Goal: Contribute content: Contribute content

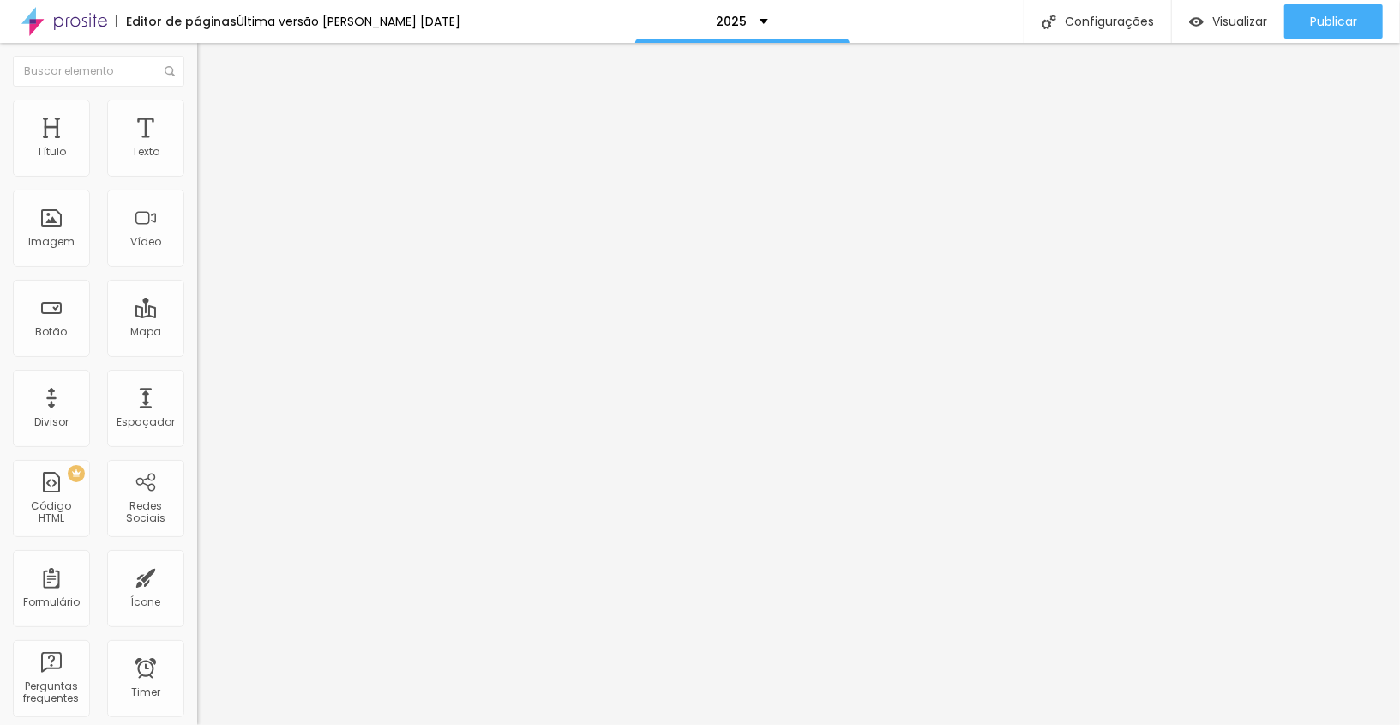
click at [197, 115] on li "Estilo" at bounding box center [295, 107] width 197 height 17
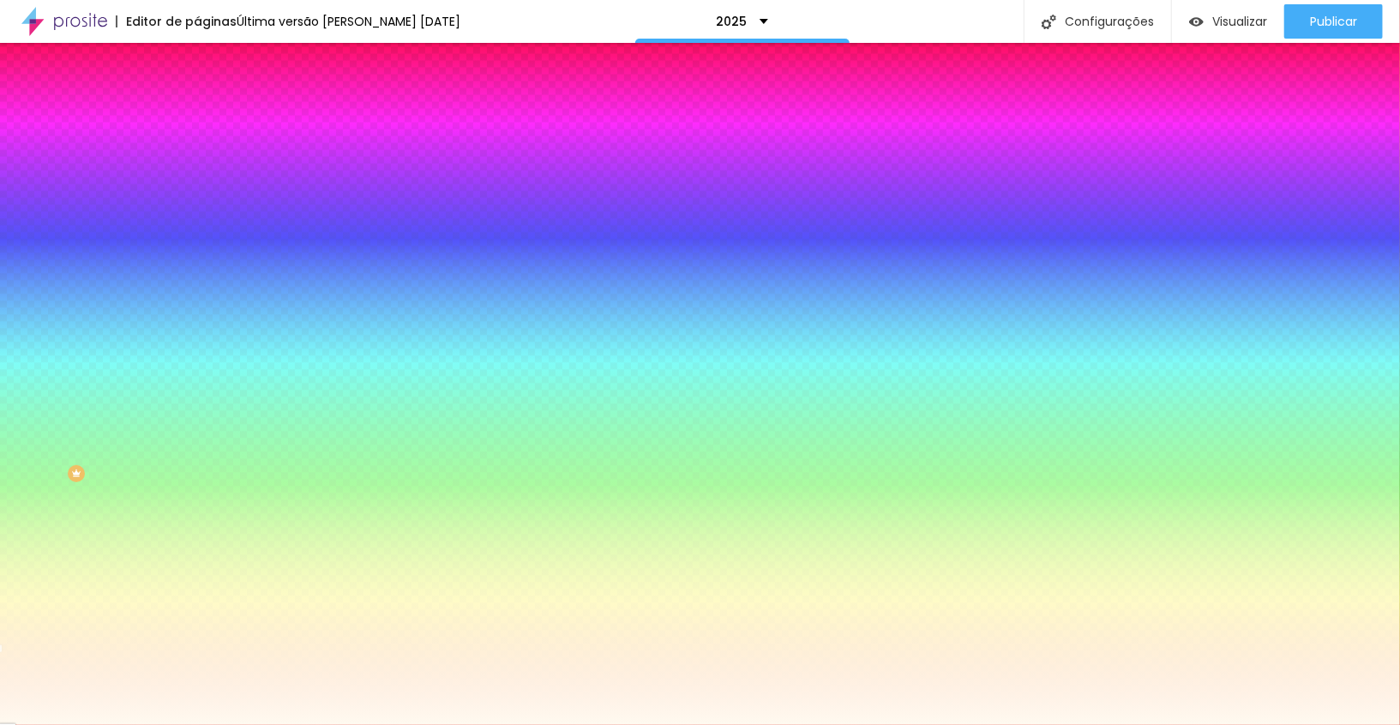
click at [197, 250] on input "#FFFAF0" at bounding box center [300, 241] width 206 height 17
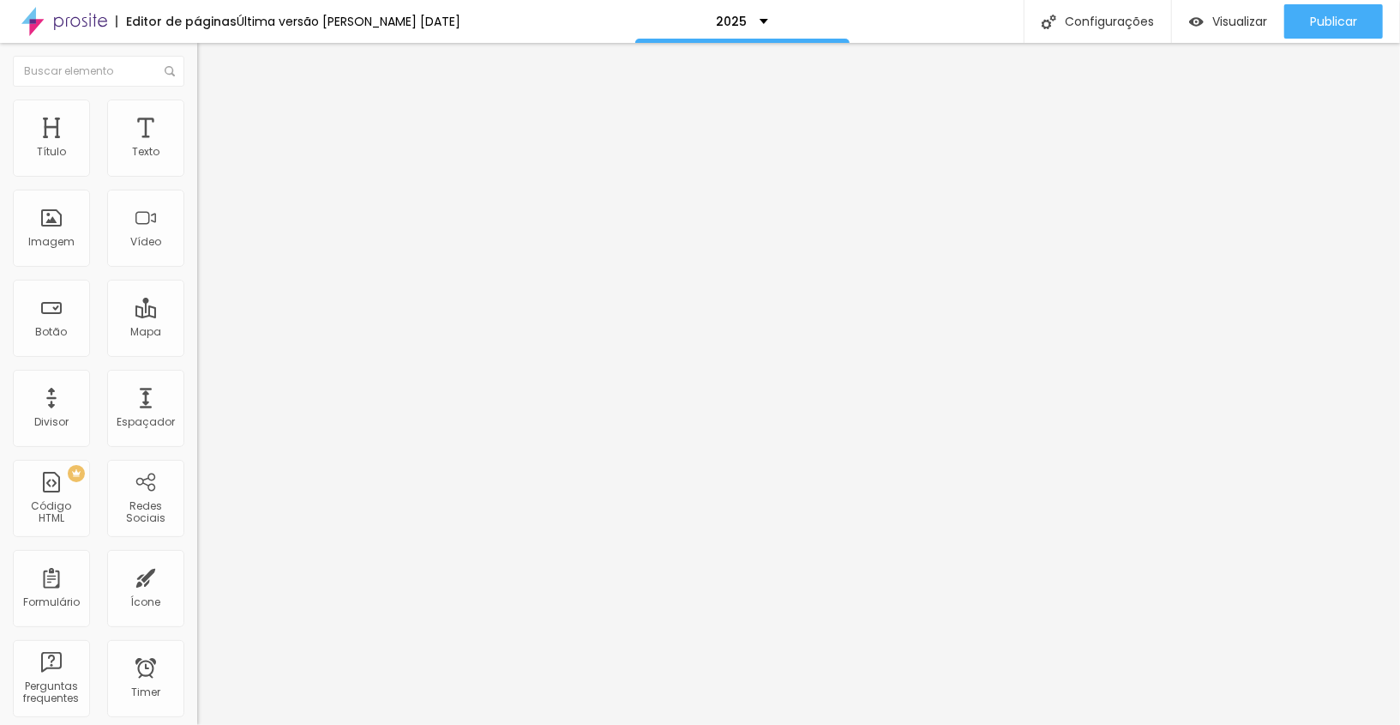
click at [213, 118] on span "Estilo" at bounding box center [226, 111] width 27 height 15
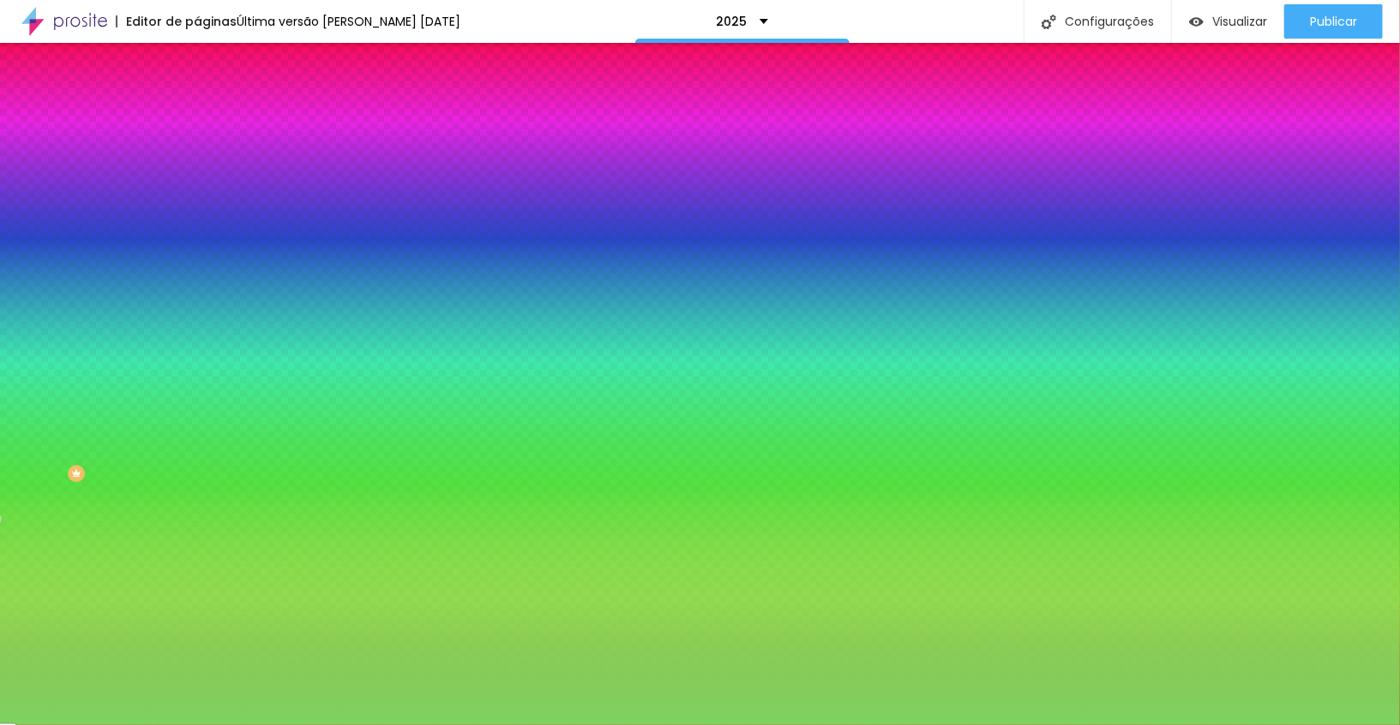
click at [197, 250] on input "#7ED360" at bounding box center [300, 241] width 206 height 17
paste input "FFFAF"
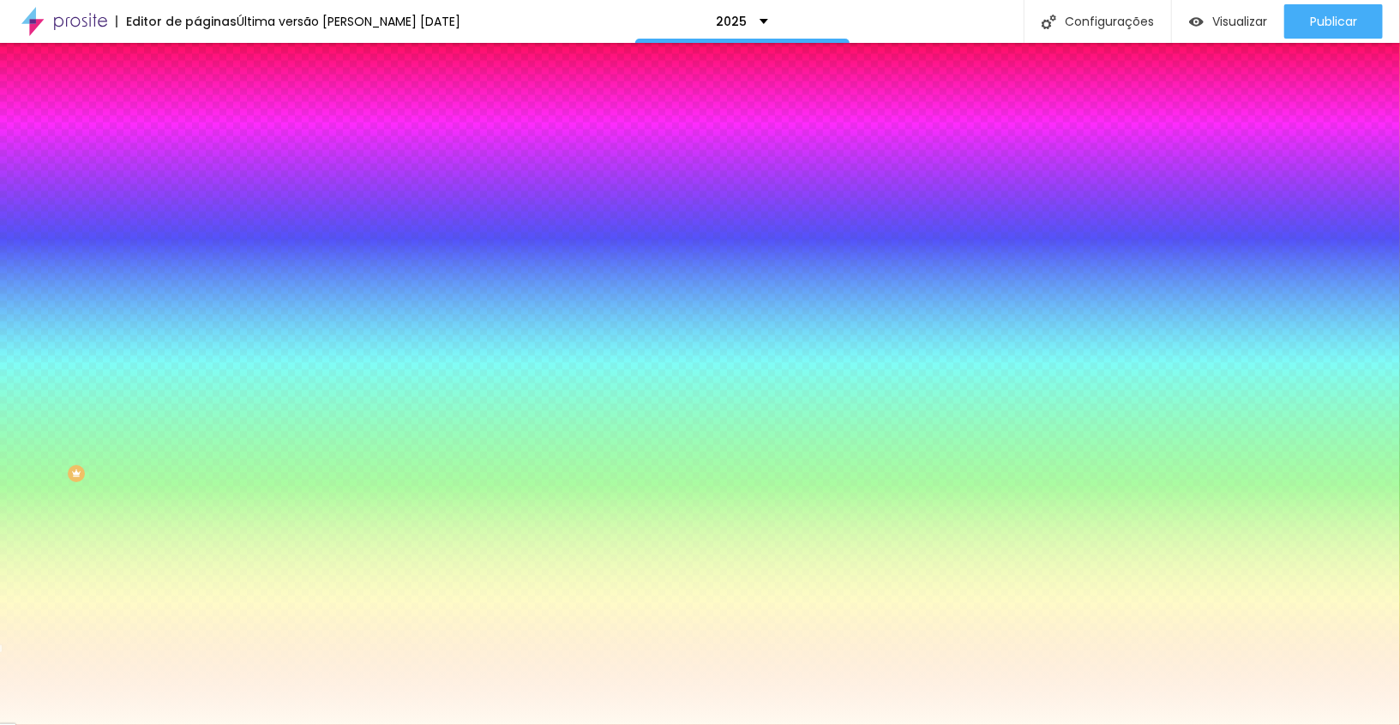
type input "#FFFAF0"
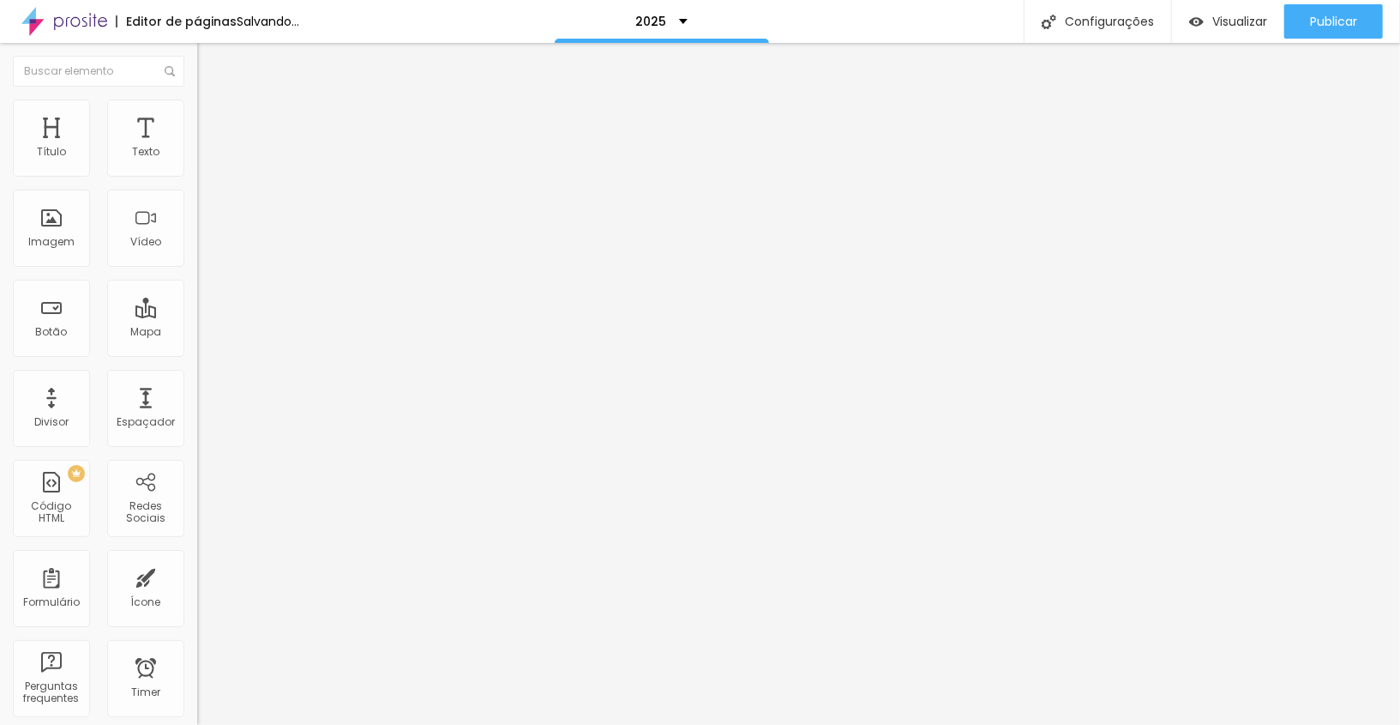
click at [197, 111] on li "Estilo" at bounding box center [295, 107] width 197 height 17
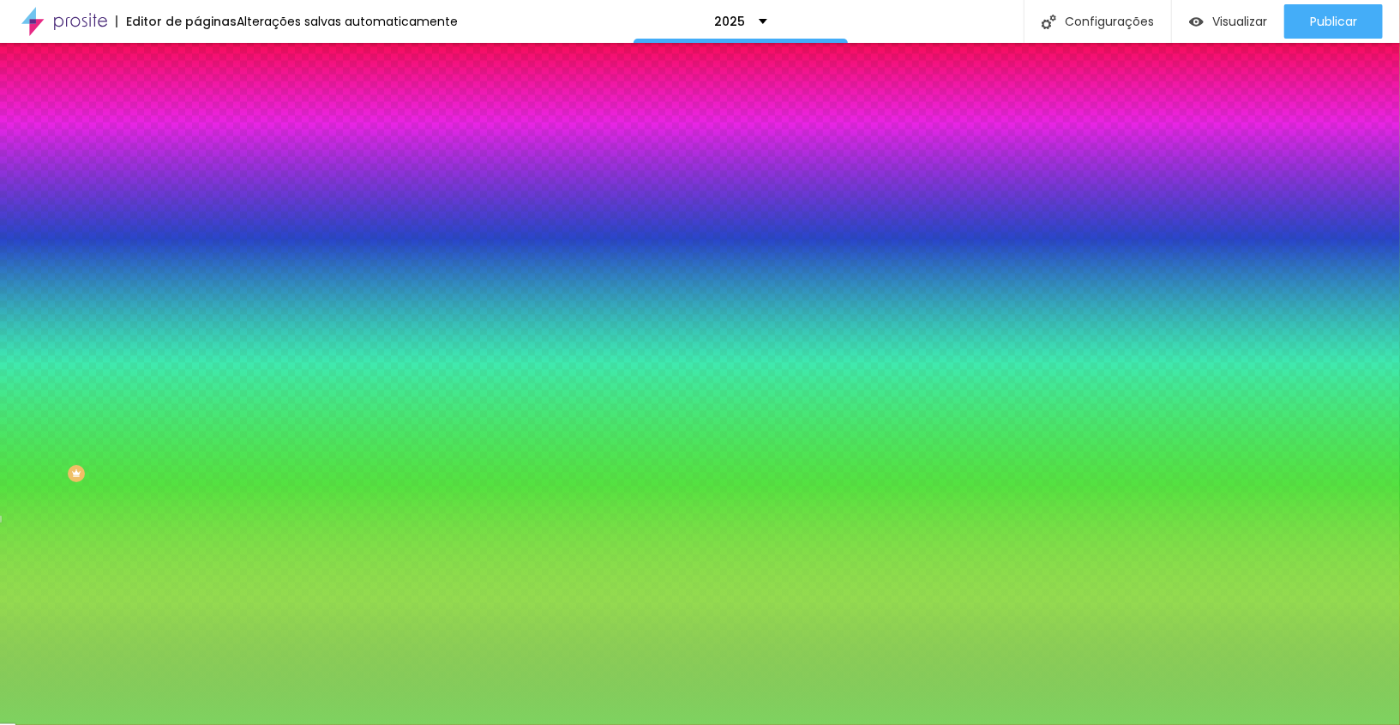
click at [197, 250] on input "#7ED360" at bounding box center [300, 241] width 206 height 17
paste input "FFFAF"
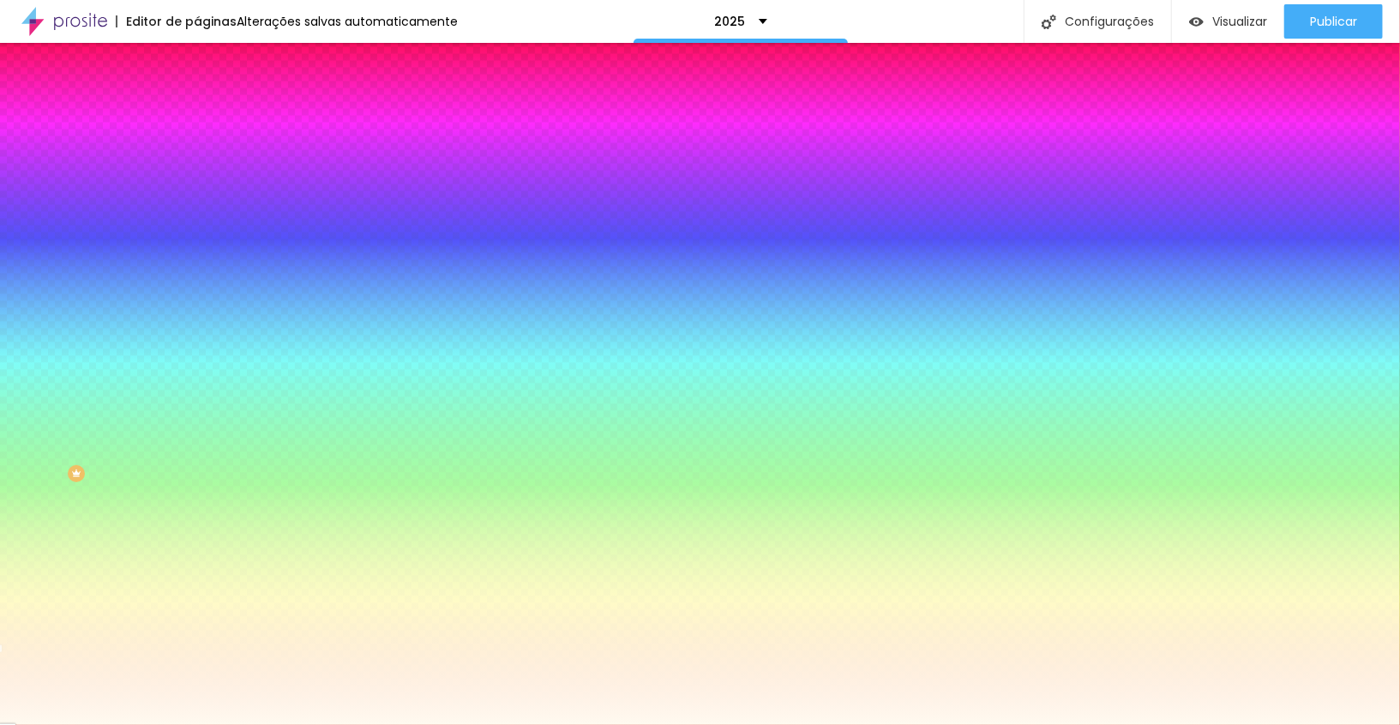
type input "#FFFAF0"
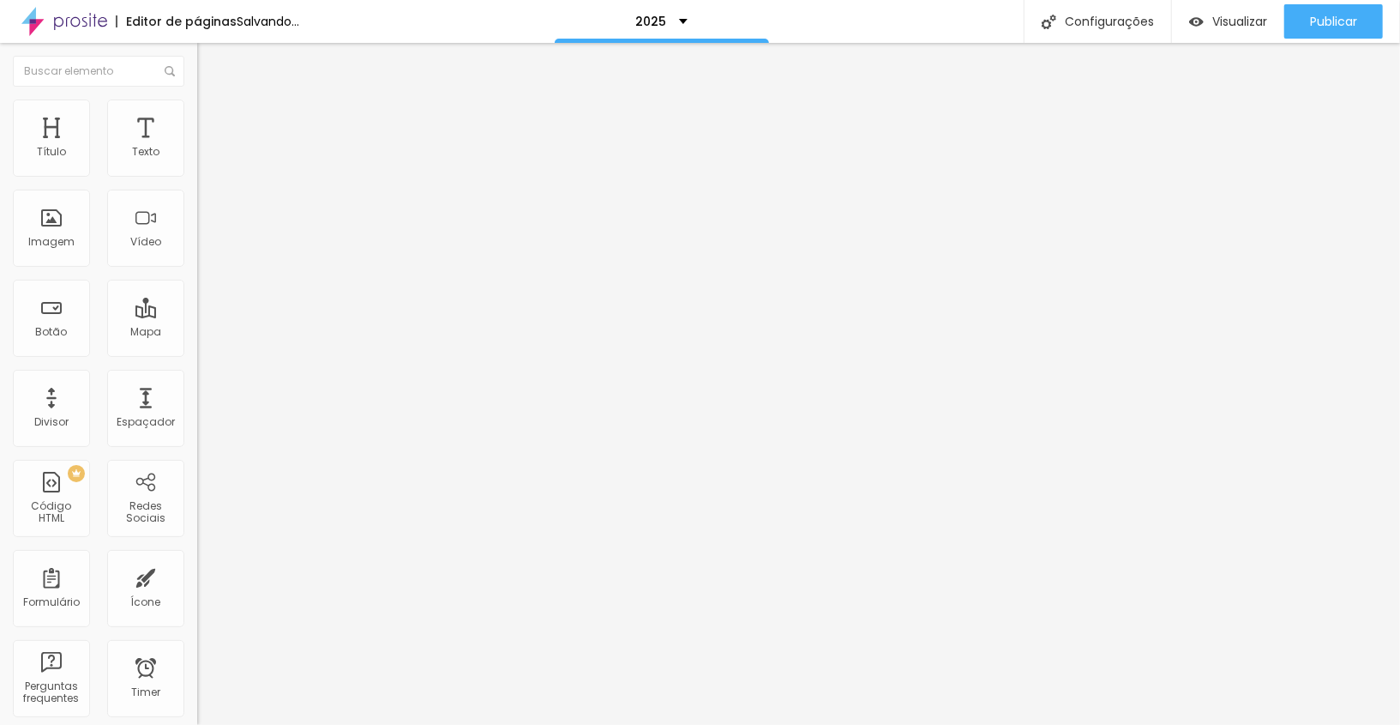
click at [197, 103] on img at bounding box center [204, 106] width 15 height 15
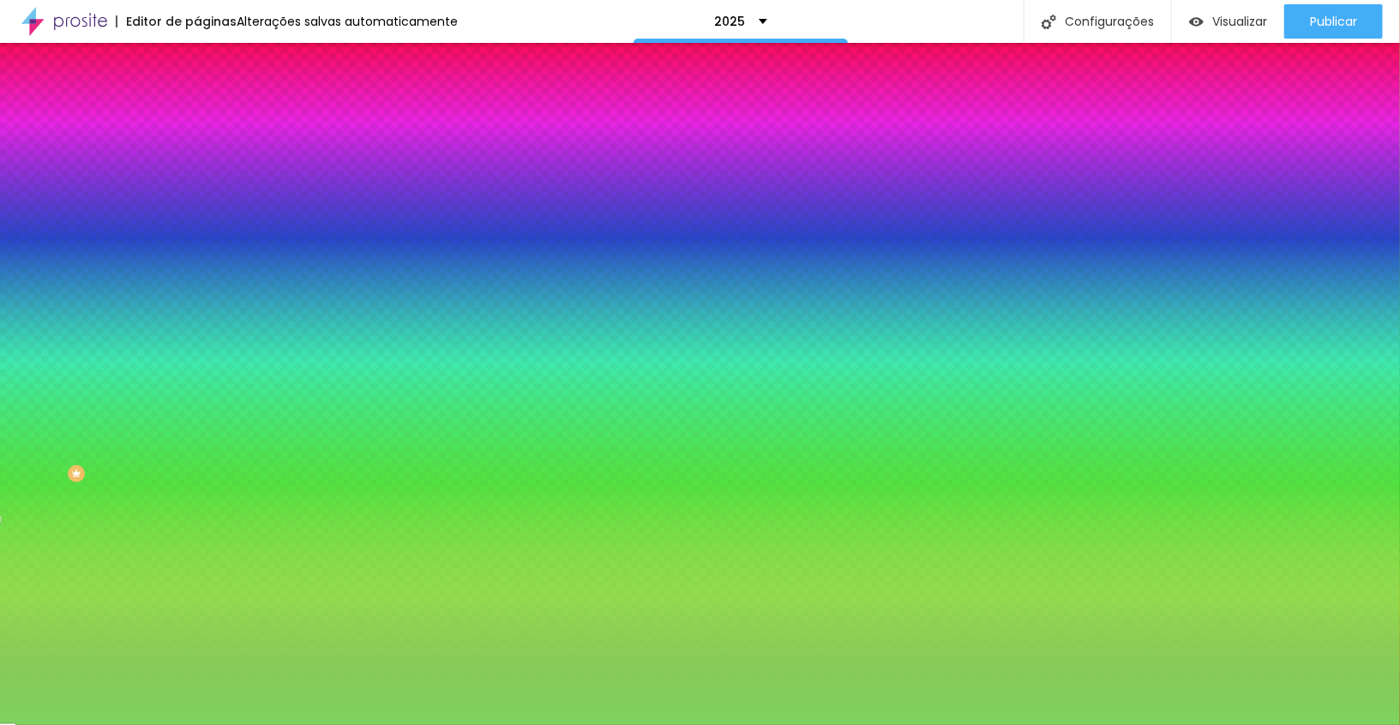
click at [197, 250] on input "#7ED360" at bounding box center [300, 241] width 206 height 17
paste input "FFFAF"
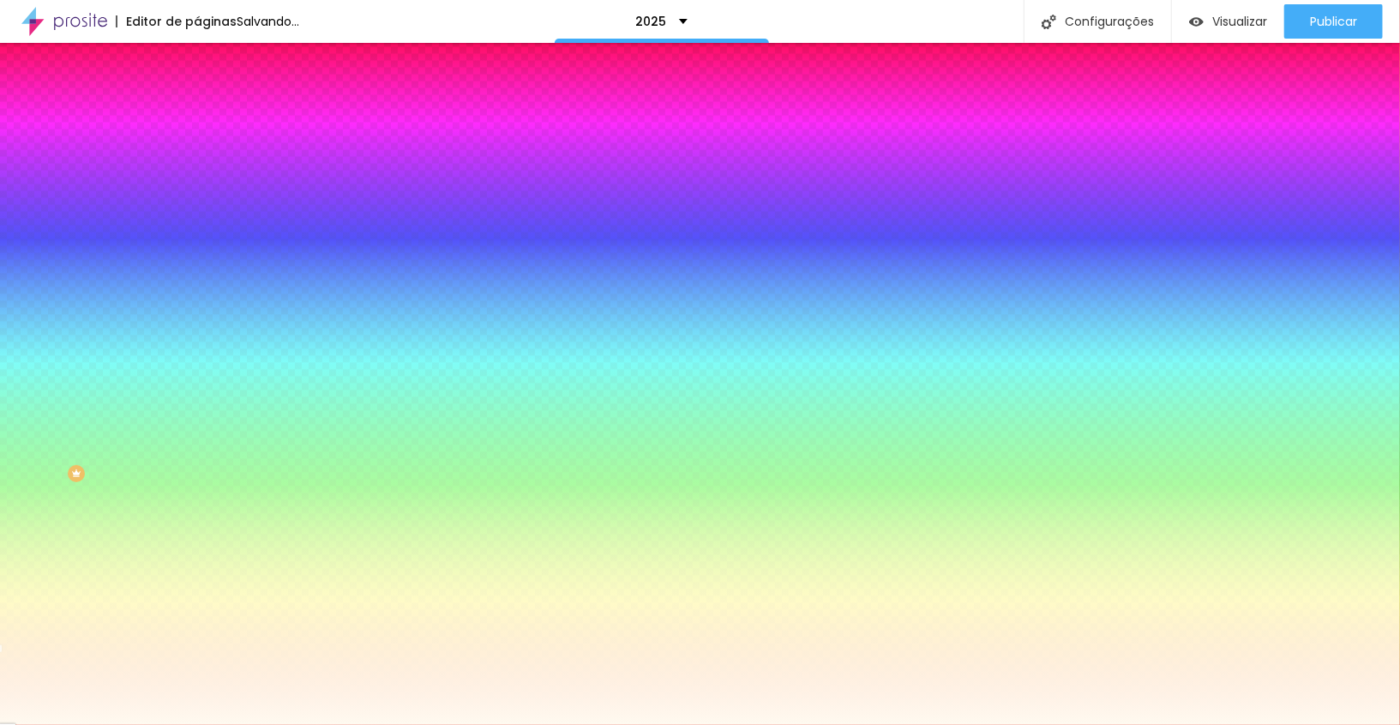
type input "#FFFAF0"
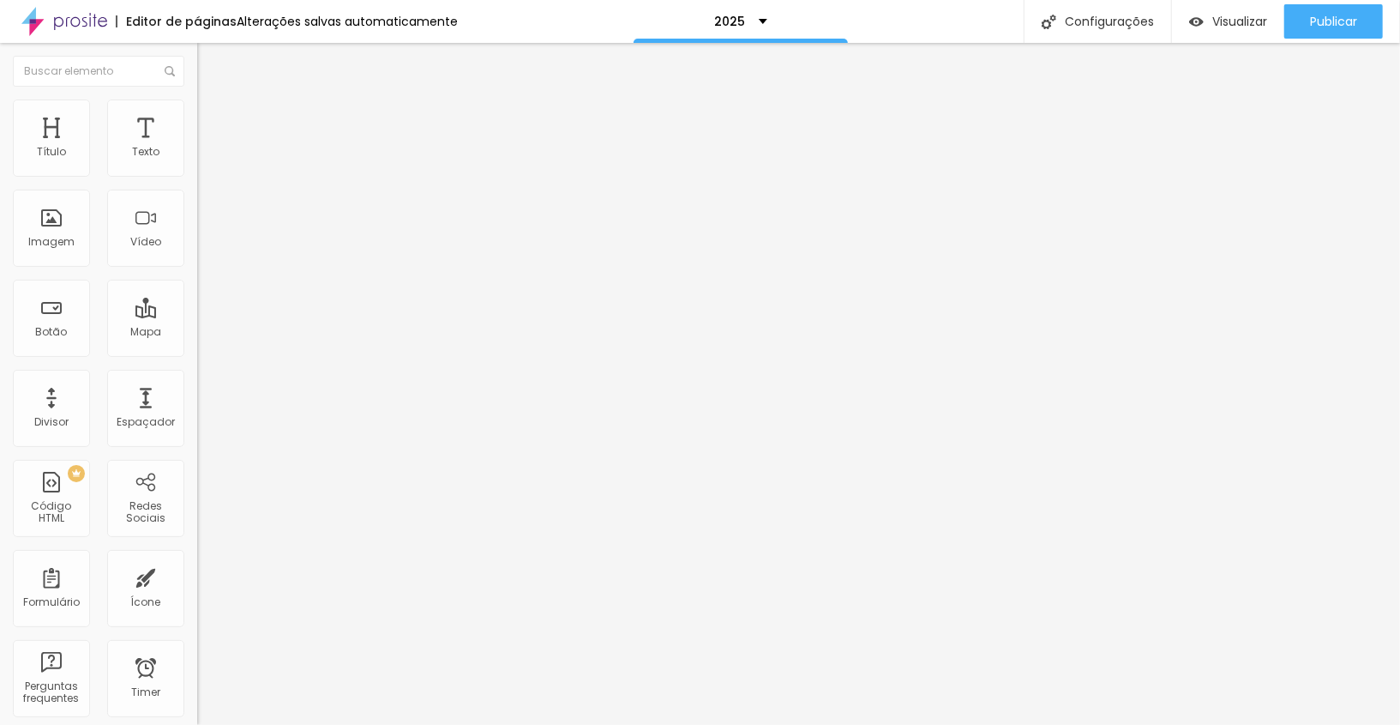
click at [197, 112] on li "Estilo" at bounding box center [295, 107] width 197 height 17
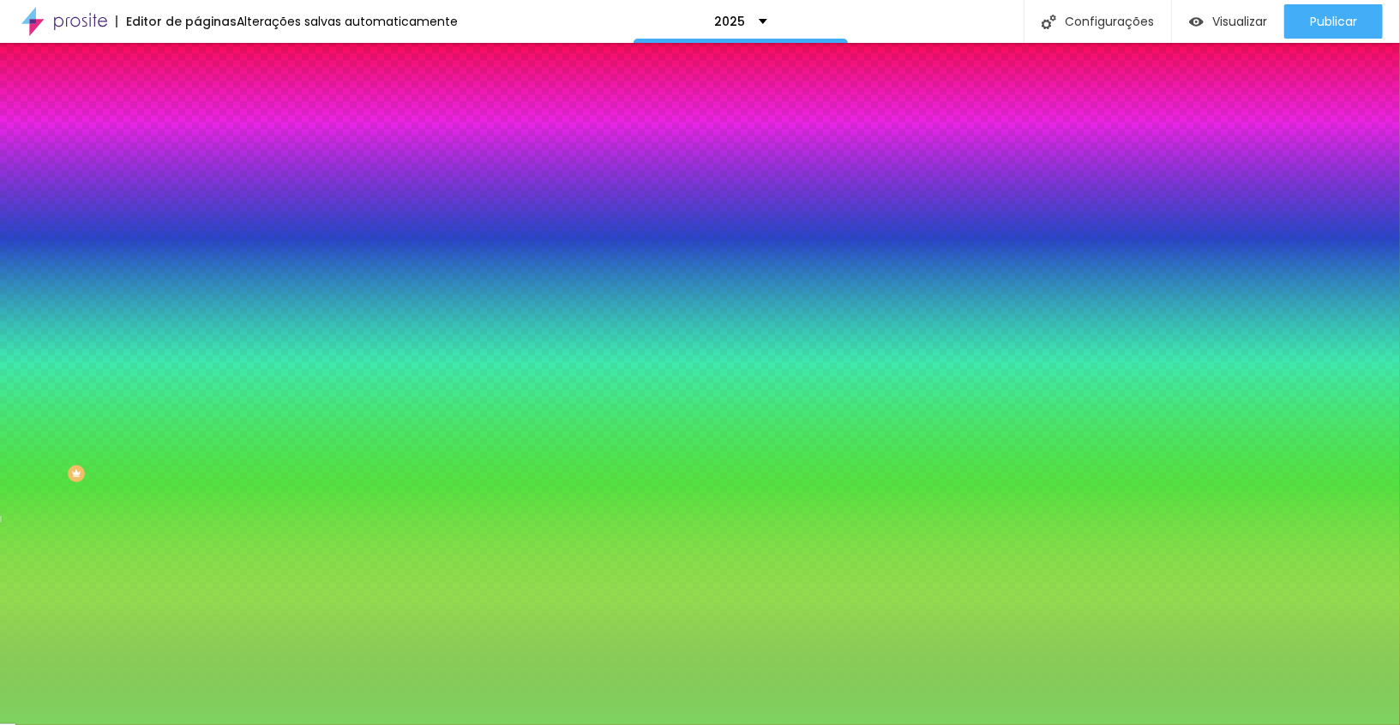
click at [197, 250] on input "#7ED360" at bounding box center [300, 241] width 206 height 17
paste input "FFFAF"
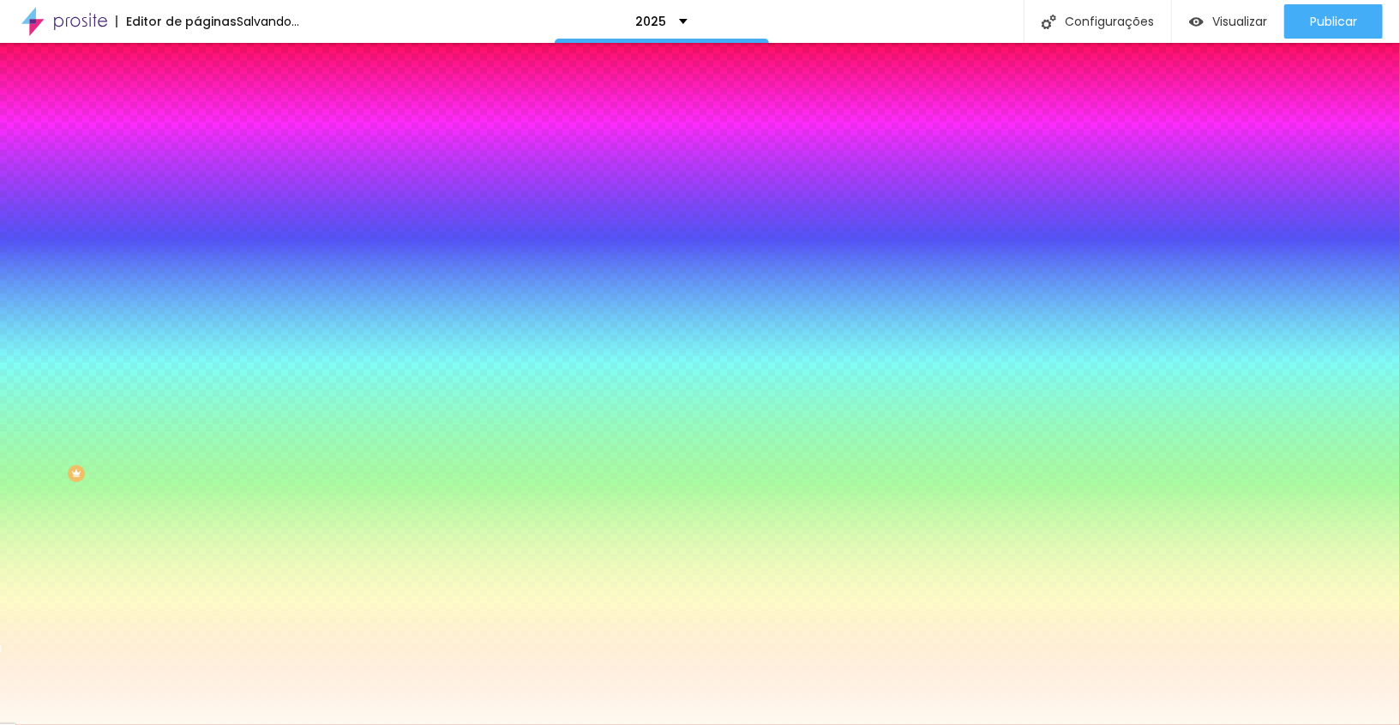
type input "#FFFAF0"
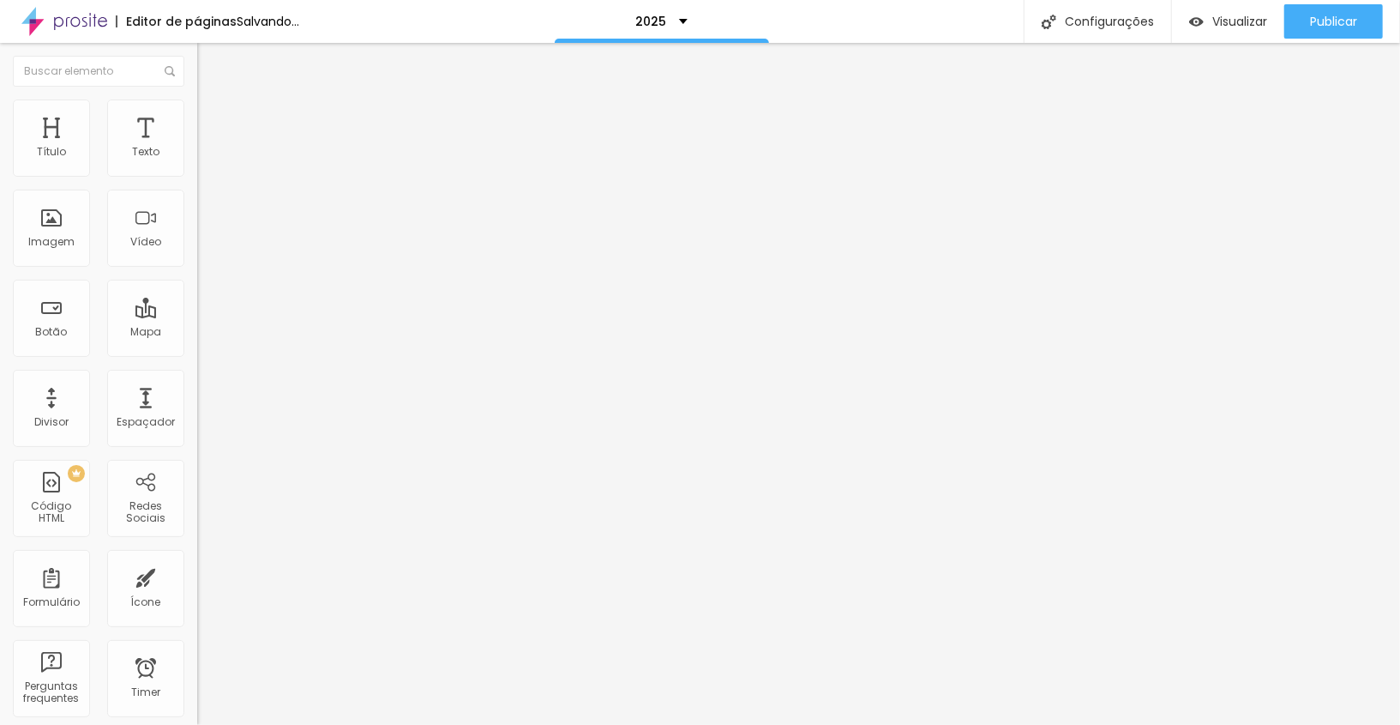
click at [197, 114] on ul "Conteúdo Estilo Avançado" at bounding box center [295, 107] width 197 height 51
click at [197, 111] on li "Estilo" at bounding box center [295, 107] width 197 height 17
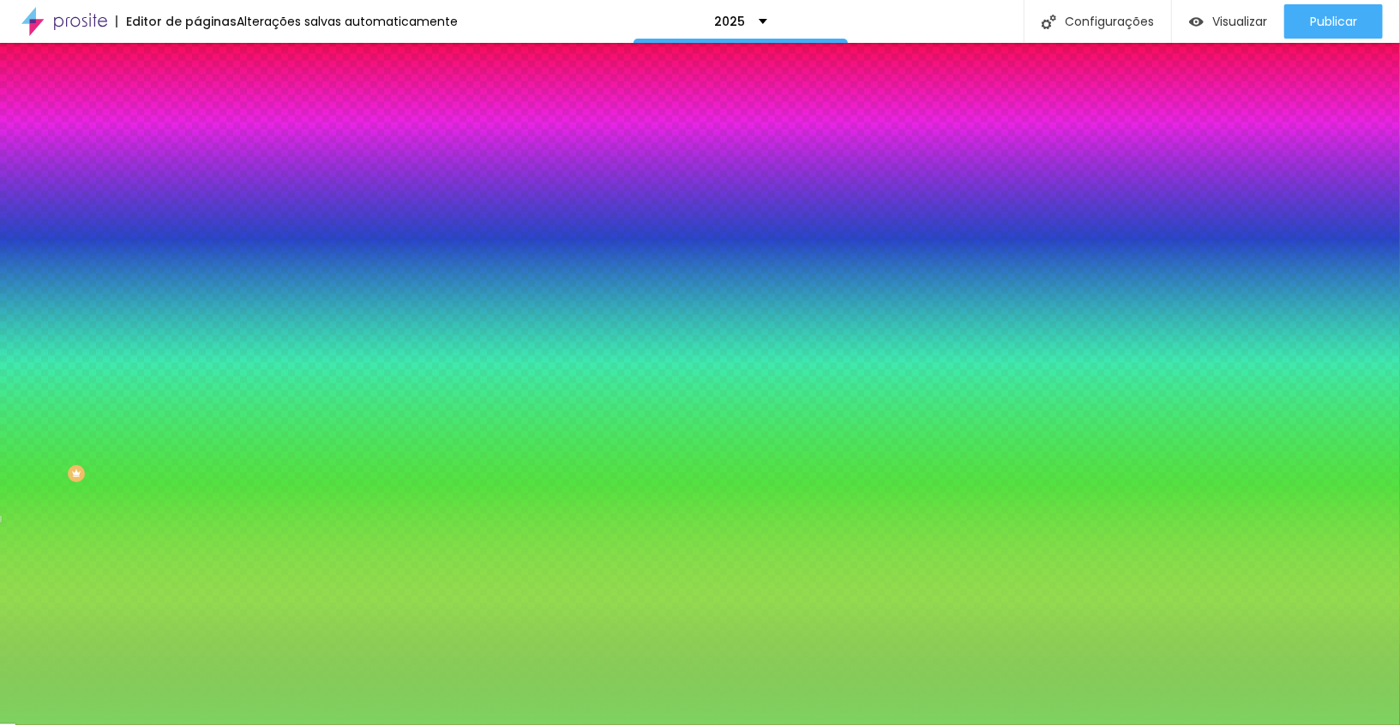
click at [197, 250] on input "#7ED360" at bounding box center [300, 241] width 206 height 17
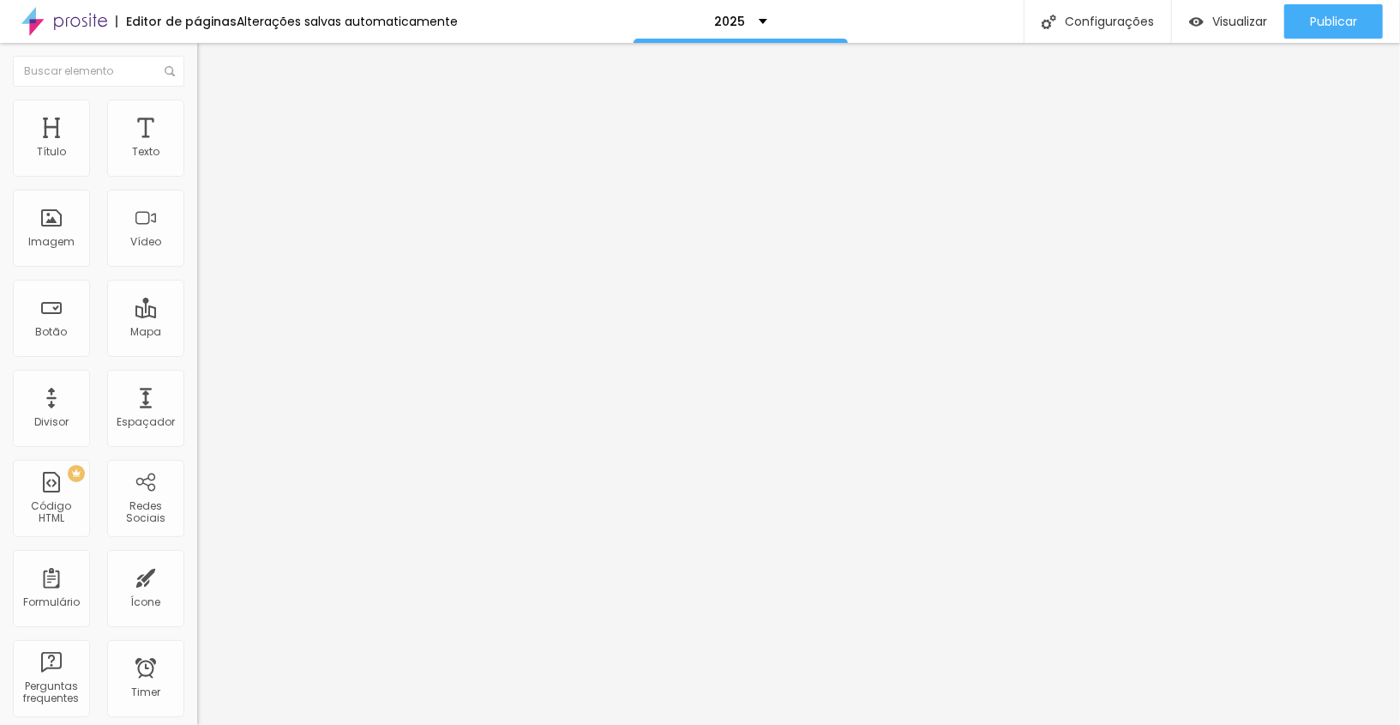
click at [197, 111] on li "Estilo" at bounding box center [295, 107] width 197 height 17
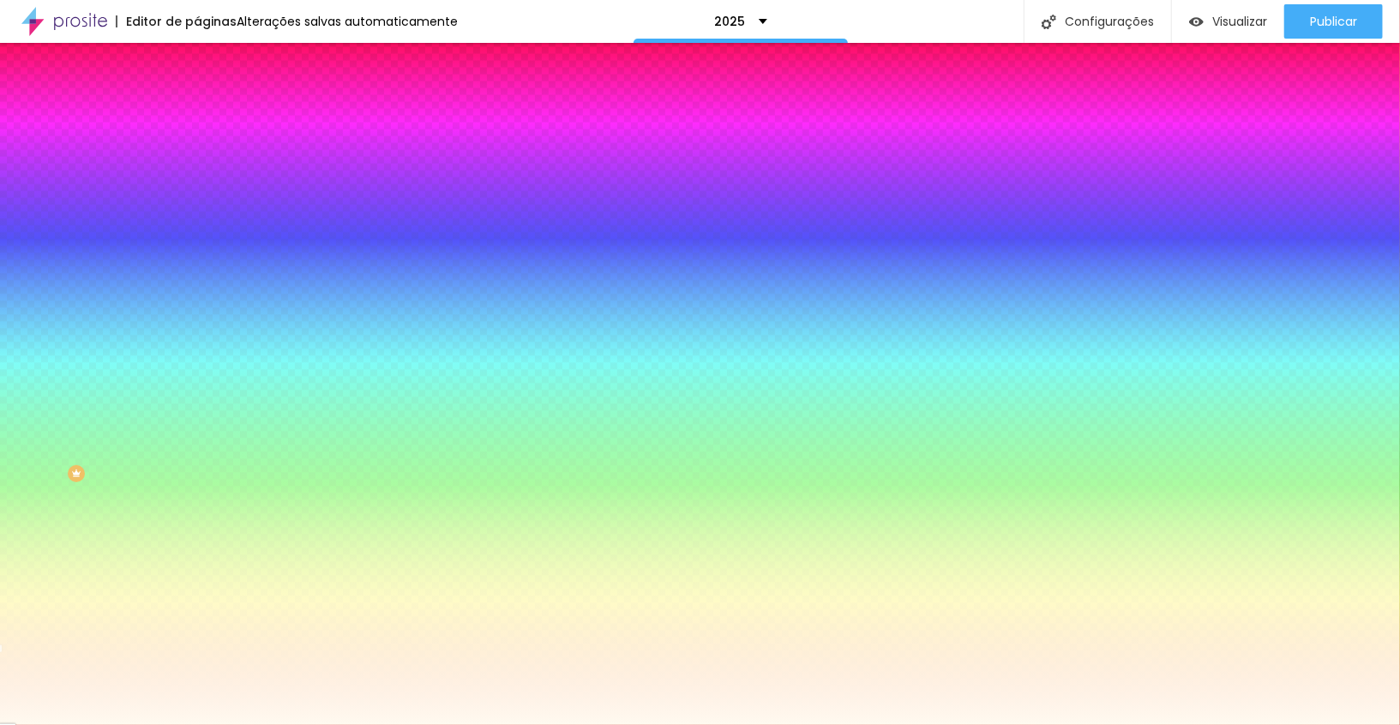
click at [197, 250] on input "#FFFAF0" at bounding box center [300, 241] width 206 height 17
paste input "7ED36"
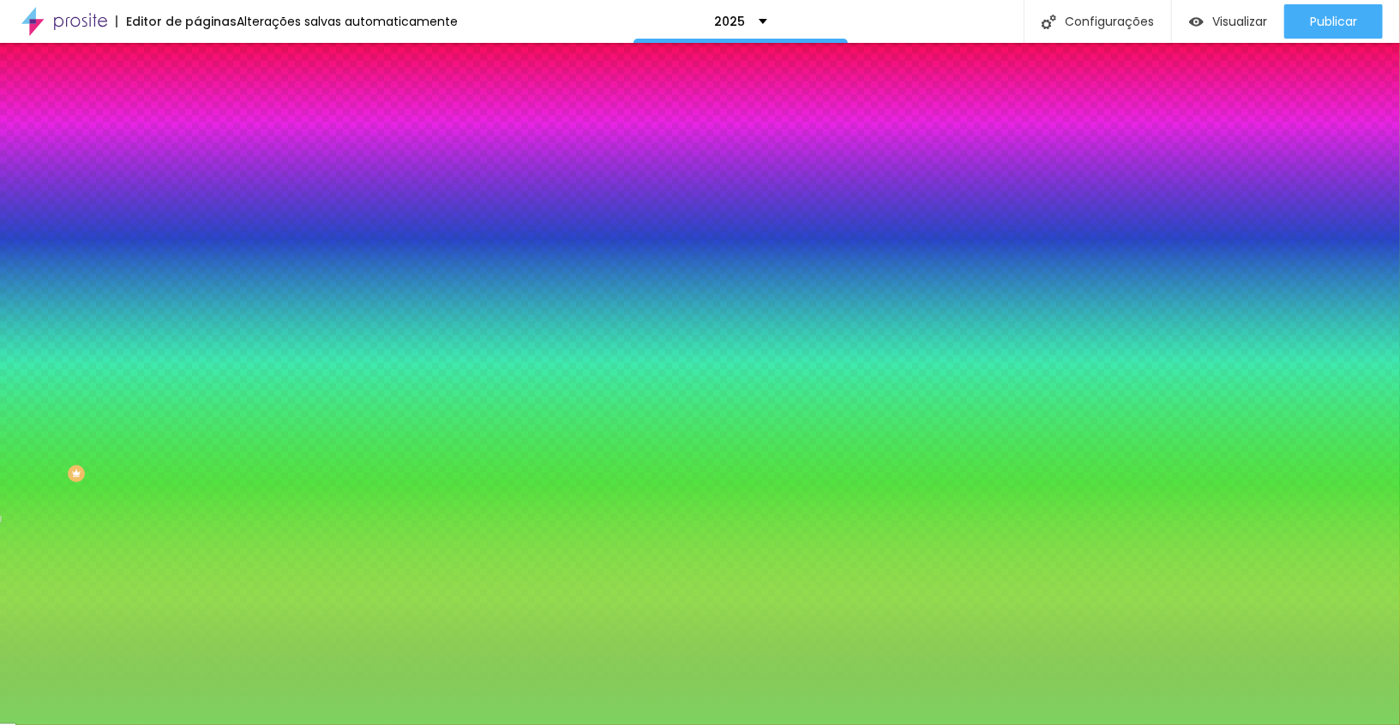
type input "#7ED360"
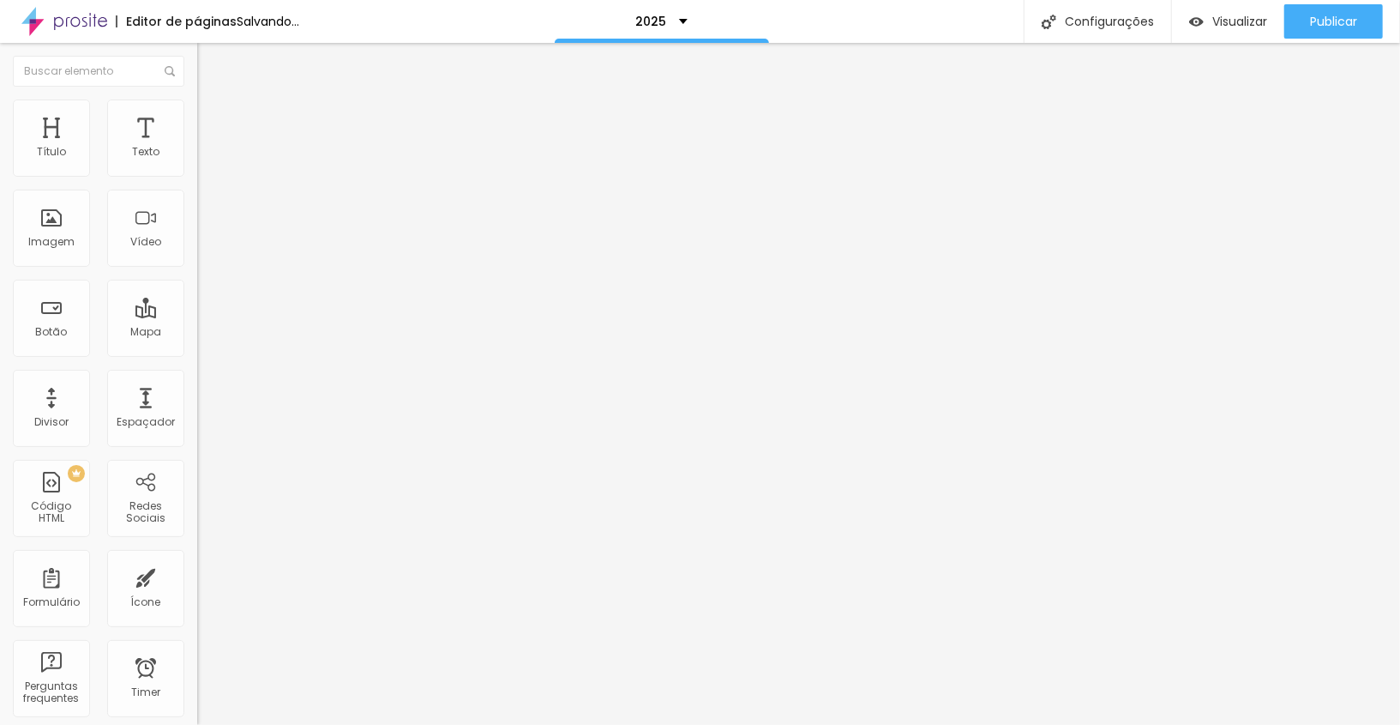
click at [213, 117] on span "Estilo" at bounding box center [226, 111] width 27 height 15
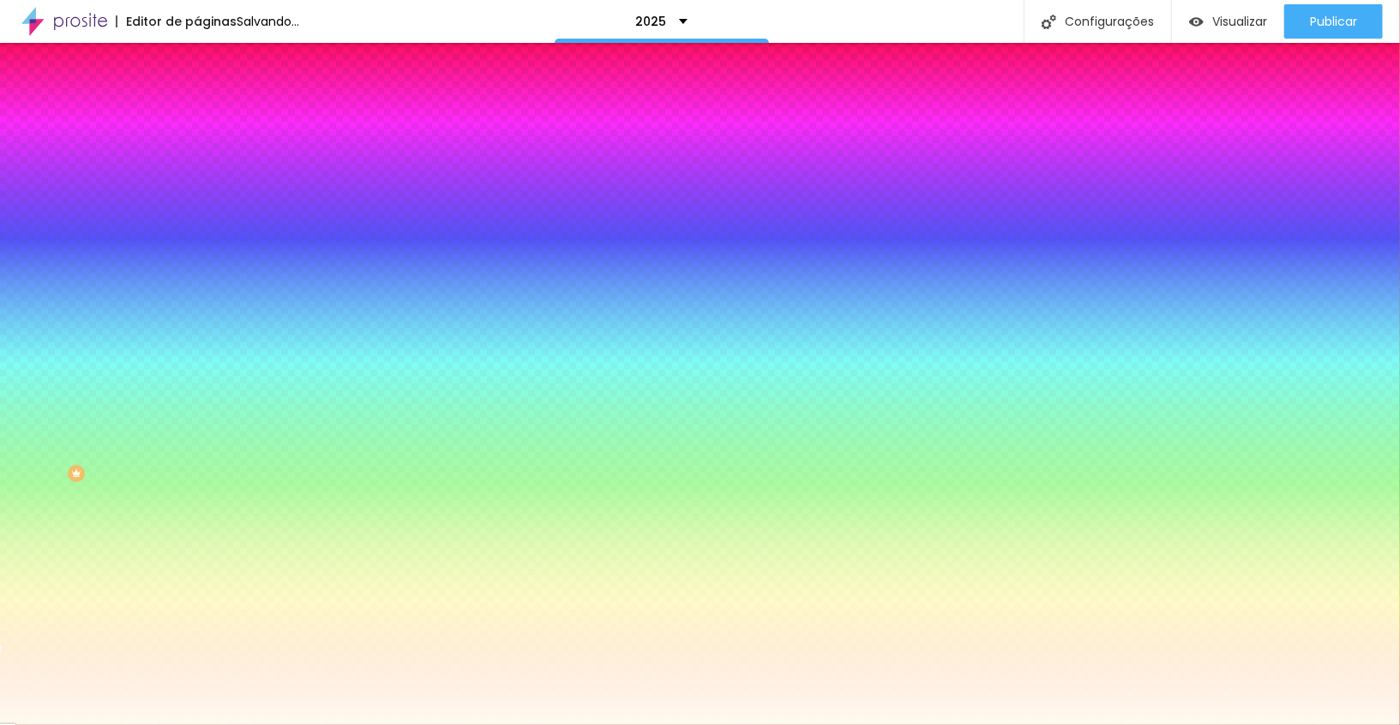
click at [197, 250] on input "#FFFAF0" at bounding box center [300, 241] width 206 height 17
paste input "7ED36"
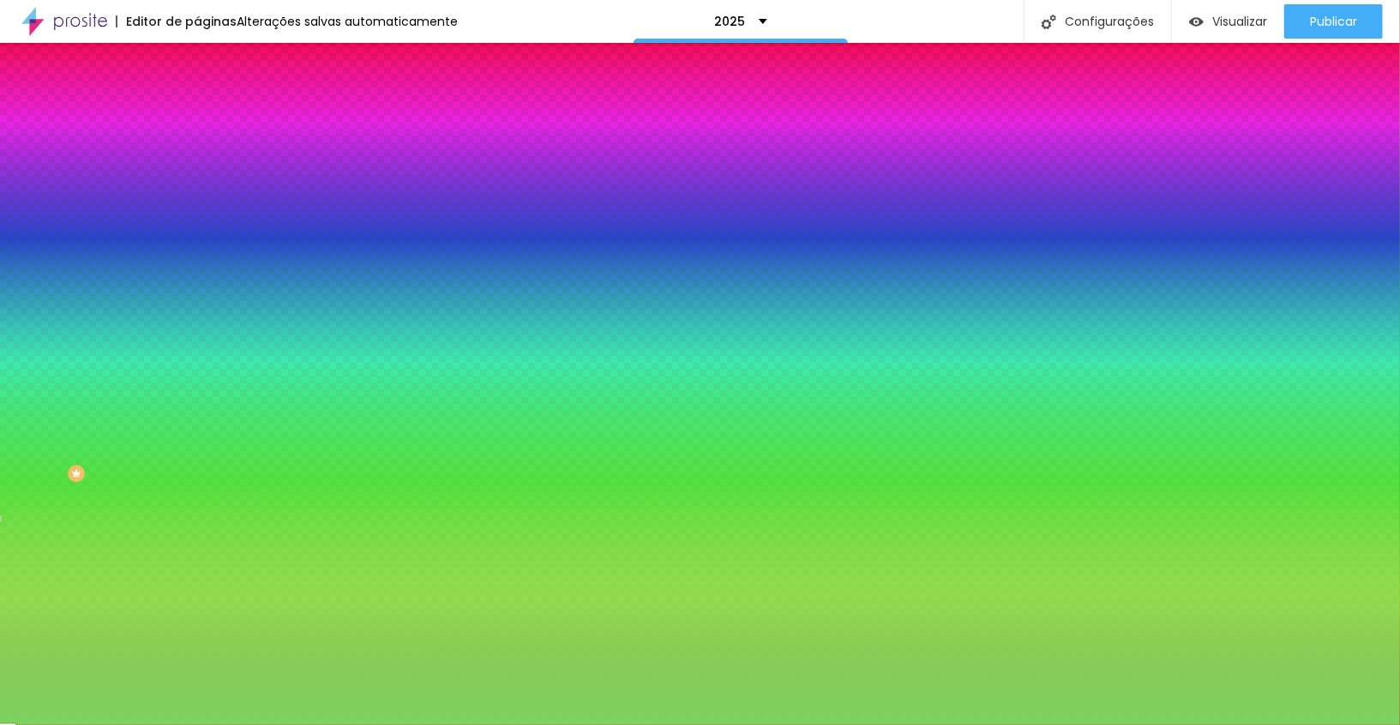
type input "#7ED360"
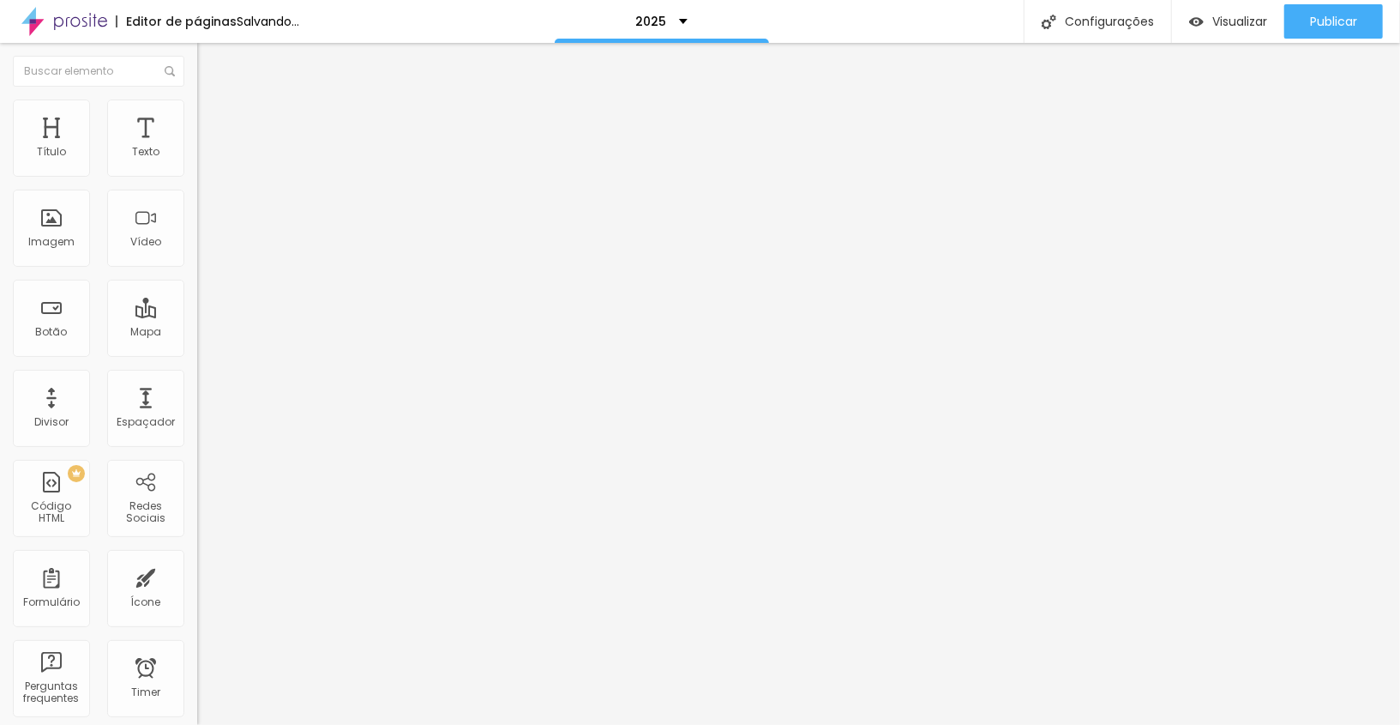
click at [213, 118] on span "Estilo" at bounding box center [226, 111] width 27 height 15
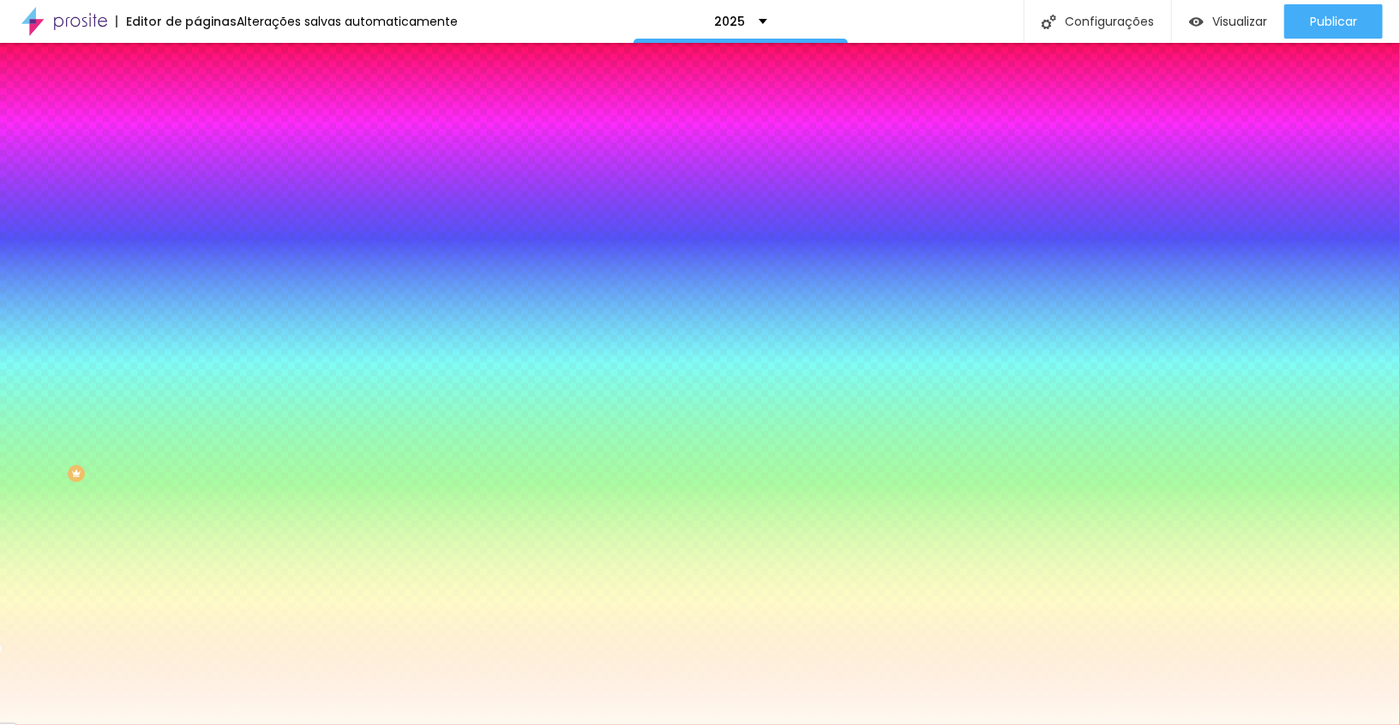
click at [197, 250] on input "#FFFAF0" at bounding box center [300, 241] width 206 height 17
paste input "7ED36"
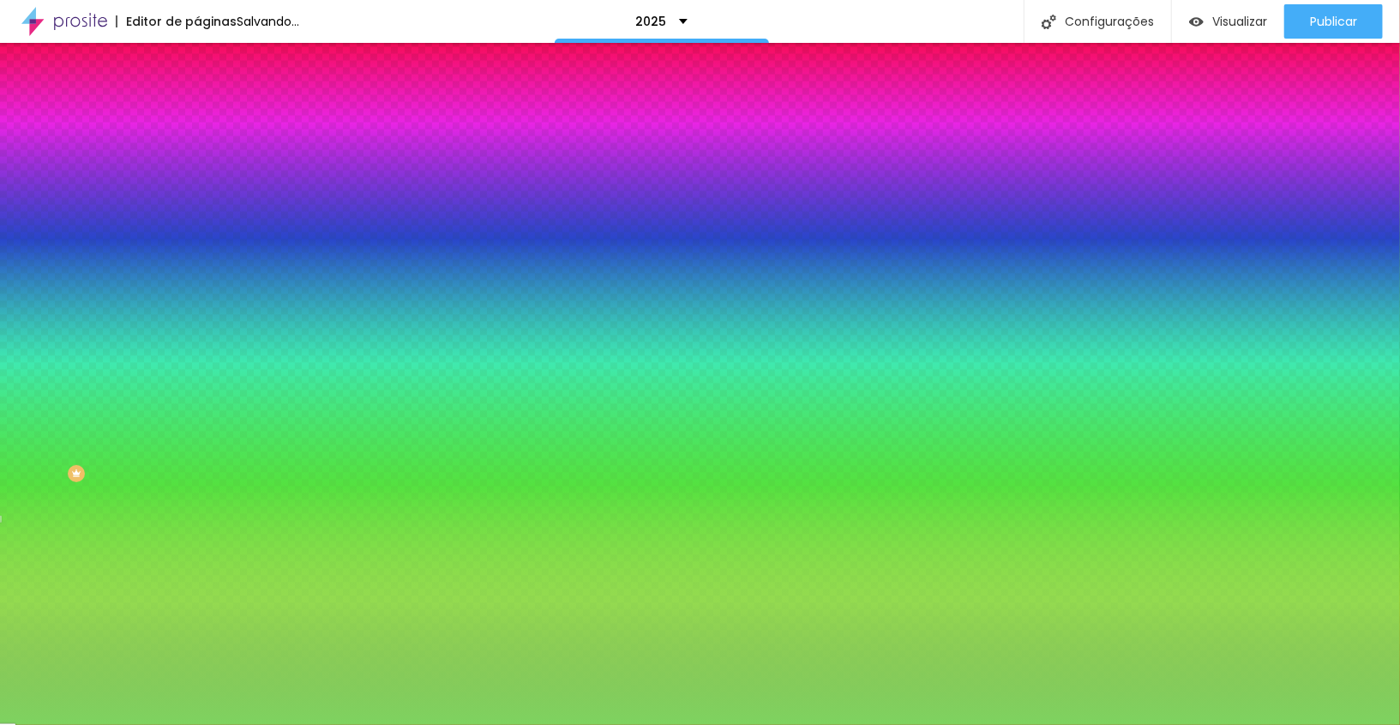
type input "#7ED360"
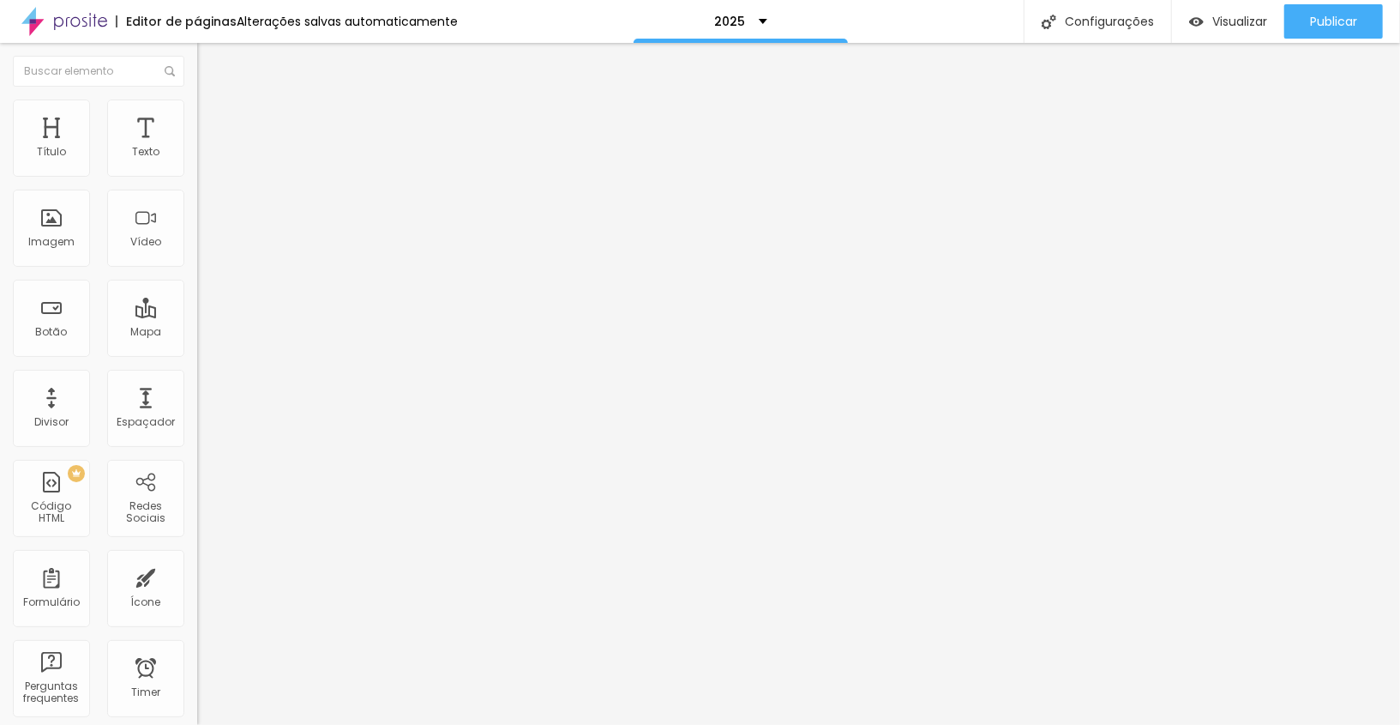
click at [197, 111] on li "Estilo" at bounding box center [295, 107] width 197 height 17
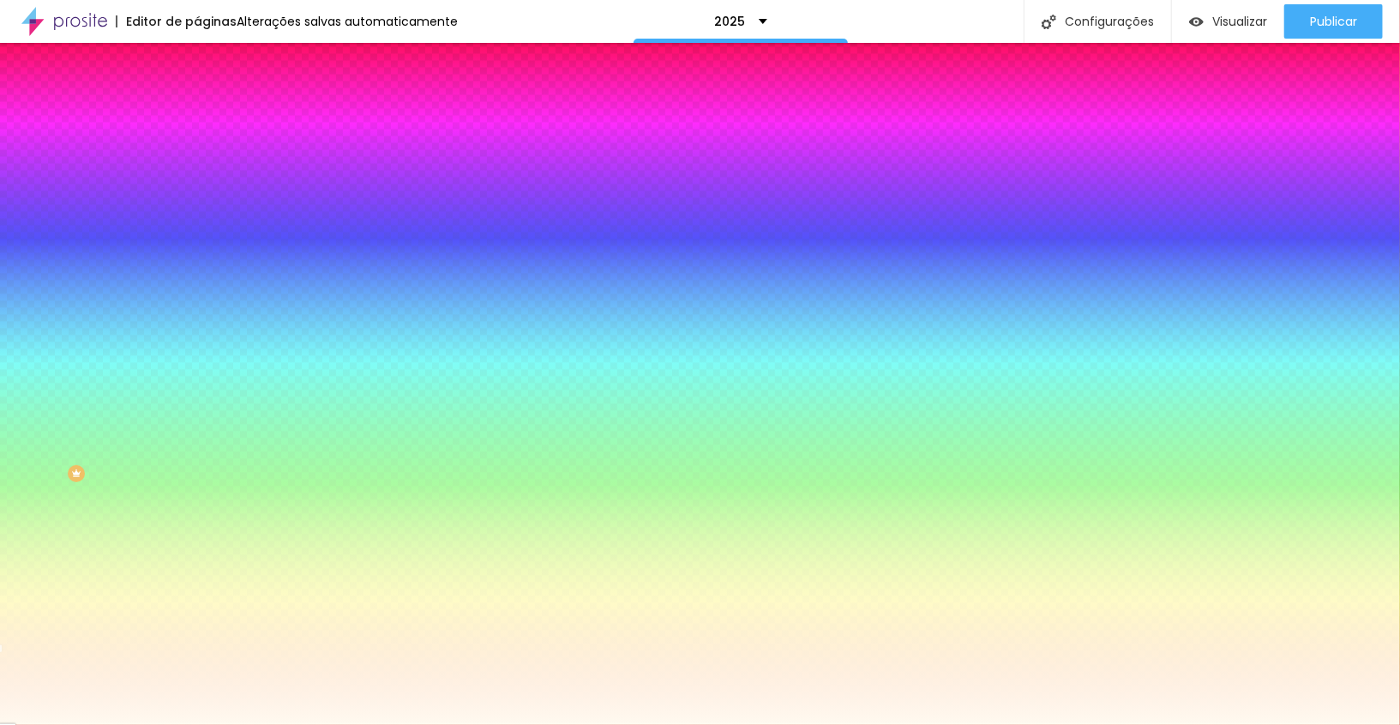
click at [197, 250] on input "#FFFAF0" at bounding box center [300, 241] width 206 height 17
paste input "7ED36"
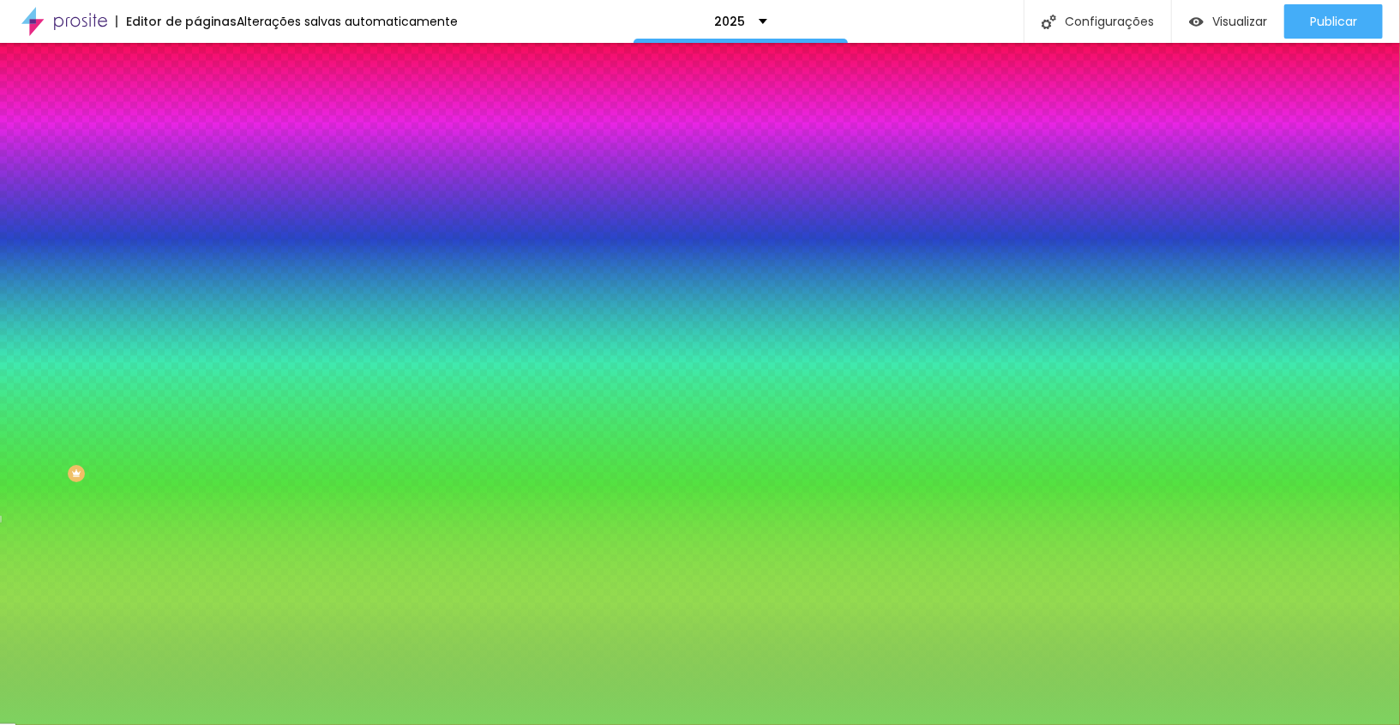
type input "#7ED360"
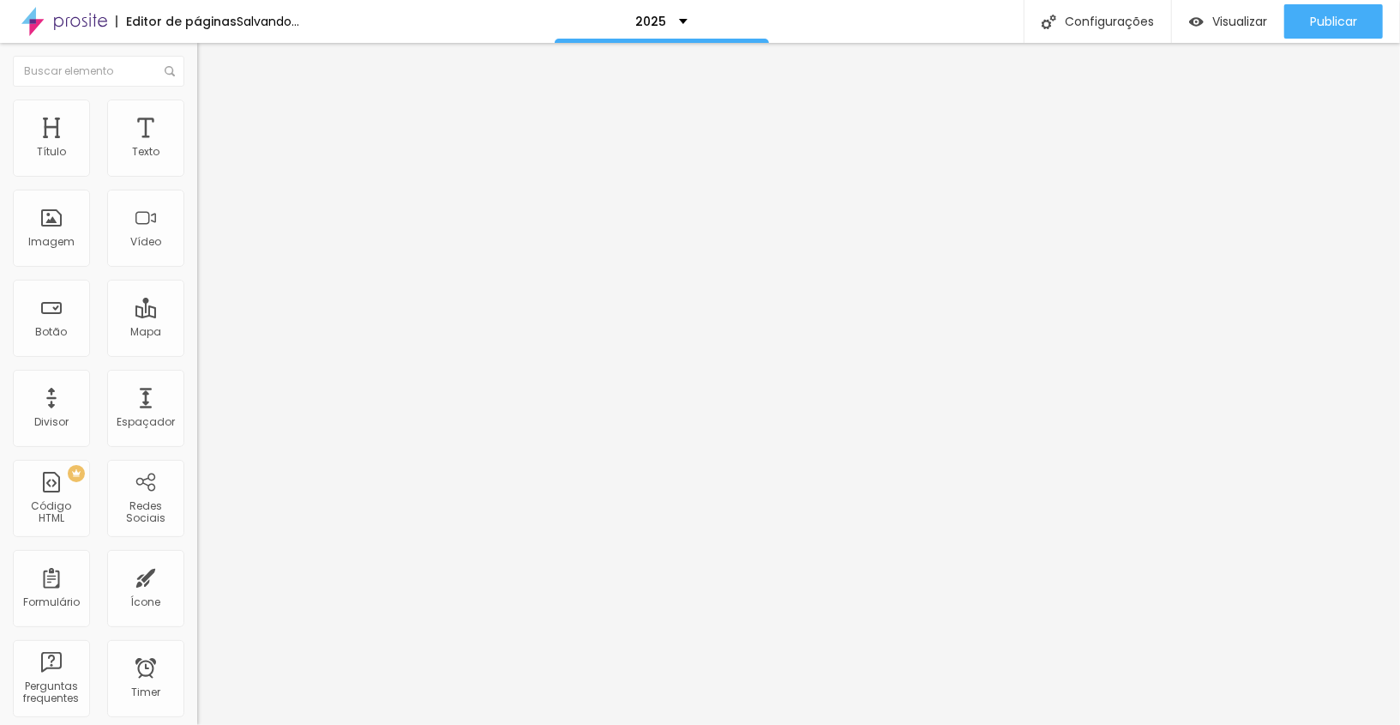
click at [210, 64] on img "button" at bounding box center [217, 63] width 14 height 14
click at [197, 147] on span "Adicionar imagem" at bounding box center [252, 140] width 111 height 15
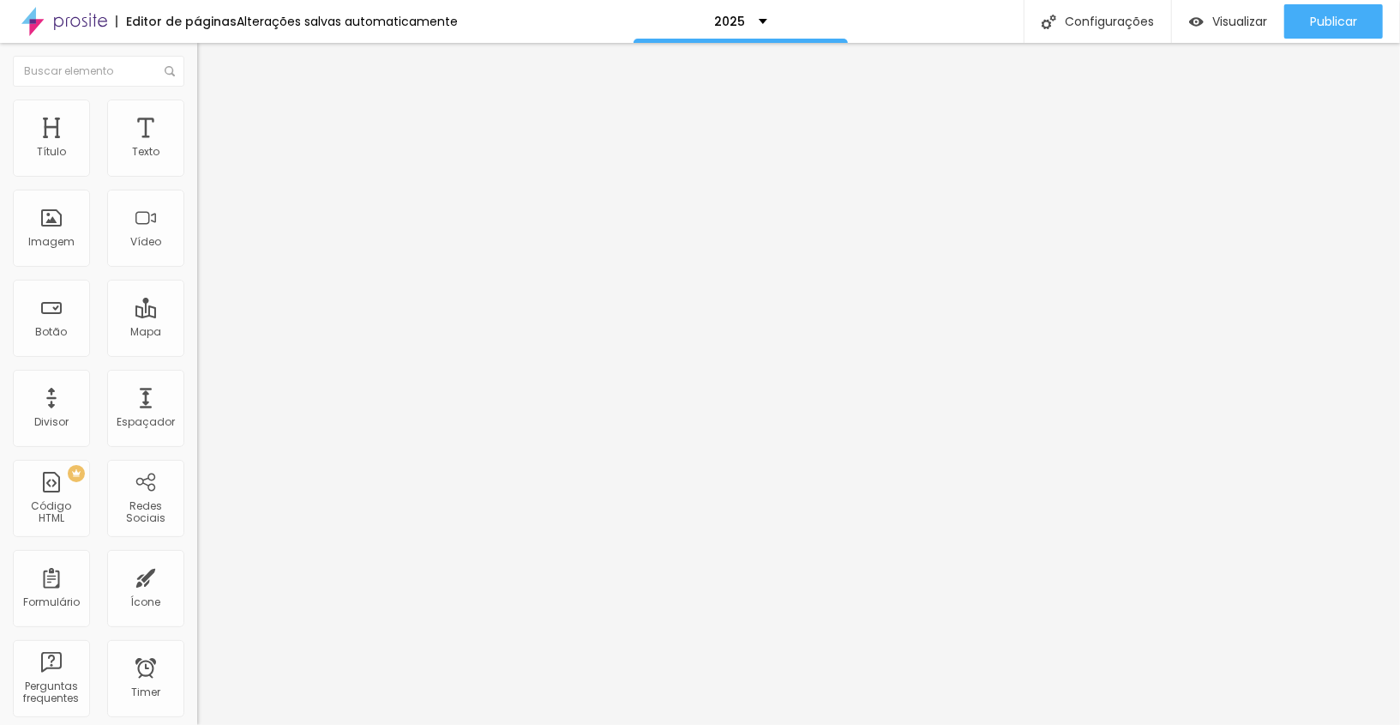
click at [197, 108] on li "Estilo" at bounding box center [295, 107] width 197 height 17
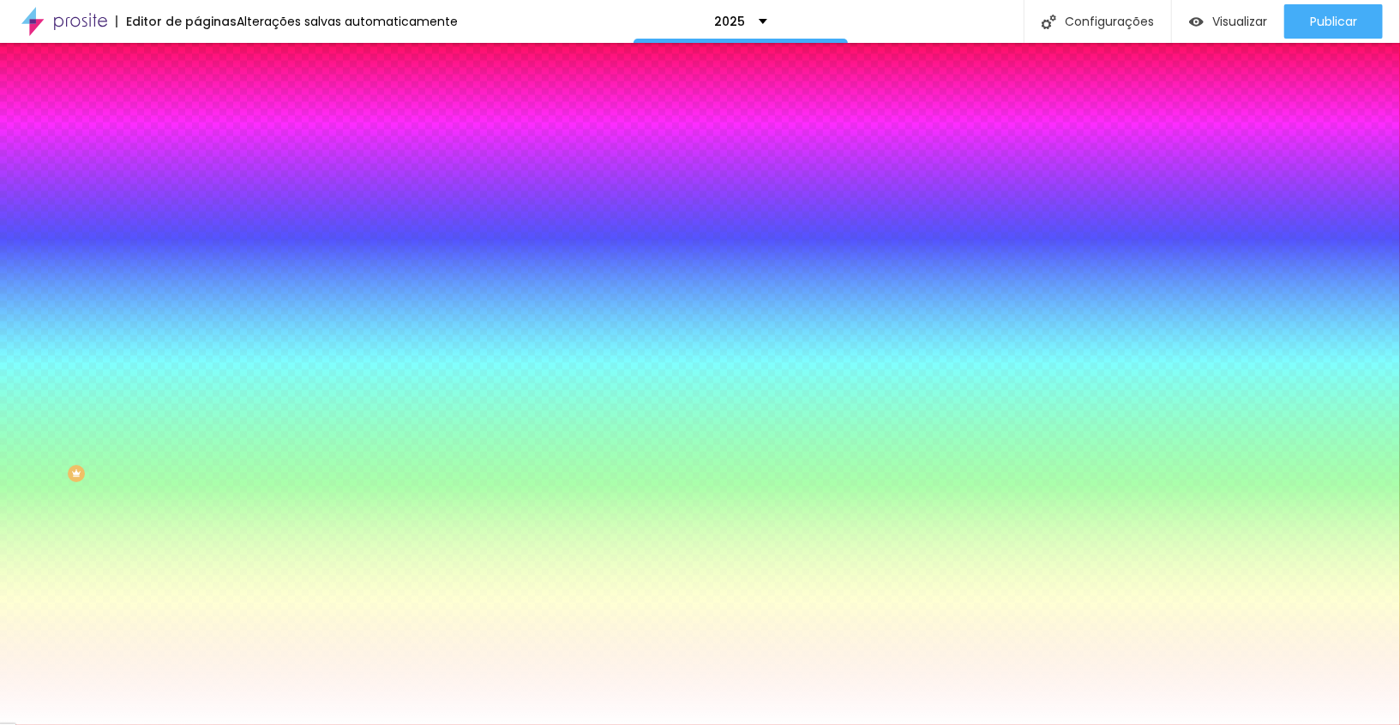
click at [210, 67] on img "button" at bounding box center [217, 63] width 14 height 14
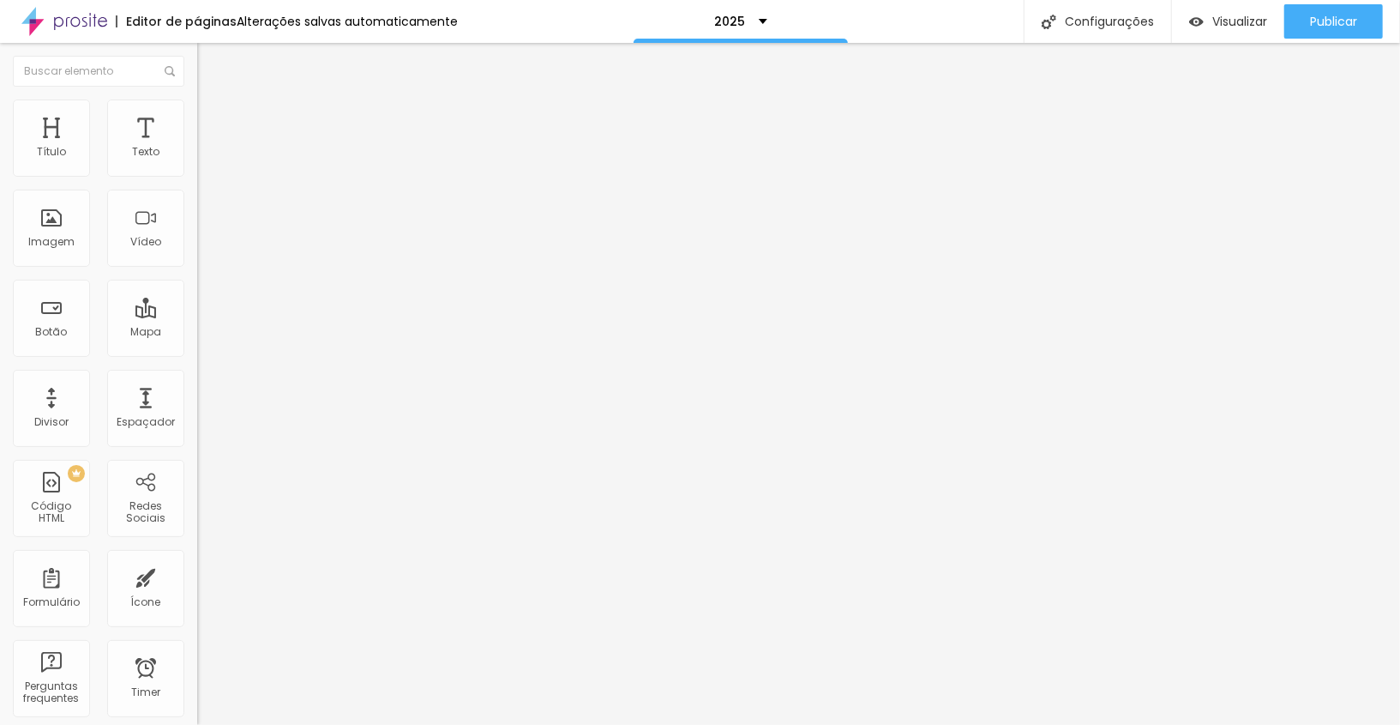
click at [197, 147] on span "Adicionar imagem" at bounding box center [252, 140] width 111 height 15
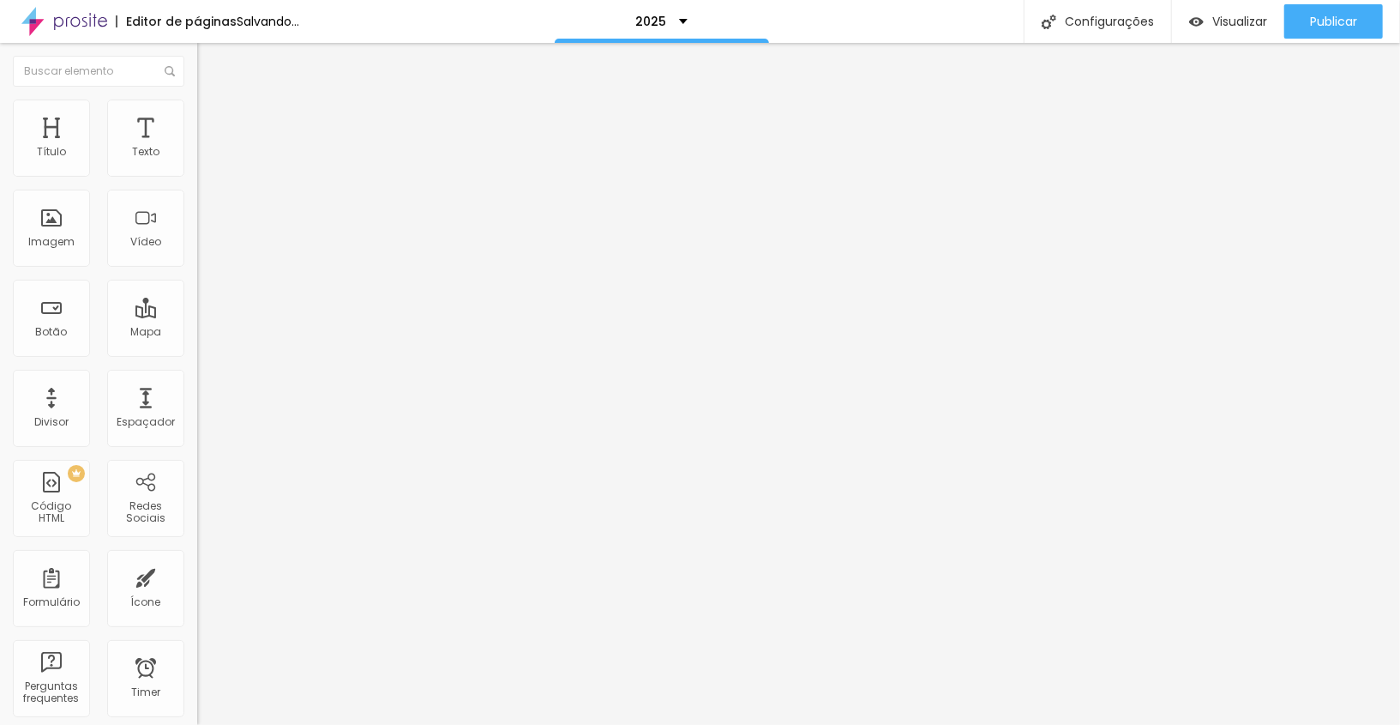
click at [197, 147] on span "Adicionar imagem" at bounding box center [252, 140] width 111 height 15
click at [210, 63] on img "button" at bounding box center [217, 63] width 14 height 14
click at [197, 147] on span "Adicionar imagem" at bounding box center [252, 140] width 111 height 15
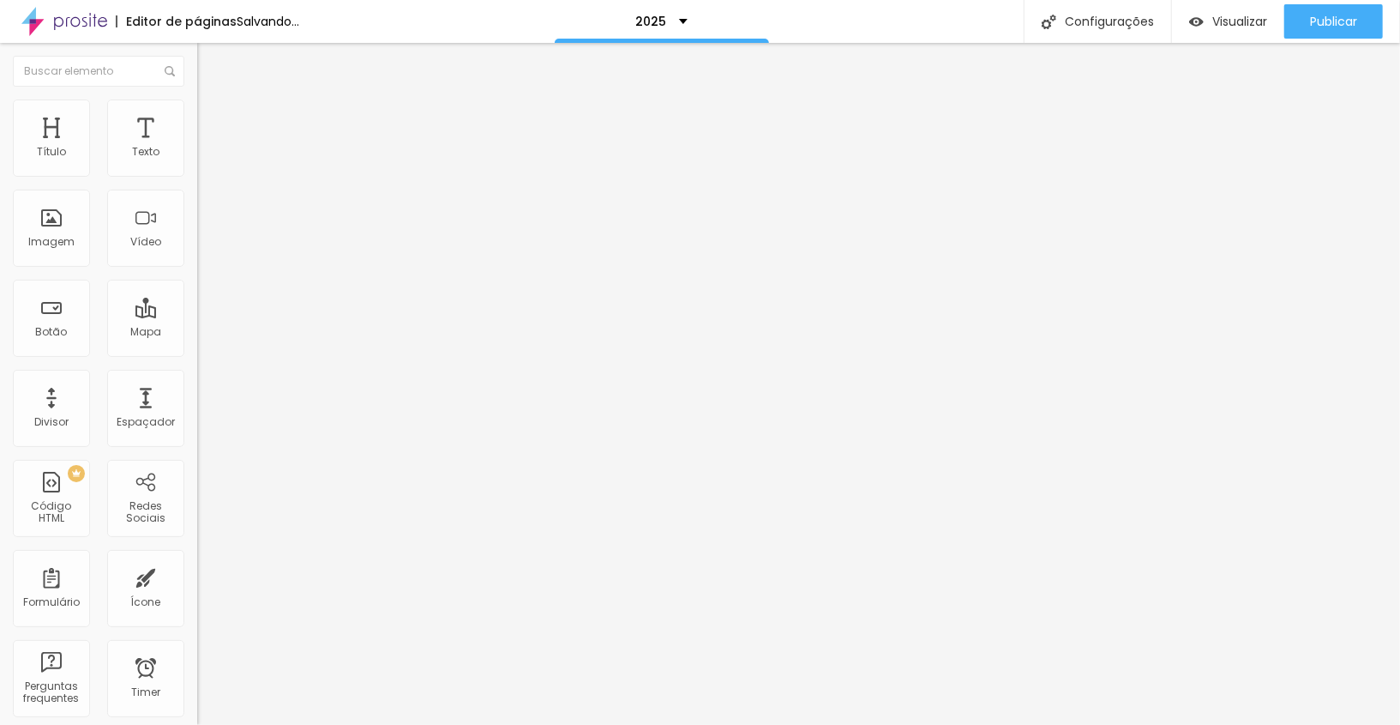
click at [197, 147] on span "Trocar imagem" at bounding box center [243, 140] width 93 height 15
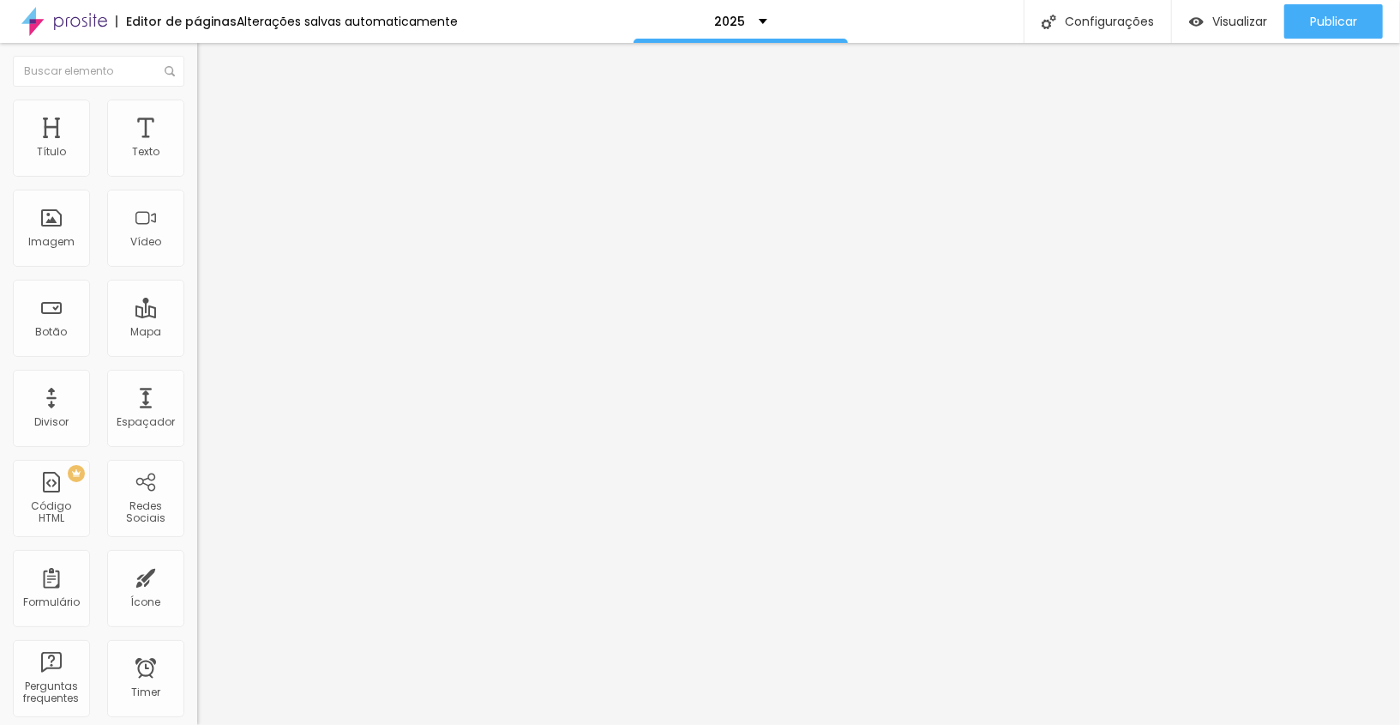
click at [197, 147] on span "Trocar imagem" at bounding box center [243, 140] width 93 height 15
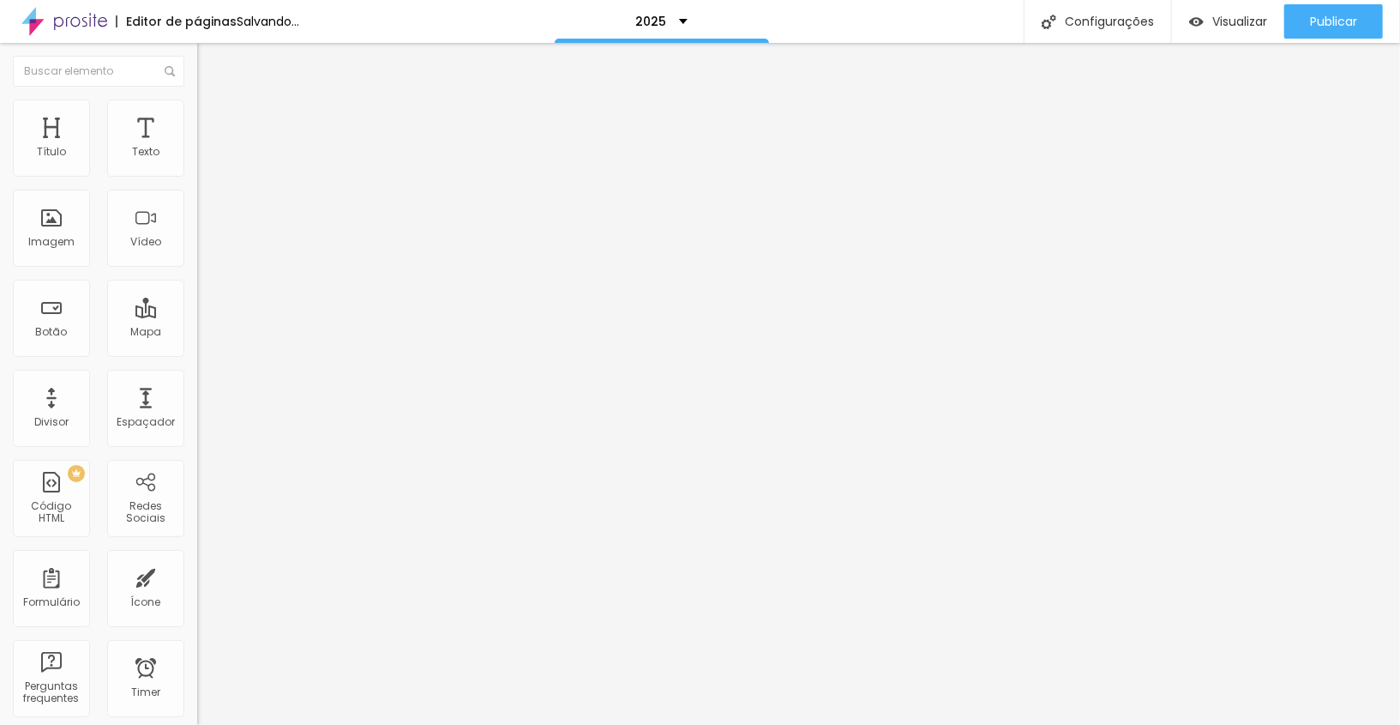
click at [197, 147] on span "Trocar imagem" at bounding box center [243, 140] width 93 height 15
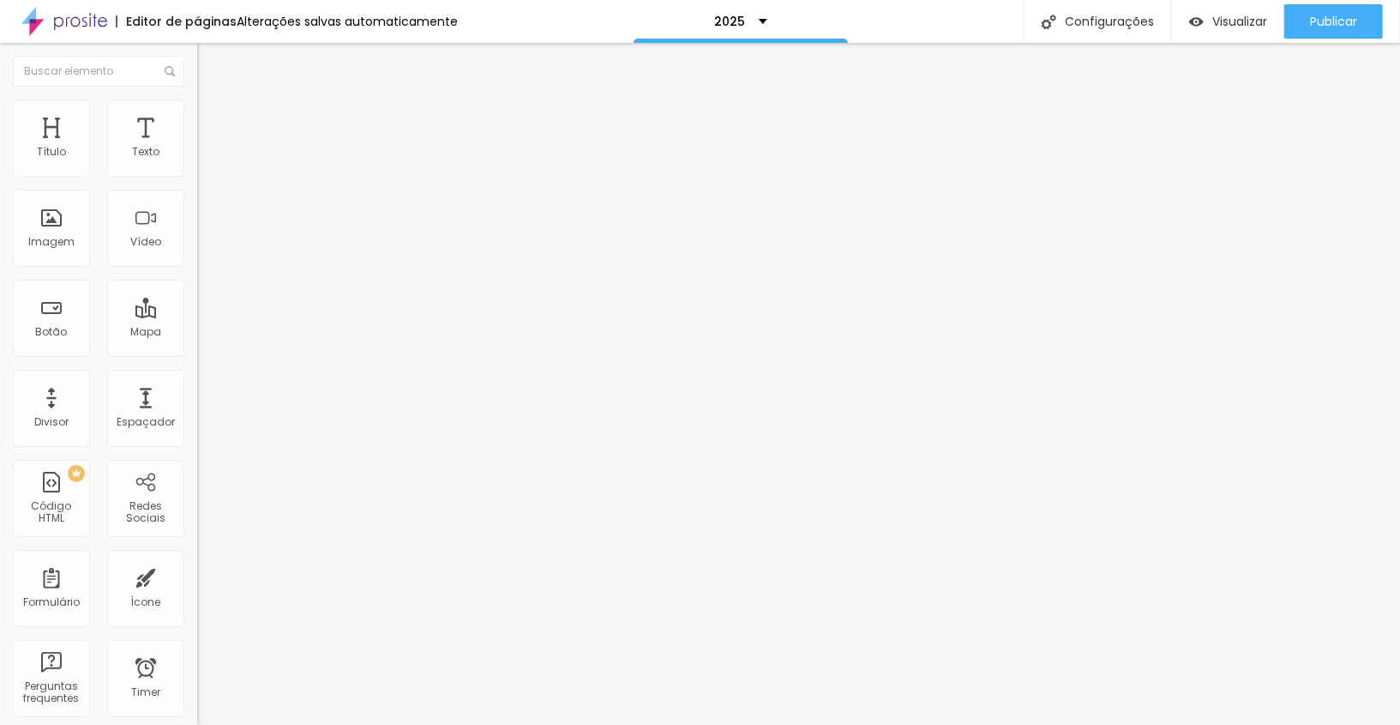
click at [197, 147] on span "Trocar imagem" at bounding box center [243, 140] width 93 height 15
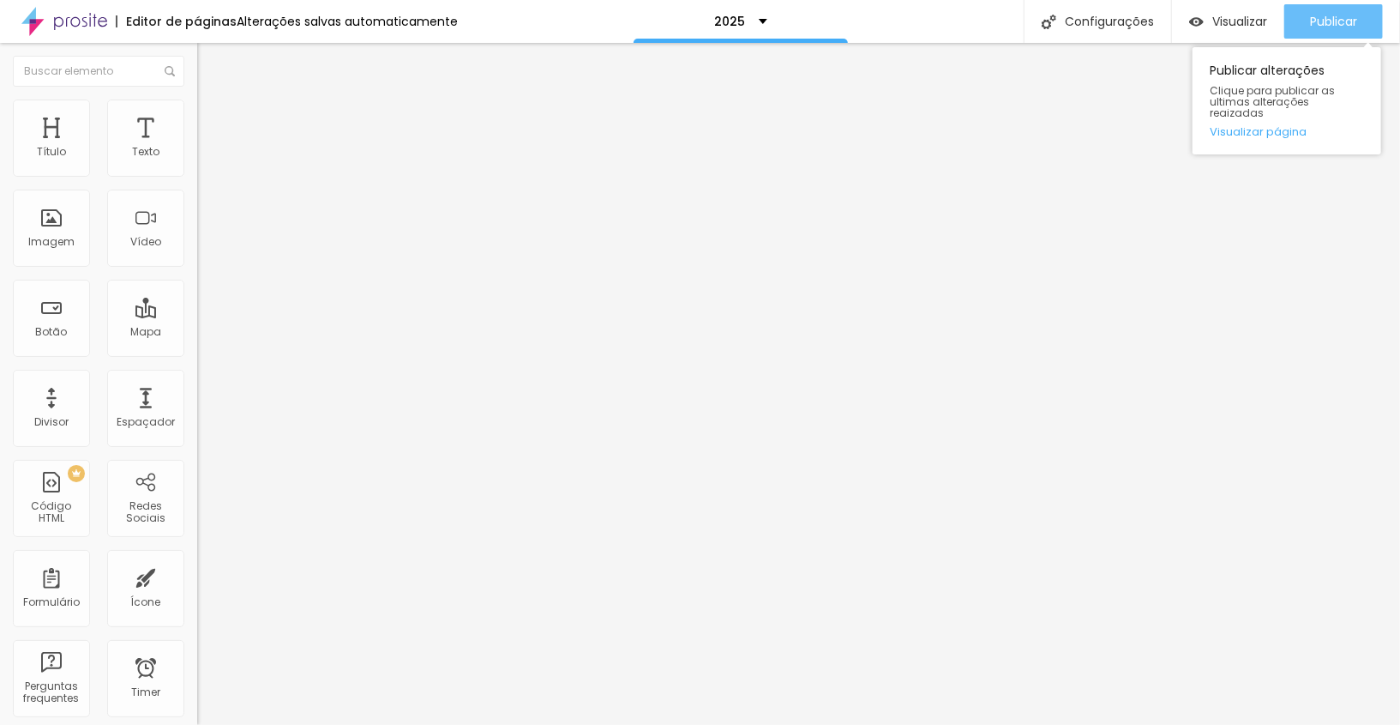
click at [1328, 15] on span "Publicar" at bounding box center [1333, 22] width 47 height 14
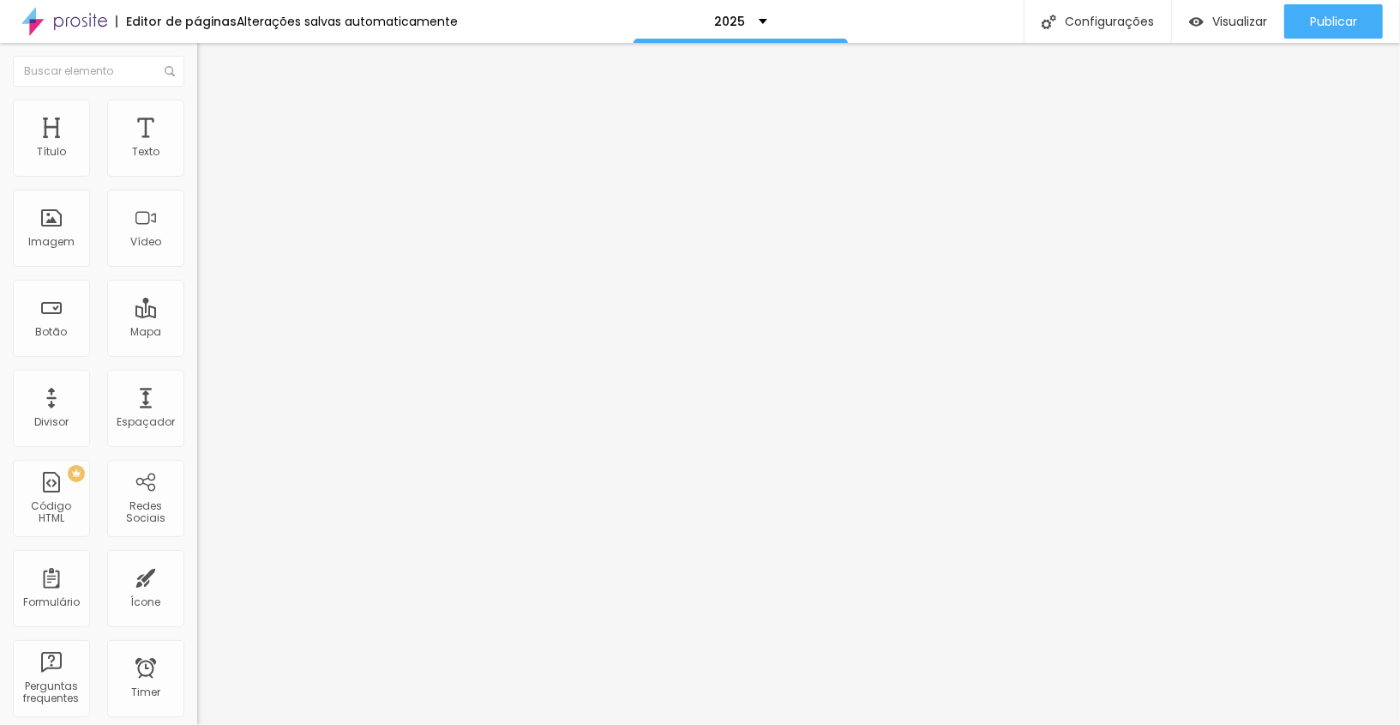
click at [197, 100] on li "Estilo" at bounding box center [295, 107] width 197 height 17
type input "95"
type input "90"
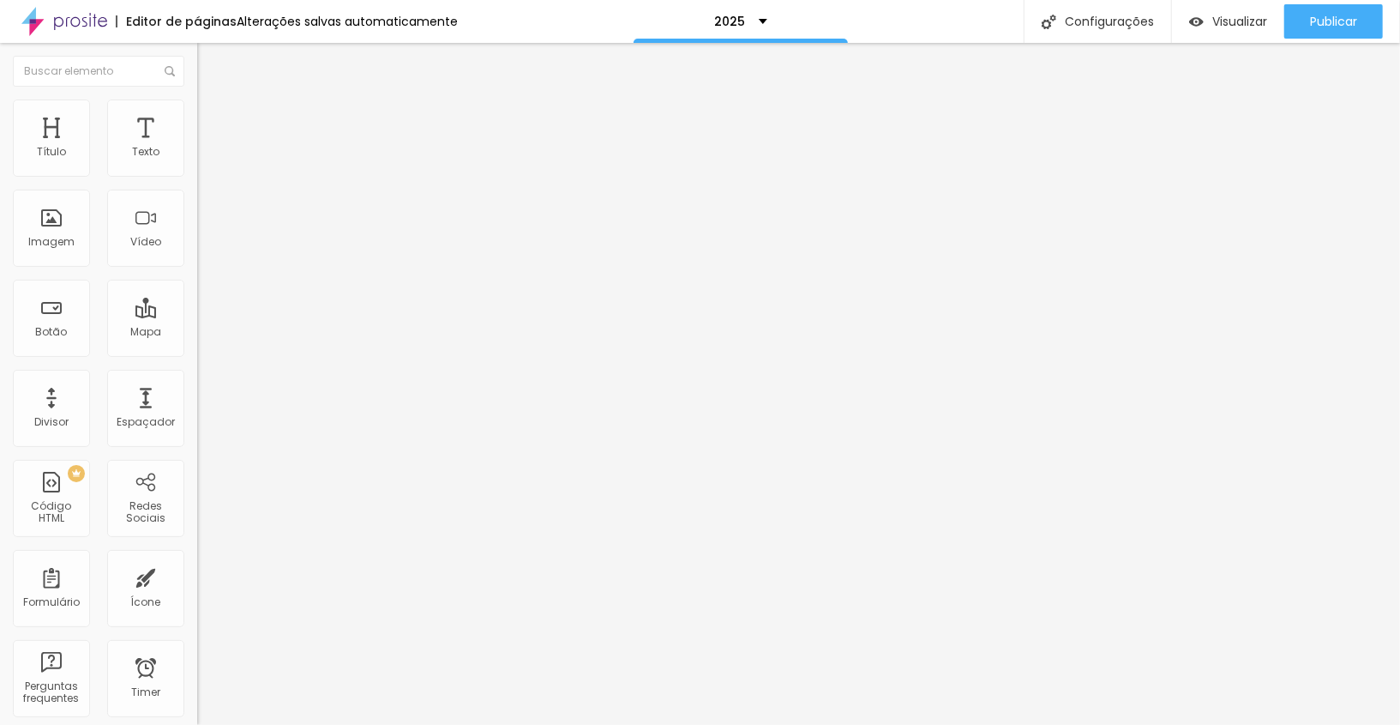
type input "85"
type input "80"
type input "75"
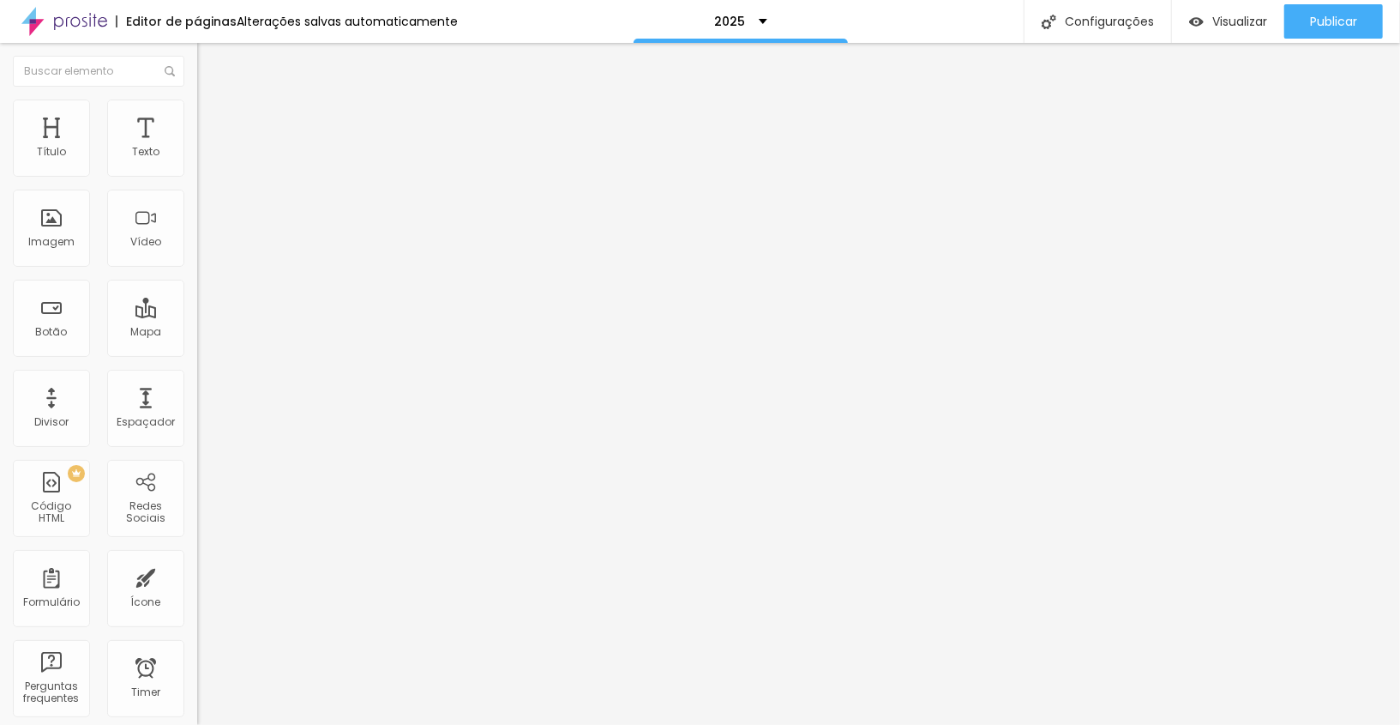
type input "75"
type input "70"
type input "65"
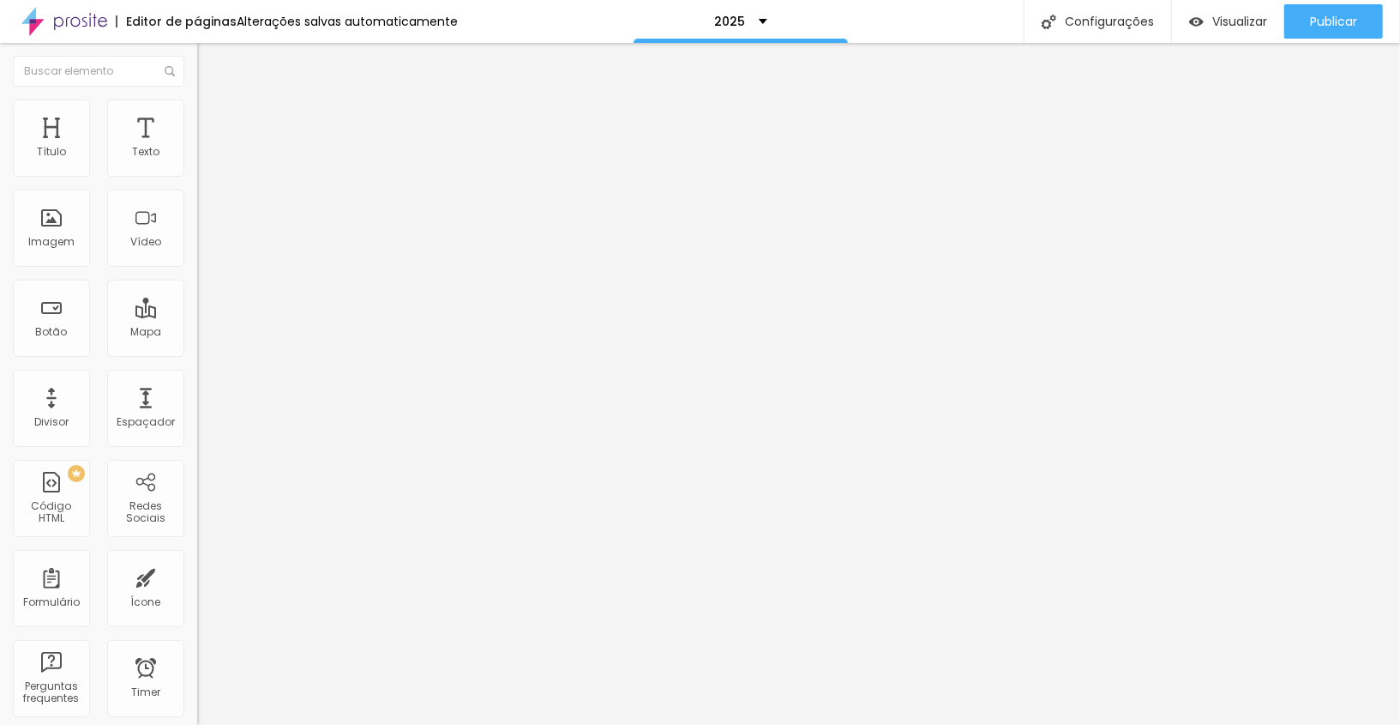
type input "60"
type input "55"
drag, startPoint x: 168, startPoint y: 182, endPoint x: 99, endPoint y: 176, distance: 68.9
type input "55"
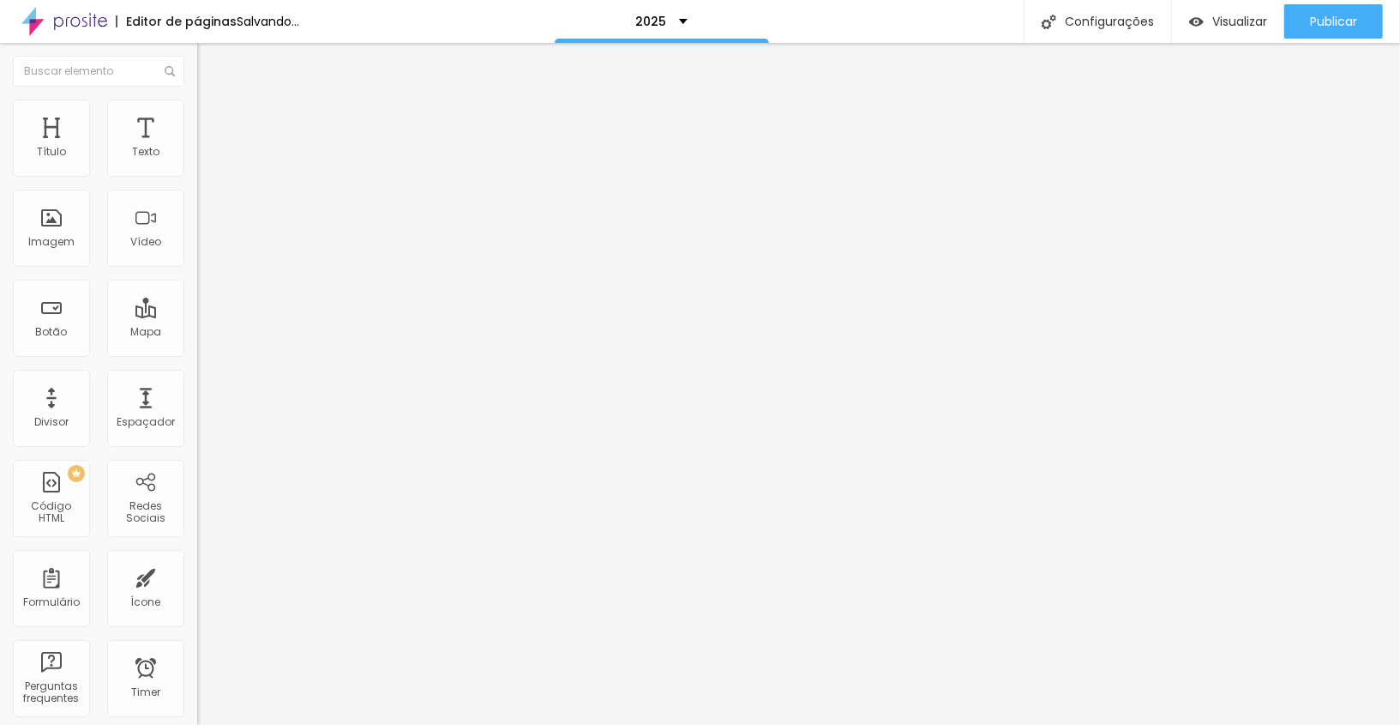
click at [197, 176] on input "range" at bounding box center [252, 169] width 111 height 14
click at [213, 115] on span "Estilo" at bounding box center [226, 111] width 27 height 15
type input "95"
type input "90"
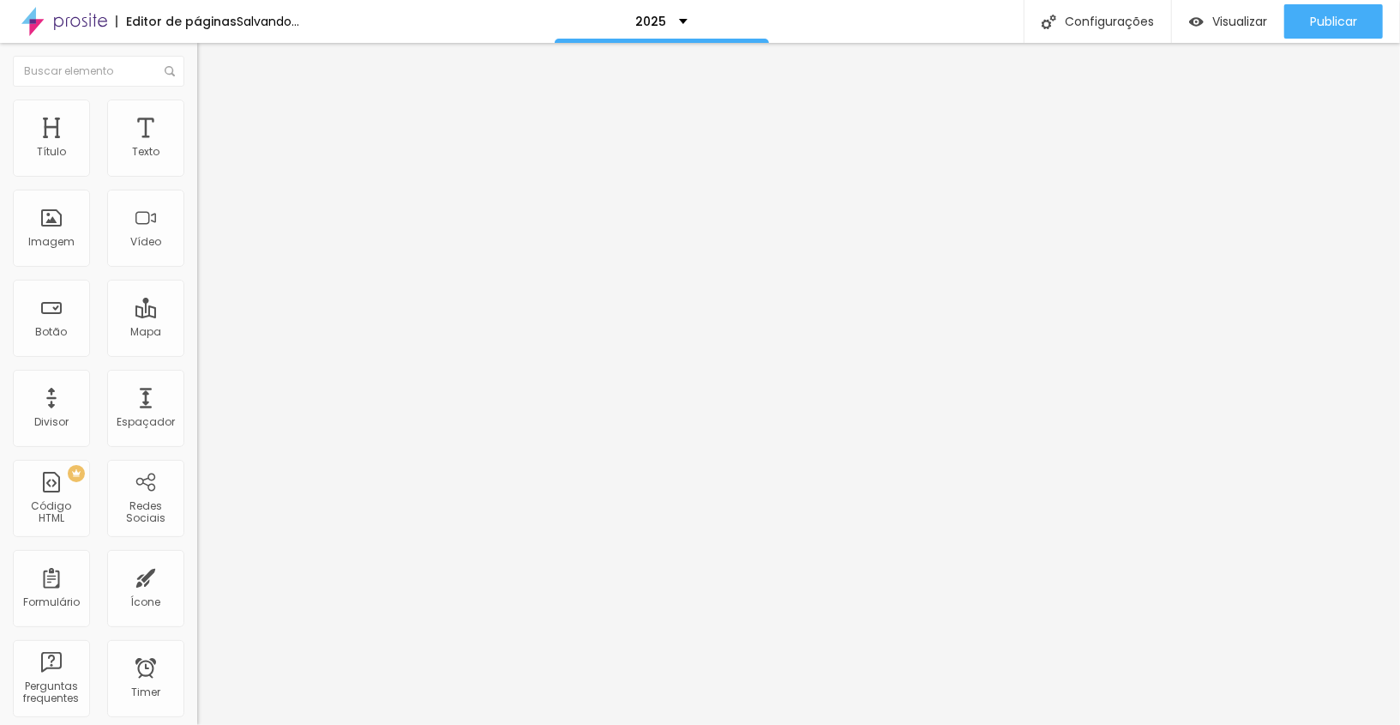
type input "90"
type input "85"
type input "80"
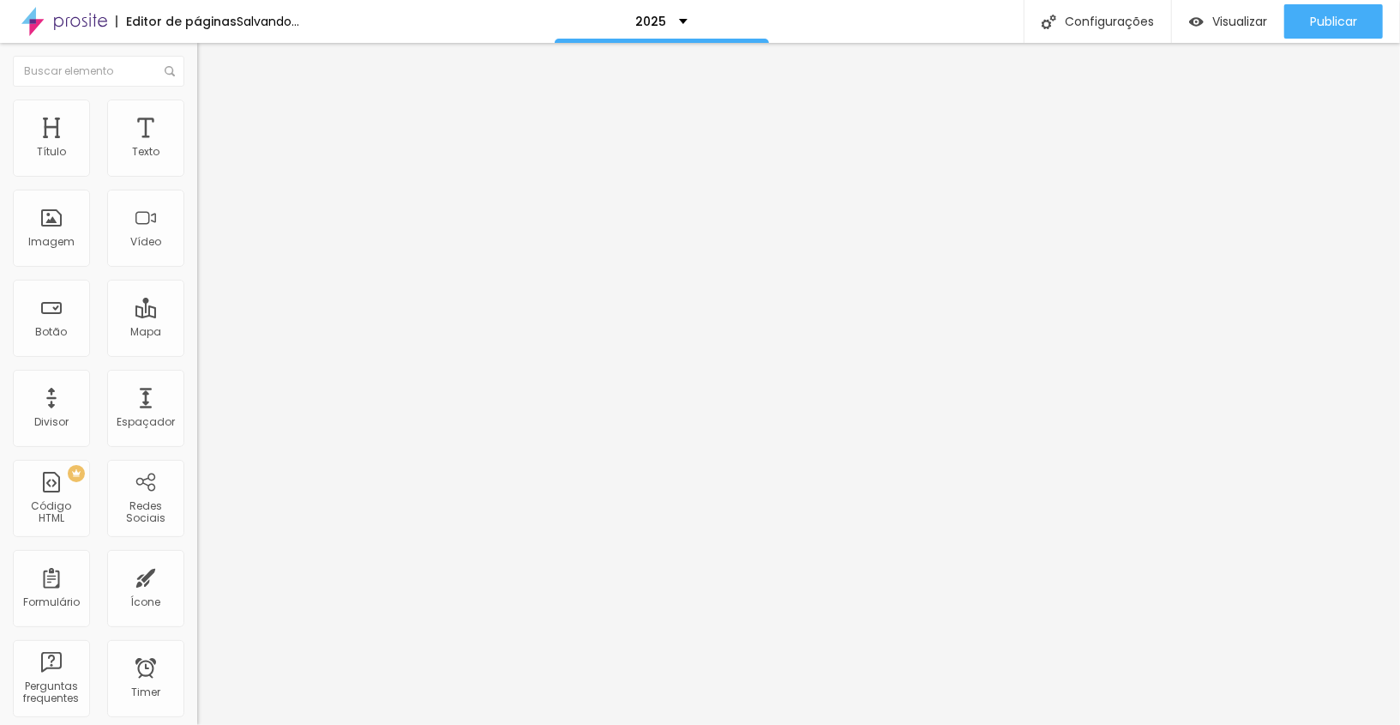
type input "75"
type input "70"
type input "65"
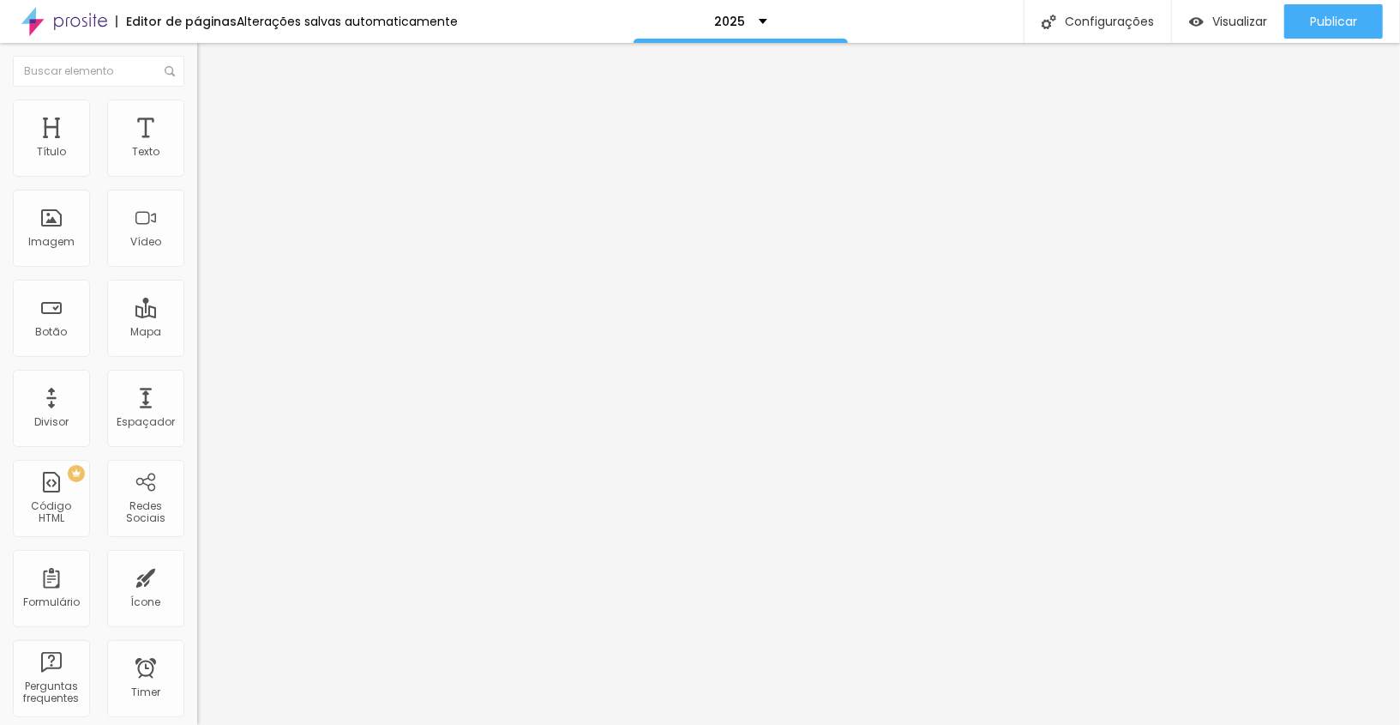
type input "65"
type input "60"
type input "55"
drag, startPoint x: 183, startPoint y: 184, endPoint x: 101, endPoint y: 181, distance: 81.5
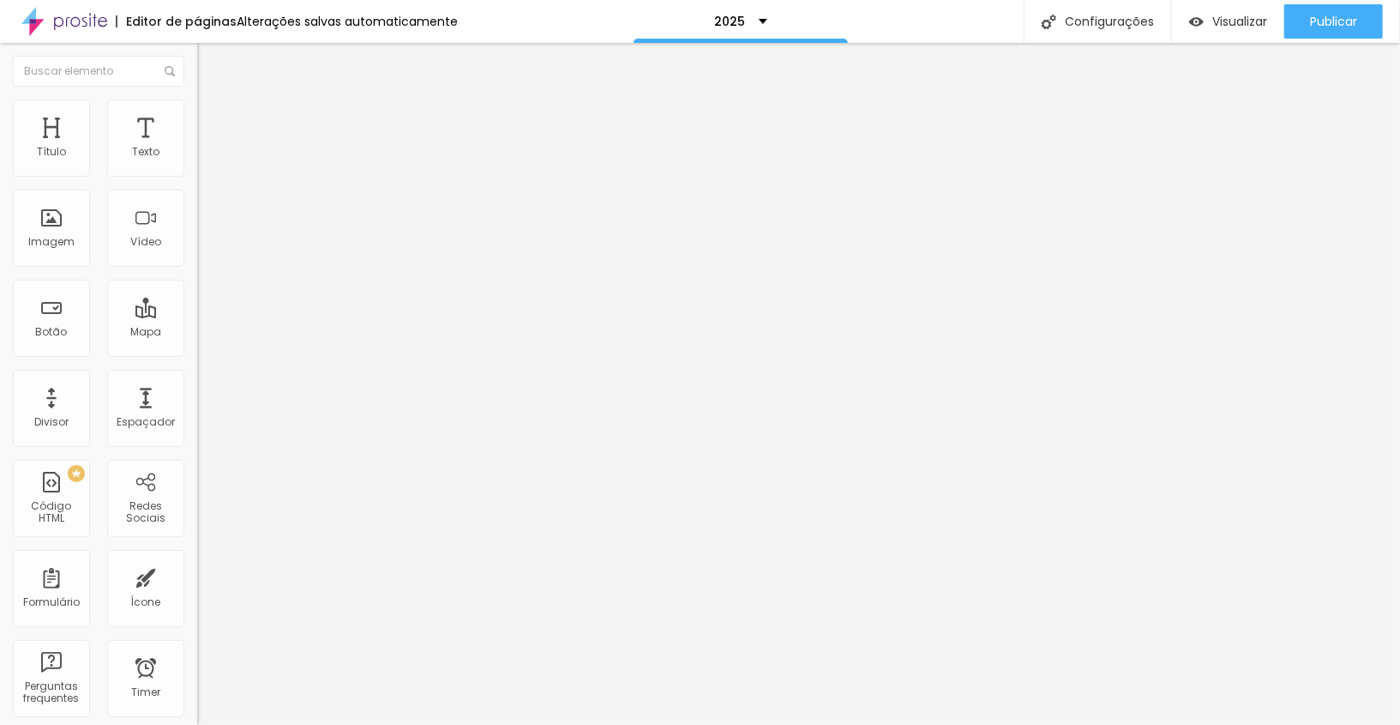
type input "55"
click at [197, 176] on input "range" at bounding box center [252, 169] width 111 height 14
click at [197, 111] on li "Estilo" at bounding box center [295, 107] width 197 height 17
type input "90"
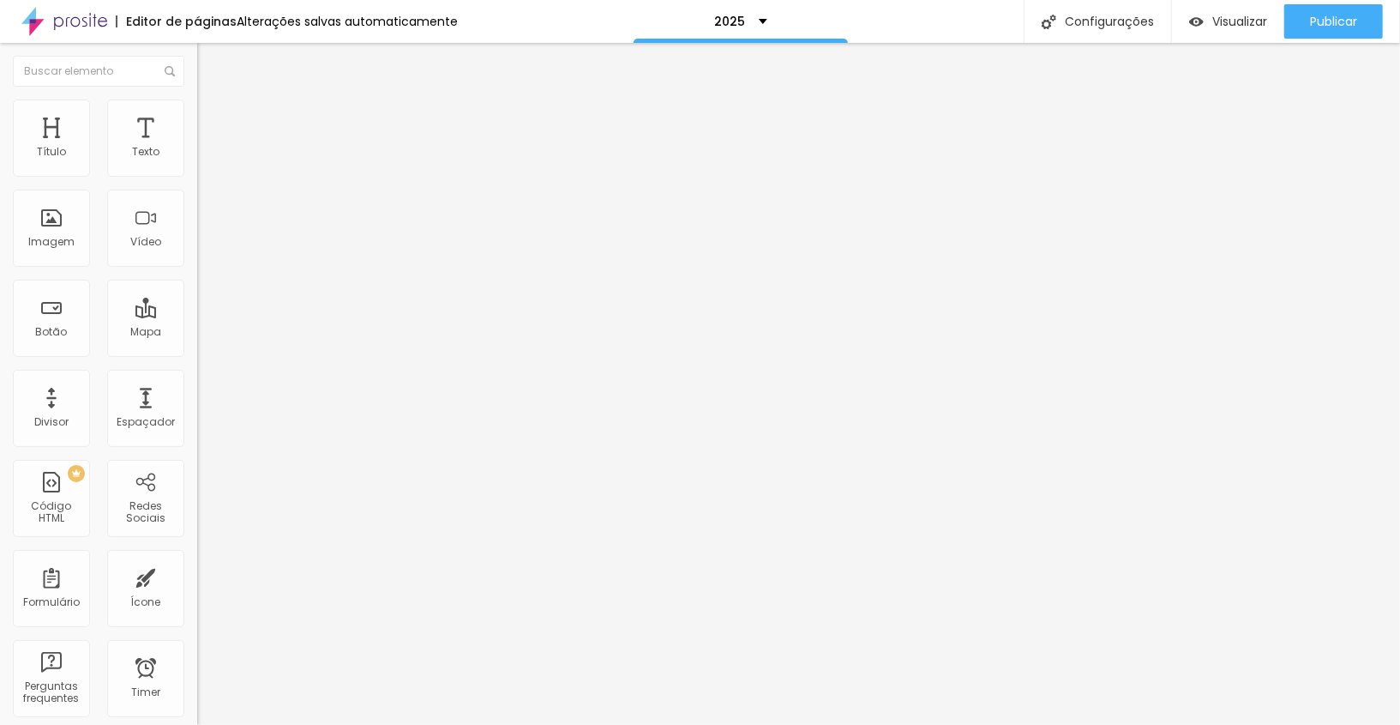
type input "85"
type input "80"
type input "75"
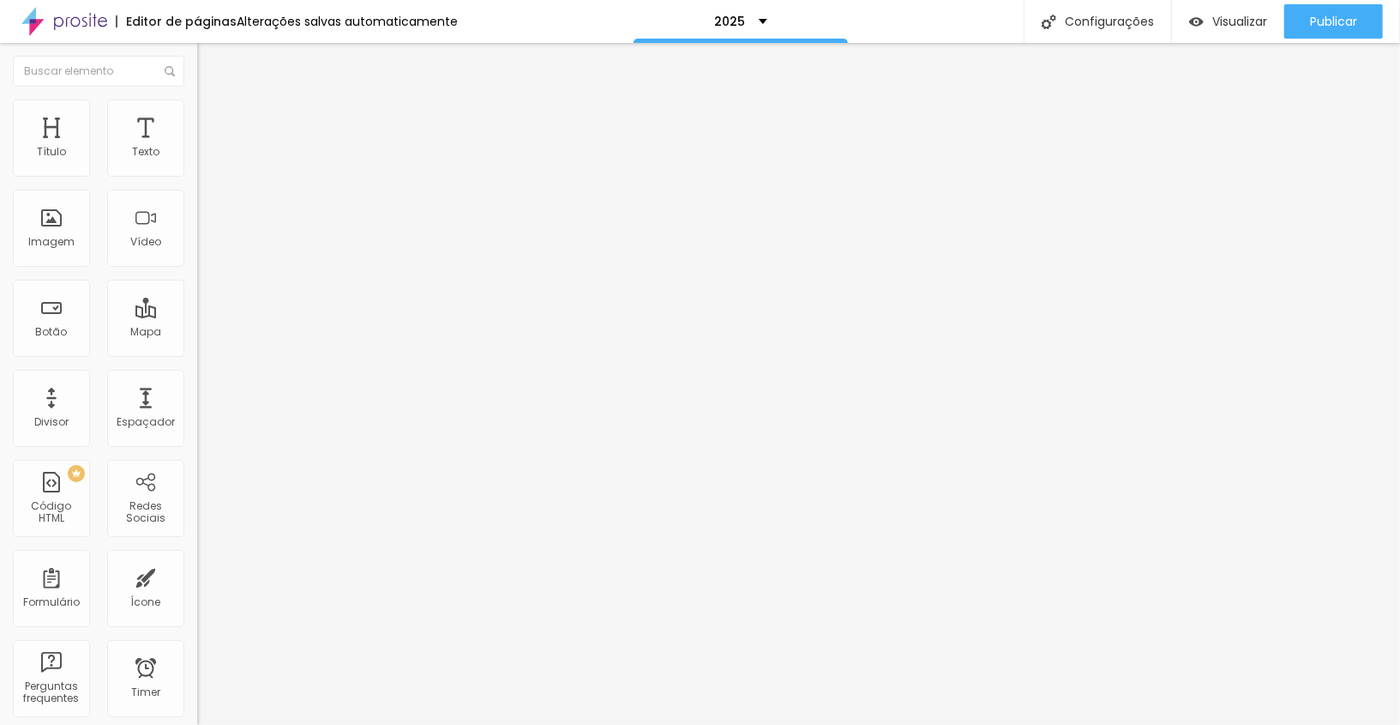
type input "75"
type input "70"
type input "65"
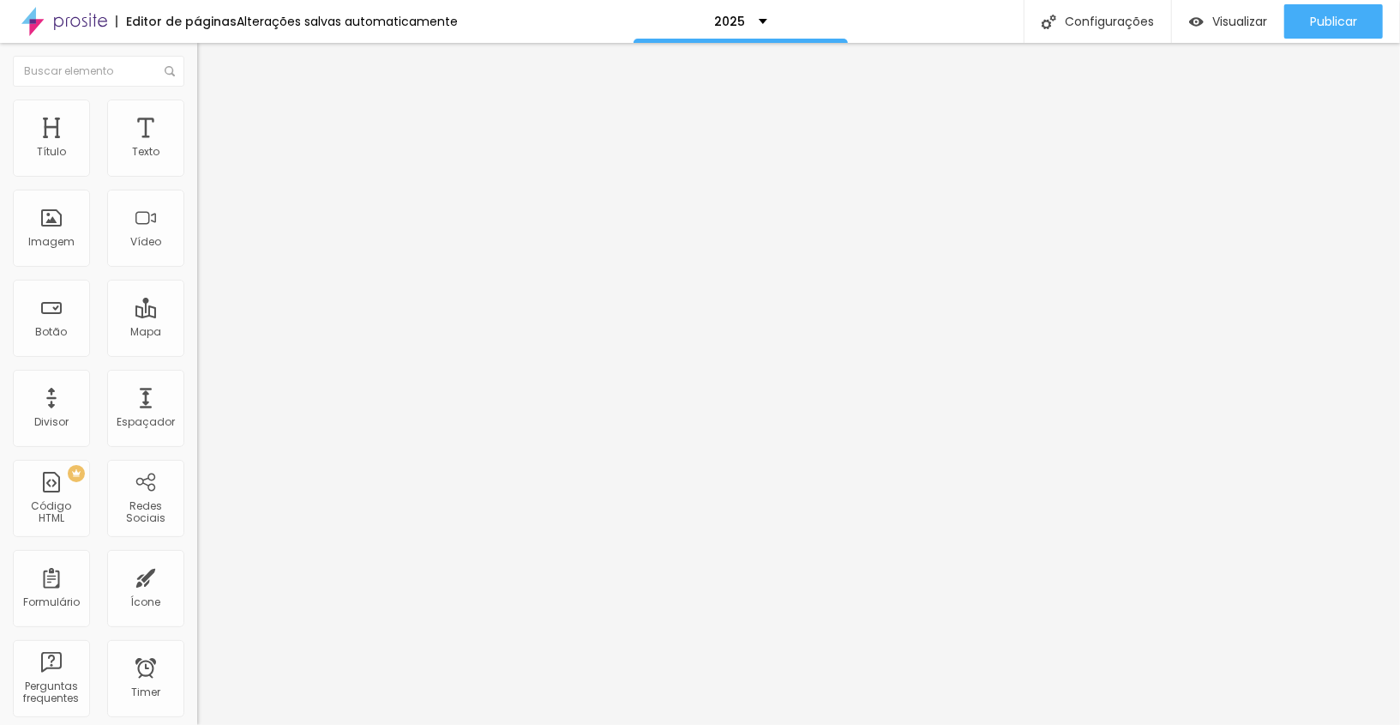
type input "60"
type input "55"
type input "50"
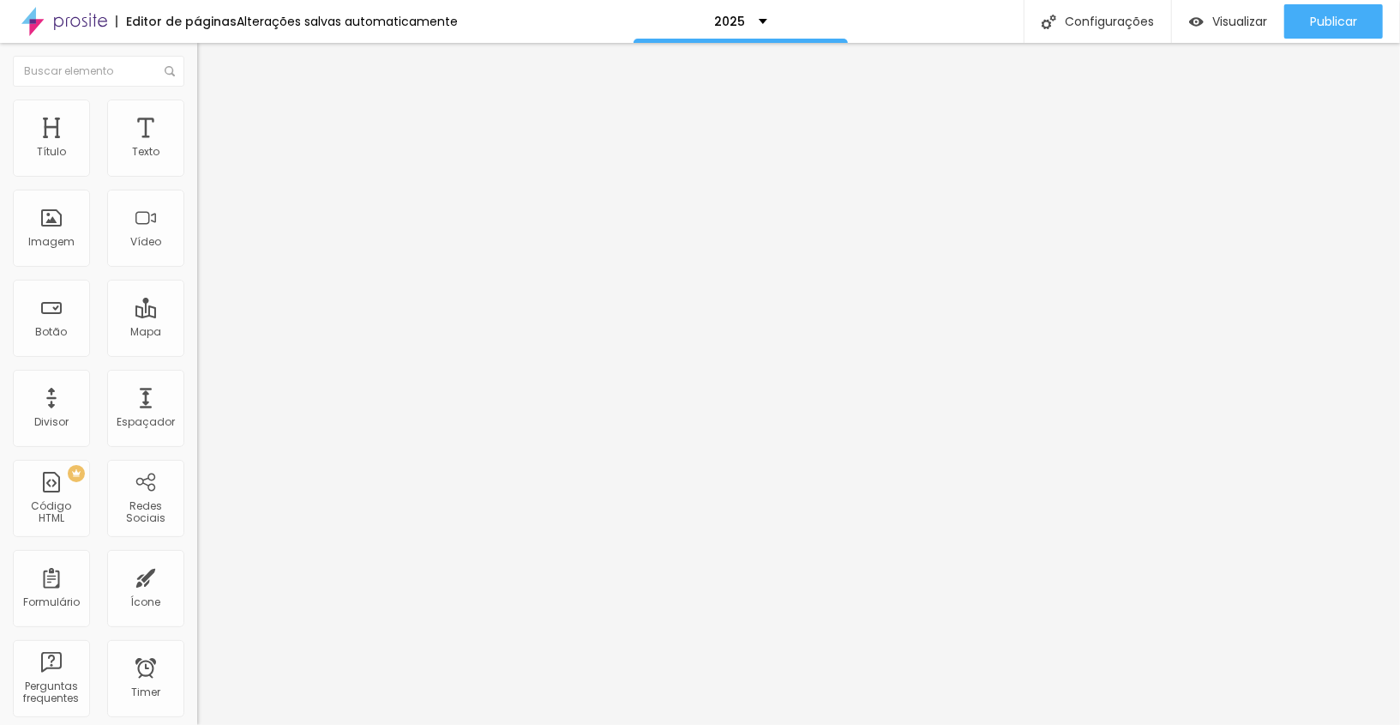
type input "50"
type input "45"
type input "50"
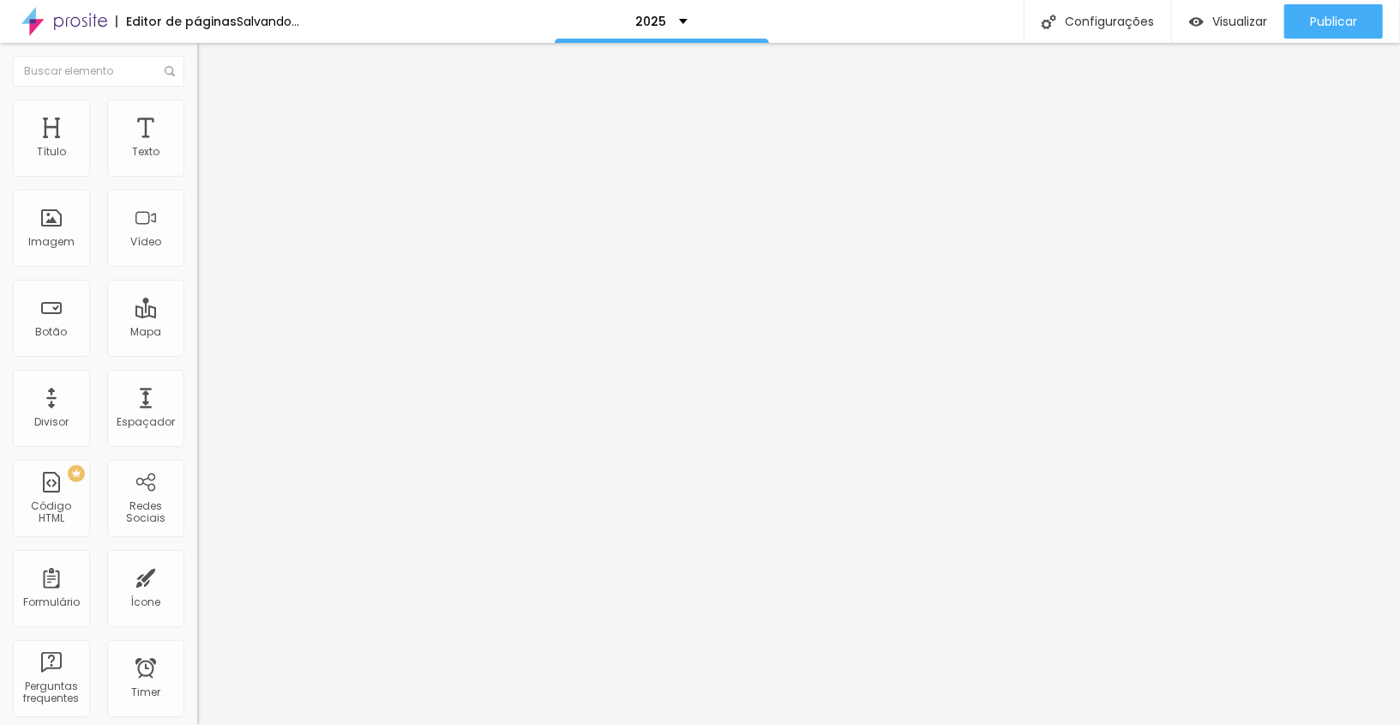
type input "55"
drag, startPoint x: 163, startPoint y: 182, endPoint x: 96, endPoint y: 173, distance: 67.4
type input "55"
click at [197, 172] on input "range" at bounding box center [252, 169] width 111 height 14
click at [197, 147] on span "Trocar imagem" at bounding box center [243, 140] width 93 height 15
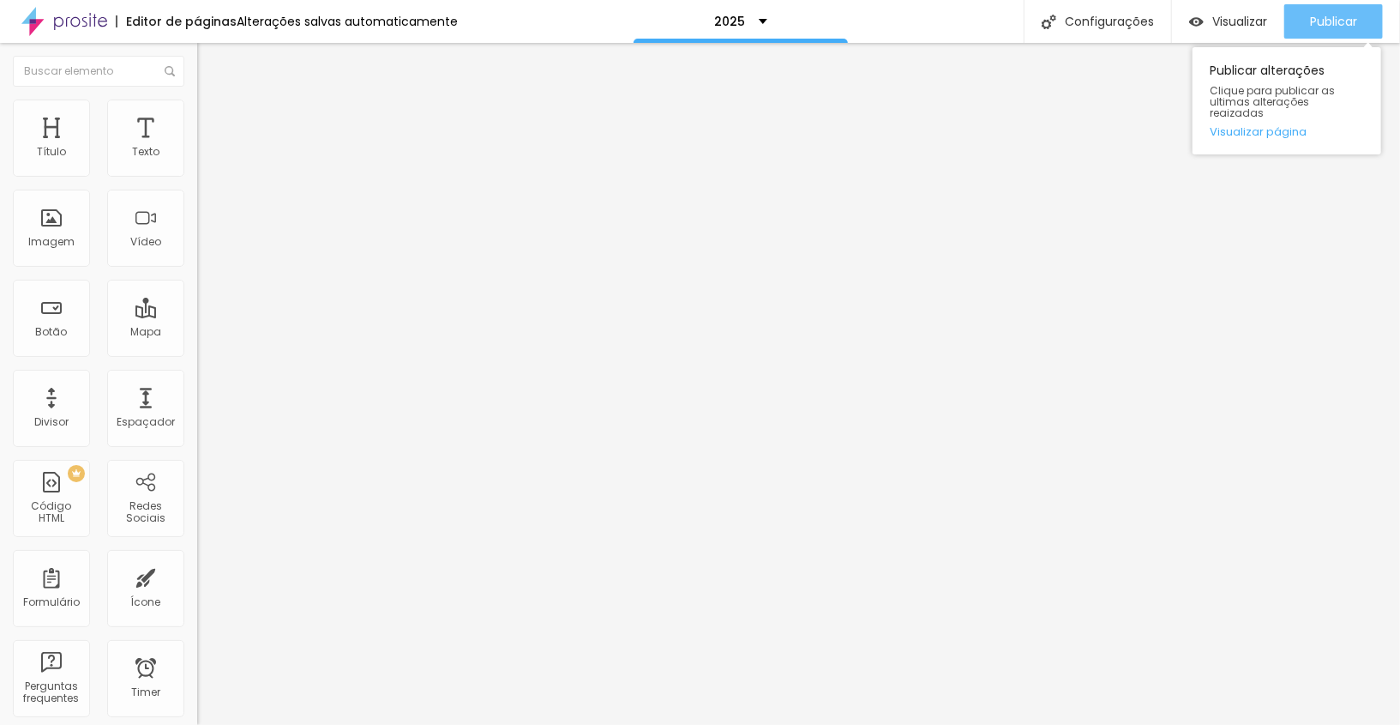
click at [1298, 8] on button "Publicar" at bounding box center [1334, 21] width 99 height 34
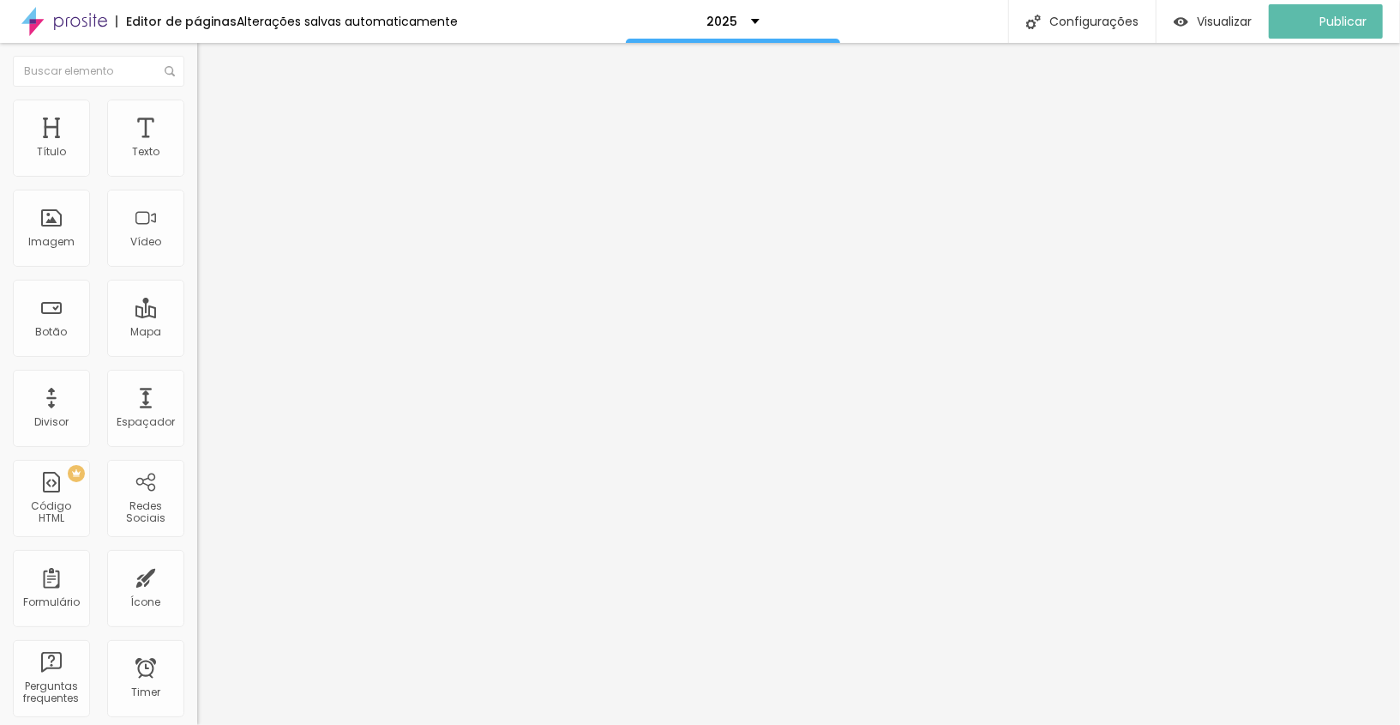
click at [197, 117] on li "Avançado" at bounding box center [295, 125] width 197 height 17
click at [197, 724] on div at bounding box center [295, 737] width 197 height 0
click at [197, 117] on li "Avançado" at bounding box center [295, 125] width 197 height 17
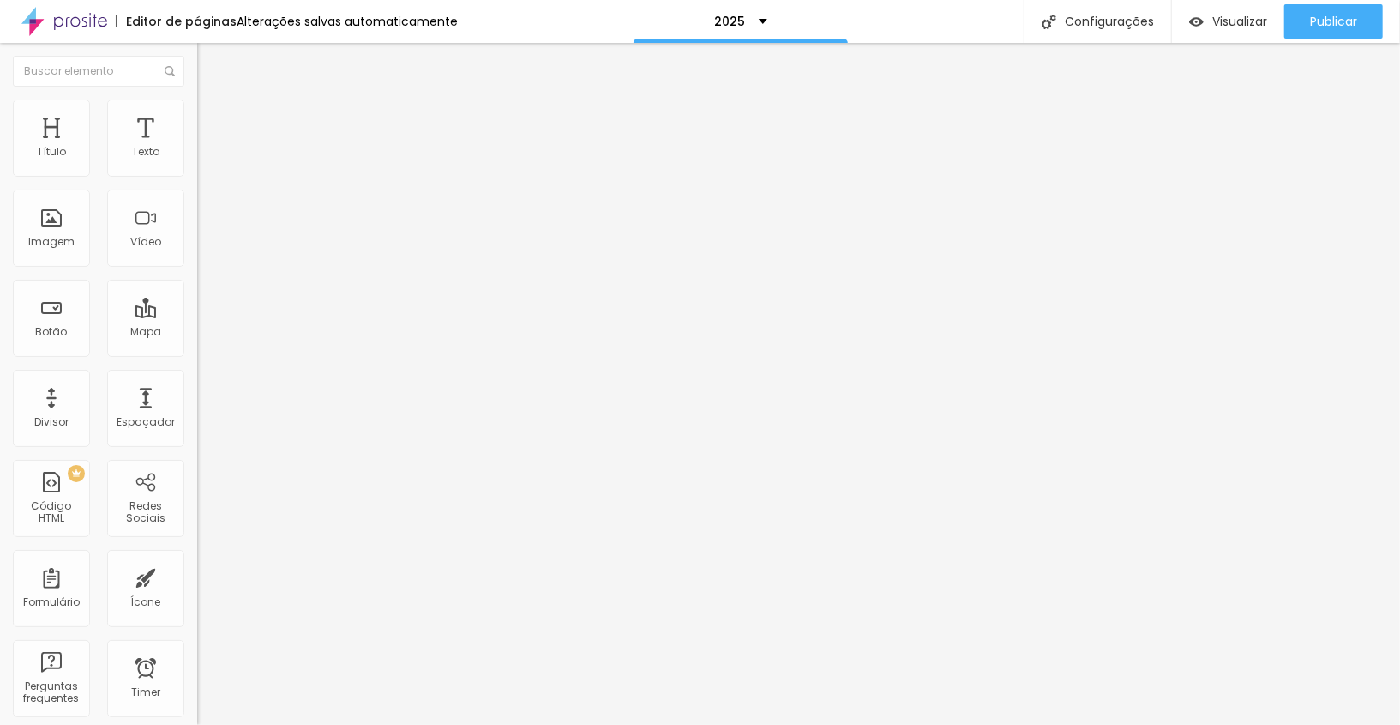
click at [197, 724] on div at bounding box center [295, 737] width 197 height 0
click at [197, 117] on li "Avançado" at bounding box center [295, 125] width 197 height 17
click at [197, 724] on div at bounding box center [295, 737] width 197 height 0
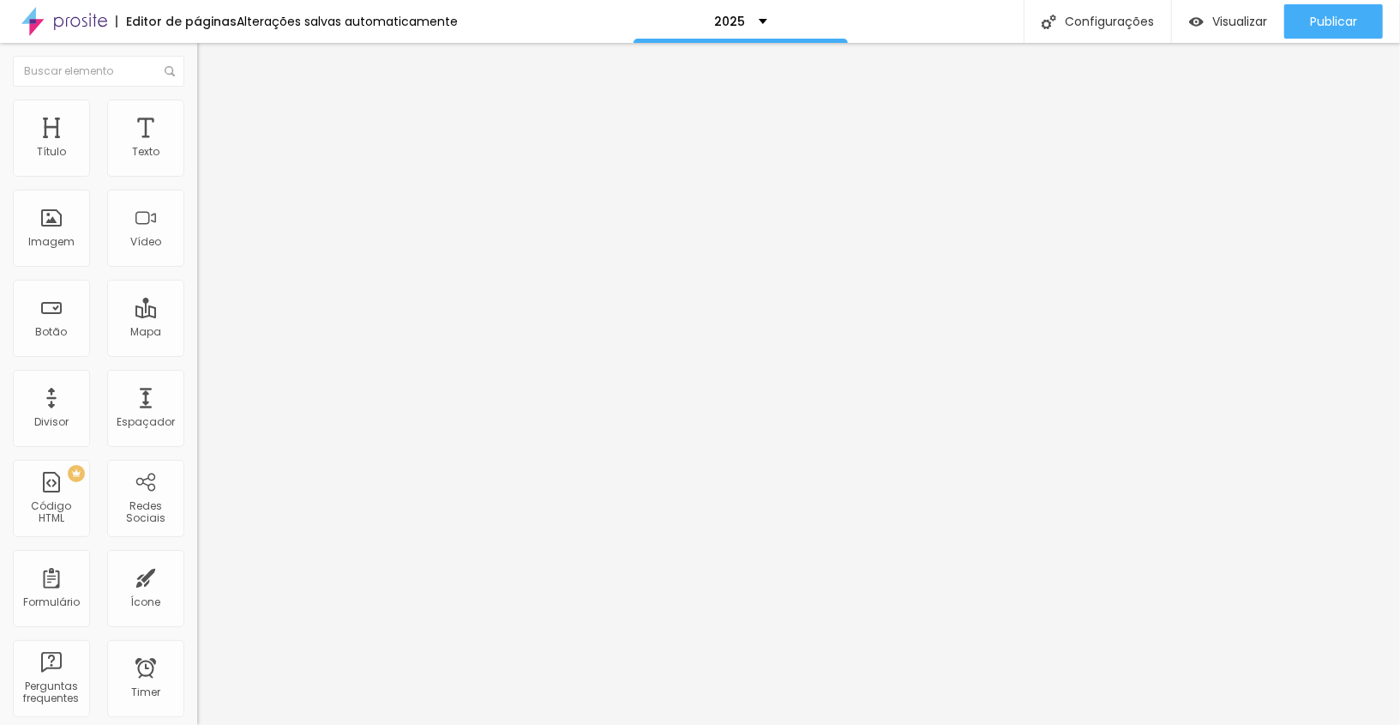
click at [197, 117] on img at bounding box center [204, 124] width 15 height 15
click at [197, 724] on div at bounding box center [295, 737] width 197 height 0
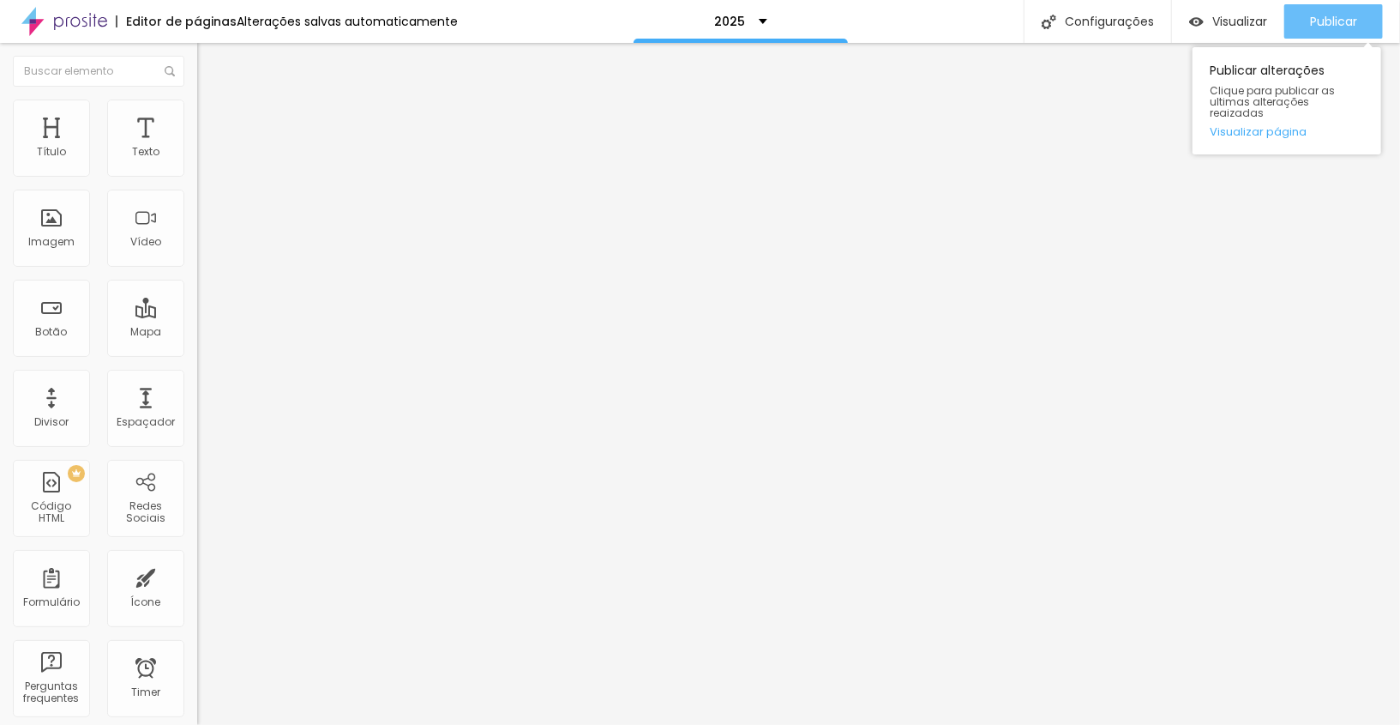
click at [1302, 18] on button "Publicar" at bounding box center [1334, 21] width 99 height 34
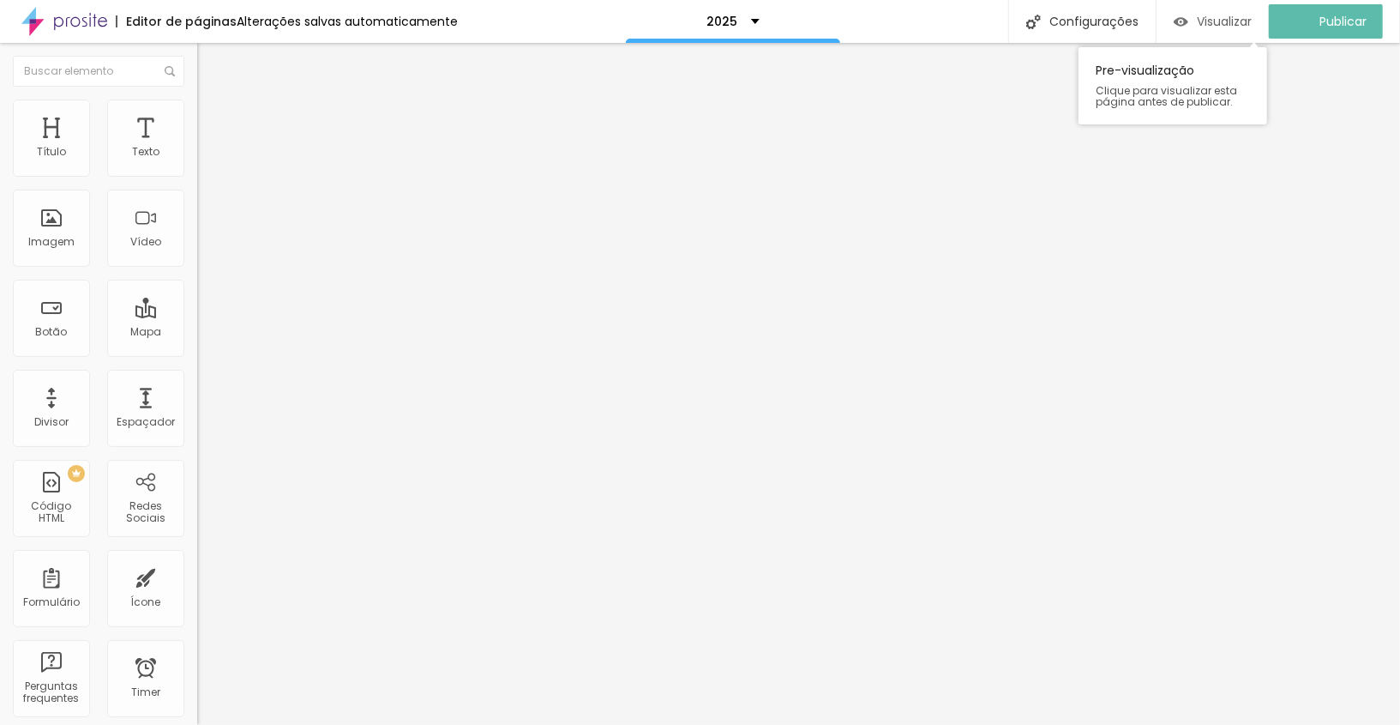
click at [1206, 24] on div "Visualizar" at bounding box center [1213, 22] width 78 height 15
click at [197, 147] on span "Trocar imagem" at bounding box center [243, 140] width 93 height 15
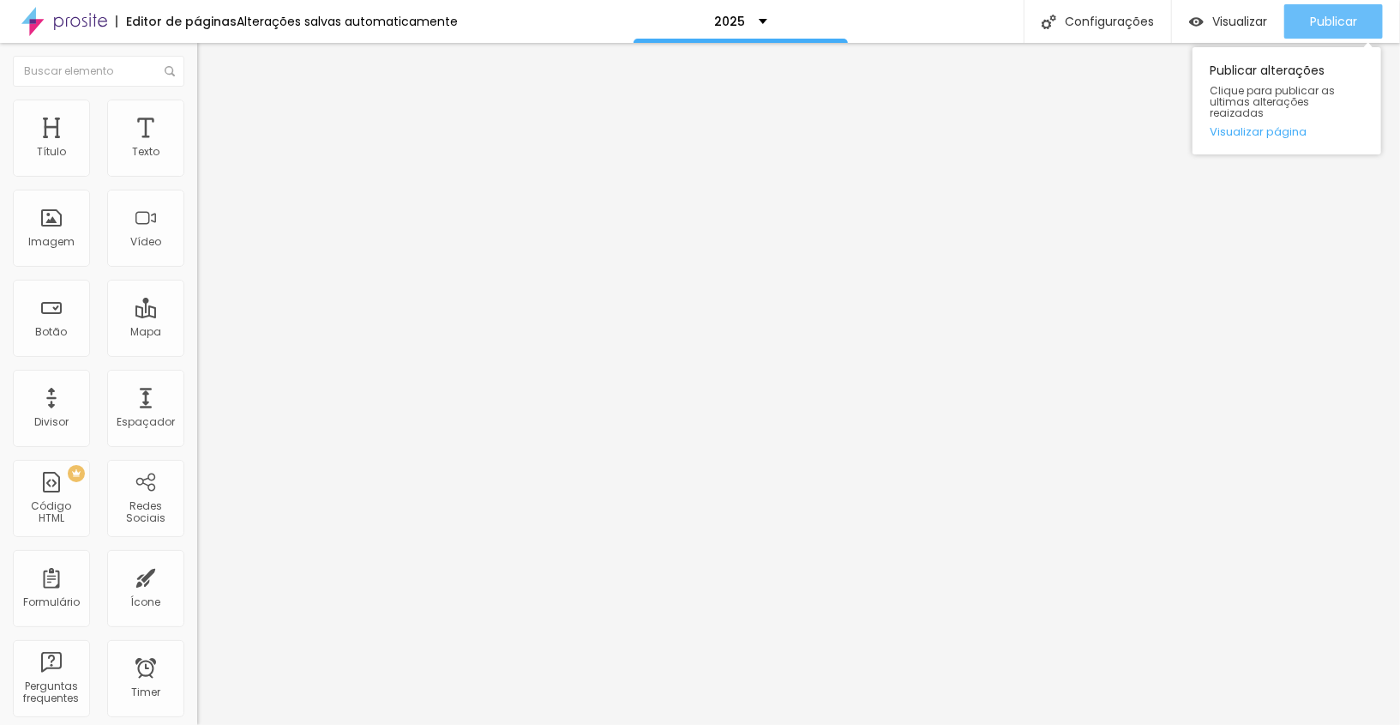
click at [1308, 8] on button "Publicar" at bounding box center [1334, 21] width 99 height 34
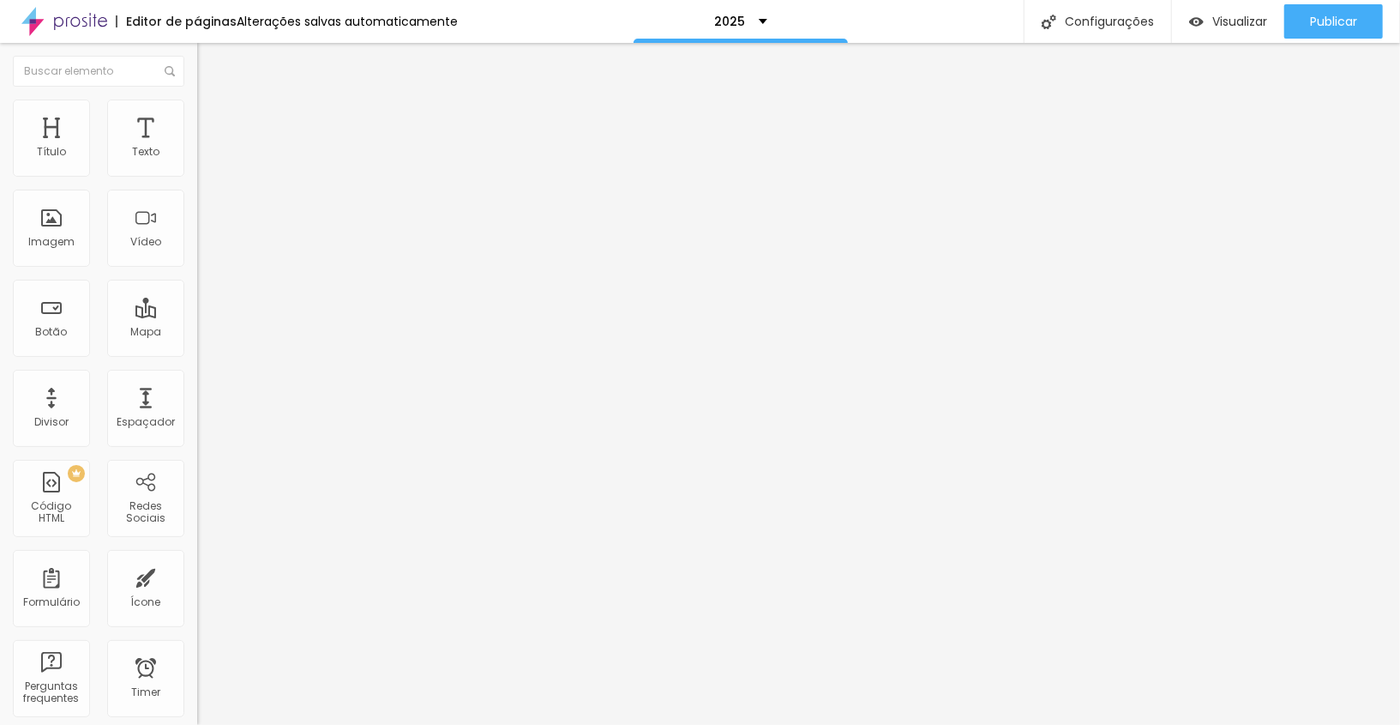
click at [210, 69] on img "button" at bounding box center [217, 63] width 14 height 14
click at [197, 147] on span "Adicionar imagem" at bounding box center [252, 140] width 111 height 15
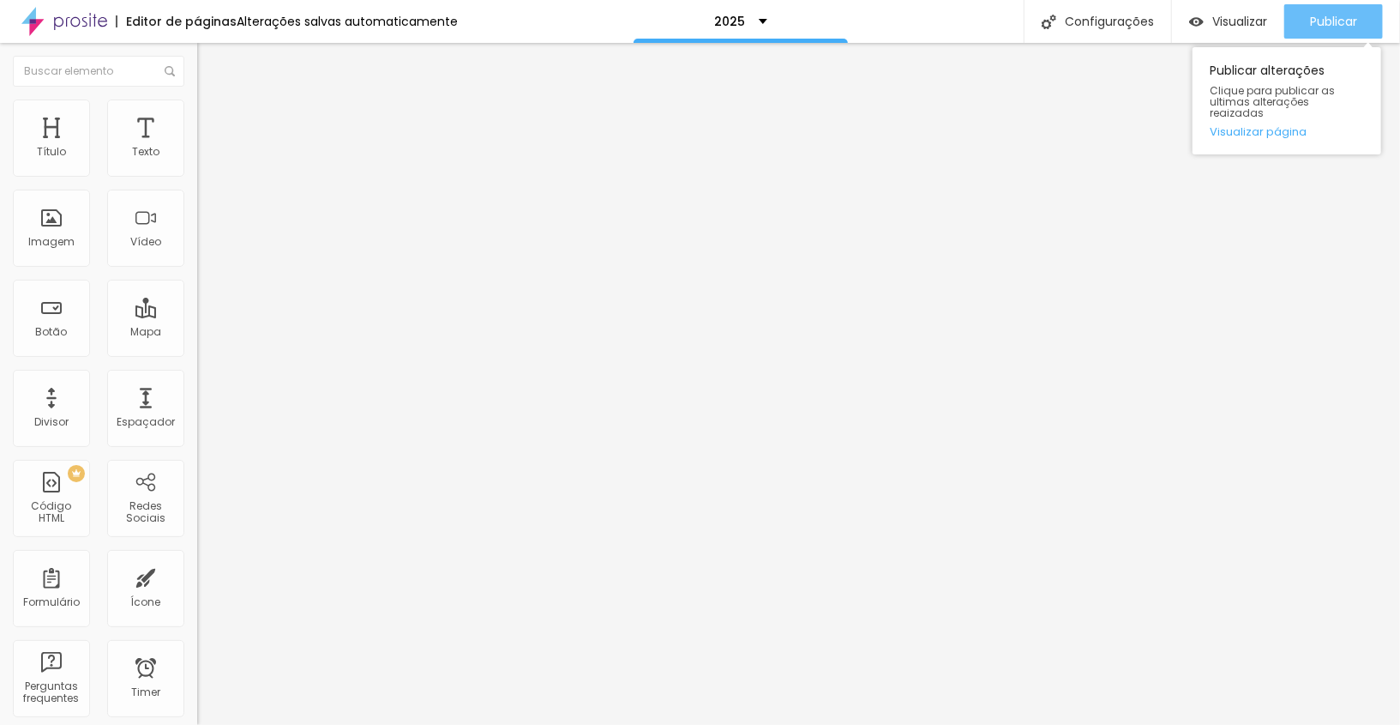
click at [1321, 27] on span "Publicar" at bounding box center [1333, 22] width 47 height 14
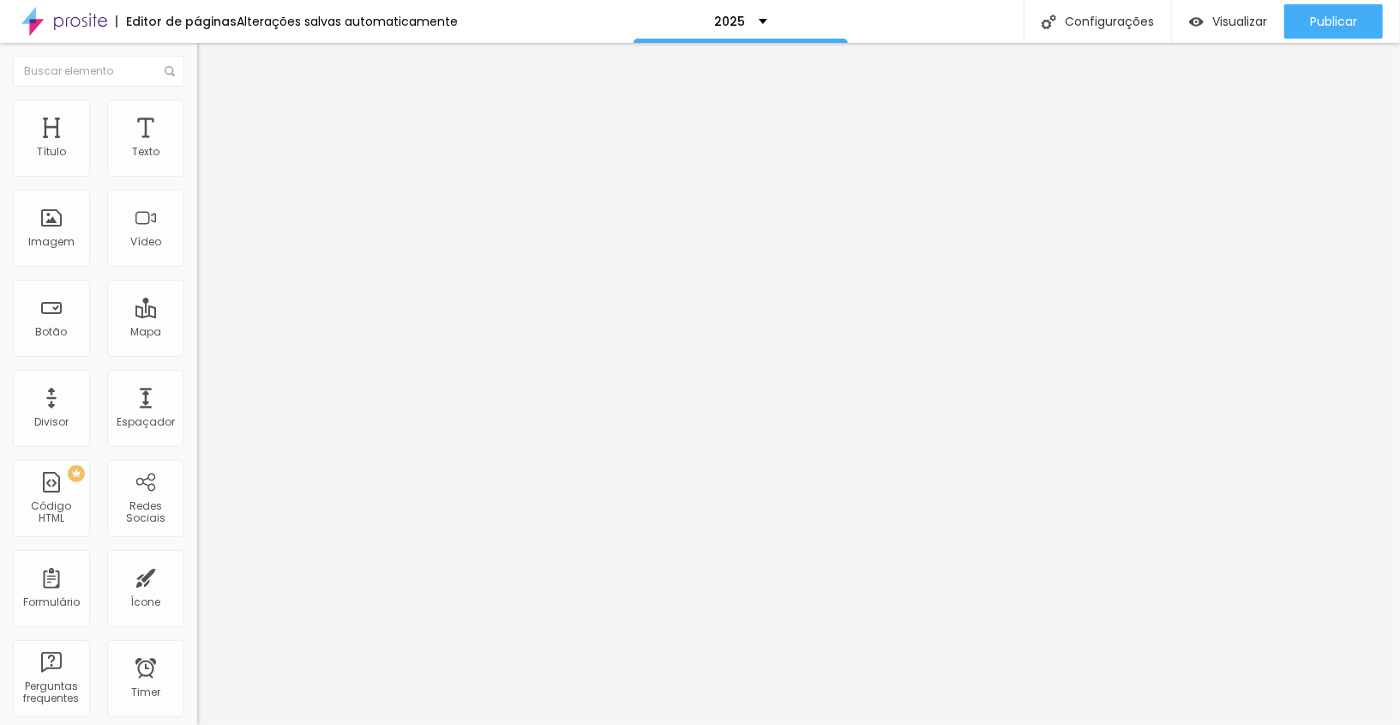
click at [197, 109] on img at bounding box center [204, 106] width 15 height 15
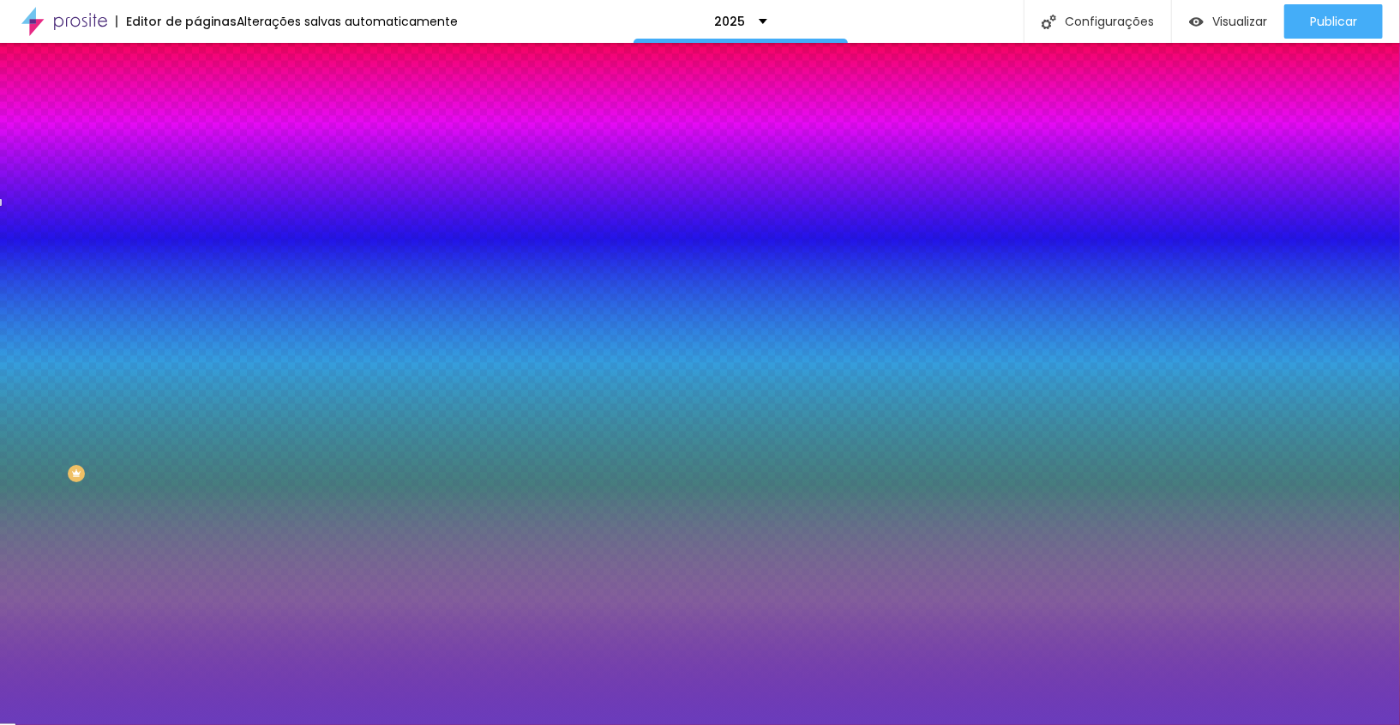
click at [197, 250] on input "#6A3CBC" at bounding box center [300, 241] width 206 height 17
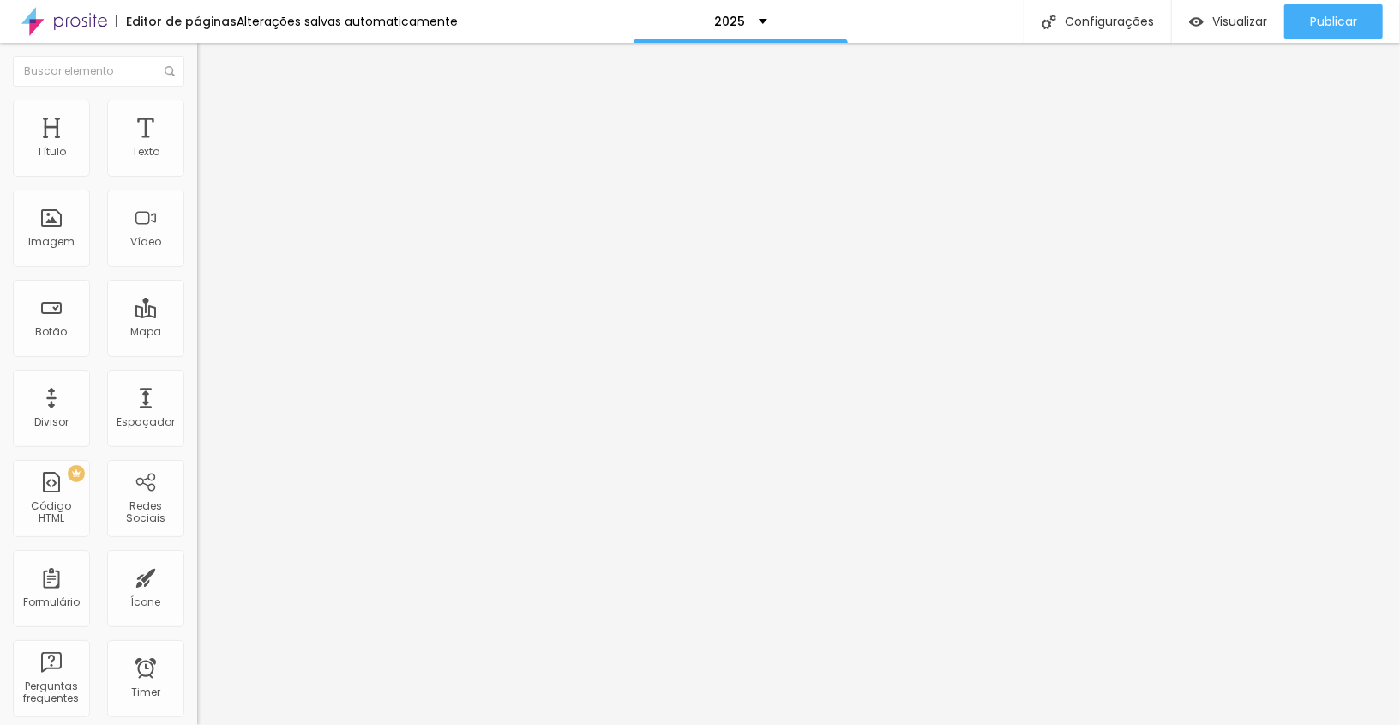
click at [213, 118] on span "Estilo" at bounding box center [226, 111] width 27 height 15
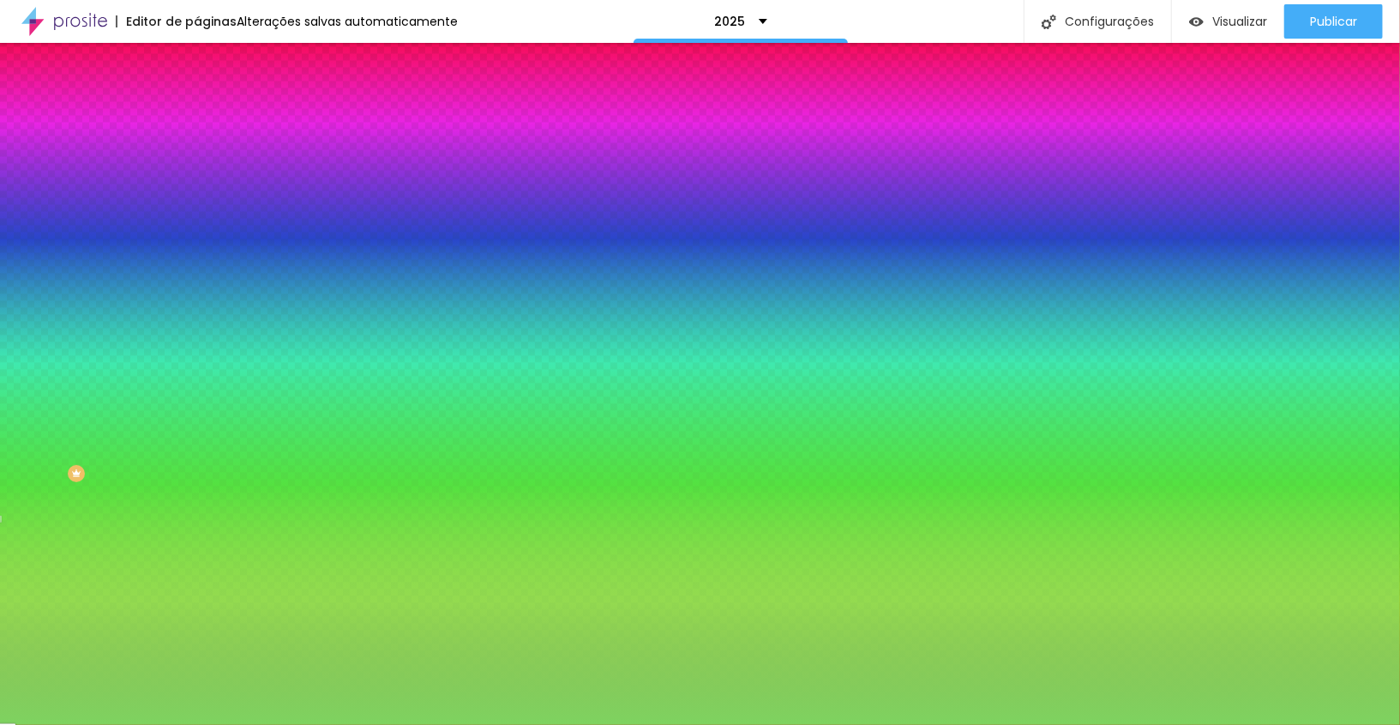
click at [197, 250] on input "#7ED360" at bounding box center [300, 241] width 206 height 17
paste input "6A3CB"
type input "#6A3CB"
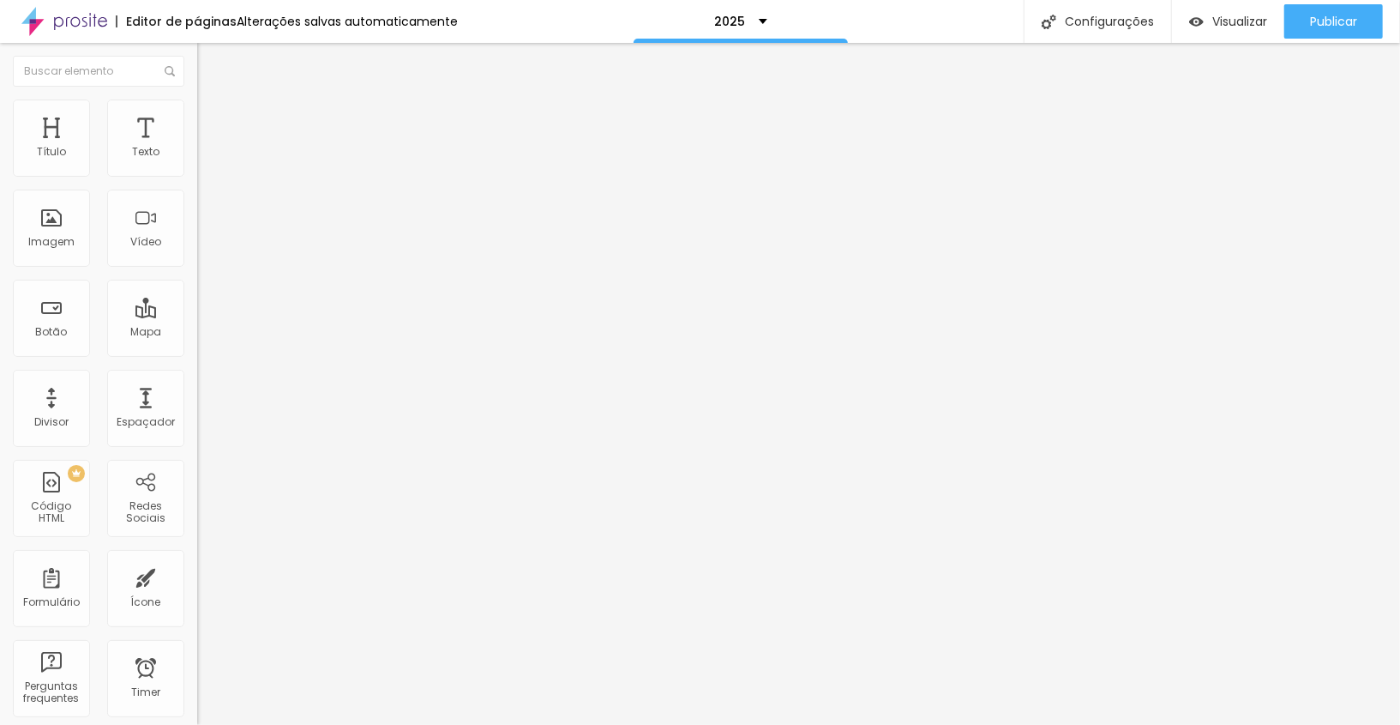
click at [197, 109] on li "Estilo" at bounding box center [295, 107] width 197 height 17
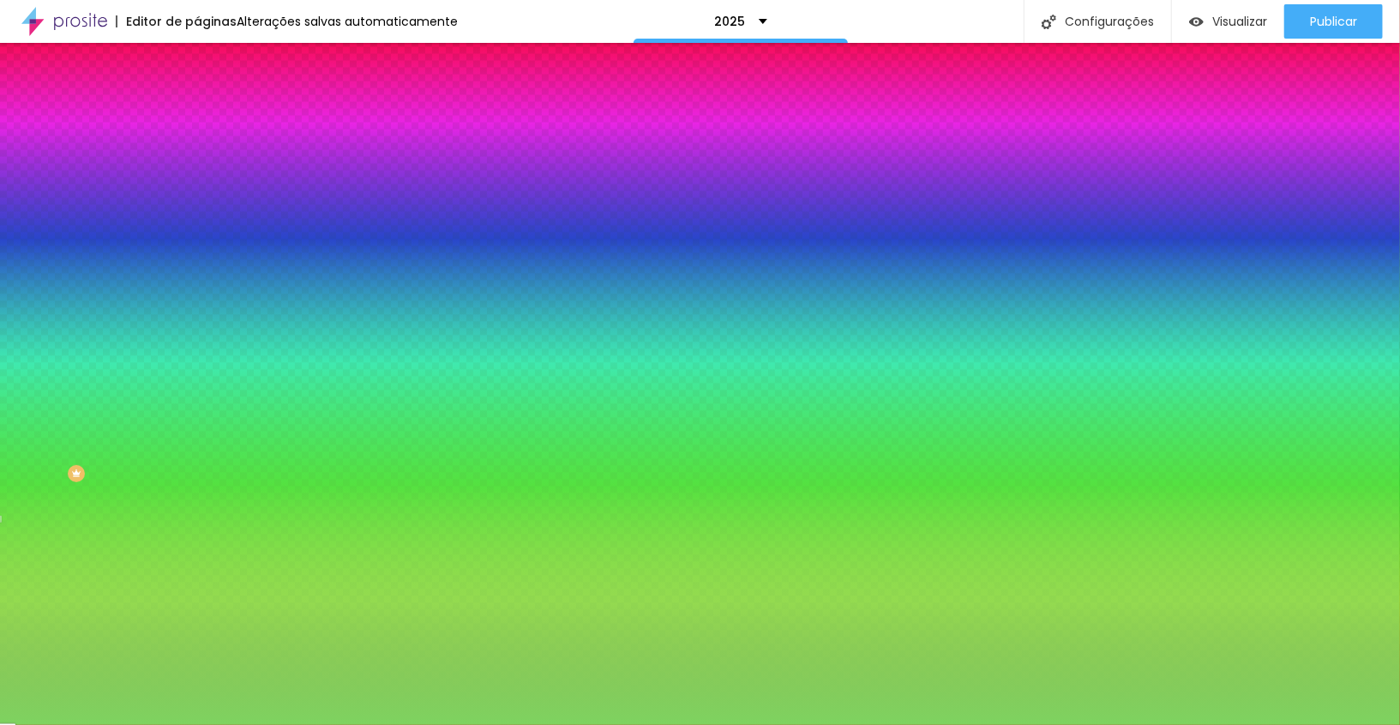
click at [197, 250] on input "#7ED360" at bounding box center [300, 241] width 206 height 17
paste input "6A3CB"
type input "#6A3CB"
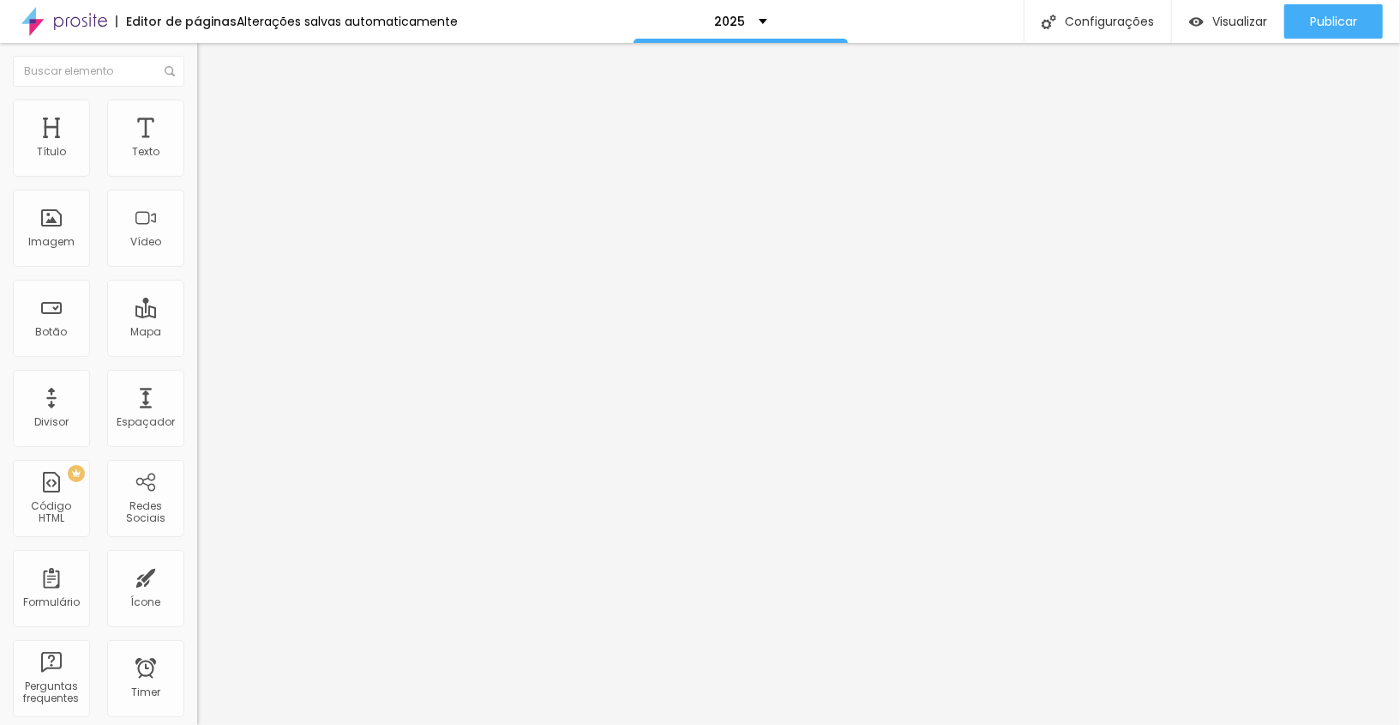
click at [197, 105] on img at bounding box center [204, 106] width 15 height 15
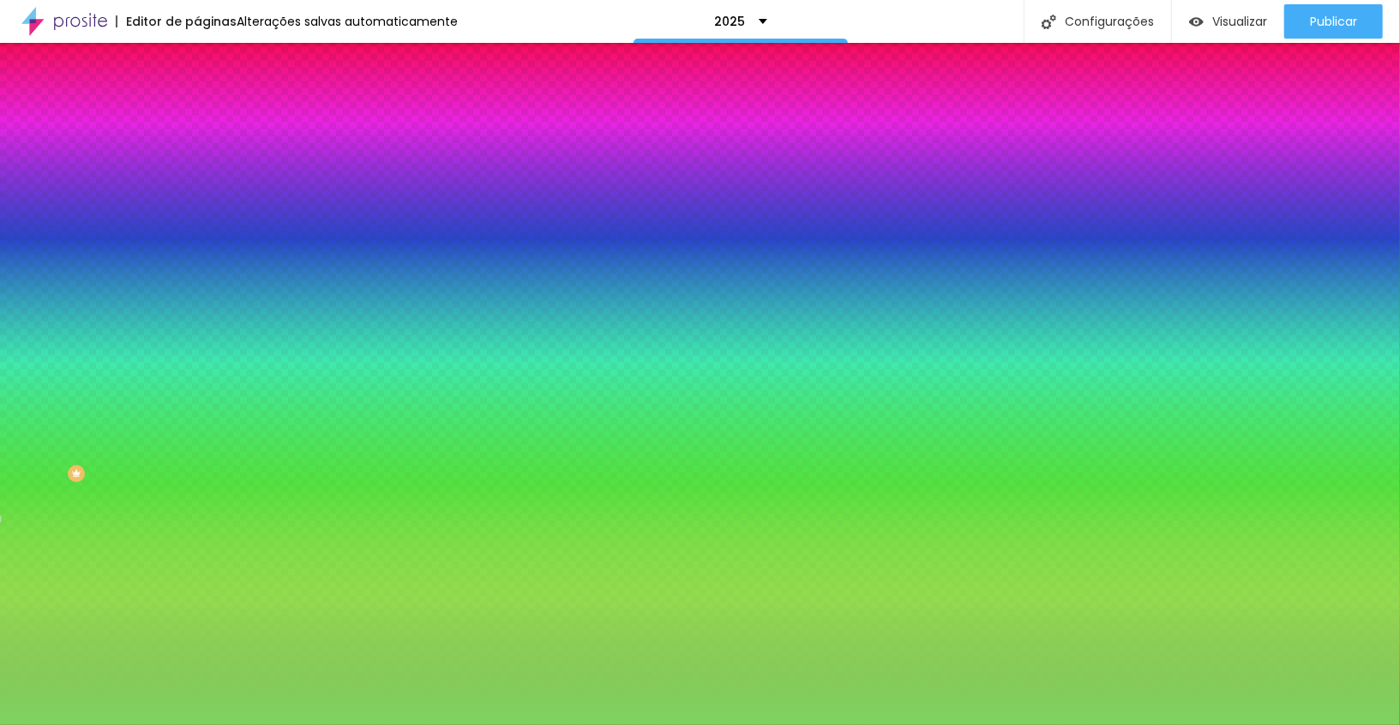
click at [197, 250] on input "#7ED360" at bounding box center [300, 241] width 206 height 17
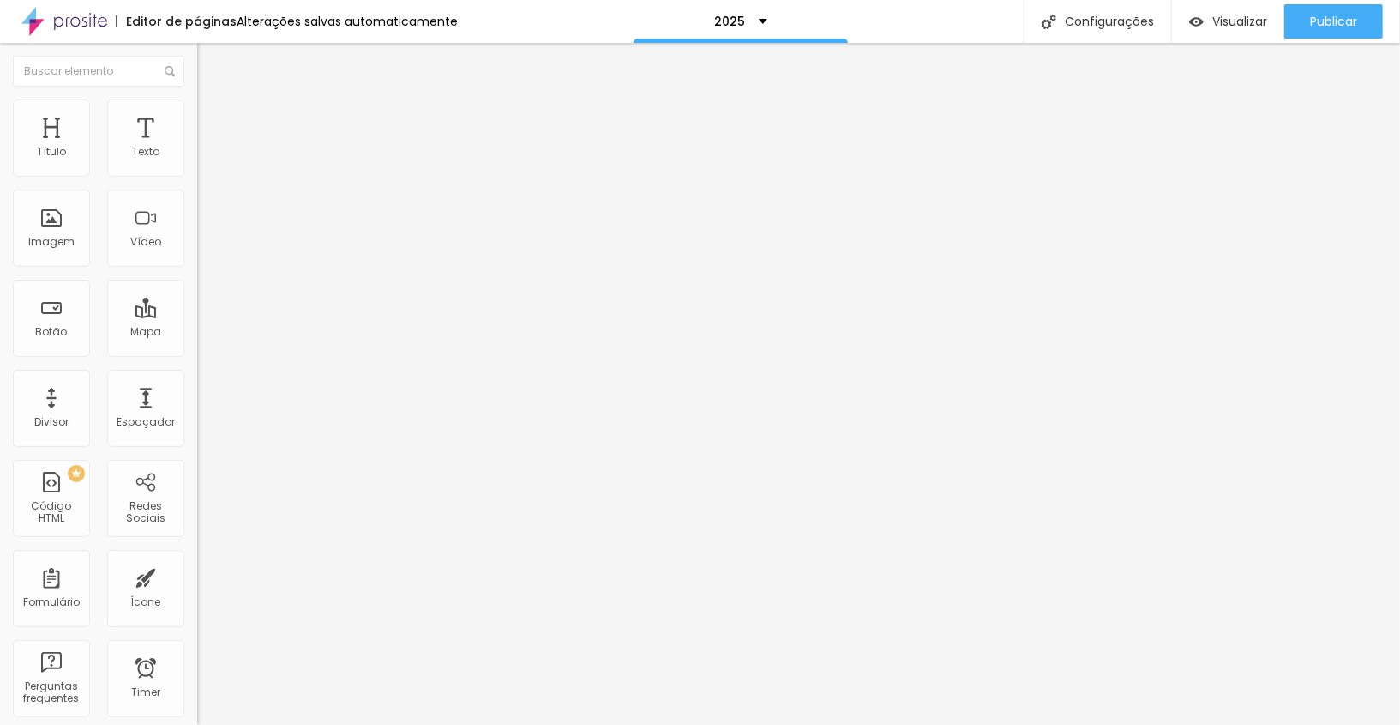
click at [197, 102] on li "Estilo" at bounding box center [295, 107] width 197 height 17
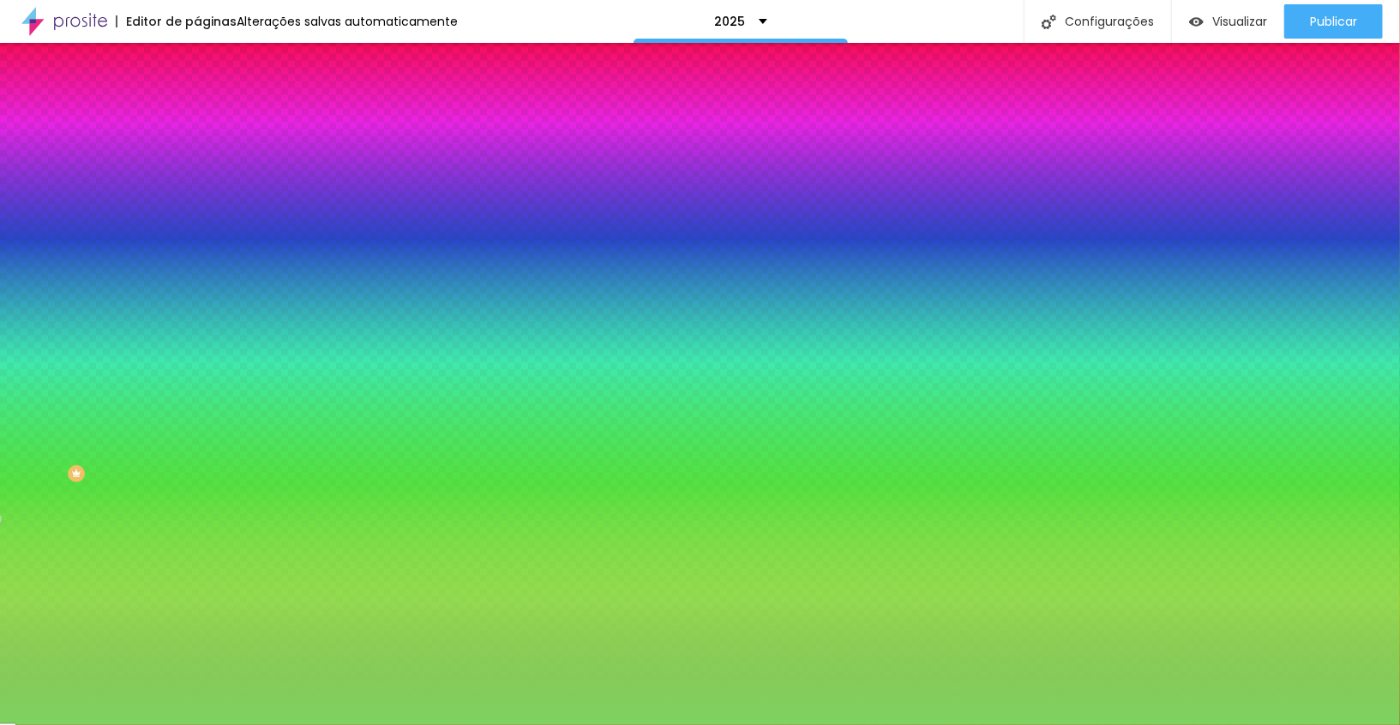
click at [197, 250] on input "#7ED360" at bounding box center [300, 241] width 206 height 17
paste input "7ED36"
type input "#7ED36"
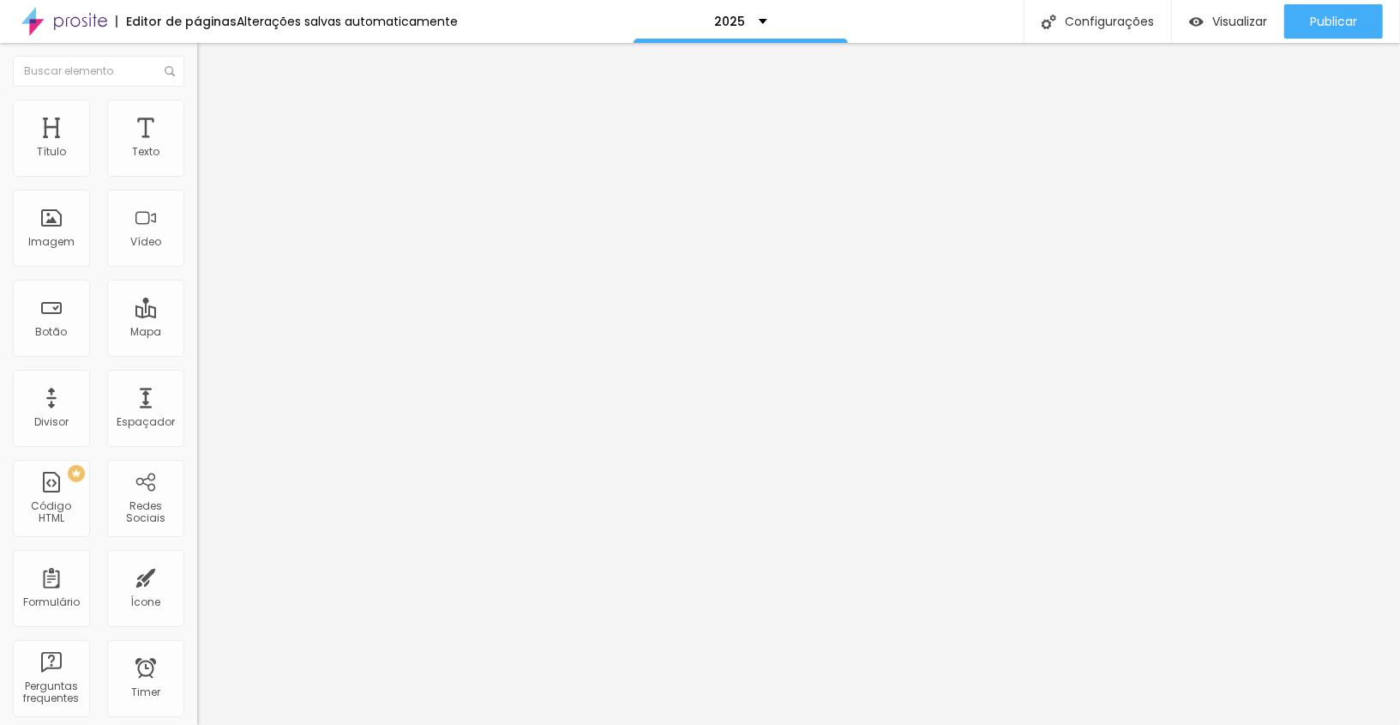
click at [213, 115] on span "Estilo" at bounding box center [226, 111] width 27 height 15
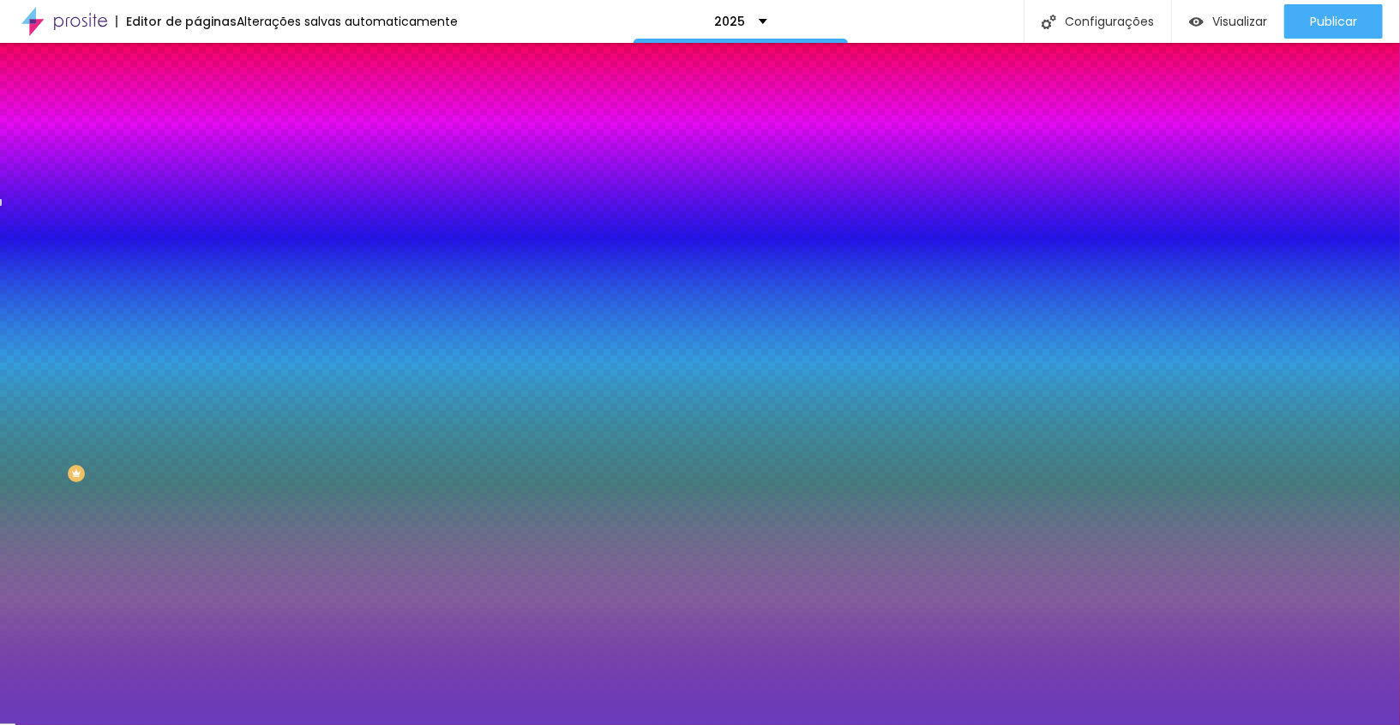
click at [197, 250] on input "#6A3CBC" at bounding box center [300, 241] width 206 height 17
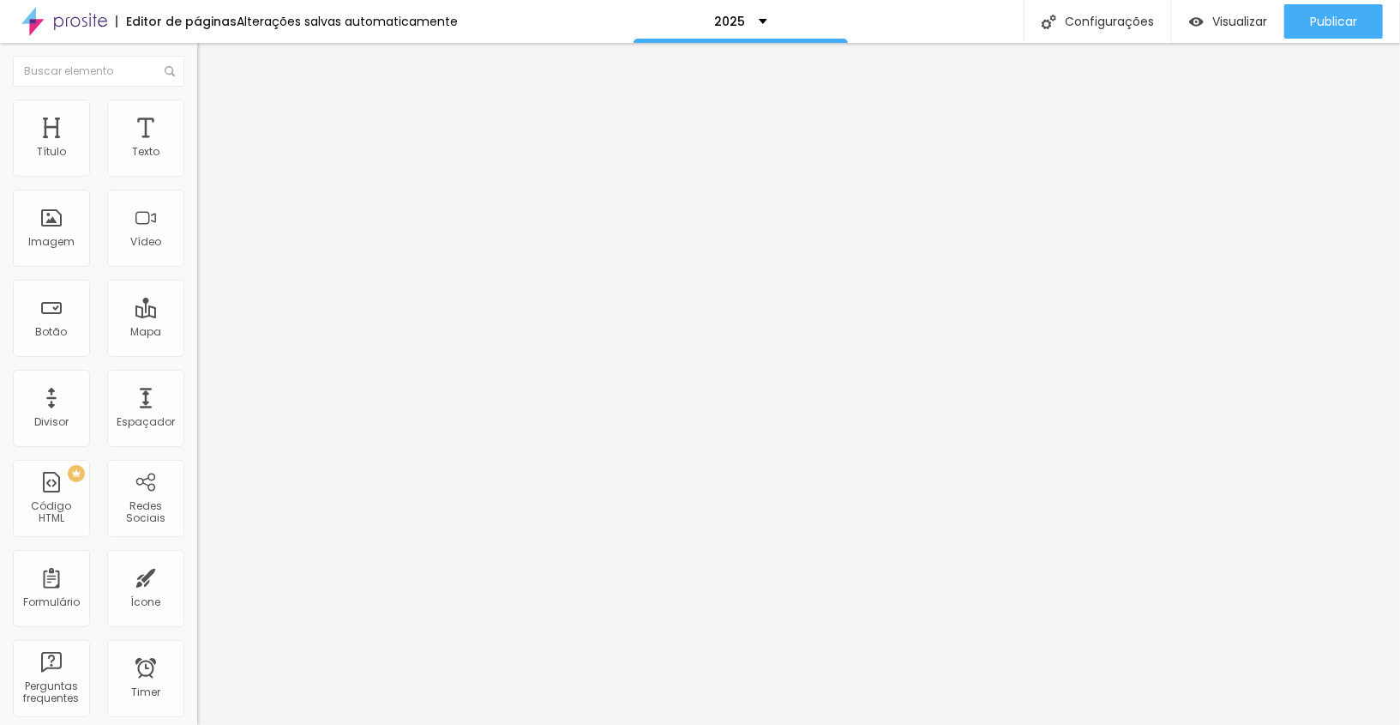
click at [197, 99] on img at bounding box center [204, 106] width 15 height 15
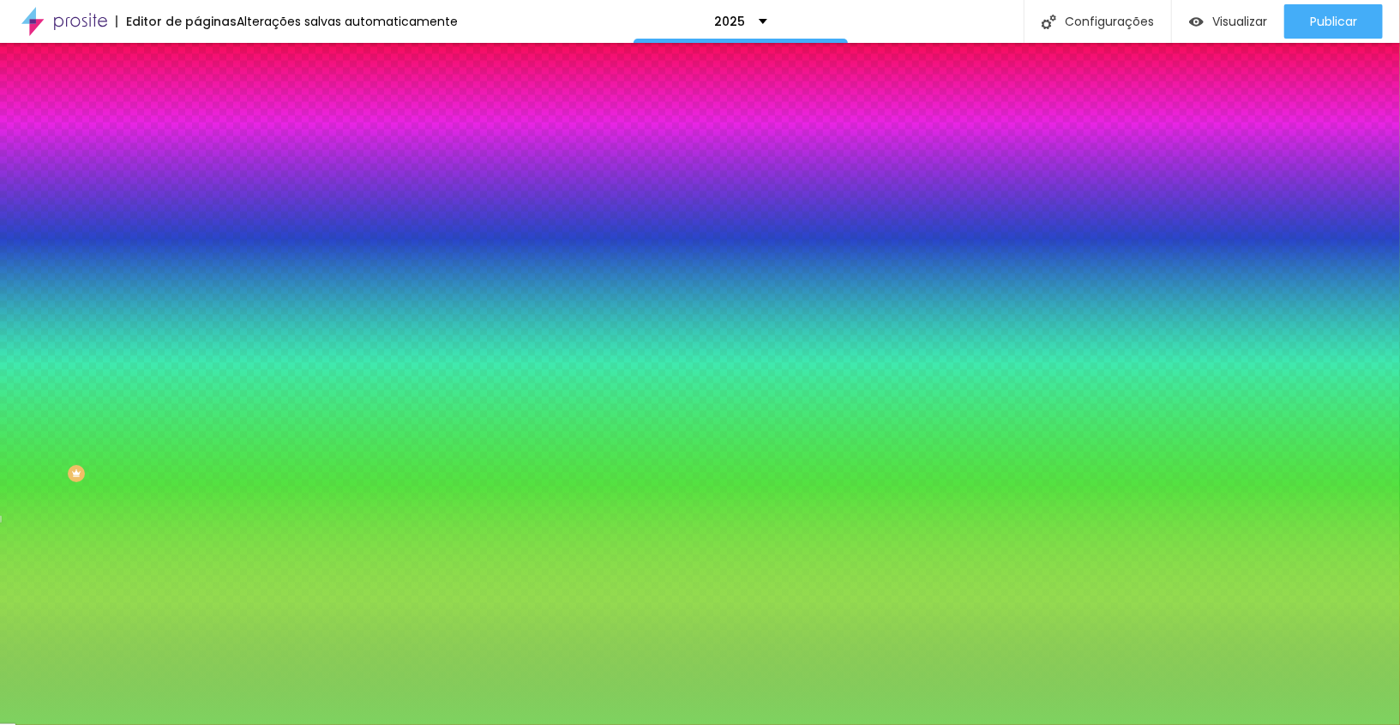
click at [197, 250] on input "#7ED360" at bounding box center [300, 241] width 206 height 17
paste input "6A3CBC"
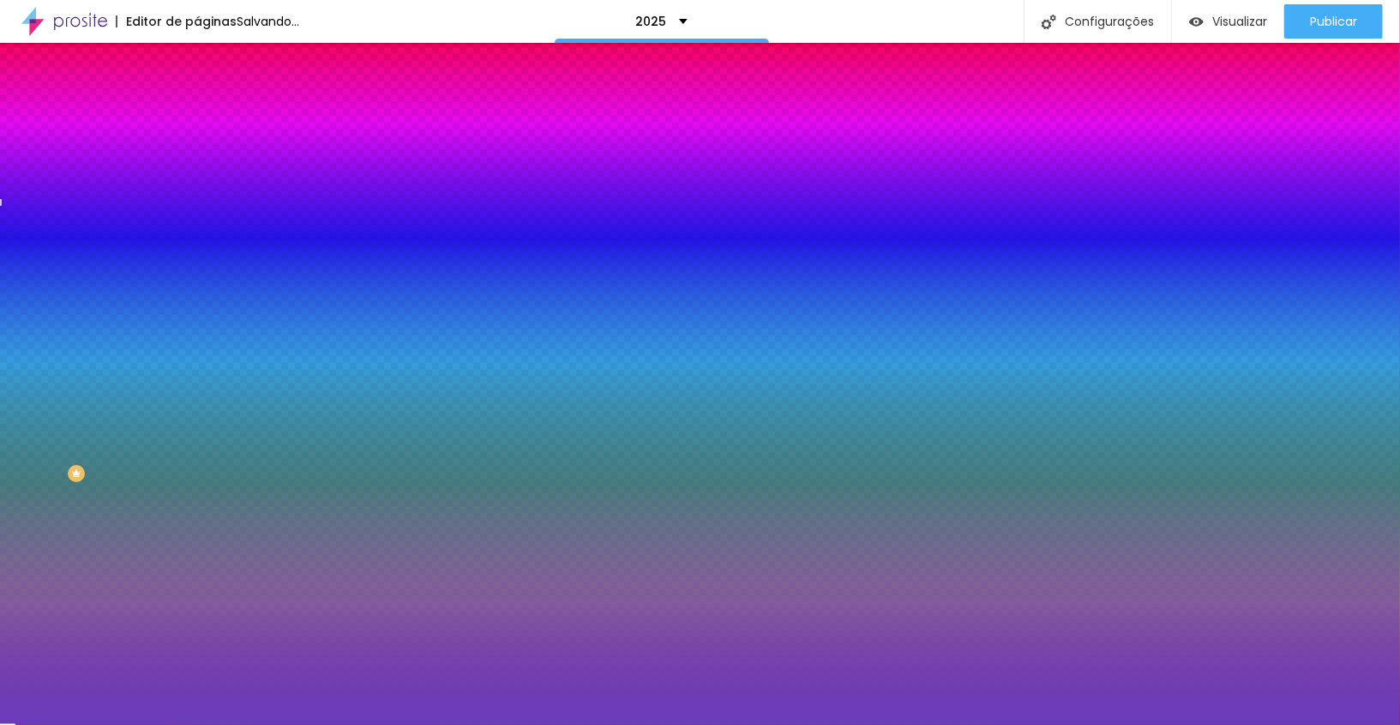
type input "#6A3CBC"
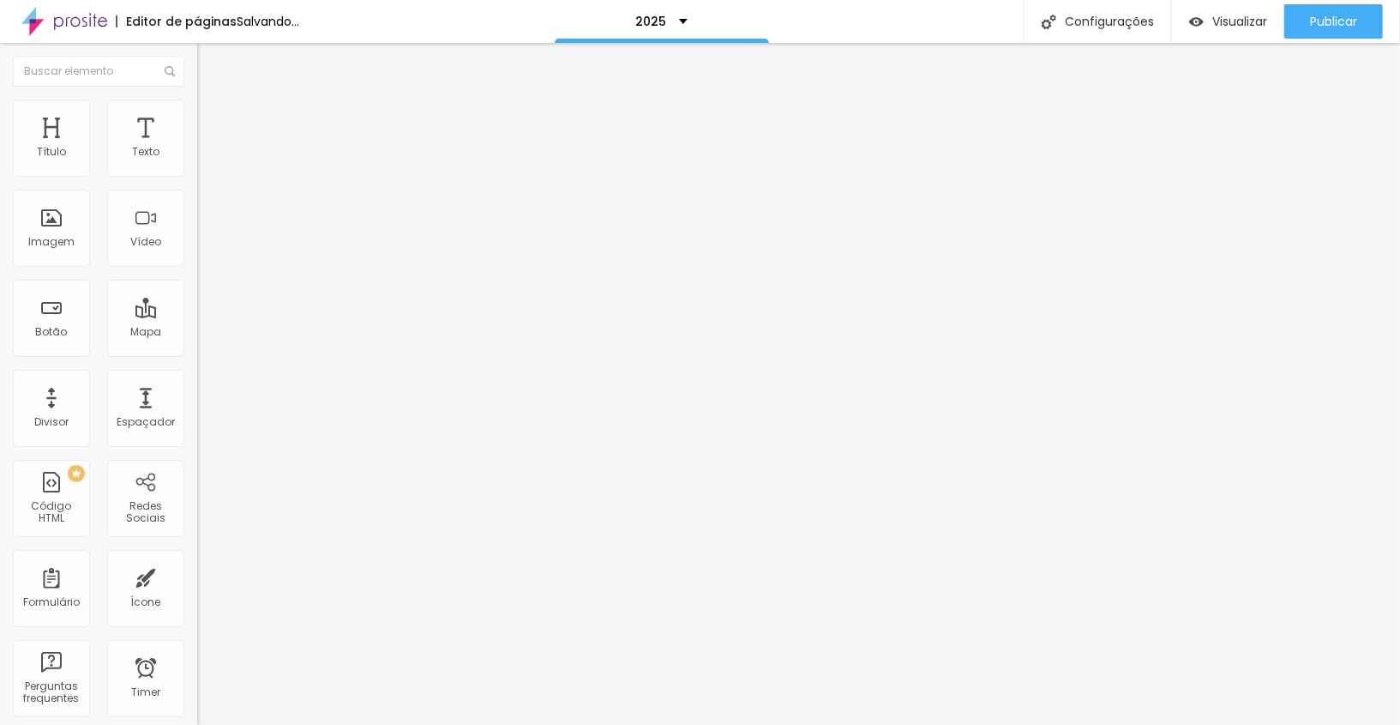
click at [197, 110] on img at bounding box center [204, 106] width 15 height 15
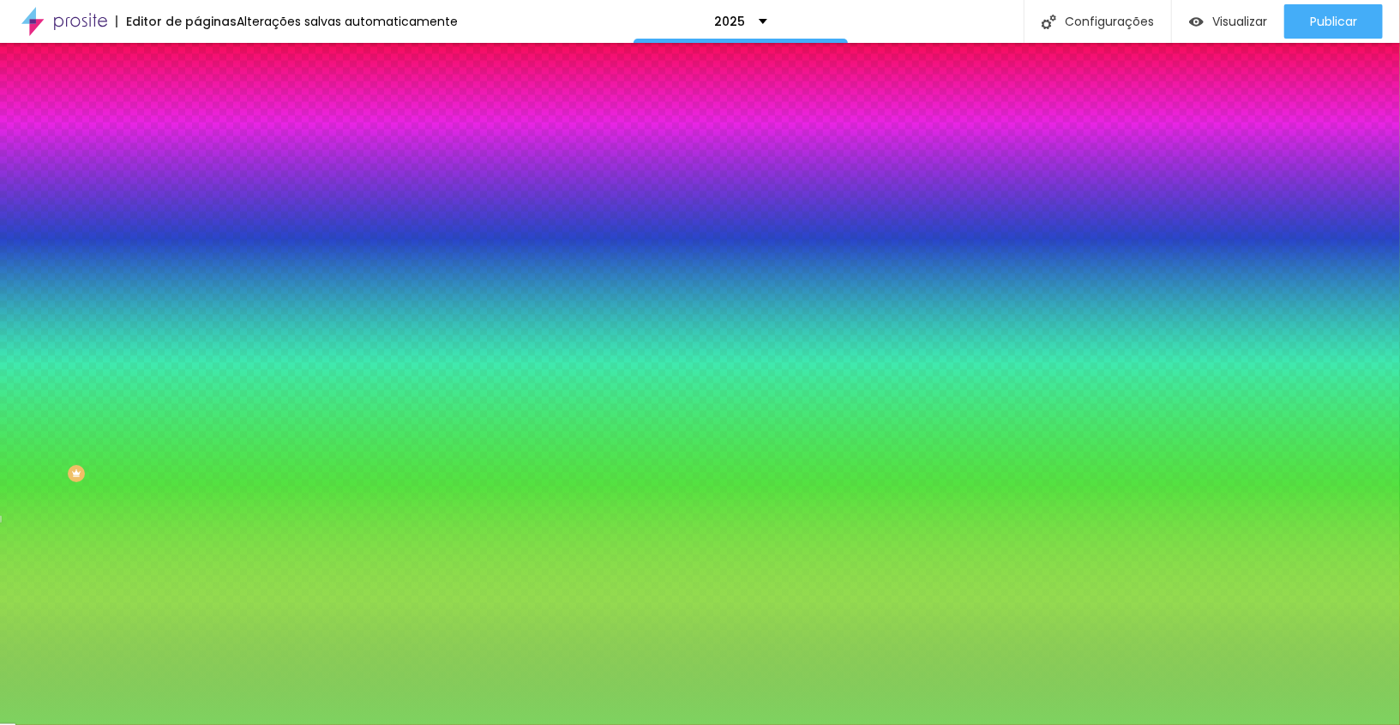
click at [197, 250] on input "#7ED360" at bounding box center [300, 241] width 206 height 17
paste input "6A3CB"
type input "#6A3CB"
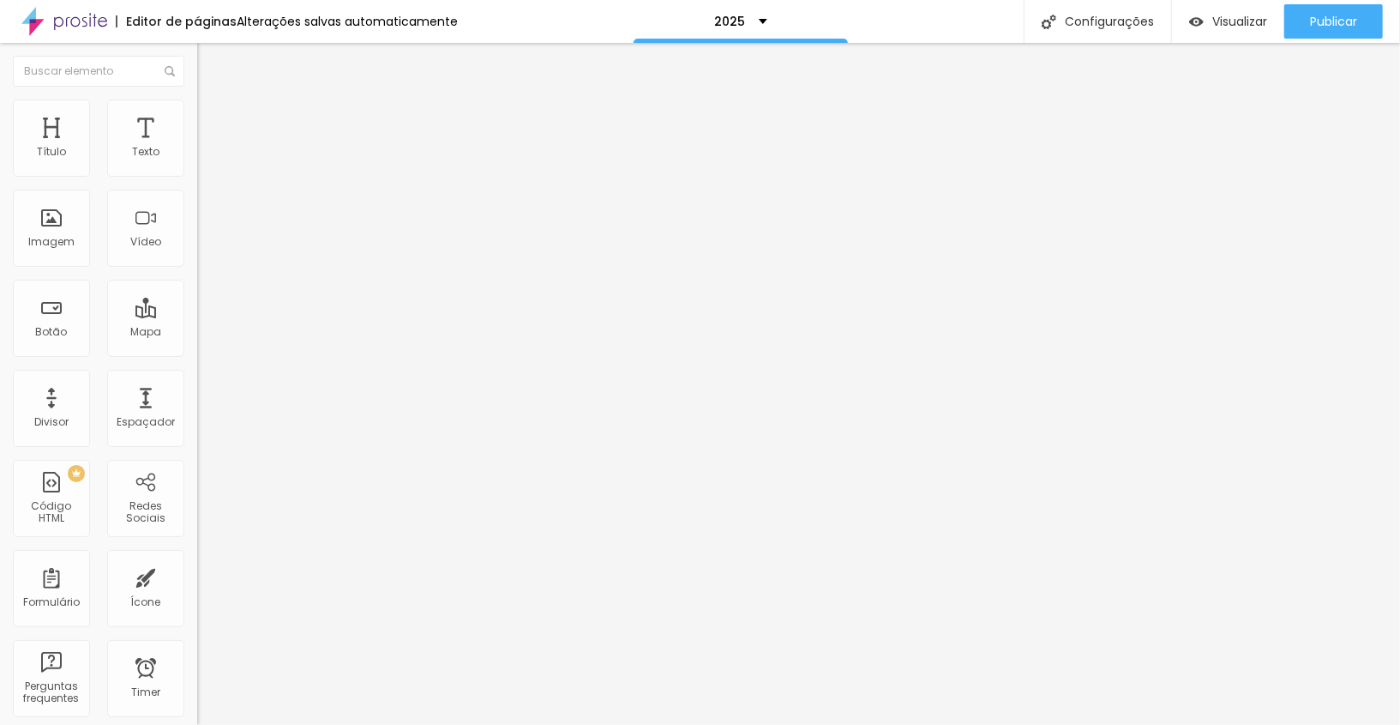
click at [213, 116] on span "Estilo" at bounding box center [226, 111] width 27 height 15
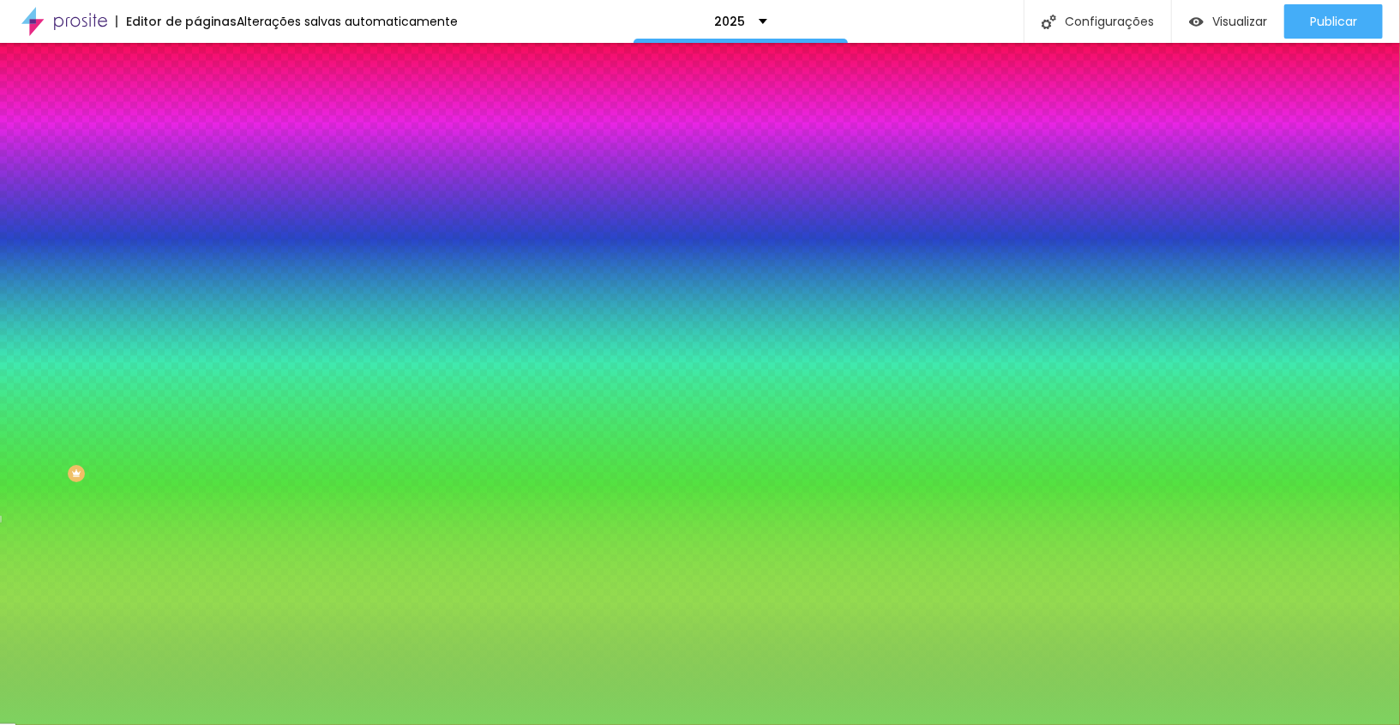
click at [197, 250] on input "#7ED360" at bounding box center [300, 241] width 206 height 17
paste input "6A3CB"
click at [197, 250] on input "#" at bounding box center [300, 241] width 206 height 17
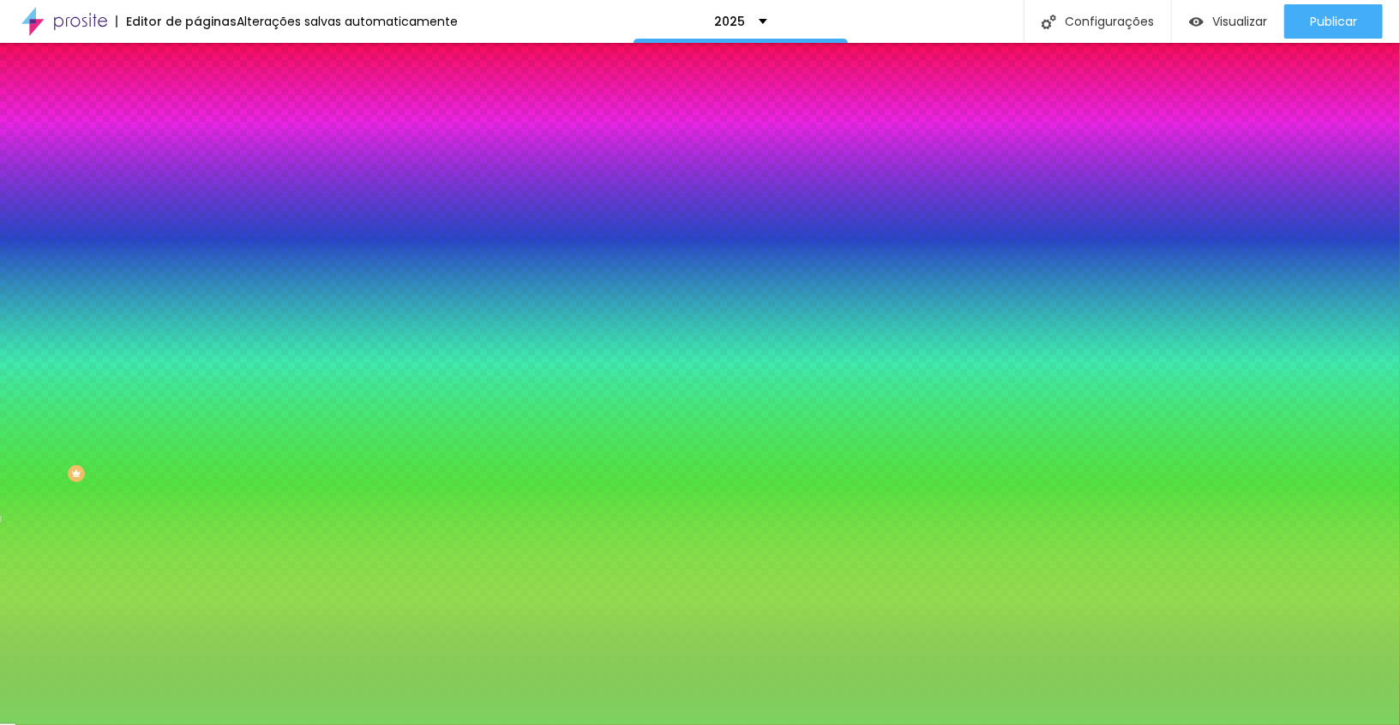
paste input "6A3CB"
type input "#6A3CB"
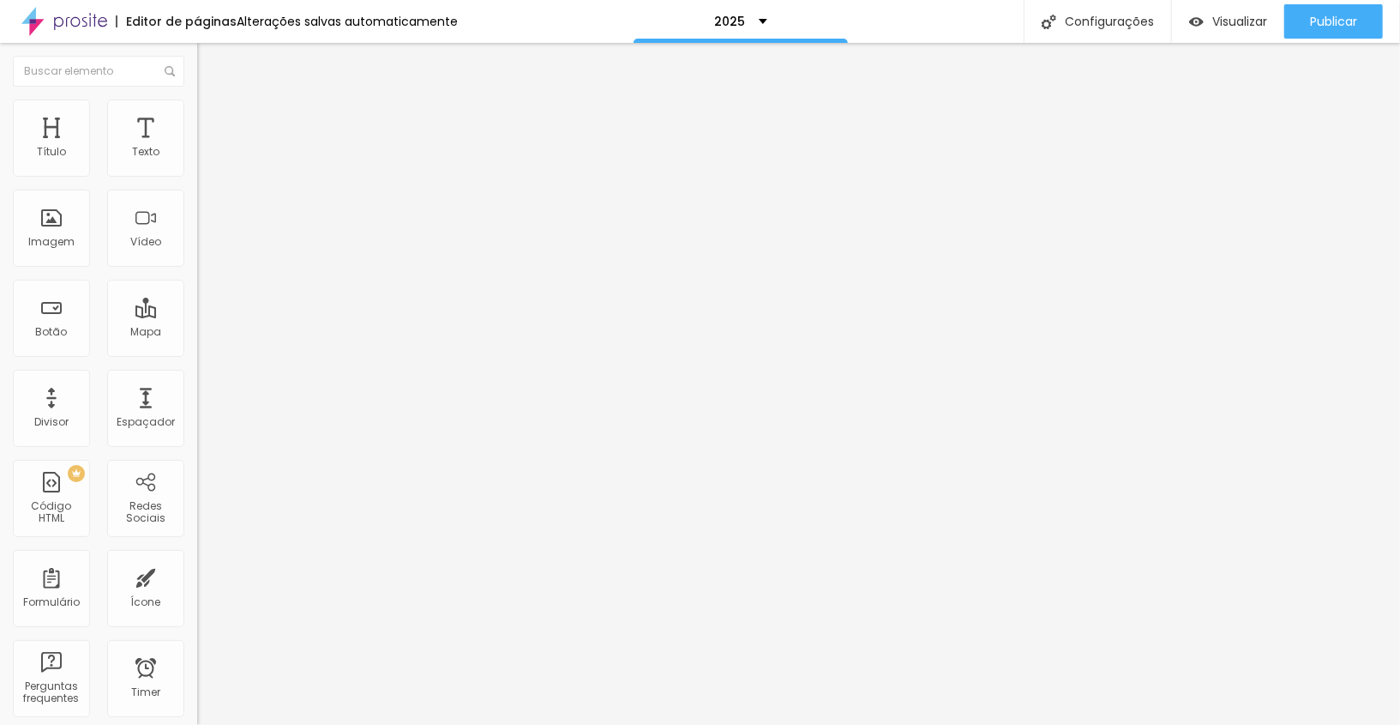
click at [197, 107] on ul "Conteúdo Estilo Avançado" at bounding box center [295, 107] width 197 height 51
click at [197, 107] on li "Estilo" at bounding box center [295, 107] width 197 height 17
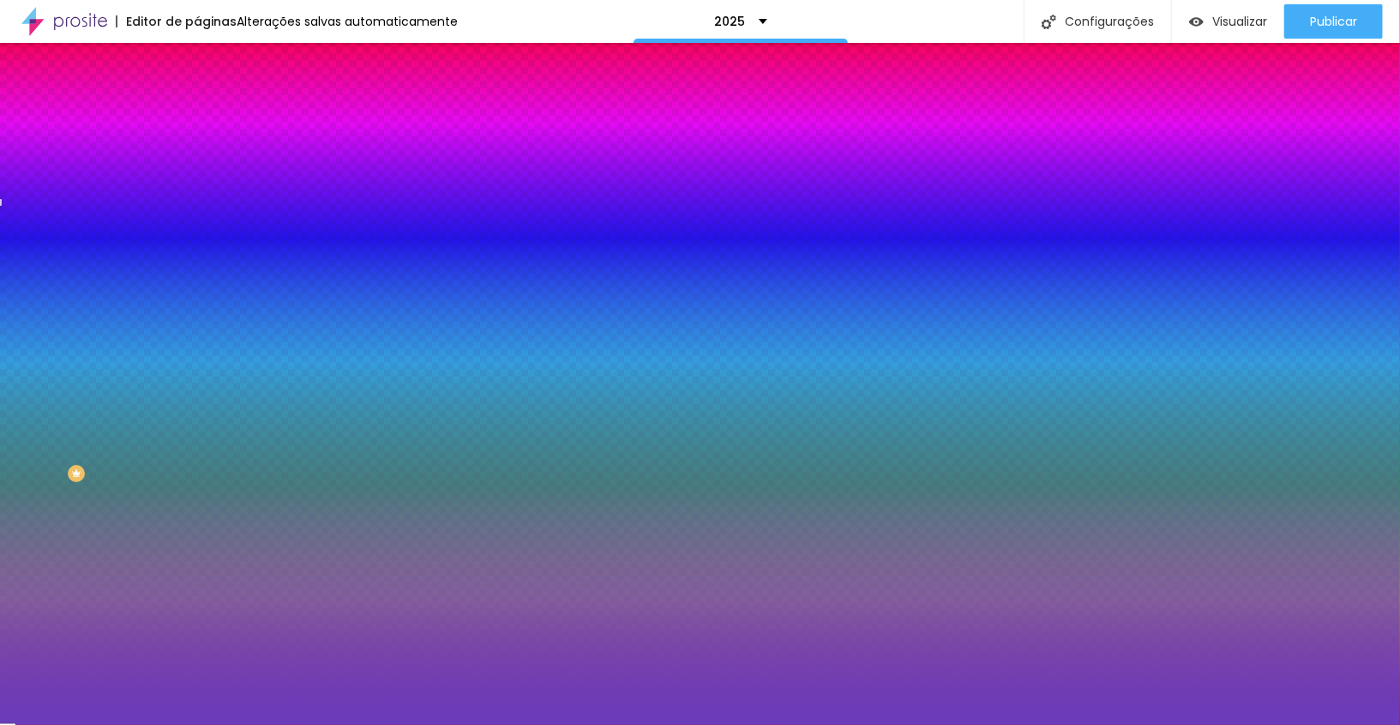
click at [197, 250] on input "#6A3CBC" at bounding box center [300, 241] width 206 height 17
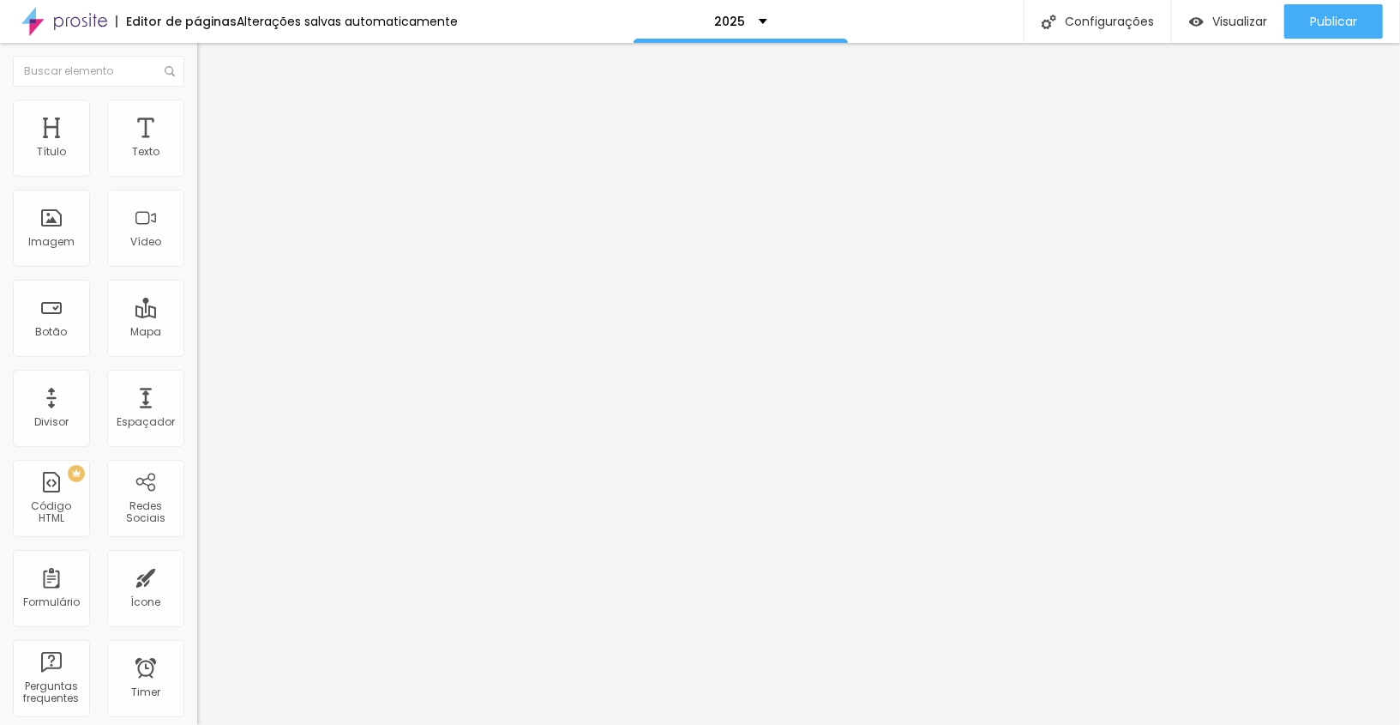
click at [213, 117] on span "Estilo" at bounding box center [226, 111] width 27 height 15
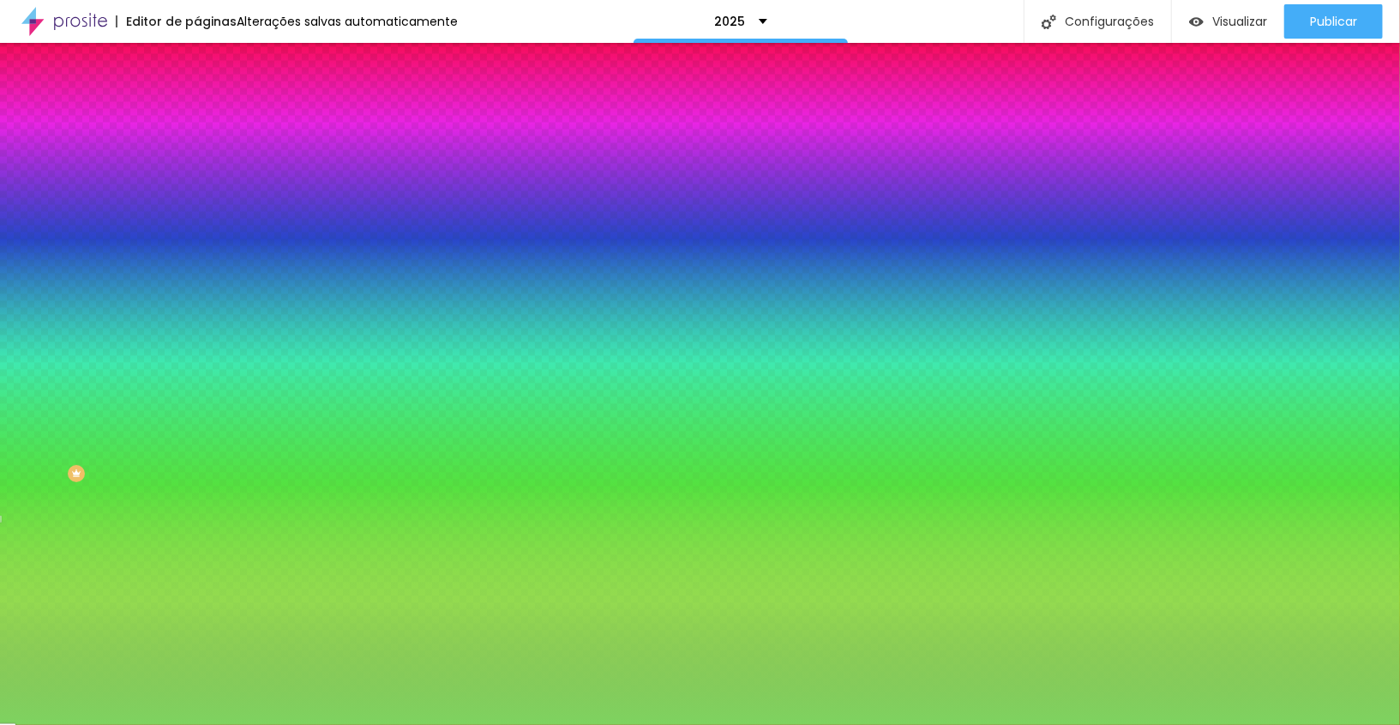
click at [197, 250] on input "#7ED360" at bounding box center [300, 241] width 206 height 17
paste input "6A3CB"
type input "#6A3CB"
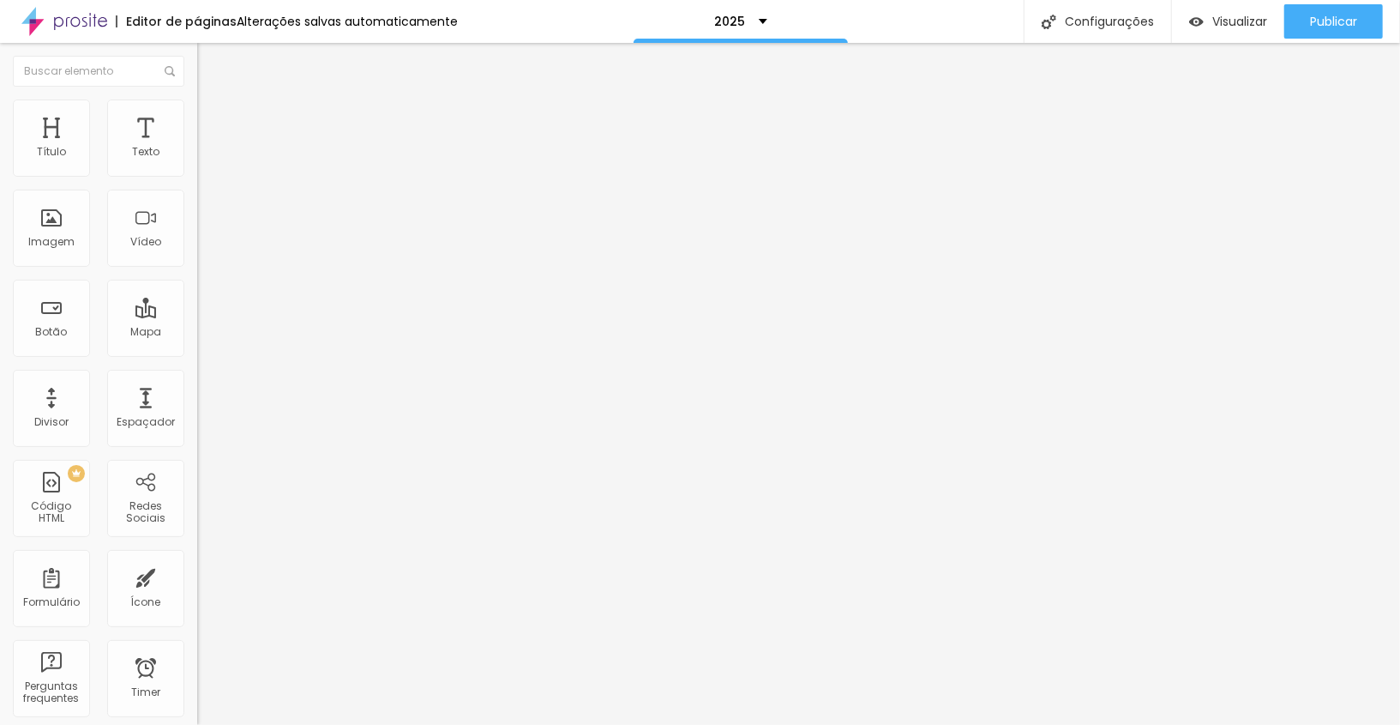
click at [197, 114] on li "Estilo" at bounding box center [295, 107] width 197 height 17
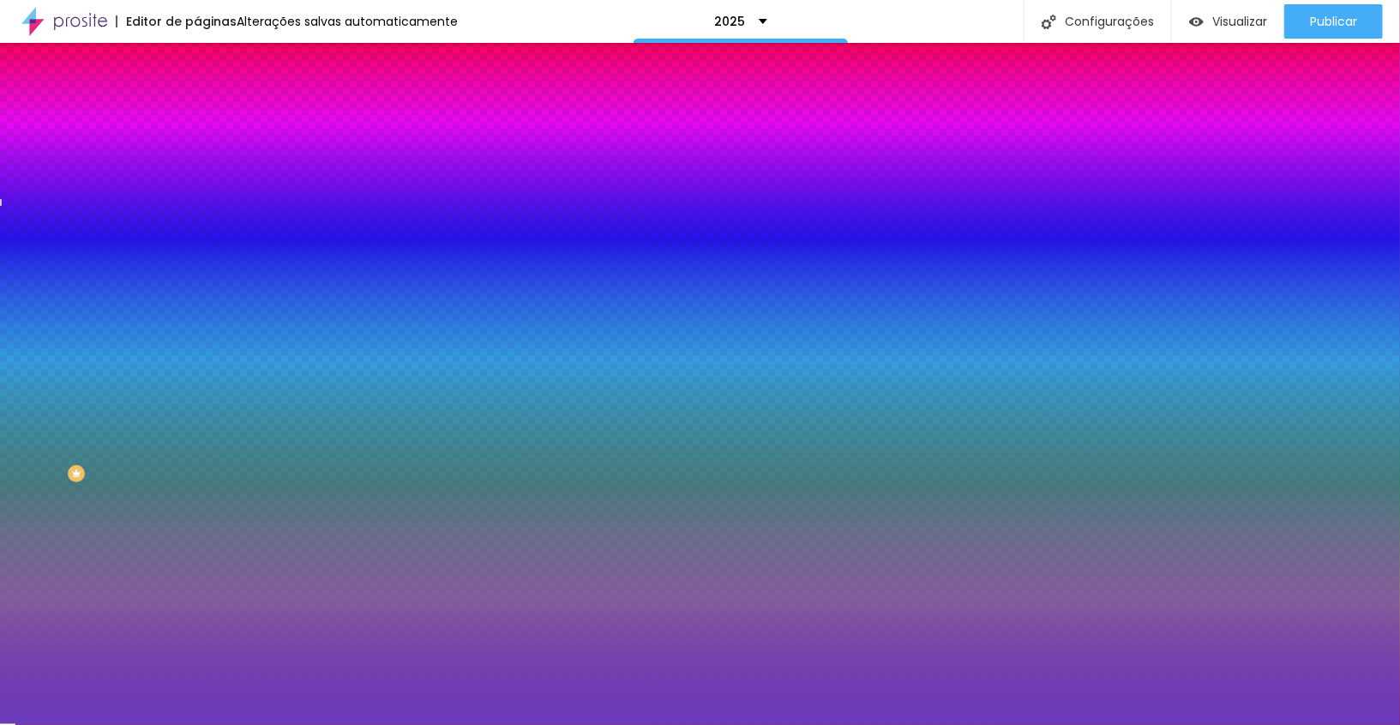
click at [197, 250] on input "#6A3CBC" at bounding box center [300, 241] width 206 height 17
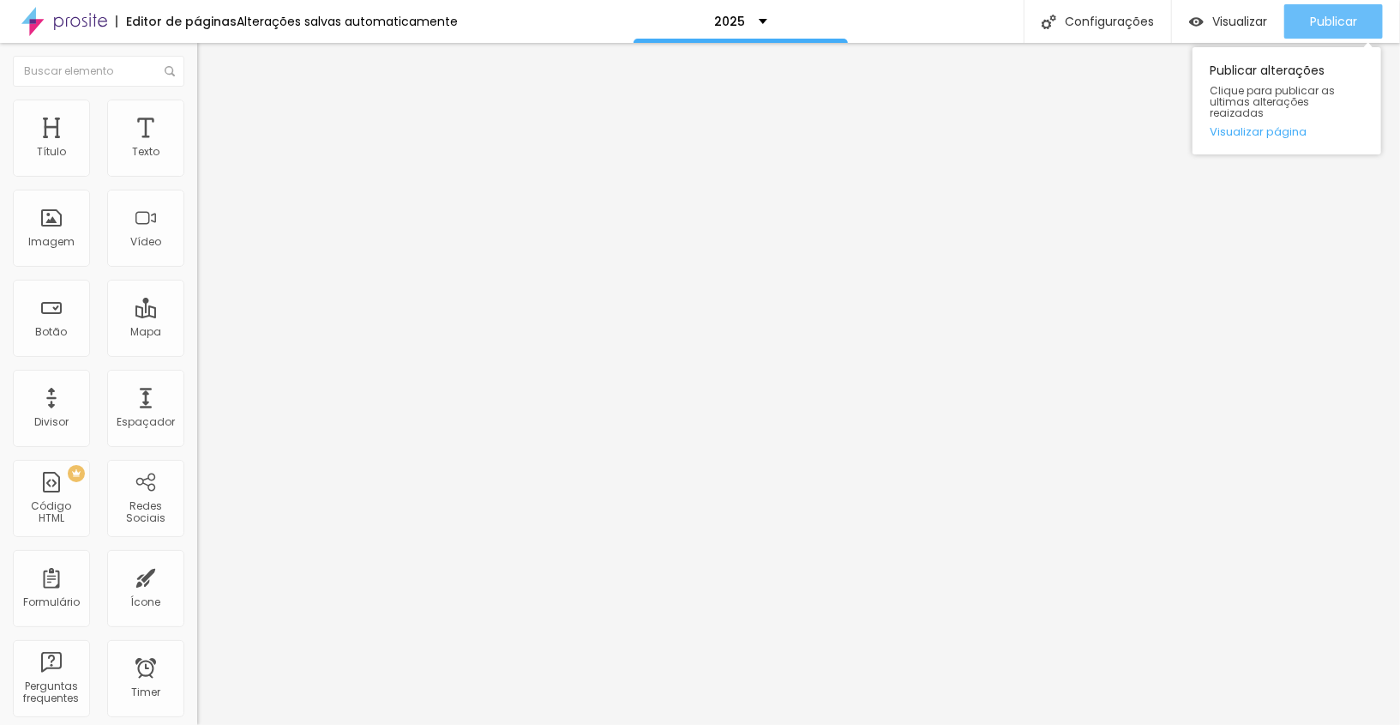
click at [1333, 24] on span "Publicar" at bounding box center [1333, 22] width 47 height 14
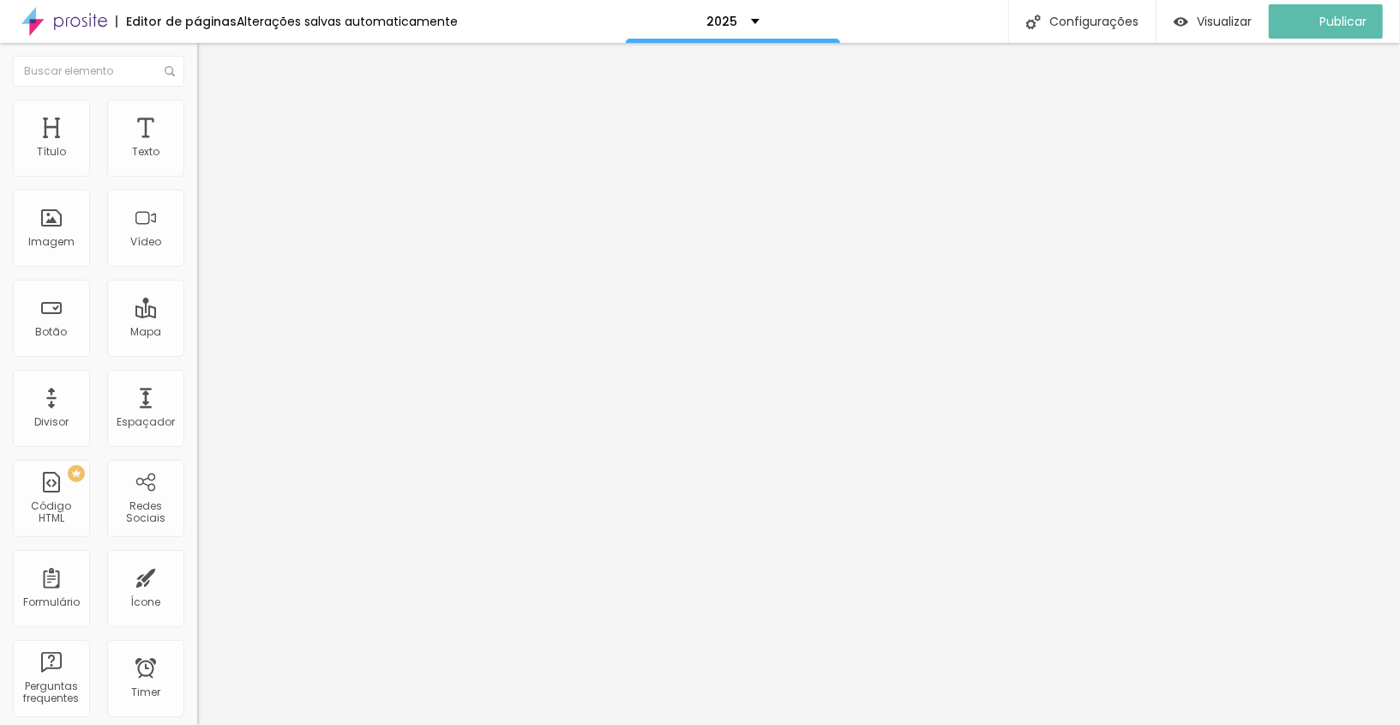
click at [197, 115] on li "Estilo" at bounding box center [295, 107] width 197 height 17
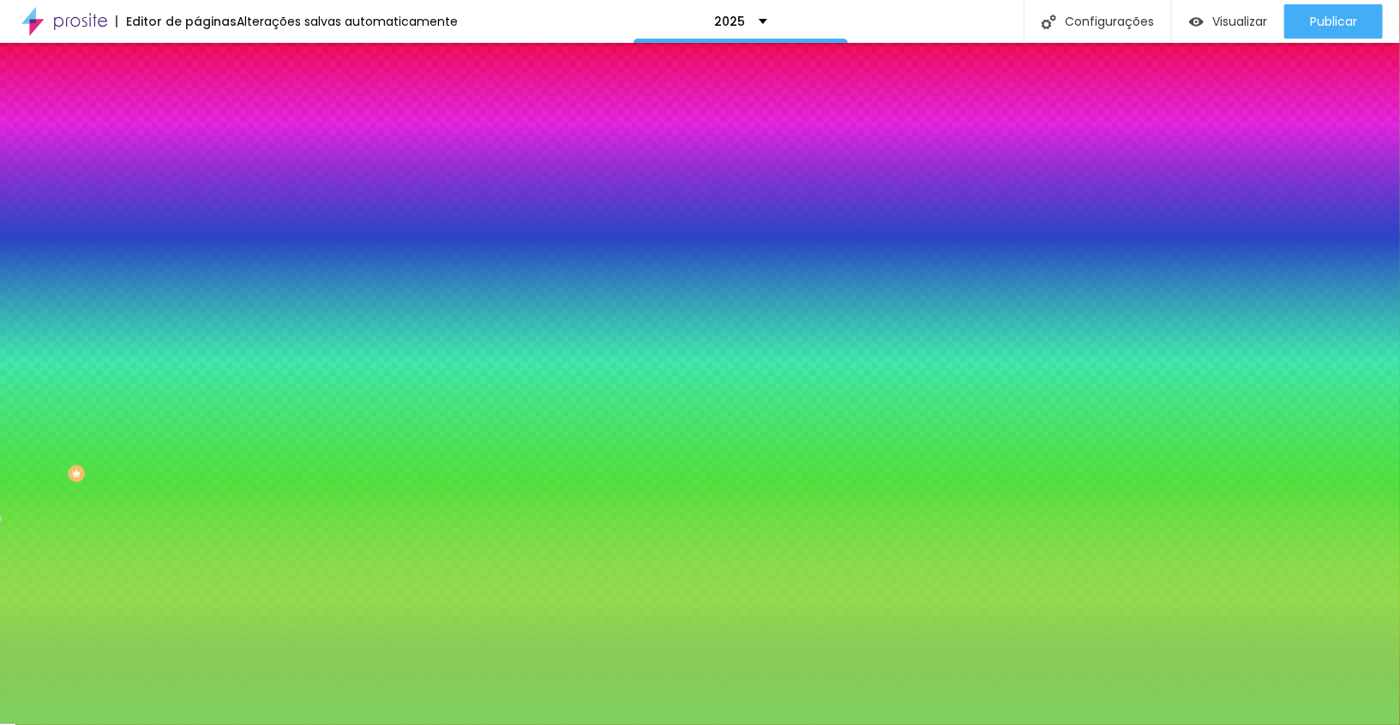
click at [197, 250] on input "#7ED360" at bounding box center [300, 241] width 206 height 17
paste input "6A3CB"
type input "#6A3CB"
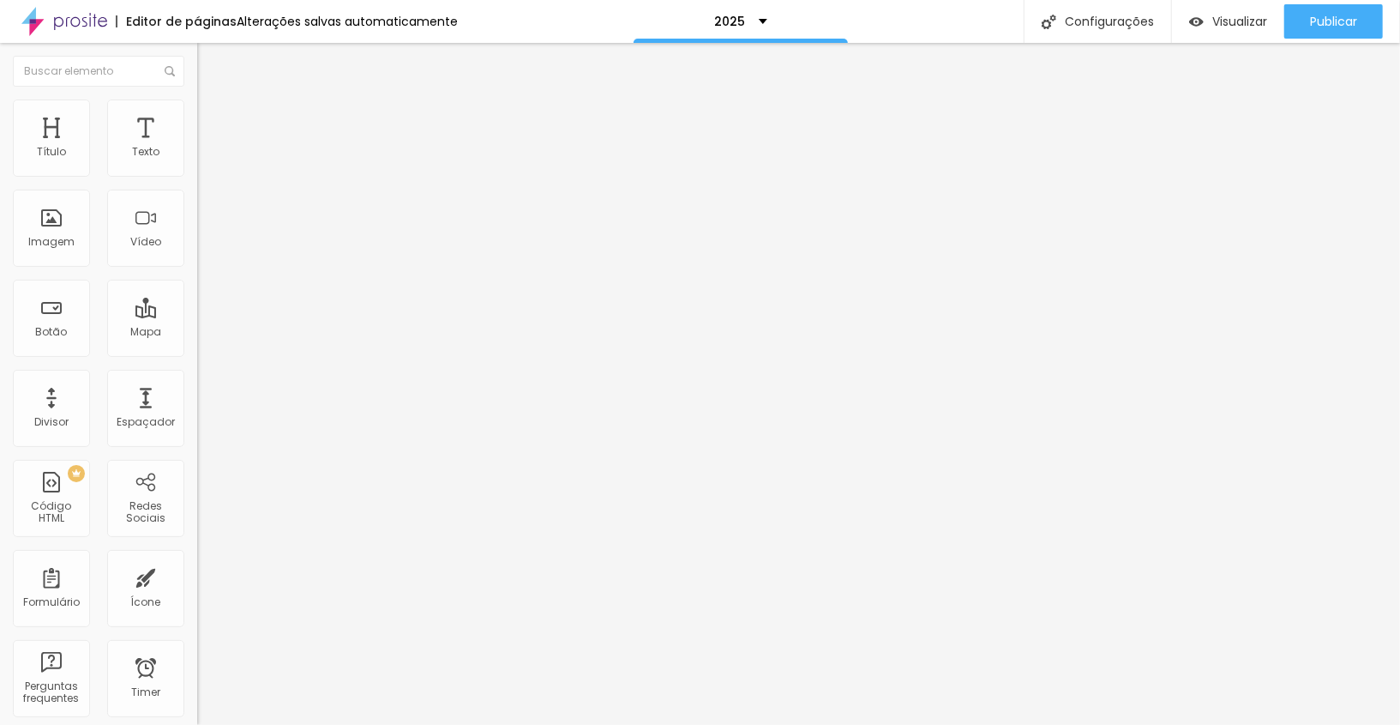
click at [197, 105] on img at bounding box center [204, 106] width 15 height 15
click at [197, 117] on li "Estilo" at bounding box center [295, 107] width 197 height 17
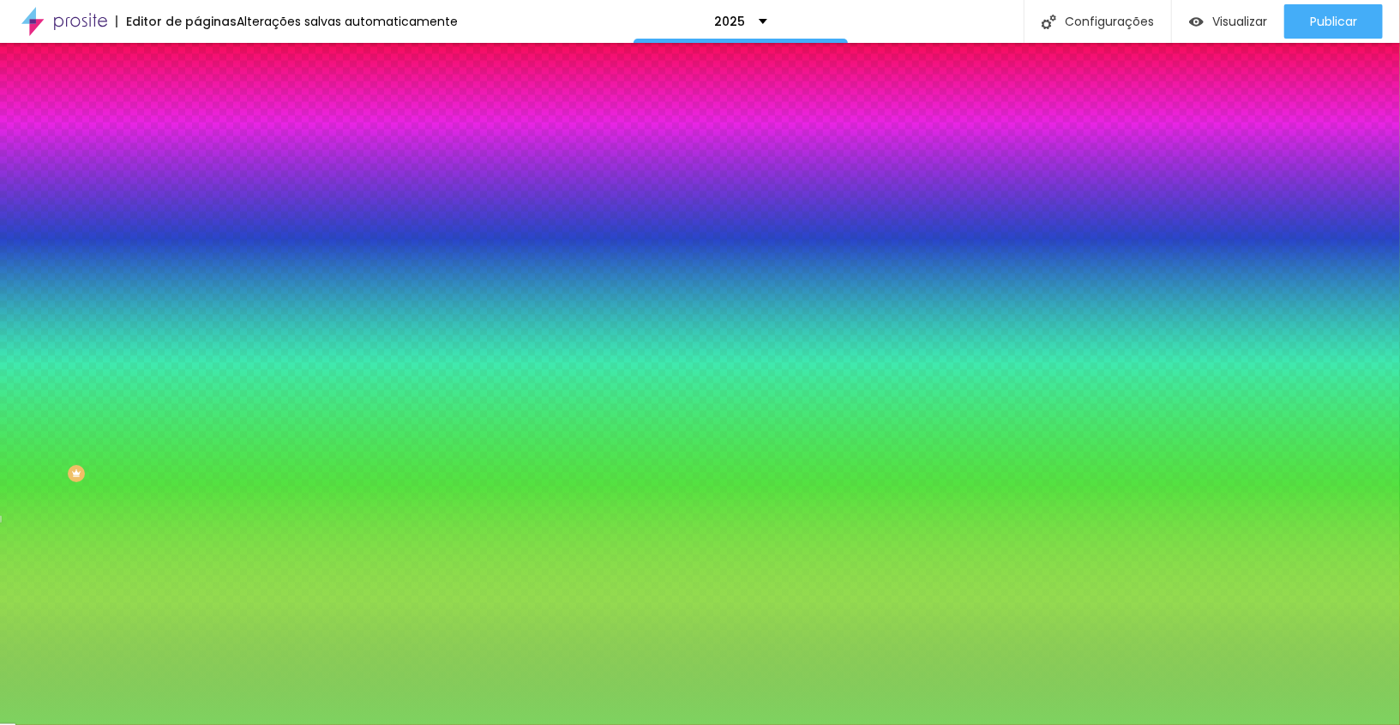
click at [197, 250] on input "#7ED360" at bounding box center [300, 241] width 206 height 17
paste input "6A3CBC"
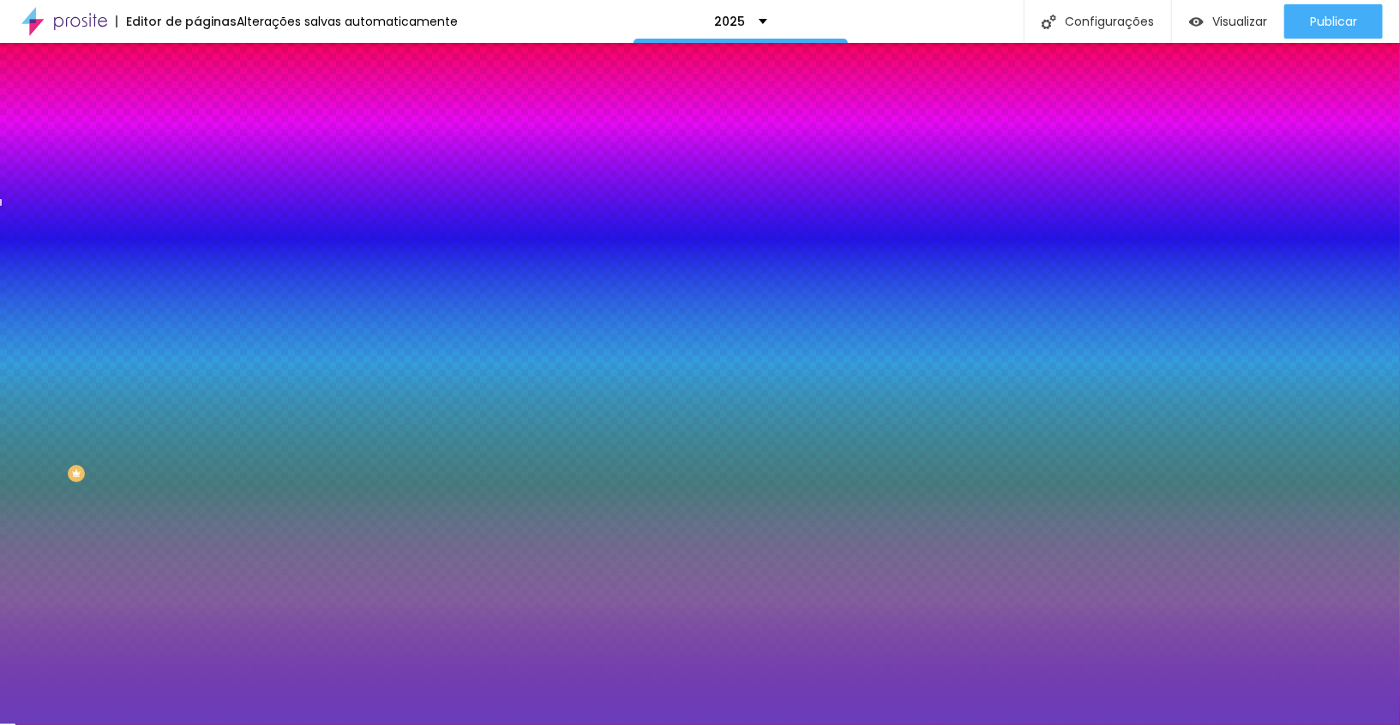
type input "#6A3CBC"
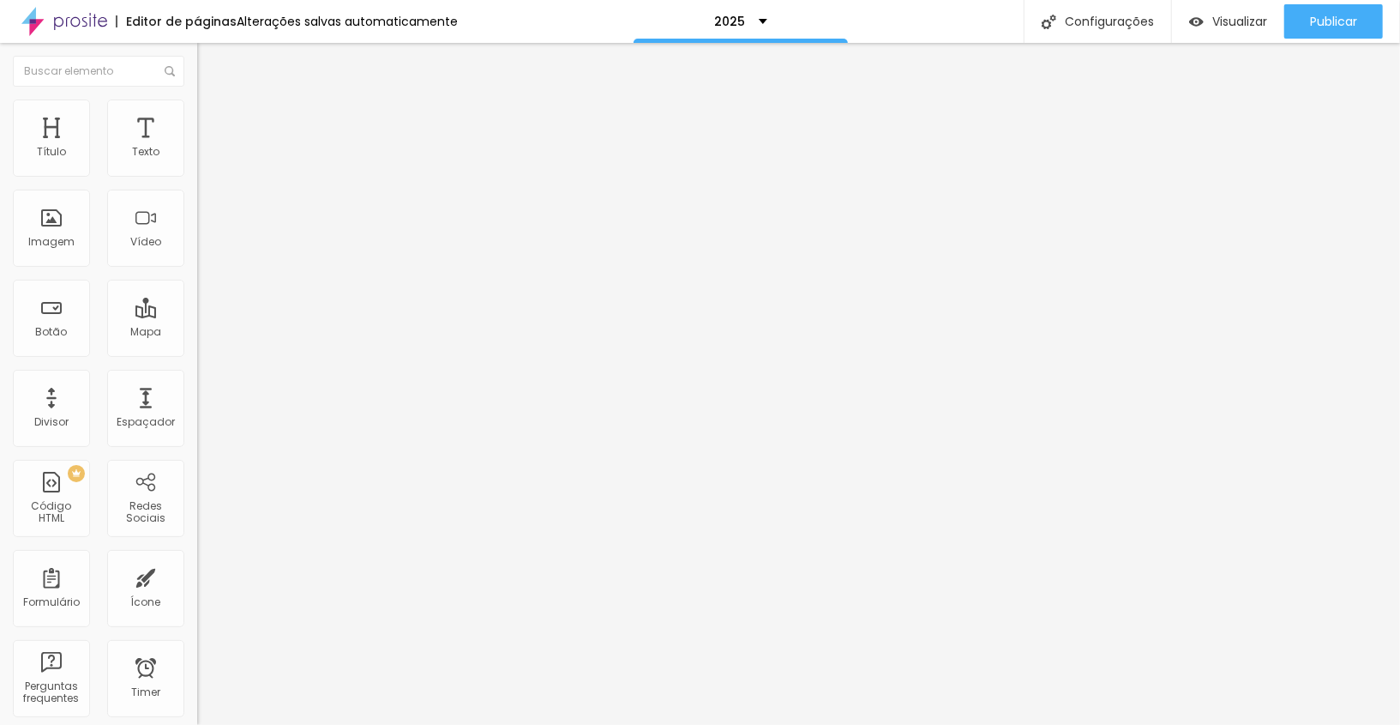
click at [197, 112] on li "Estilo" at bounding box center [295, 107] width 197 height 17
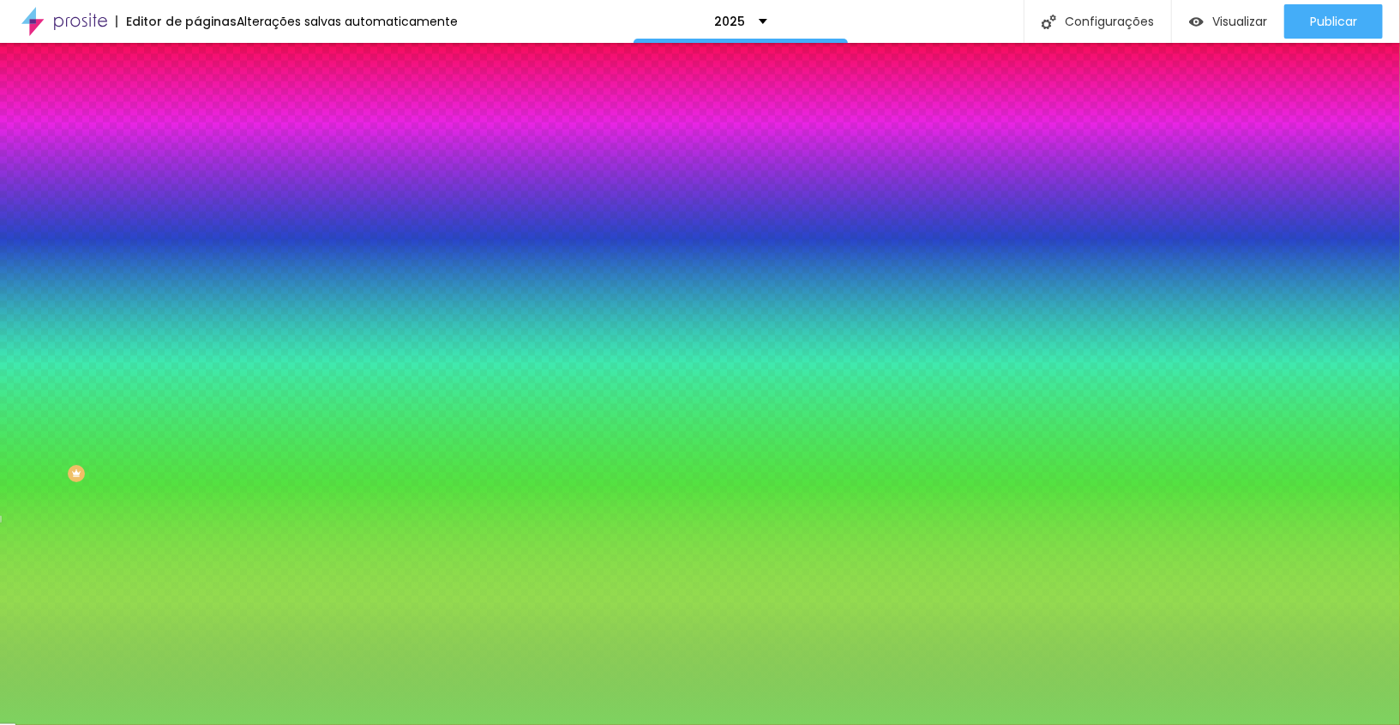
click at [197, 250] on input "#7ED360" at bounding box center [300, 241] width 206 height 17
paste input "6A3CB"
type input "#6A3CB"
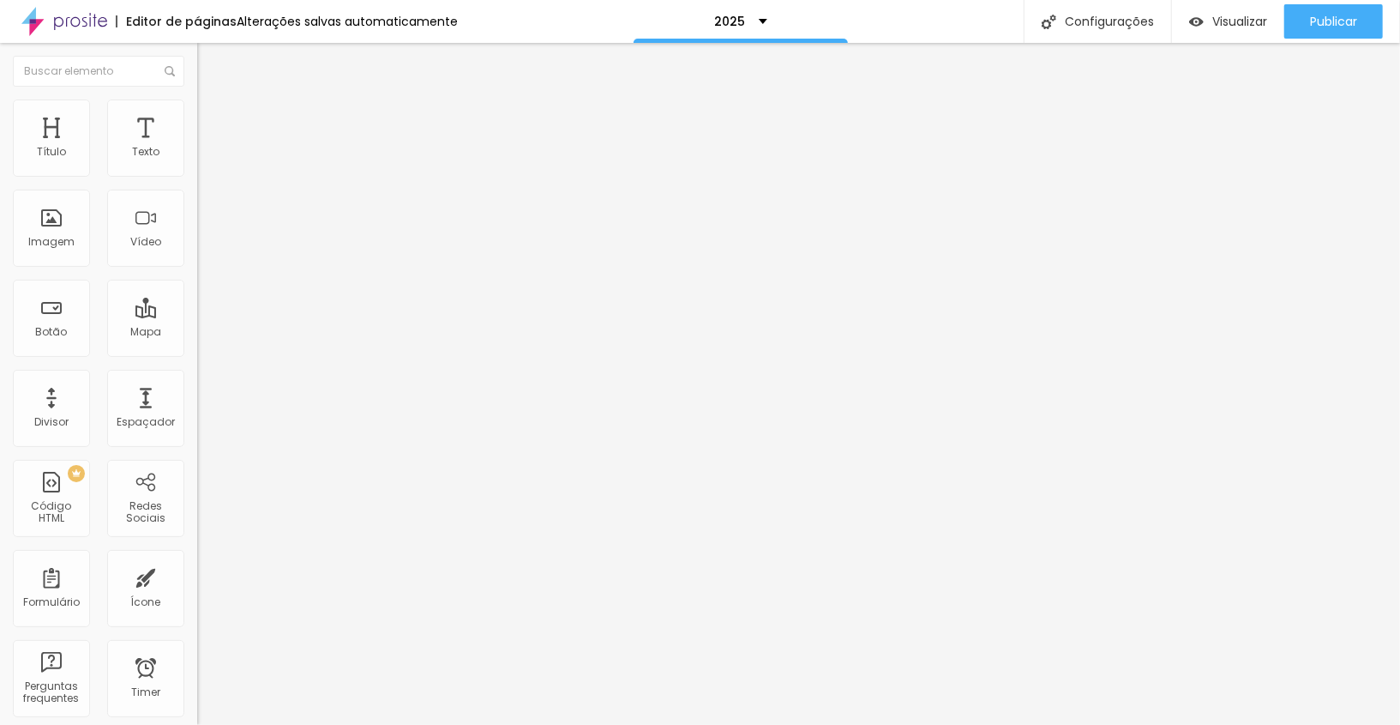
click at [213, 118] on span "Estilo" at bounding box center [226, 111] width 27 height 15
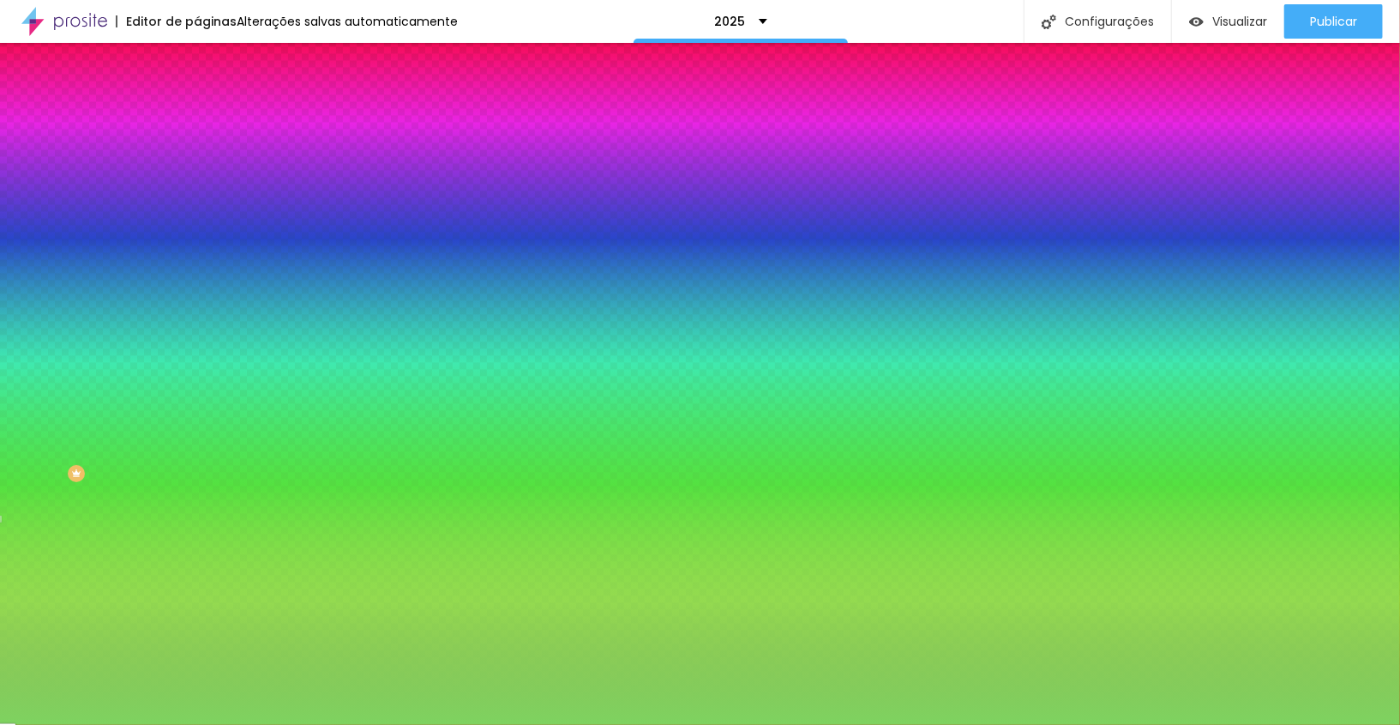
click at [197, 250] on input "#7ED360" at bounding box center [300, 241] width 206 height 17
paste input "6A3CB"
click at [197, 250] on input "#6A3CB" at bounding box center [300, 241] width 206 height 17
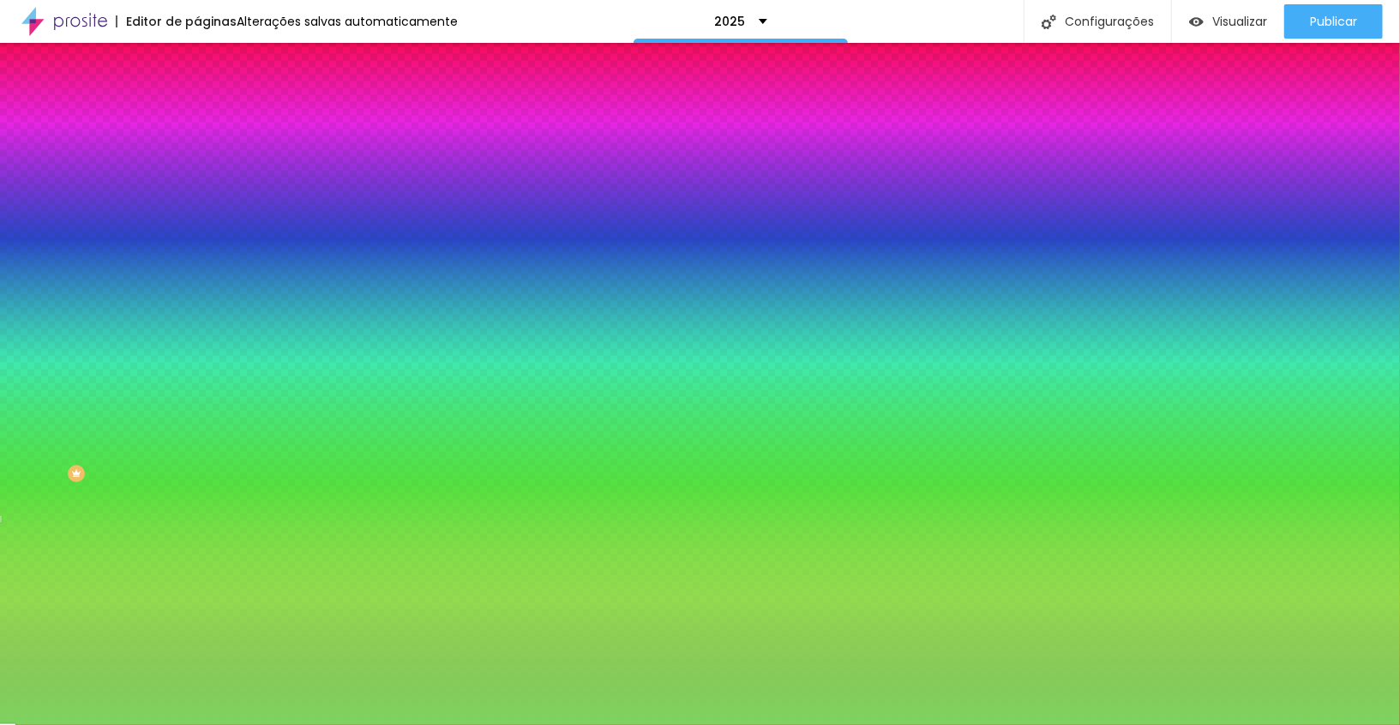
type input "#6A3CB"
click at [197, 250] on input "#6A3CB" at bounding box center [300, 241] width 206 height 17
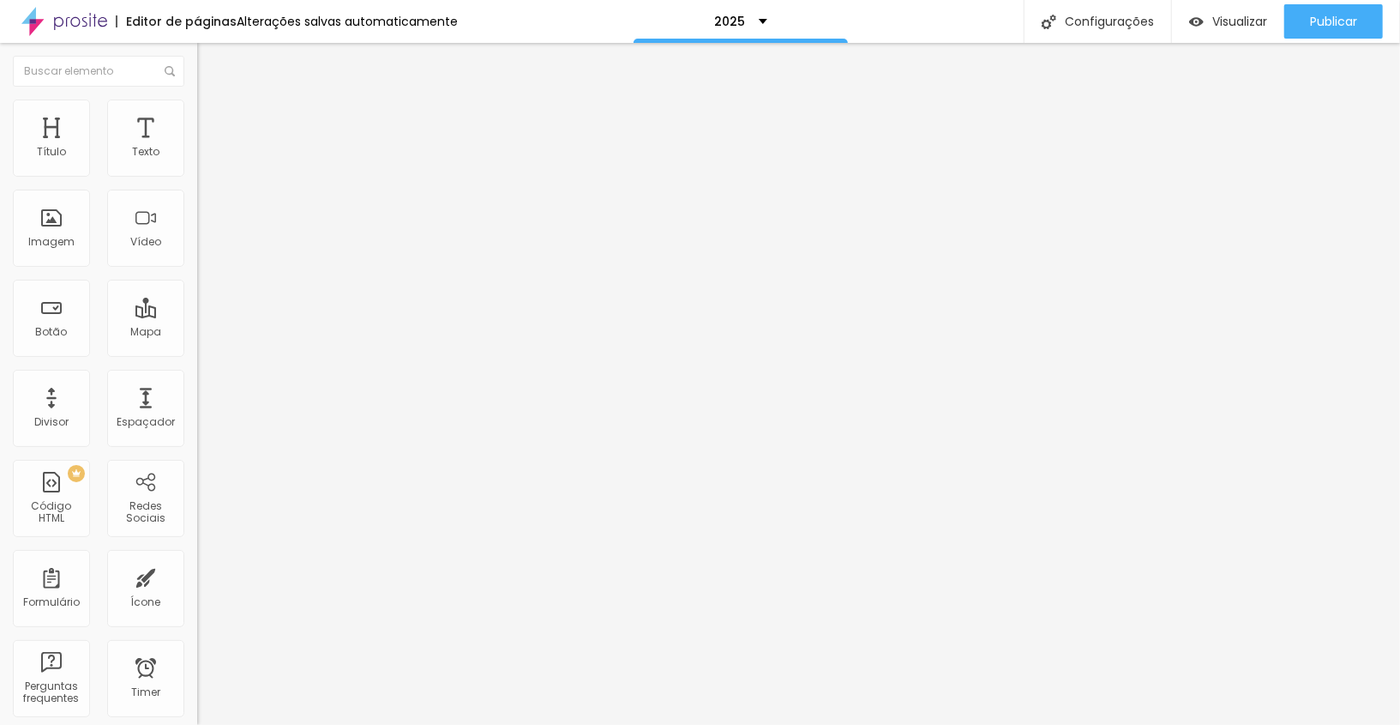
click at [213, 116] on span "Estilo" at bounding box center [226, 111] width 27 height 15
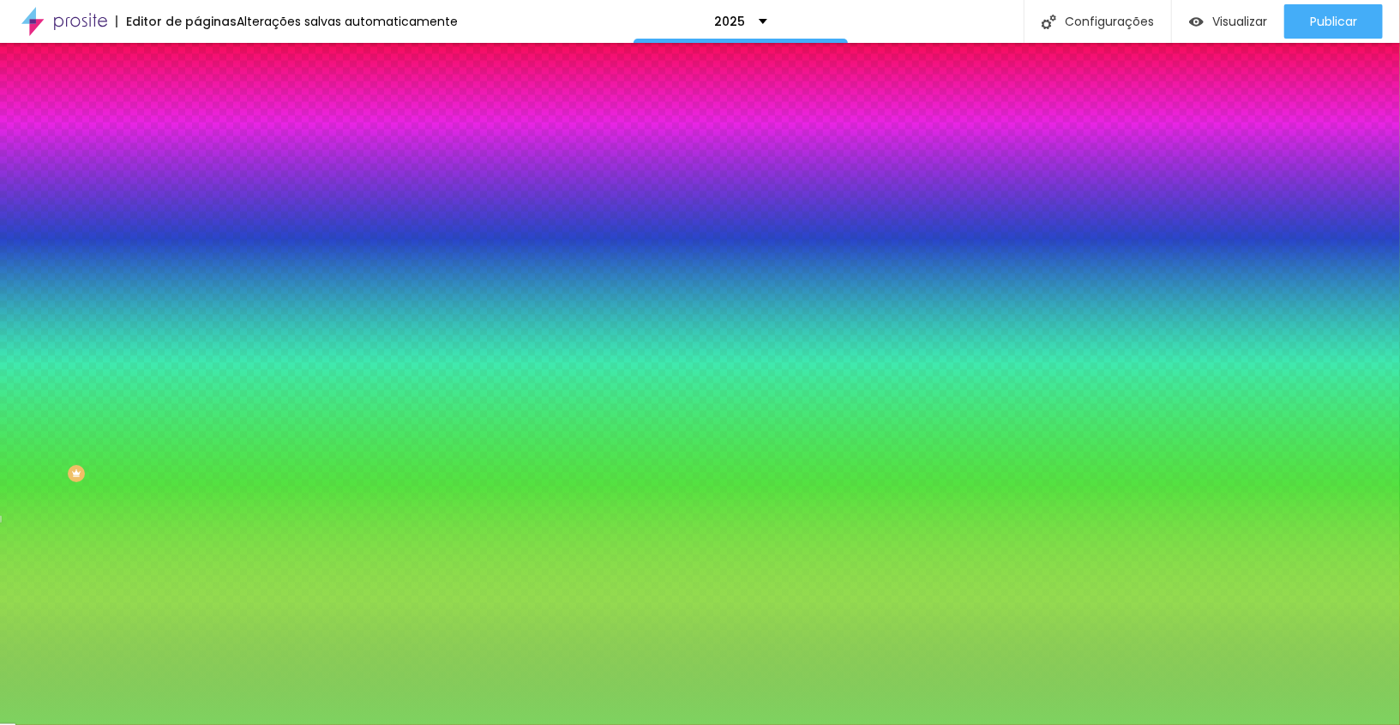
click at [197, 250] on input "#7ED360" at bounding box center [300, 241] width 206 height 17
paste input "6A3CB"
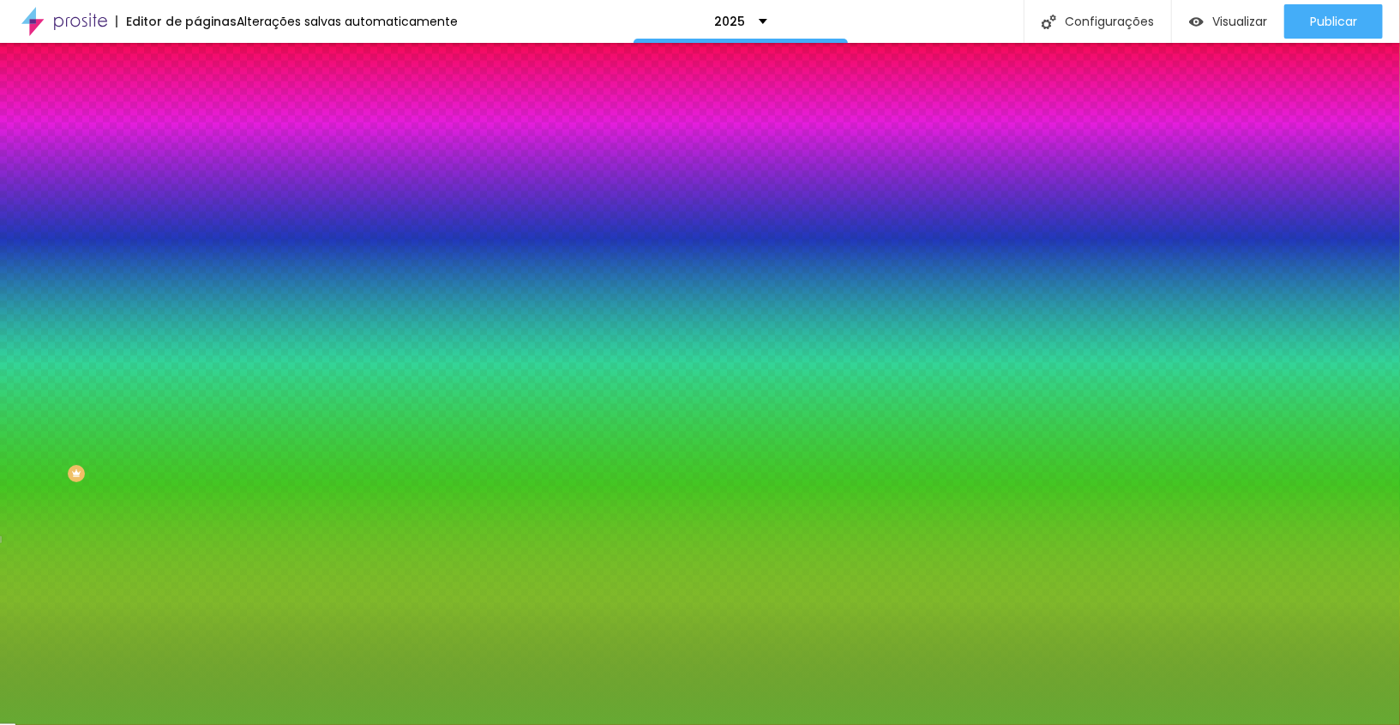
paste input "6A3CB"
type input "#6A3CB"
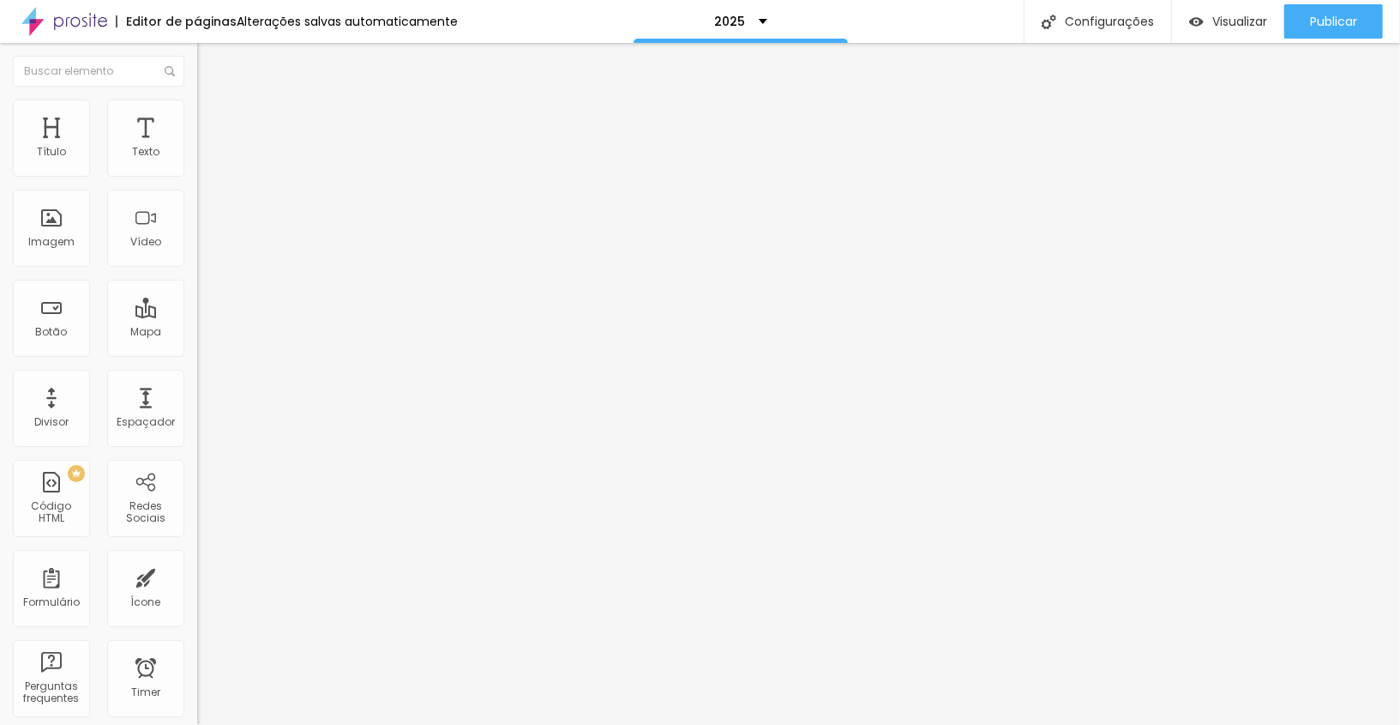
click at [197, 110] on img at bounding box center [204, 106] width 15 height 15
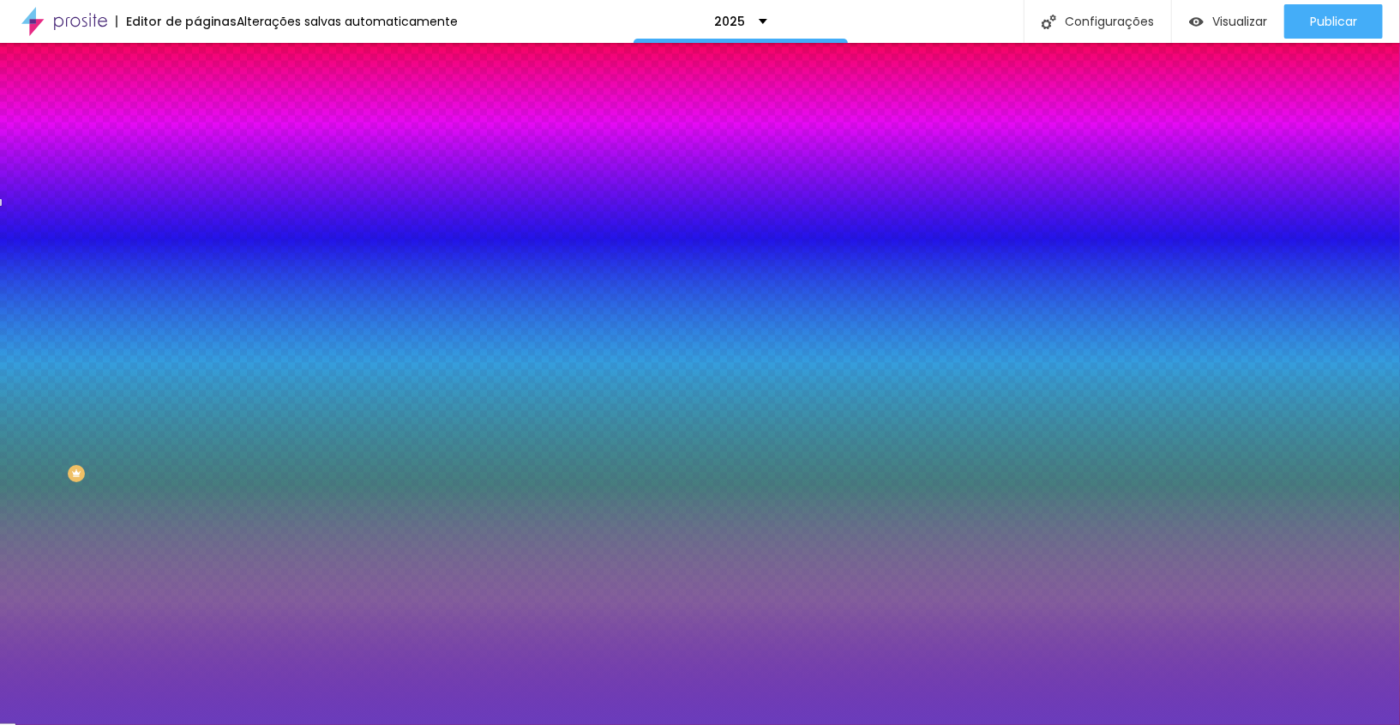
click at [197, 250] on input "#6A3CBC" at bounding box center [300, 241] width 206 height 17
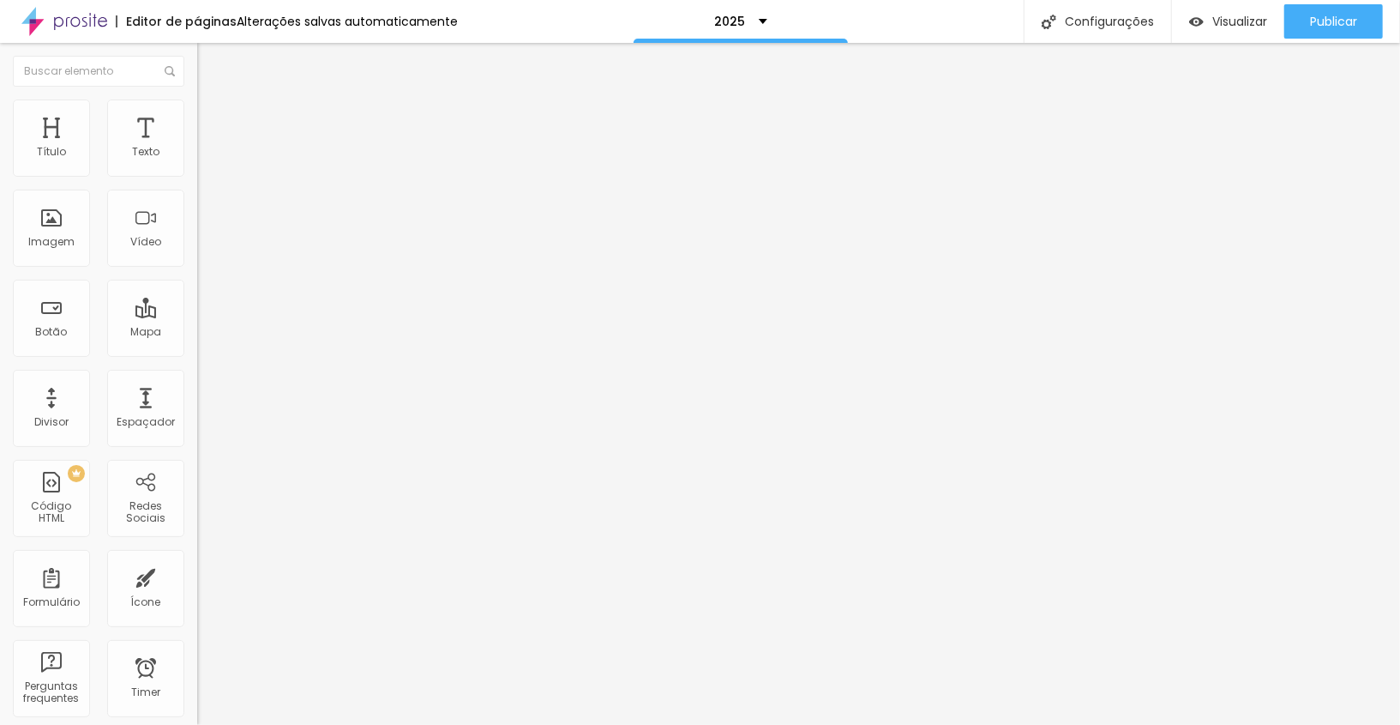
click at [213, 117] on span "Estilo" at bounding box center [226, 111] width 27 height 15
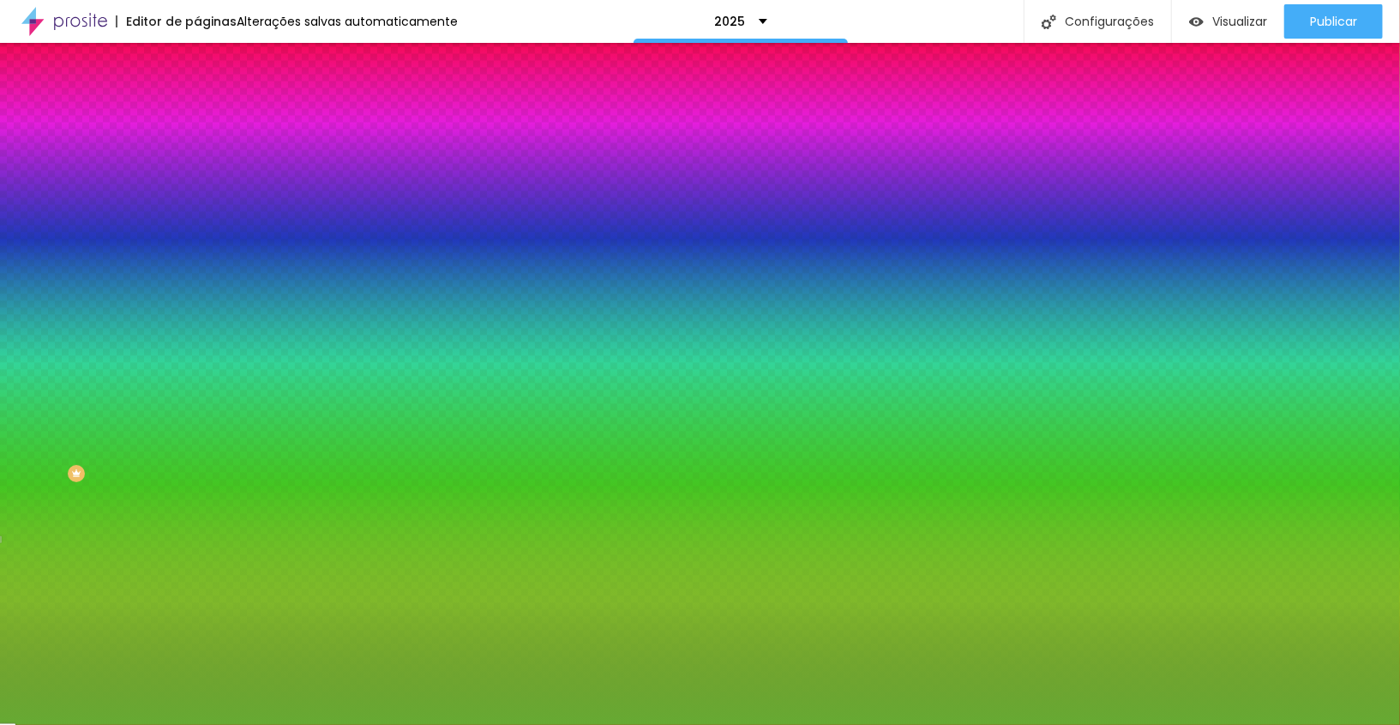
click at [197, 250] on input "#66AA33" at bounding box center [300, 241] width 206 height 17
paste input "A3CBC"
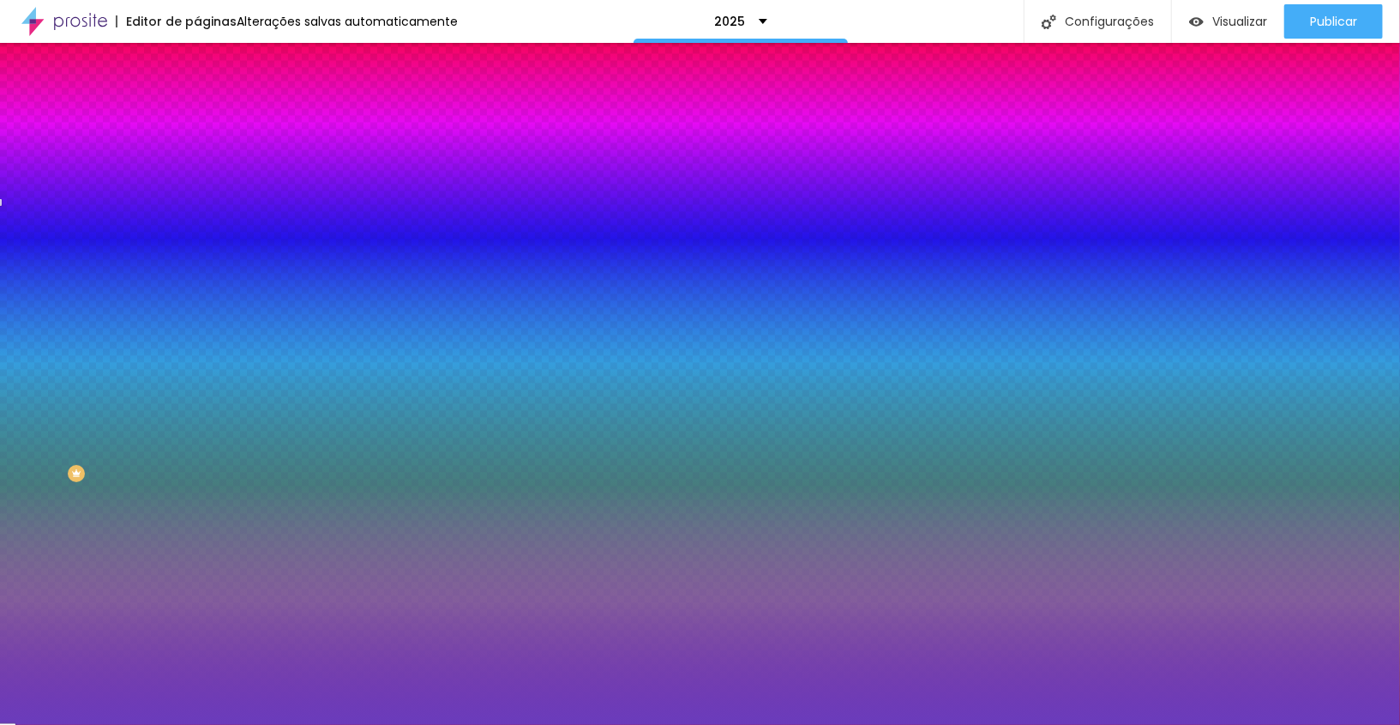
type input "#6A3CBC"
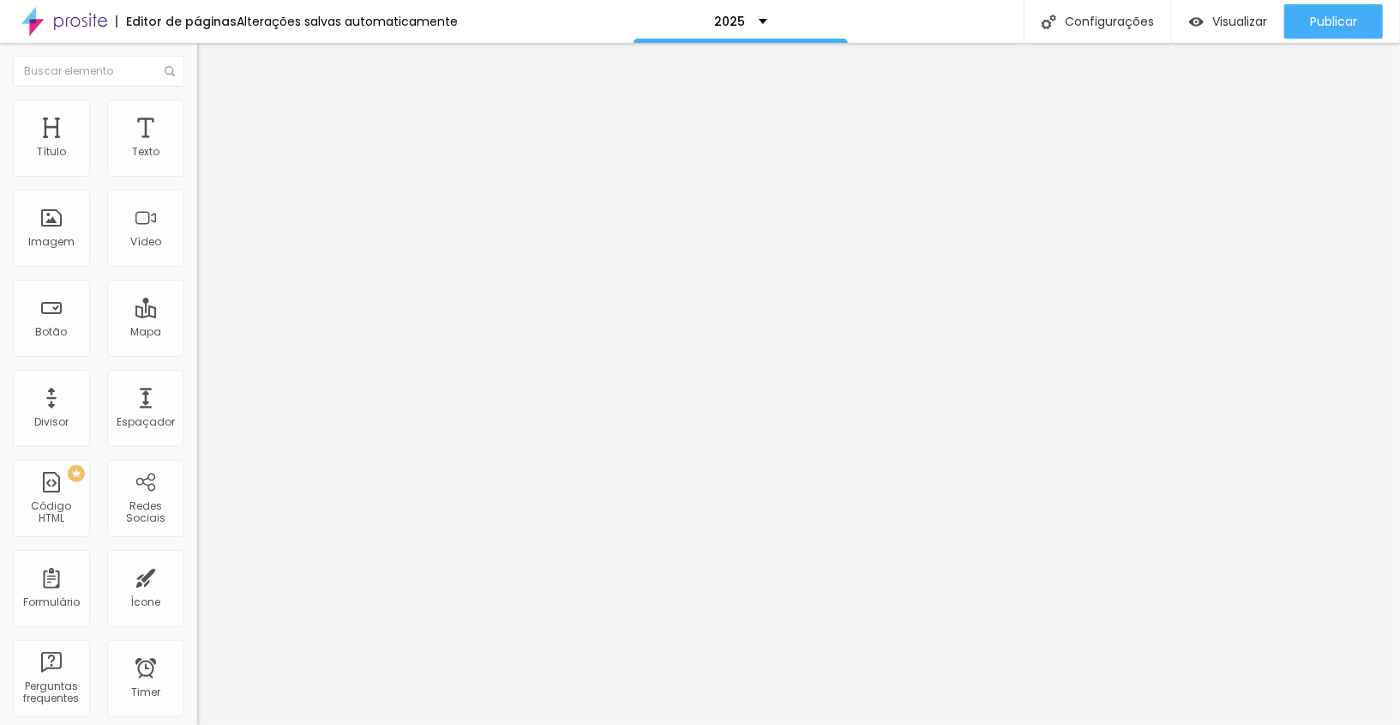
click at [213, 118] on span "Estilo" at bounding box center [226, 111] width 27 height 15
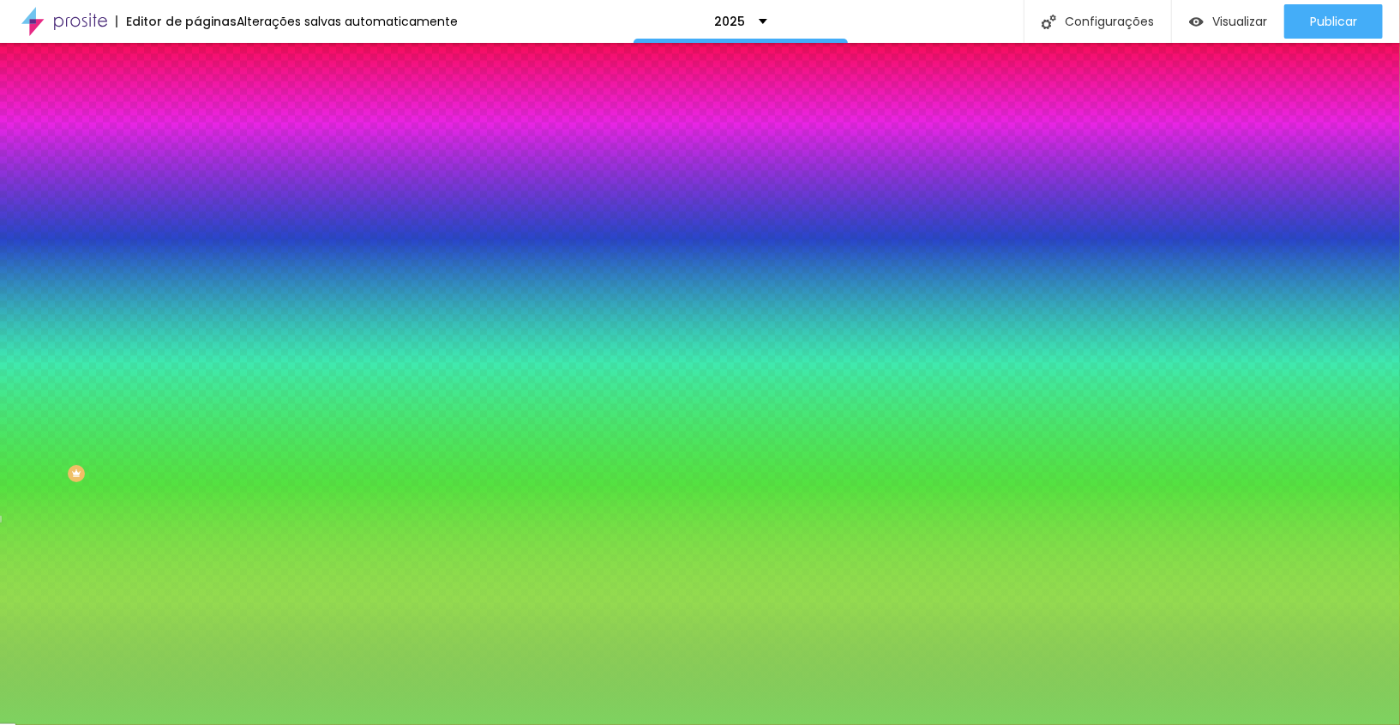
click at [197, 250] on input "#7ED360" at bounding box center [300, 241] width 206 height 17
paste input "6A3CBC"
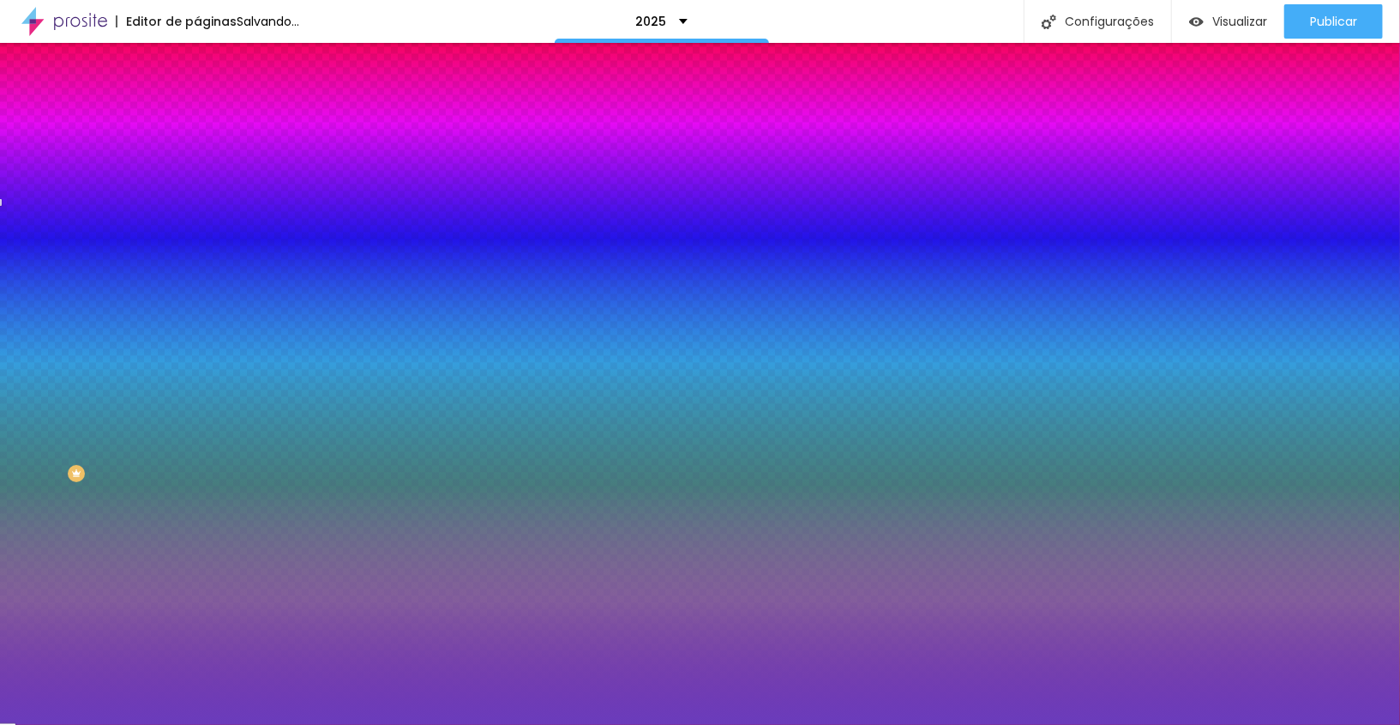
type input "#6A3CBC"
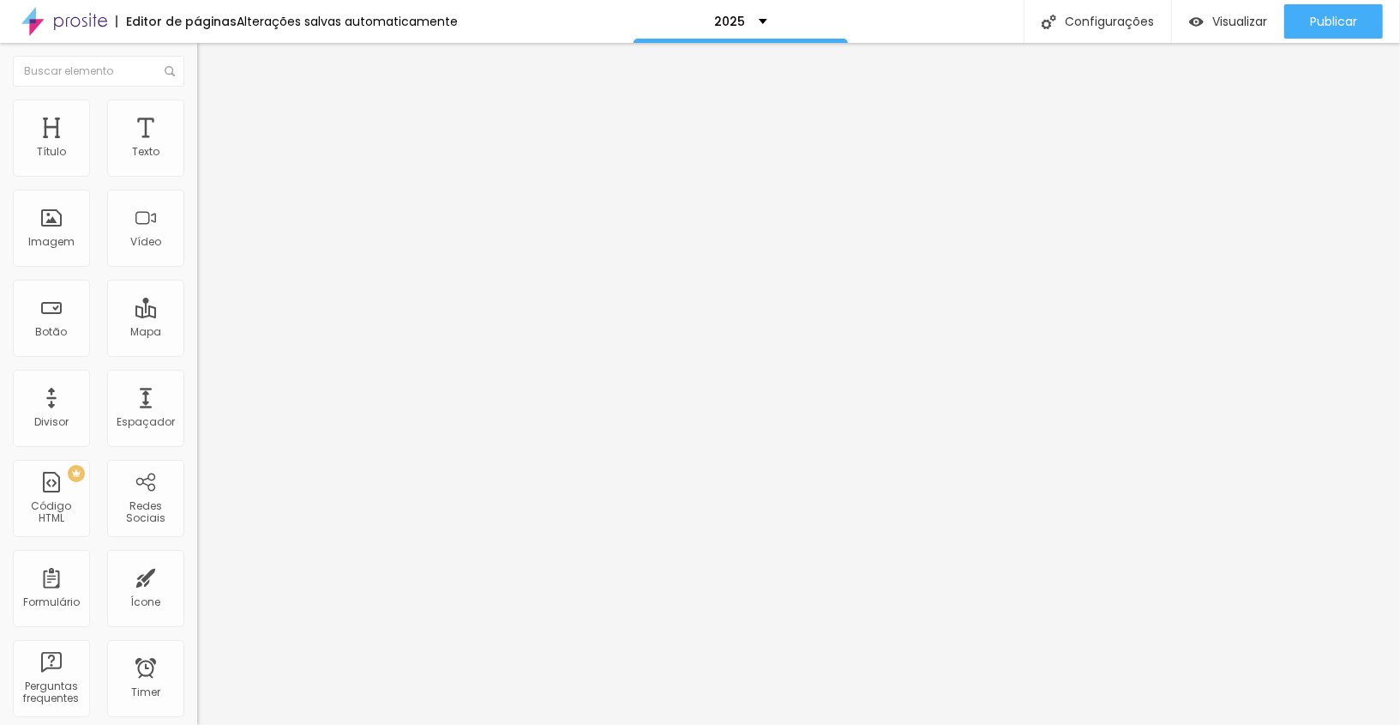
click at [197, 113] on li "Estilo" at bounding box center [295, 107] width 197 height 17
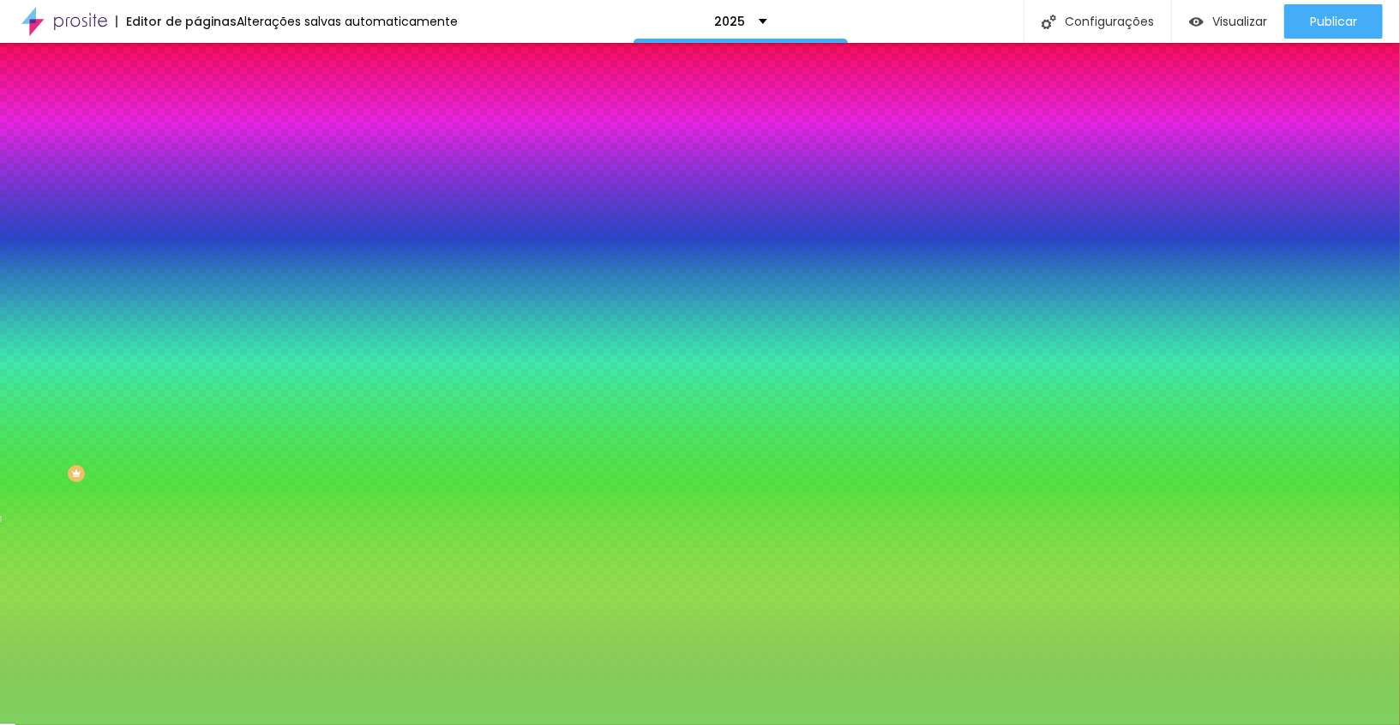
click at [197, 250] on input "#7ED360" at bounding box center [300, 241] width 206 height 17
paste input "6A3CBC"
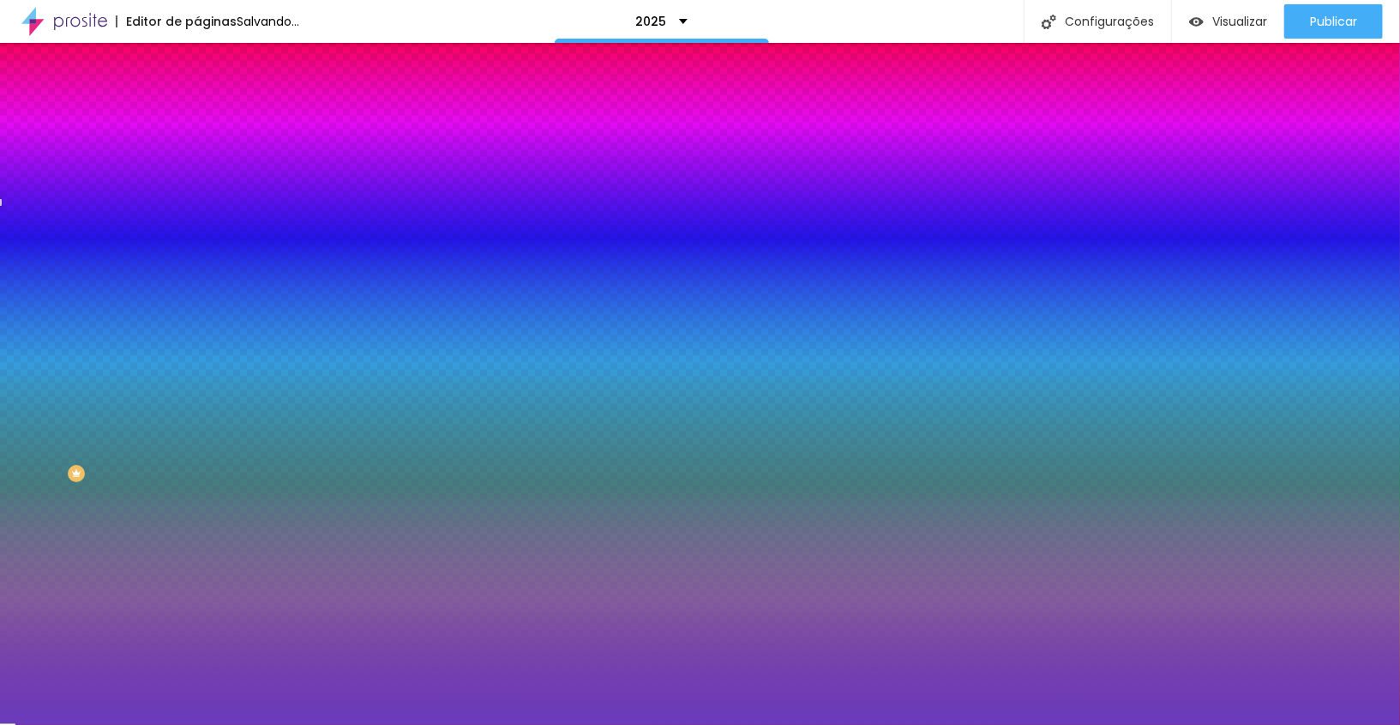
type input "#6A3CBC"
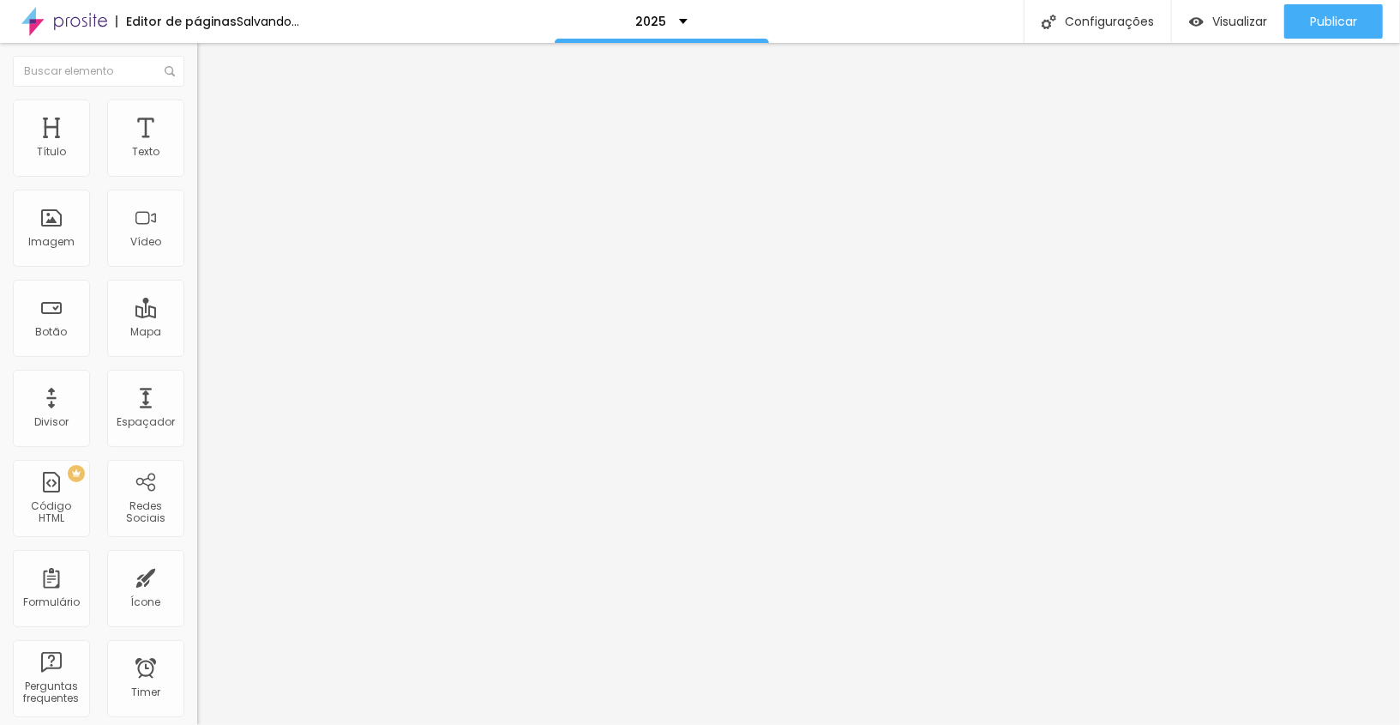
click at [197, 113] on li "Estilo" at bounding box center [295, 107] width 197 height 17
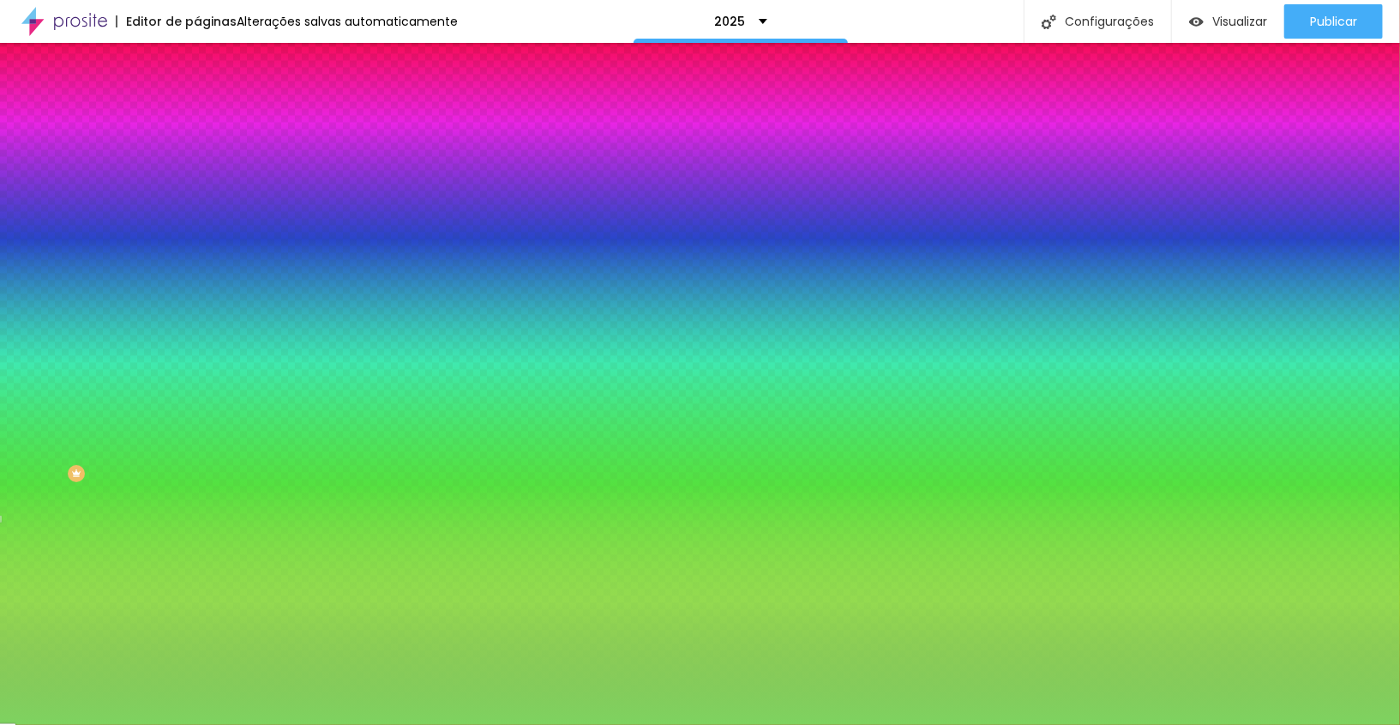
click at [197, 250] on input "#7ED360" at bounding box center [300, 241] width 206 height 17
paste input "6A3CBC"
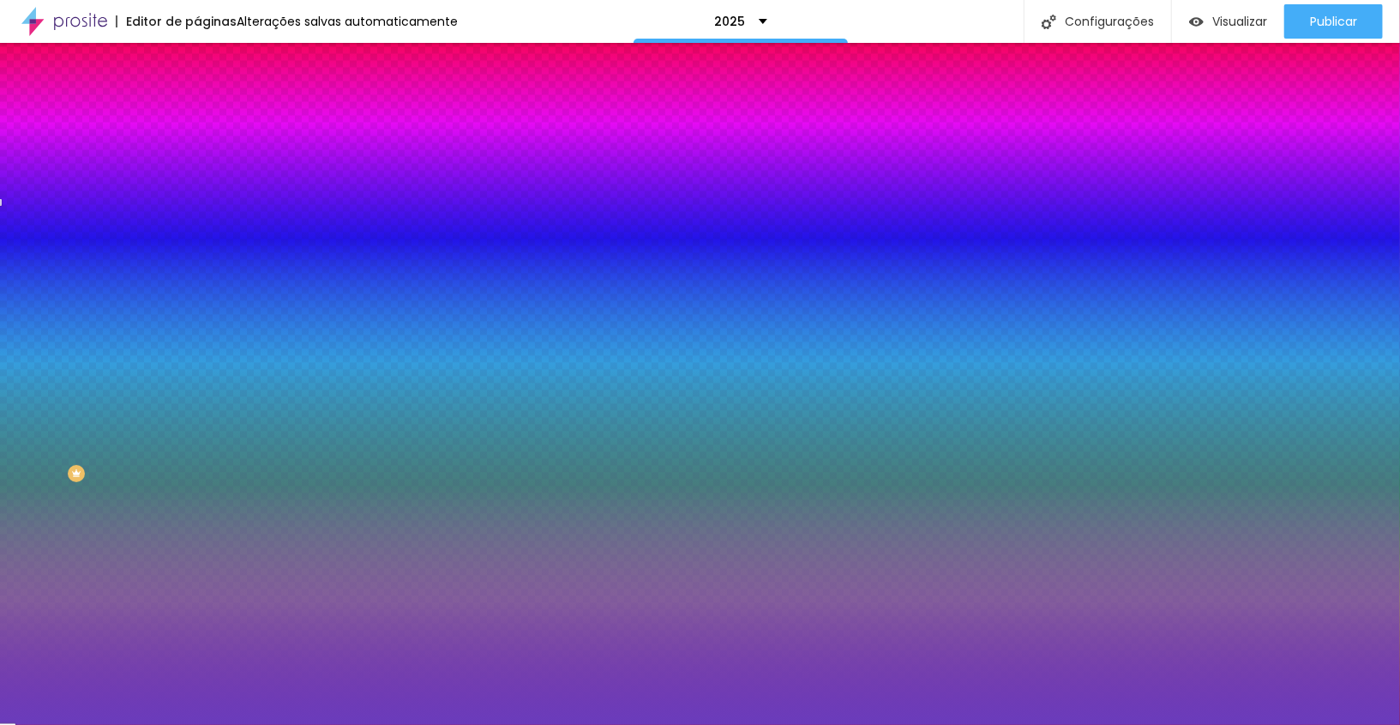
type input "#6A3CBC"
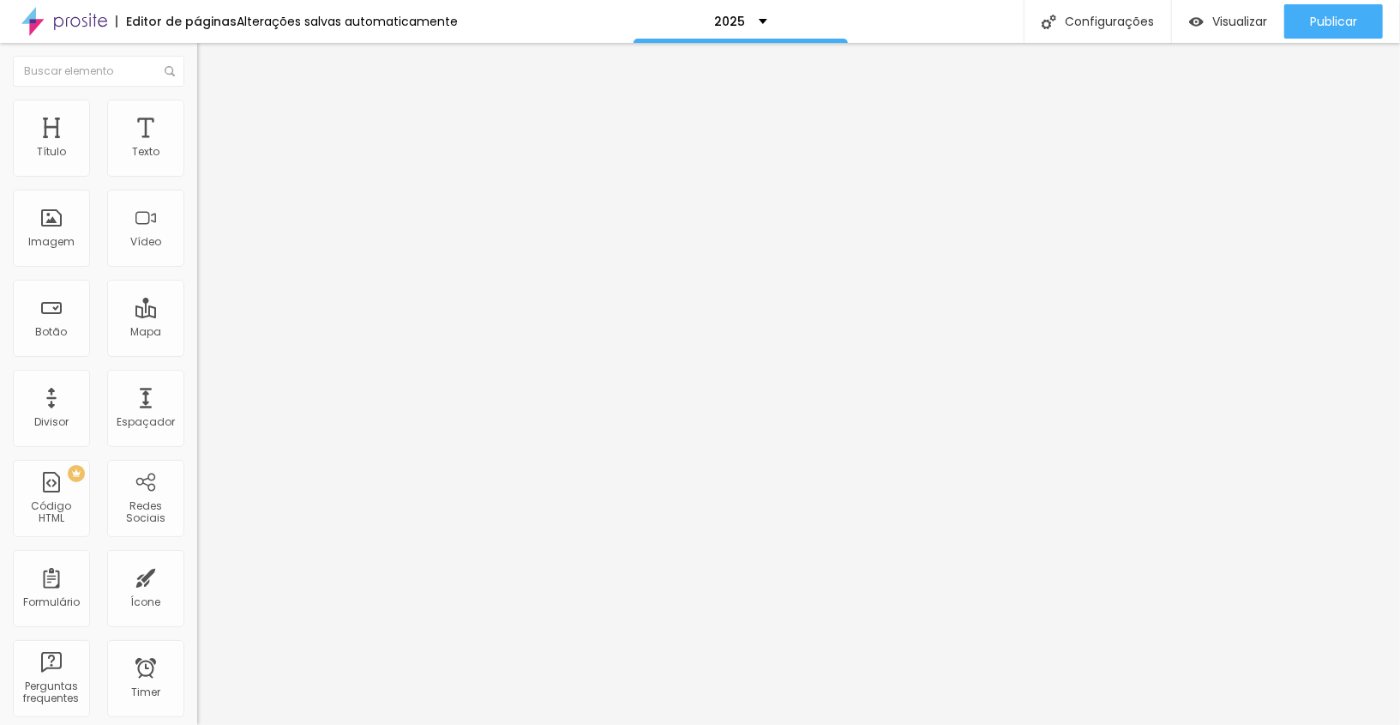
click at [213, 118] on span "Estilo" at bounding box center [226, 111] width 27 height 15
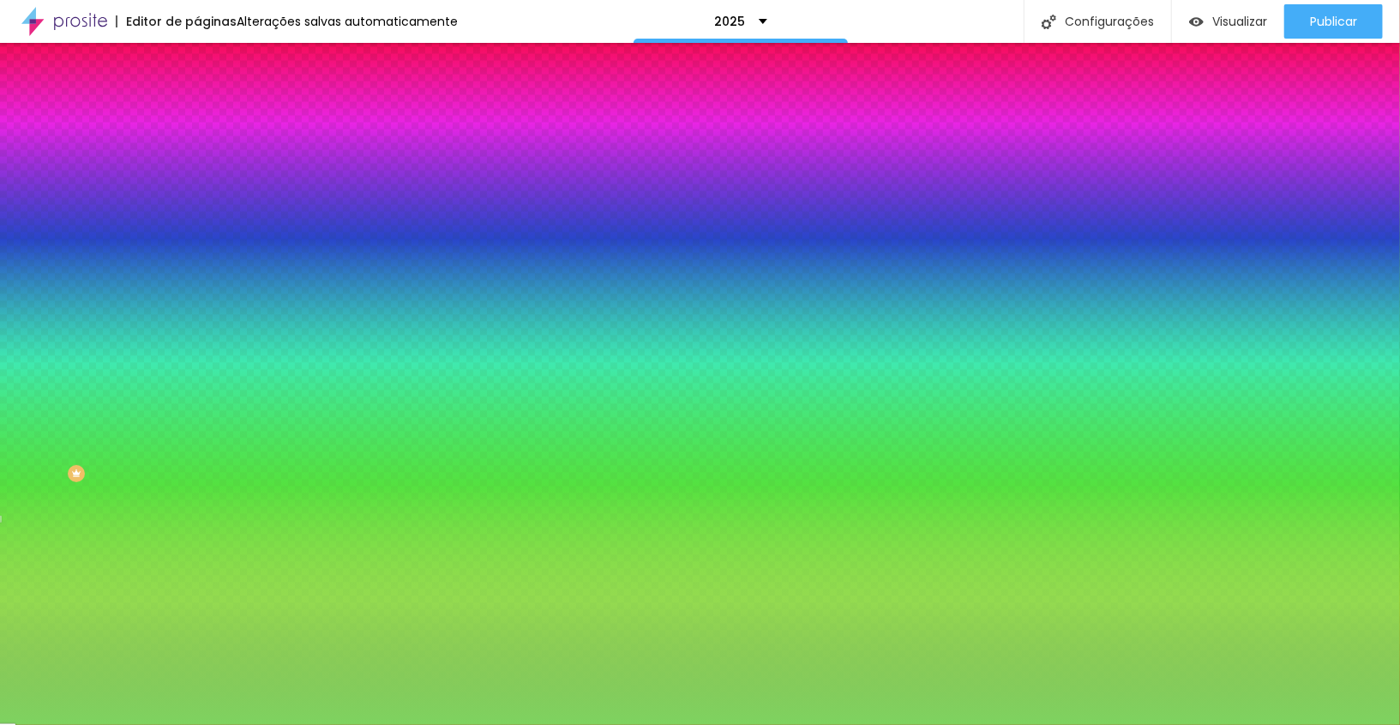
click at [197, 250] on input "#7ED360" at bounding box center [300, 241] width 206 height 17
paste input "6A3CBC"
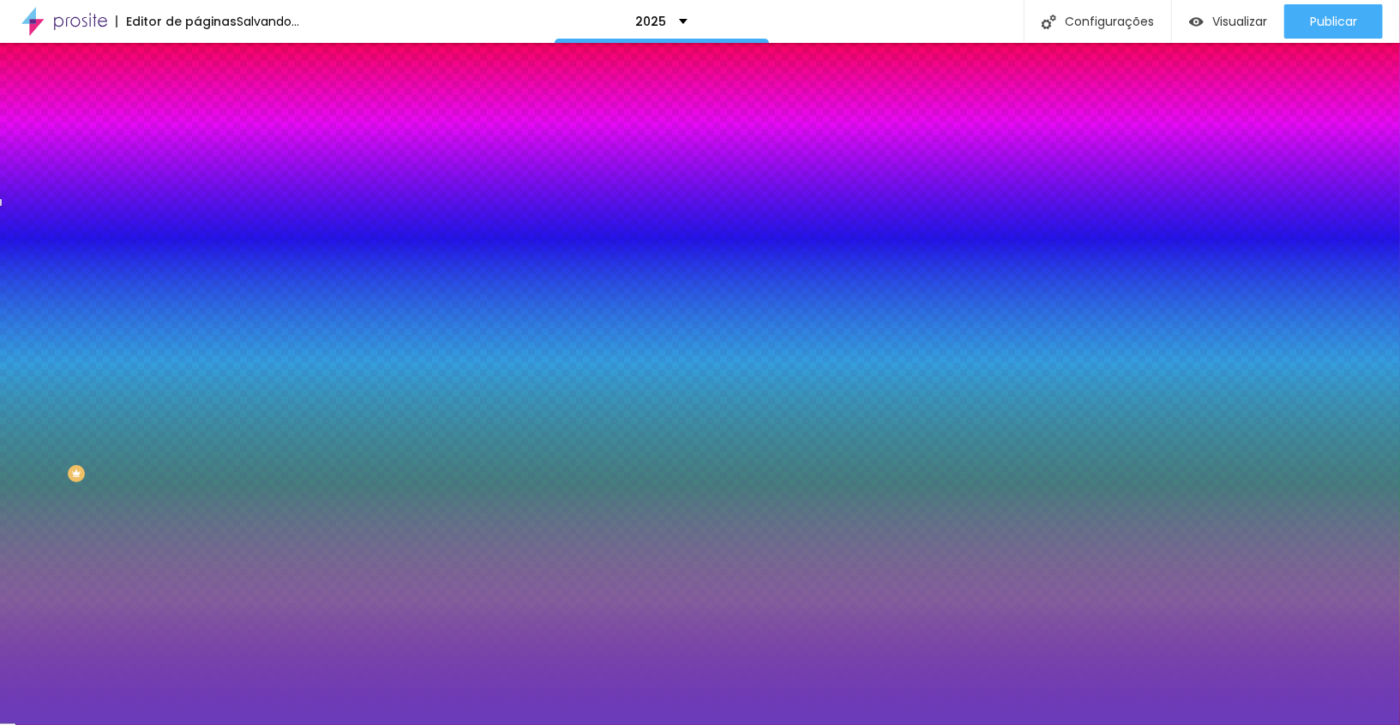
type input "#6A3CBC"
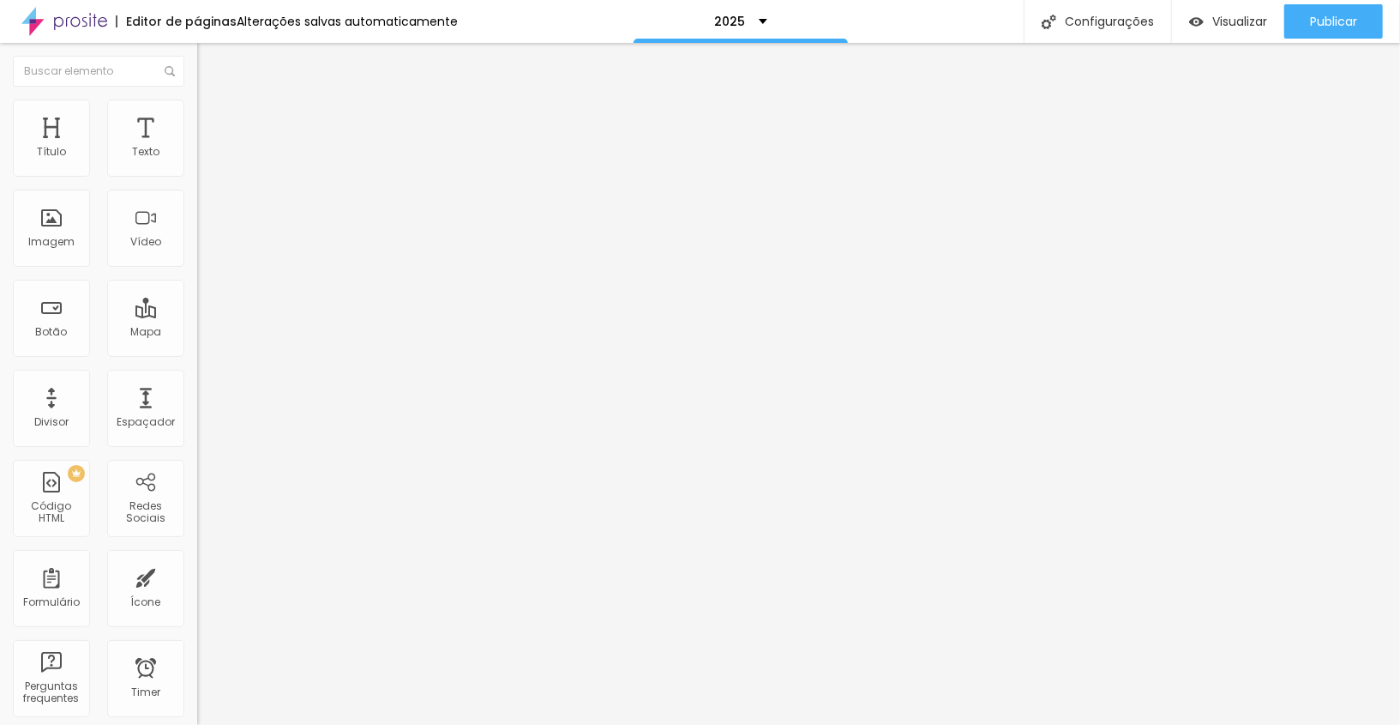
click at [213, 123] on span "Avançado" at bounding box center [241, 128] width 57 height 15
click at [197, 724] on li "Celular" at bounding box center [295, 732] width 197 height 10
click at [197, 724] on div at bounding box center [295, 737] width 197 height 0
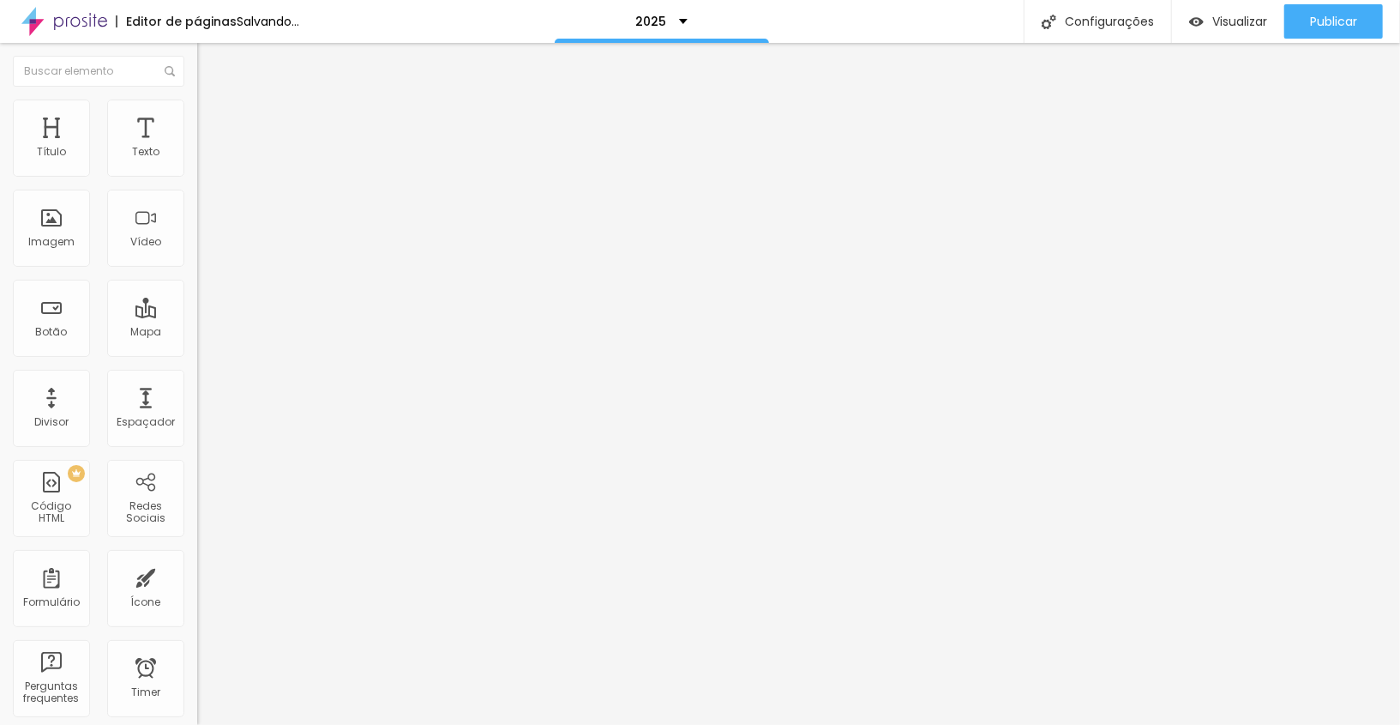
click at [197, 117] on li "Avançado" at bounding box center [295, 125] width 197 height 17
click at [197, 724] on div at bounding box center [295, 737] width 197 height 0
click at [213, 121] on span "Avançado" at bounding box center [241, 128] width 57 height 15
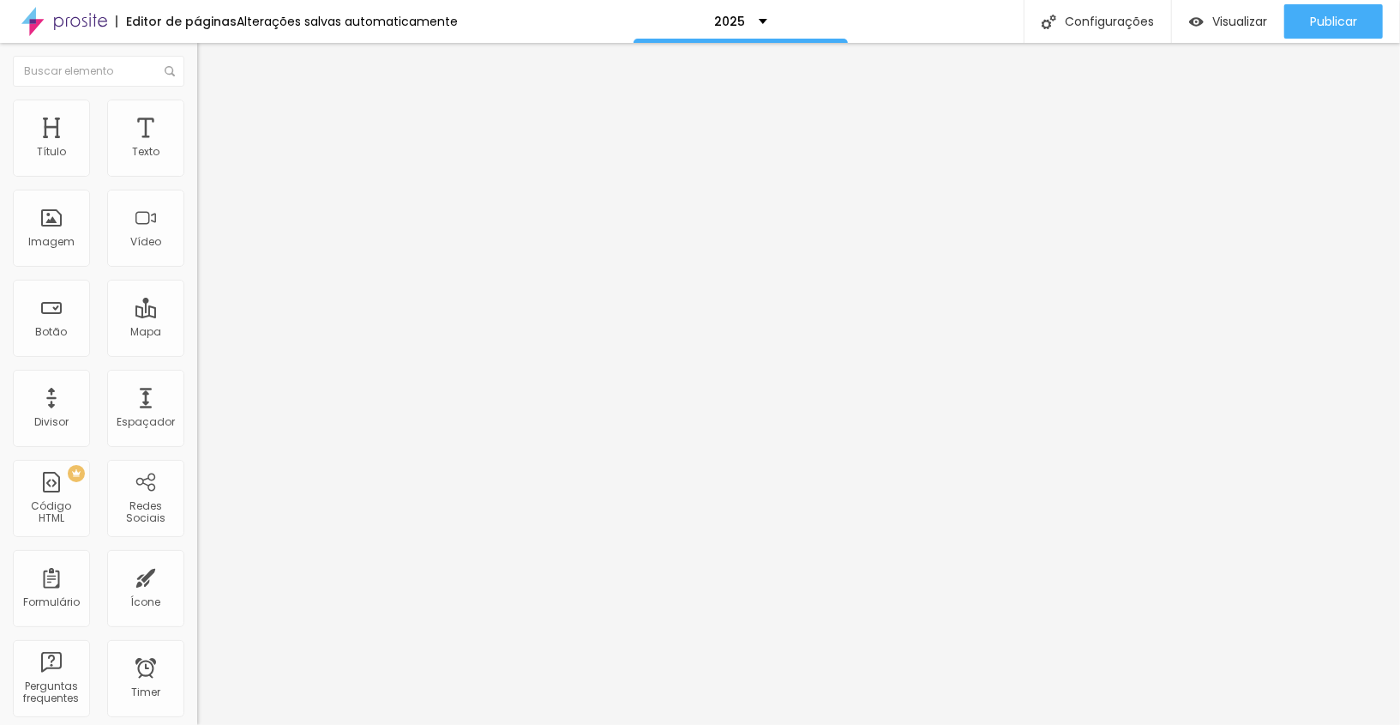
click at [197, 724] on div at bounding box center [295, 737] width 197 height 0
click at [213, 123] on span "Avançado" at bounding box center [241, 128] width 57 height 15
click at [197, 724] on div at bounding box center [295, 737] width 197 height 0
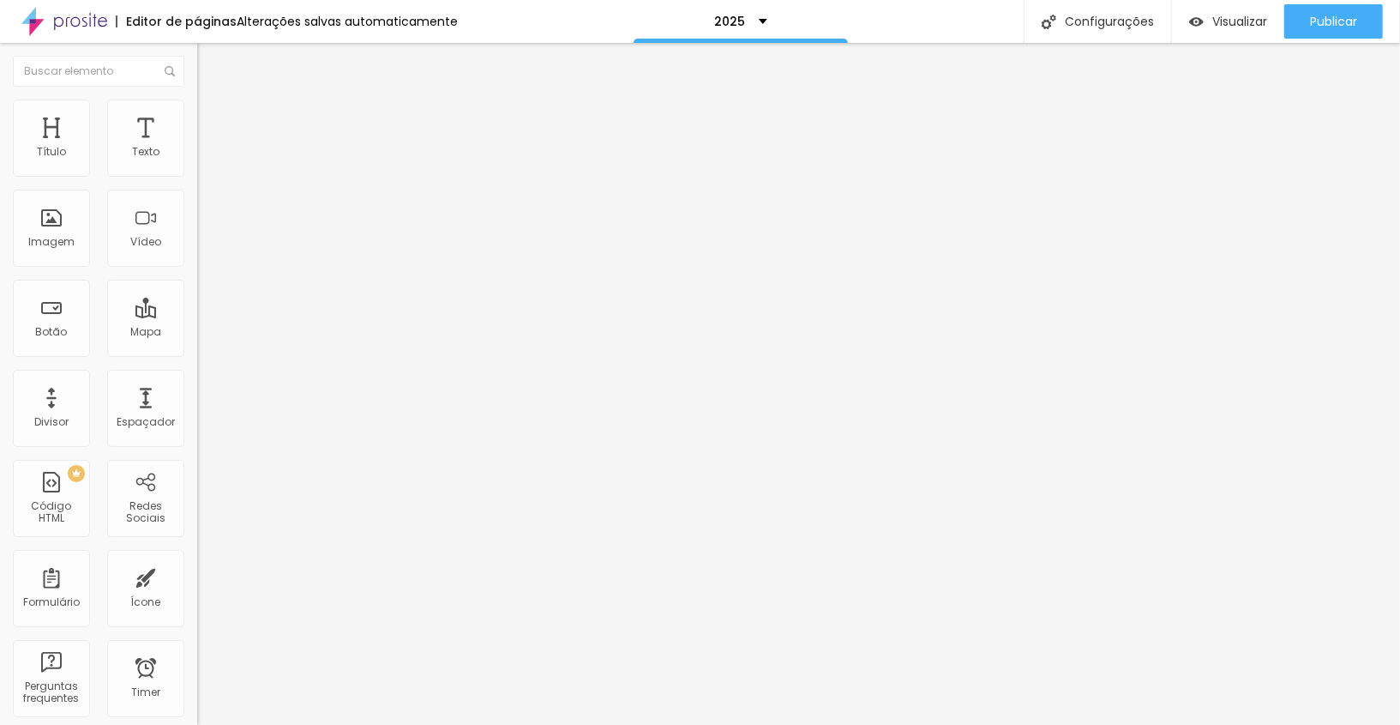
click at [197, 117] on li "Avançado" at bounding box center [295, 125] width 197 height 17
click at [197, 724] on div at bounding box center [295, 737] width 197 height 0
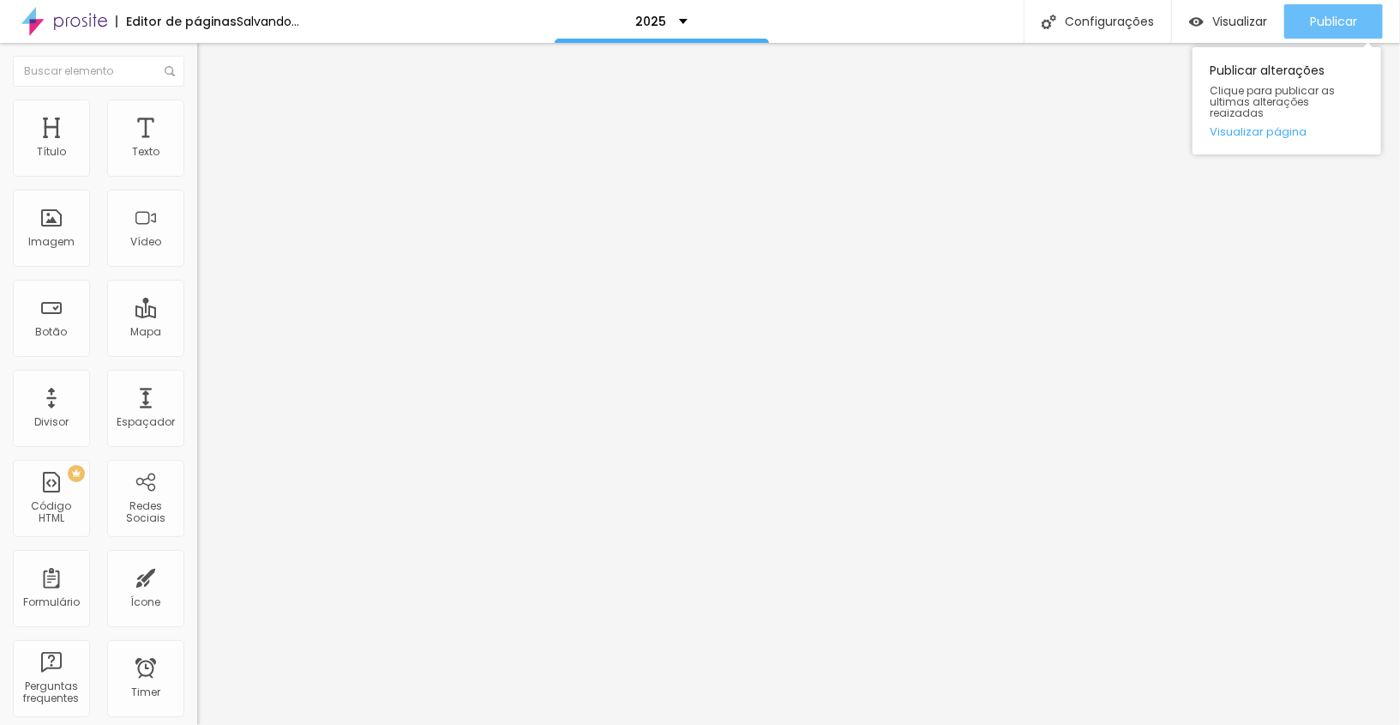
click at [1312, 23] on span "Publicar" at bounding box center [1333, 22] width 47 height 14
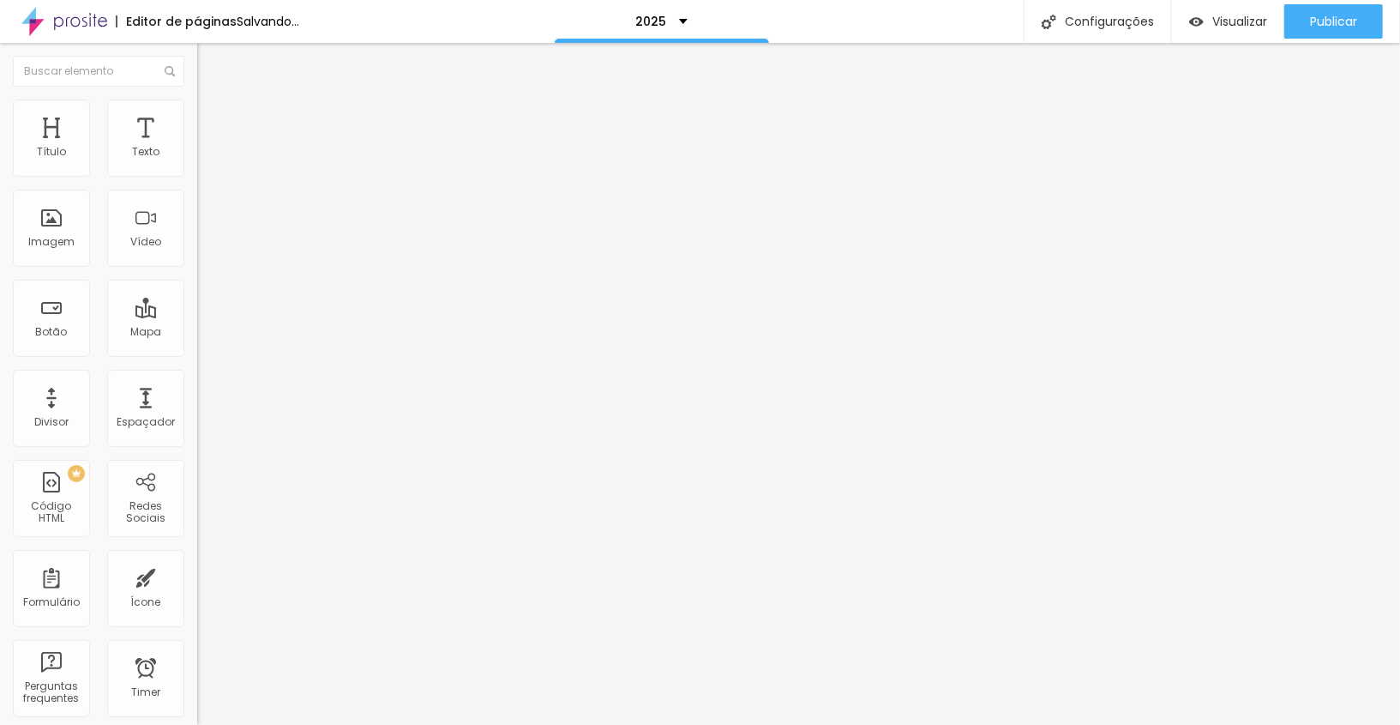
click at [197, 147] on span "Adicionar imagem" at bounding box center [252, 140] width 111 height 15
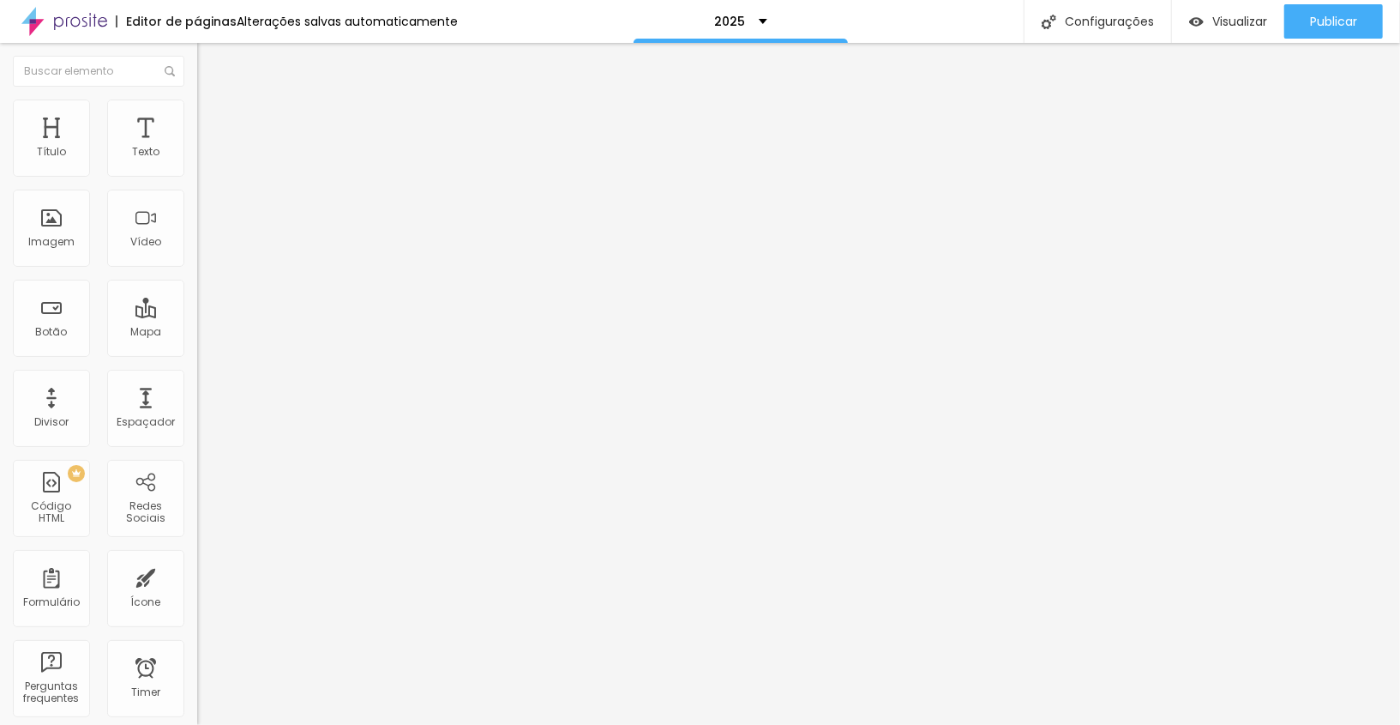
click at [197, 147] on span "Trocar imagem" at bounding box center [243, 140] width 93 height 15
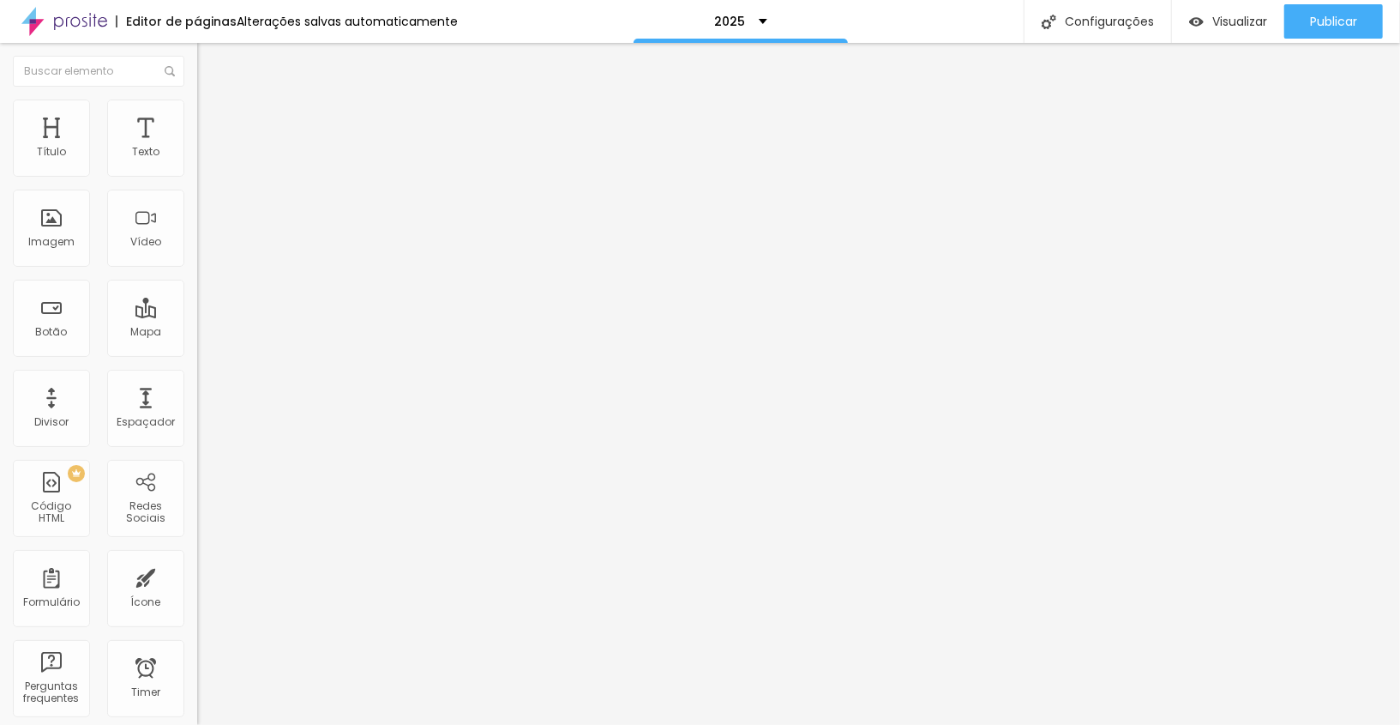
click at [197, 147] on span "Trocar imagem" at bounding box center [243, 140] width 93 height 15
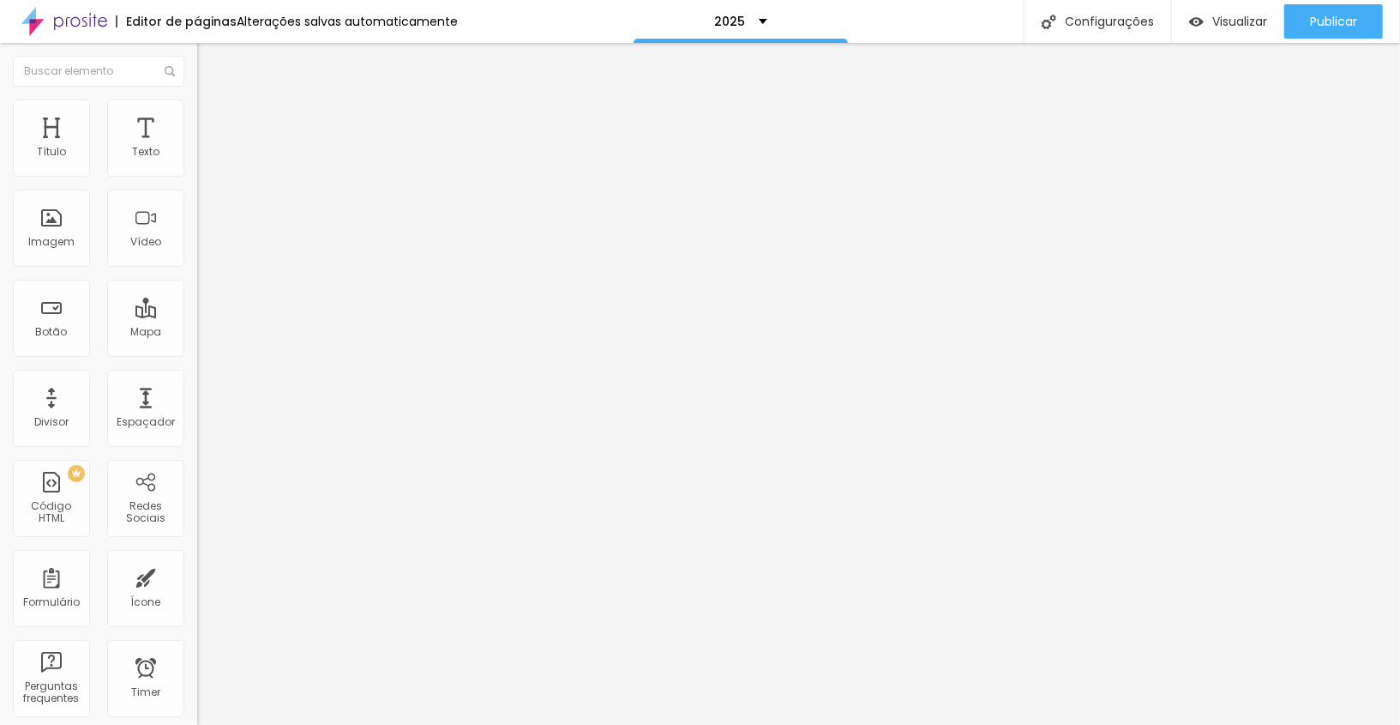
click at [197, 146] on div "Adicionar imagem" at bounding box center [295, 140] width 197 height 12
click at [197, 147] on span "Adicionar imagem" at bounding box center [252, 140] width 111 height 15
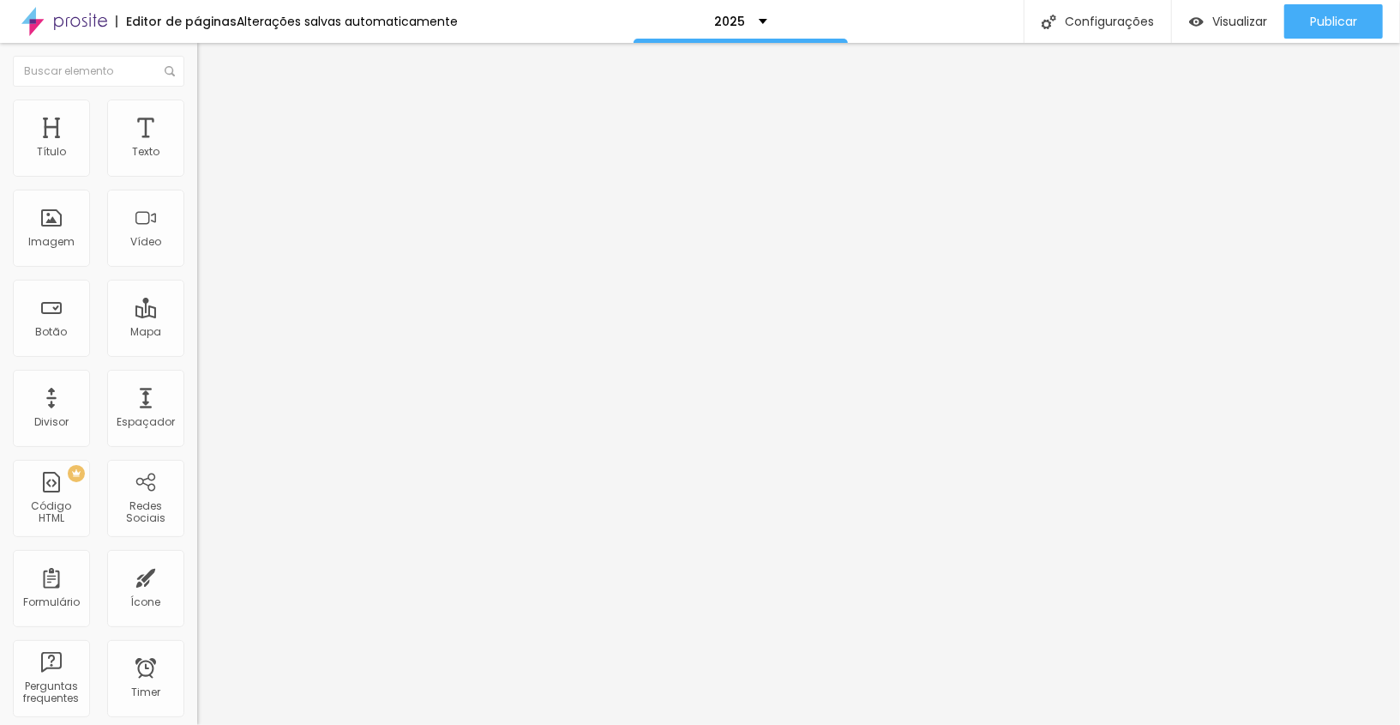
click at [197, 147] on span "Adicionar imagem" at bounding box center [252, 140] width 111 height 15
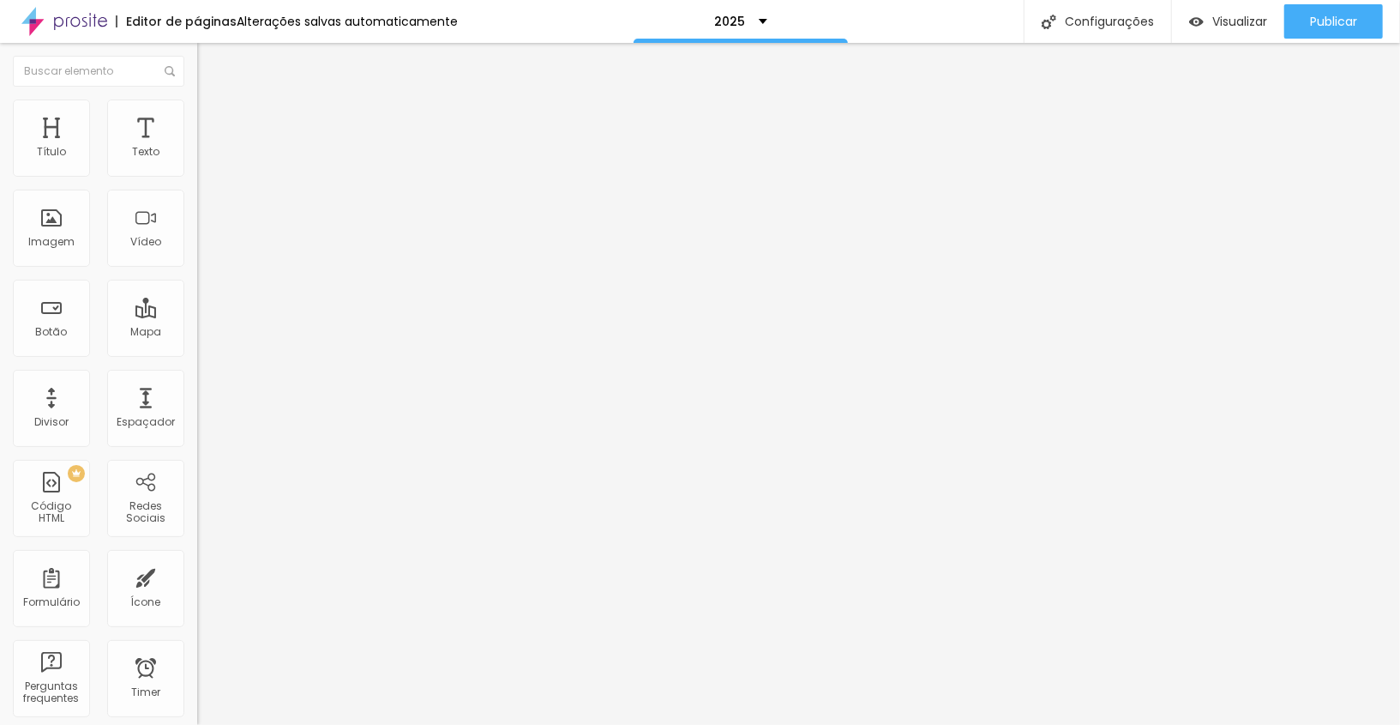
click at [197, 117] on li "Avançado" at bounding box center [295, 125] width 197 height 17
click at [197, 117] on img at bounding box center [204, 124] width 15 height 15
click at [210, 64] on img "button" at bounding box center [217, 63] width 14 height 14
click at [197, 147] on span "Adicionar imagem" at bounding box center [252, 140] width 111 height 15
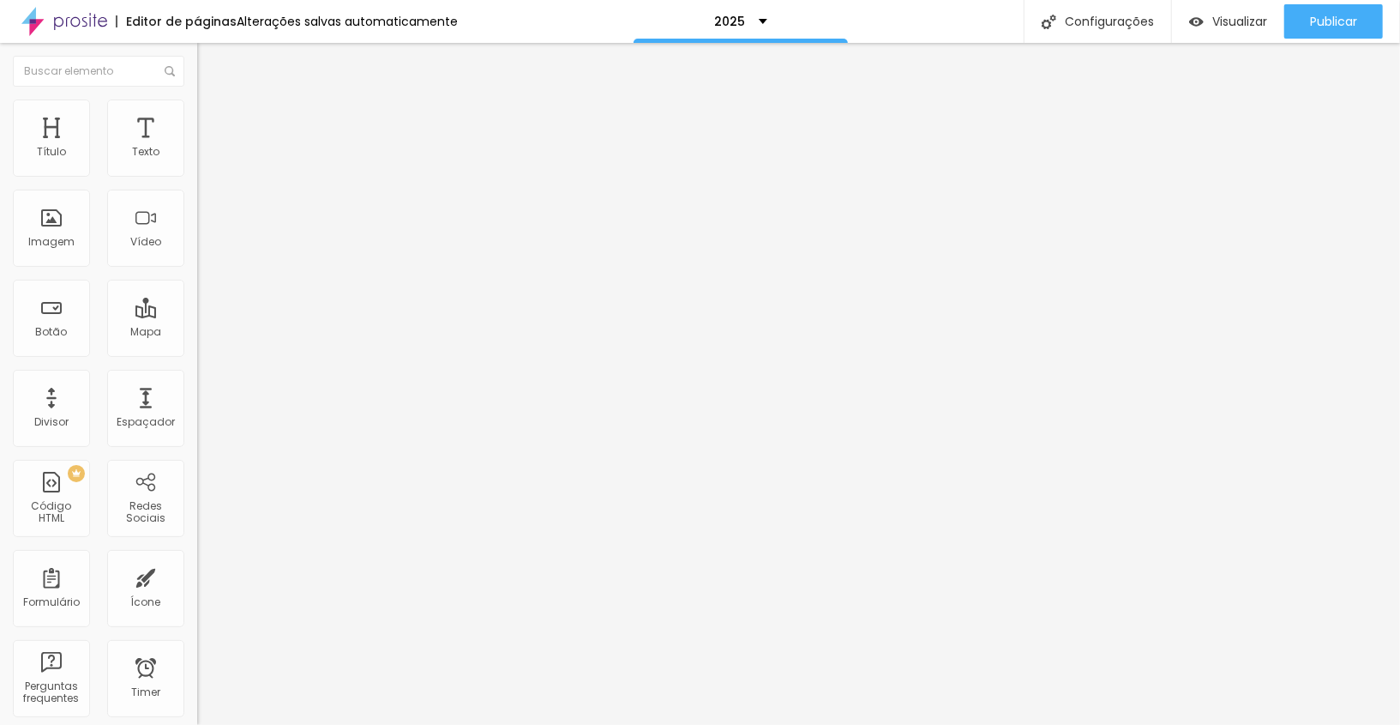
click at [213, 121] on span "Avançado" at bounding box center [241, 128] width 57 height 15
click at [197, 724] on div at bounding box center [295, 737] width 197 height 0
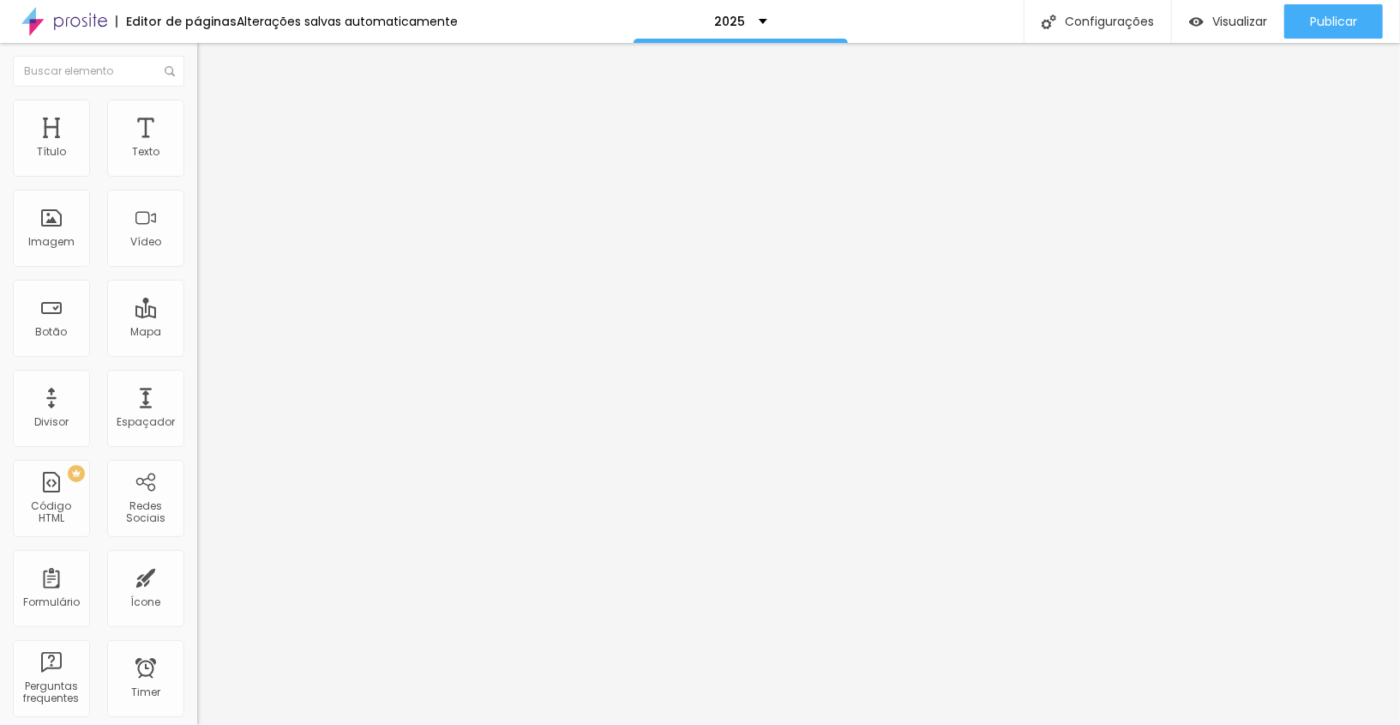
click at [197, 117] on img at bounding box center [204, 124] width 15 height 15
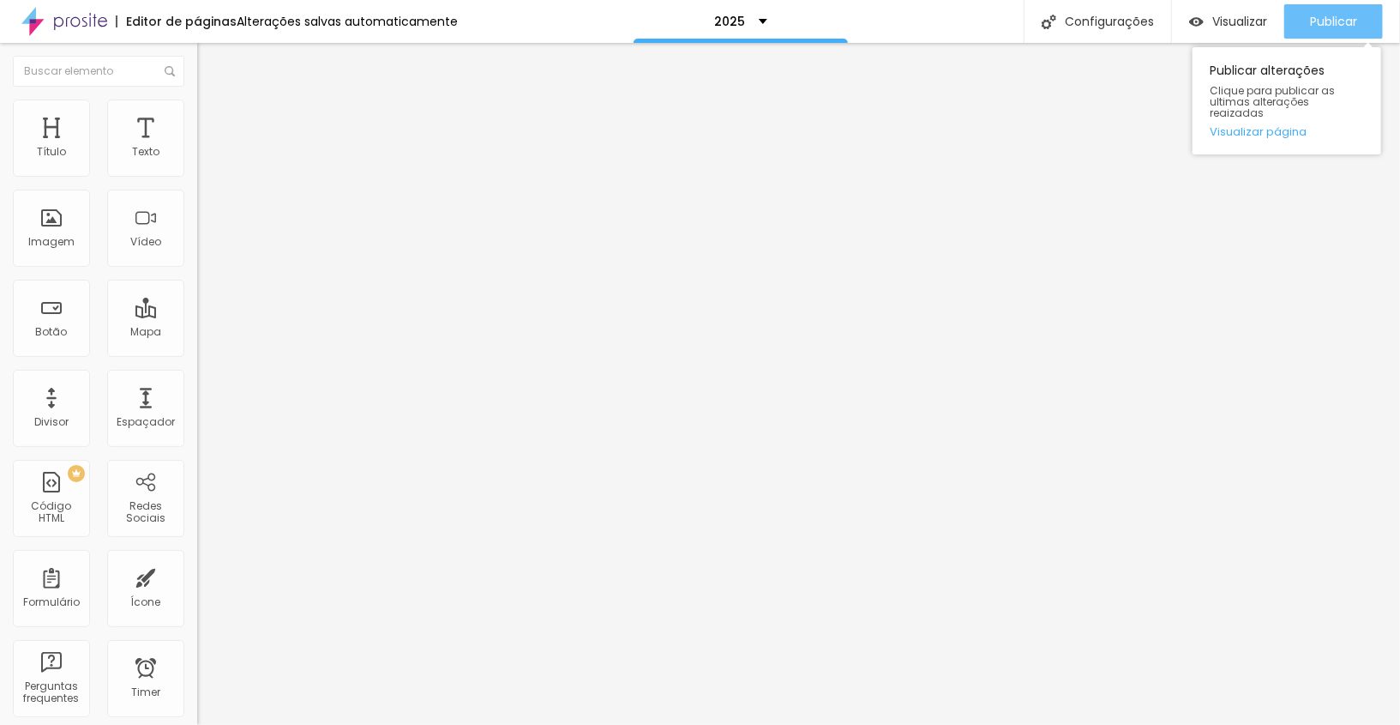
click at [1326, 9] on div "Publicar" at bounding box center [1333, 21] width 47 height 34
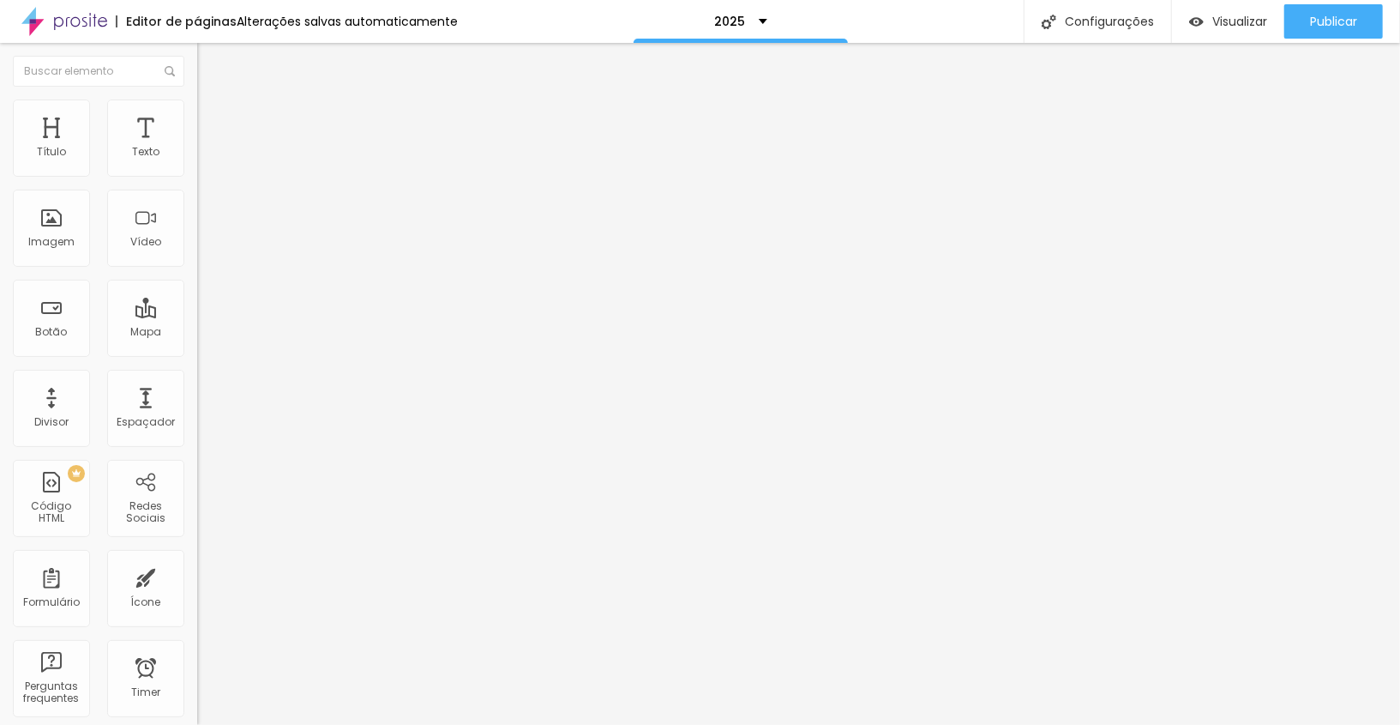
click at [213, 118] on span "Estilo" at bounding box center [226, 111] width 27 height 15
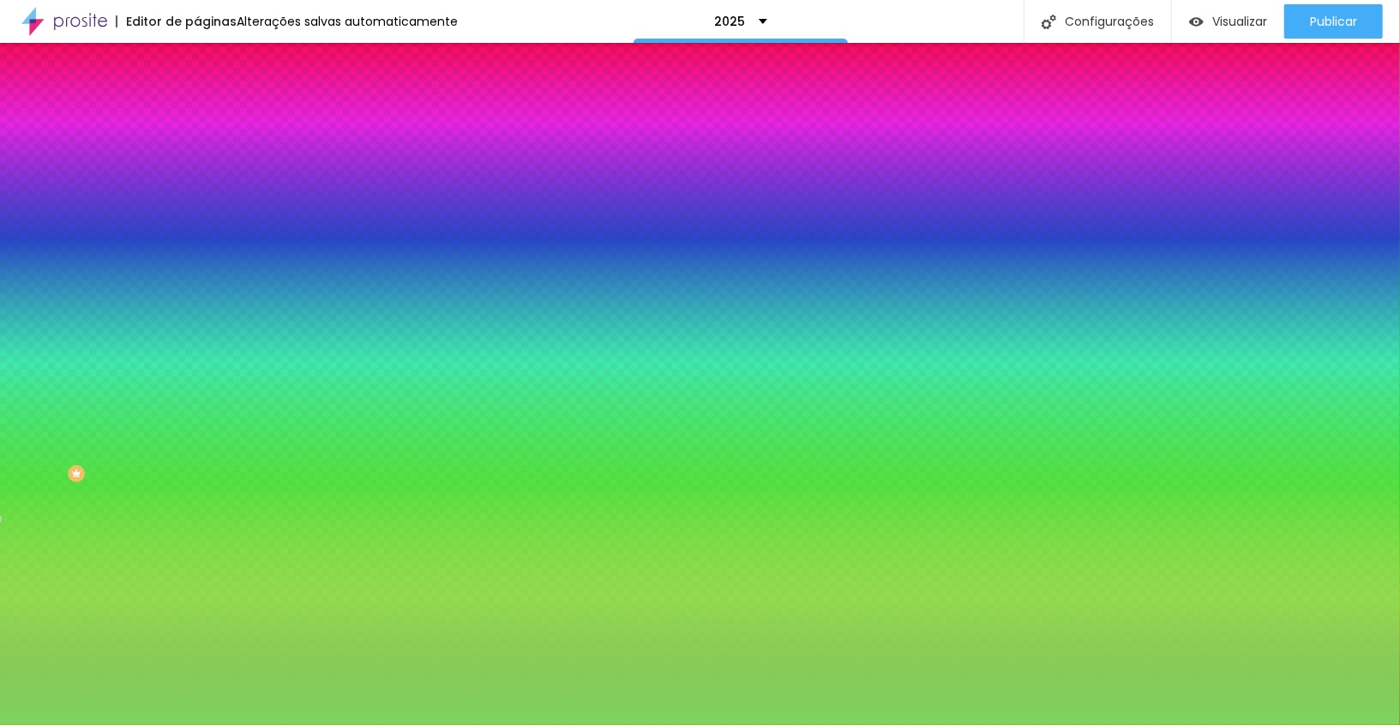
click at [197, 250] on input "#7ED360" at bounding box center [300, 241] width 206 height 17
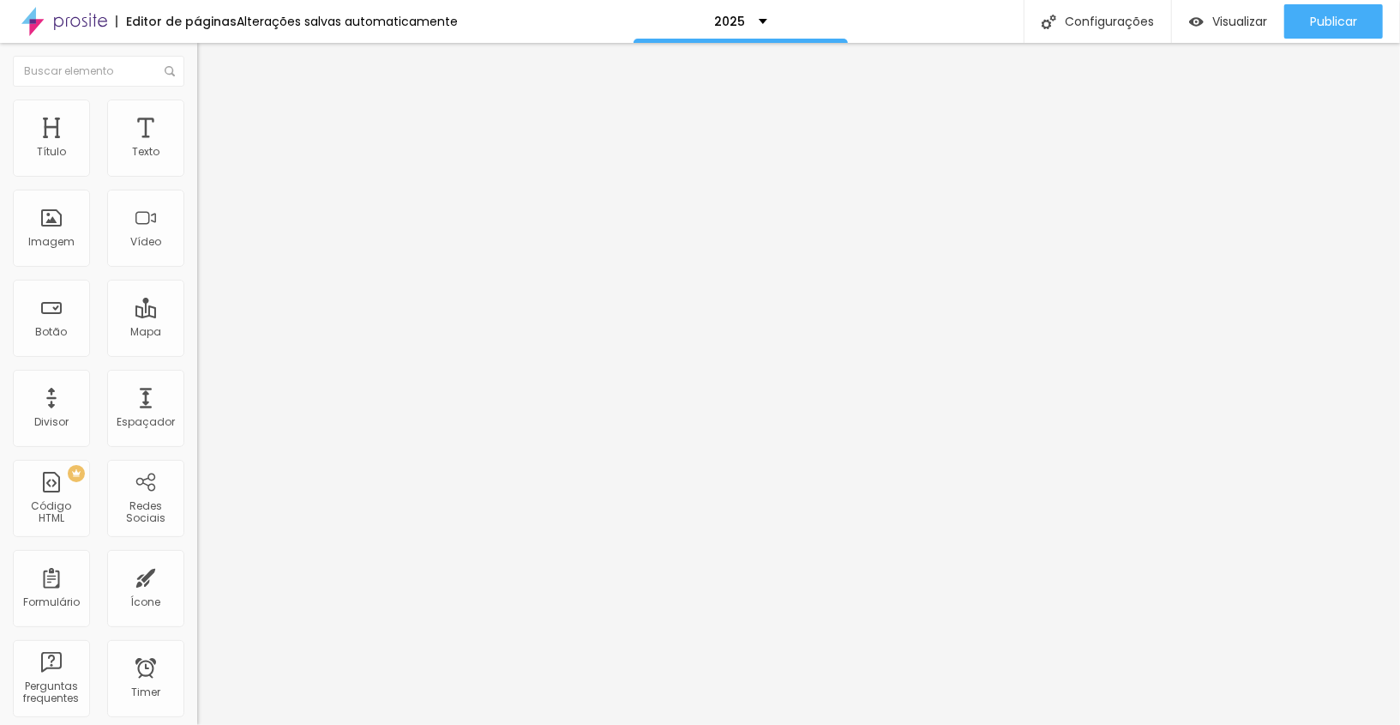
click at [197, 99] on img at bounding box center [204, 106] width 15 height 15
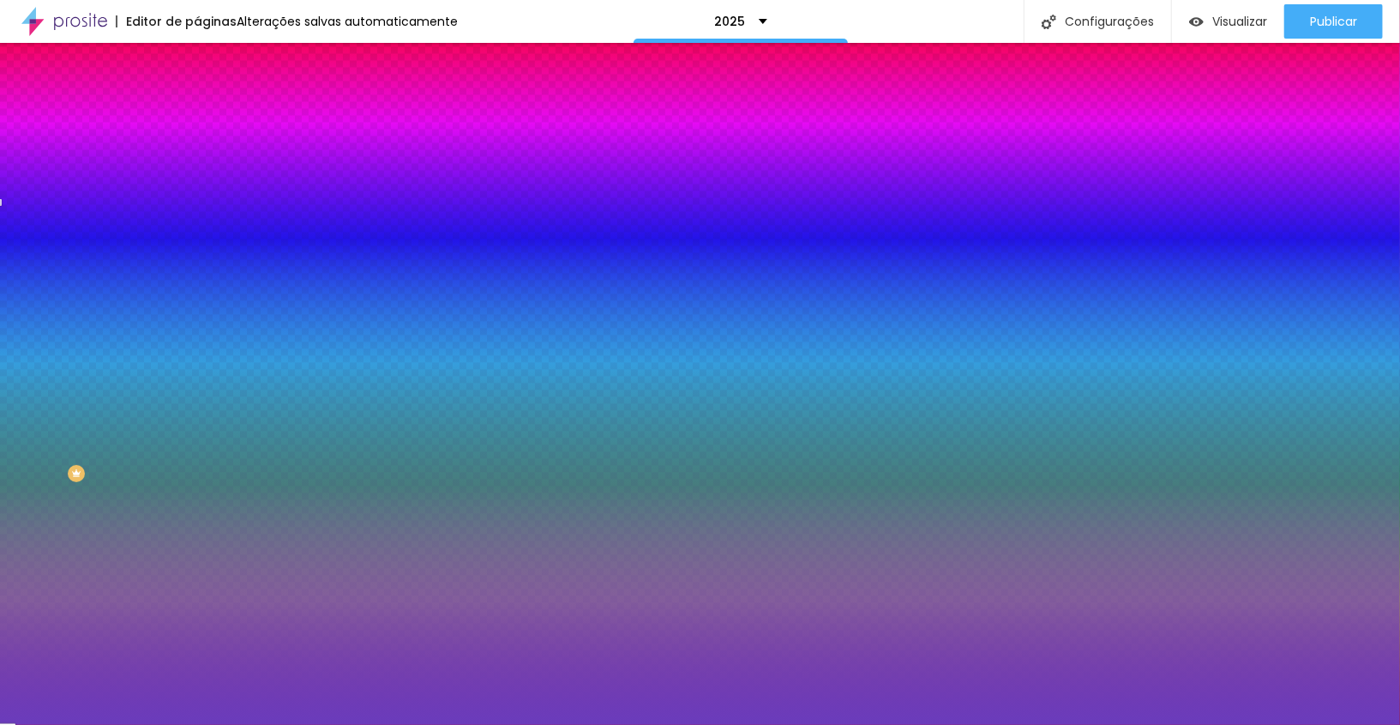
click at [197, 250] on input "#6A3CBC" at bounding box center [300, 241] width 206 height 17
paste input "7ED360"
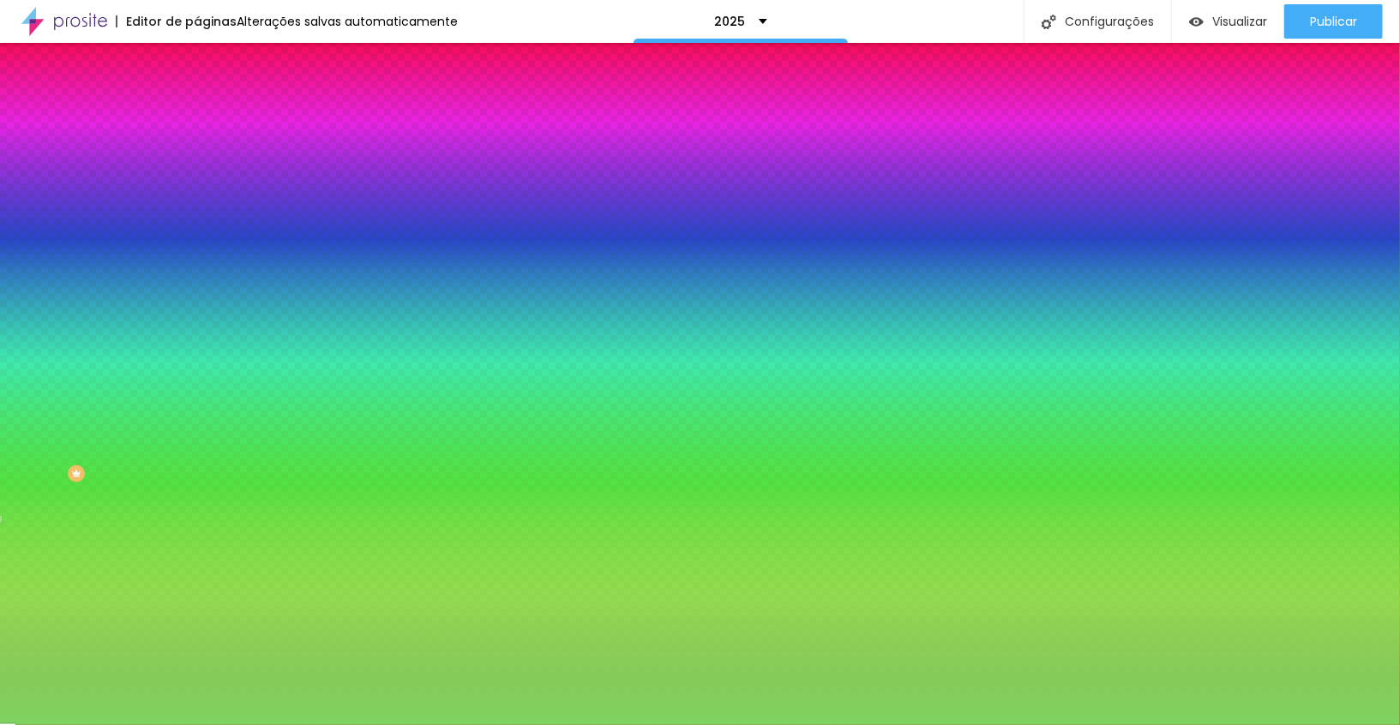
type input "#7ED360"
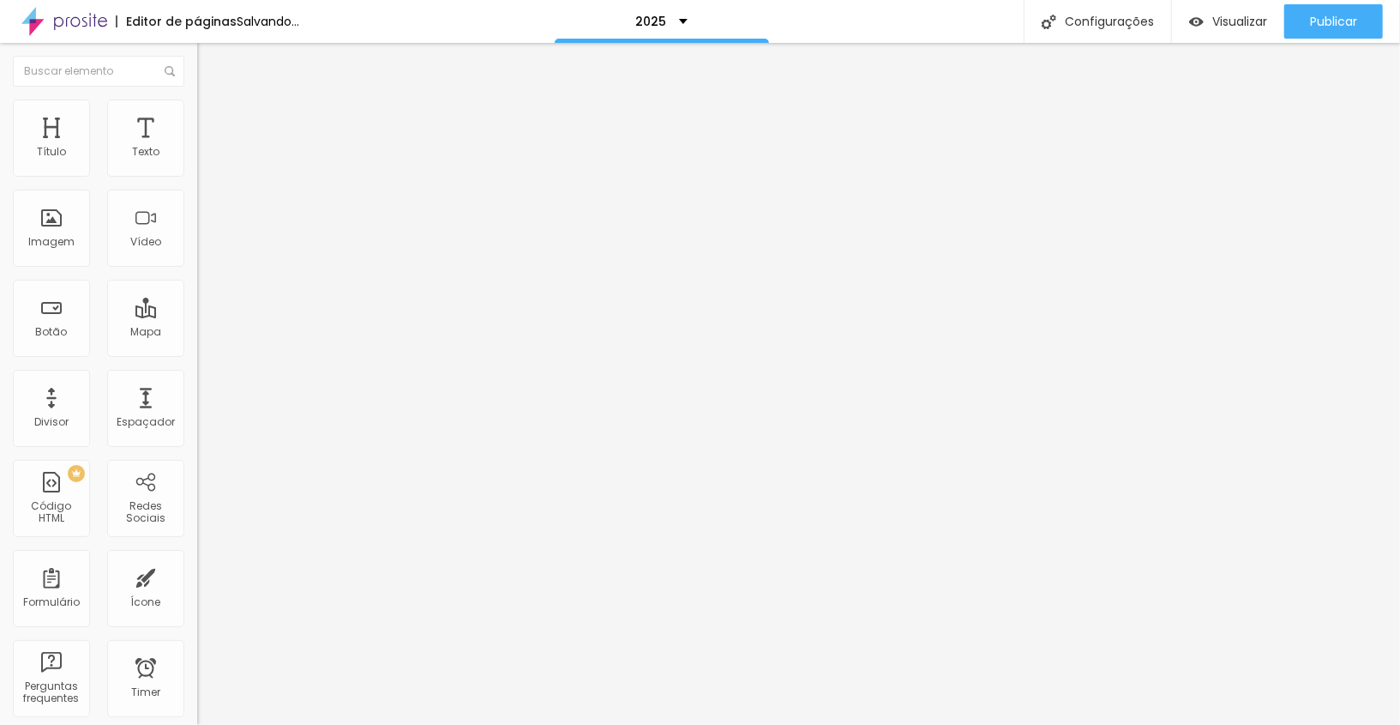
click at [197, 99] on img at bounding box center [204, 106] width 15 height 15
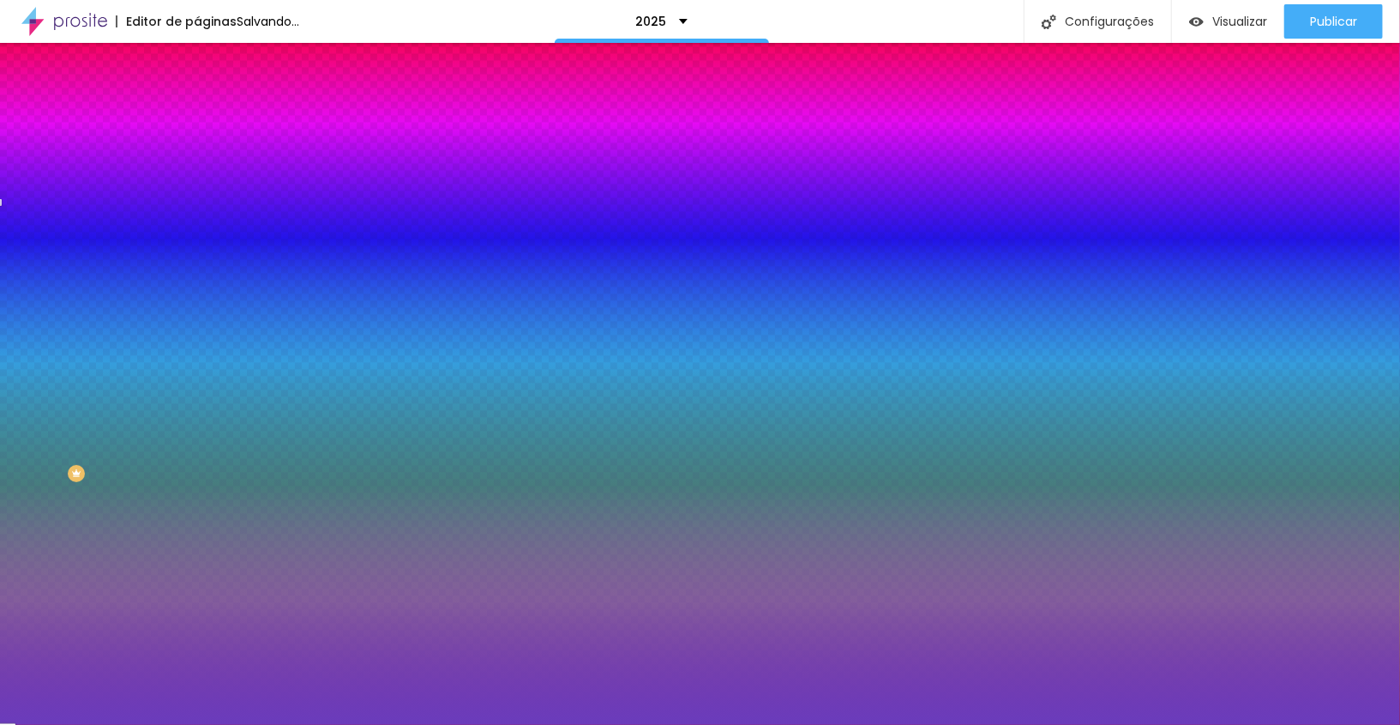
click at [197, 250] on input "#6A3CBC" at bounding box center [300, 241] width 206 height 17
paste input "7ED360"
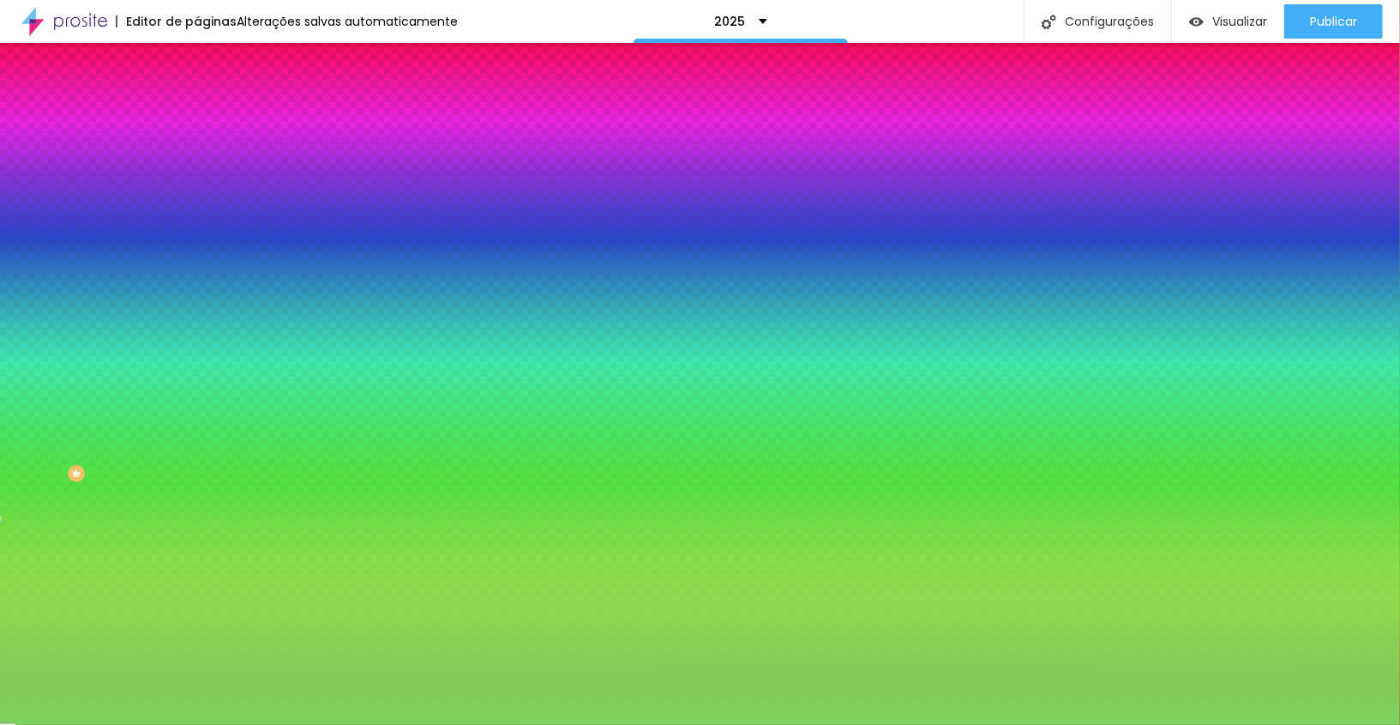
type input "#7ED360"
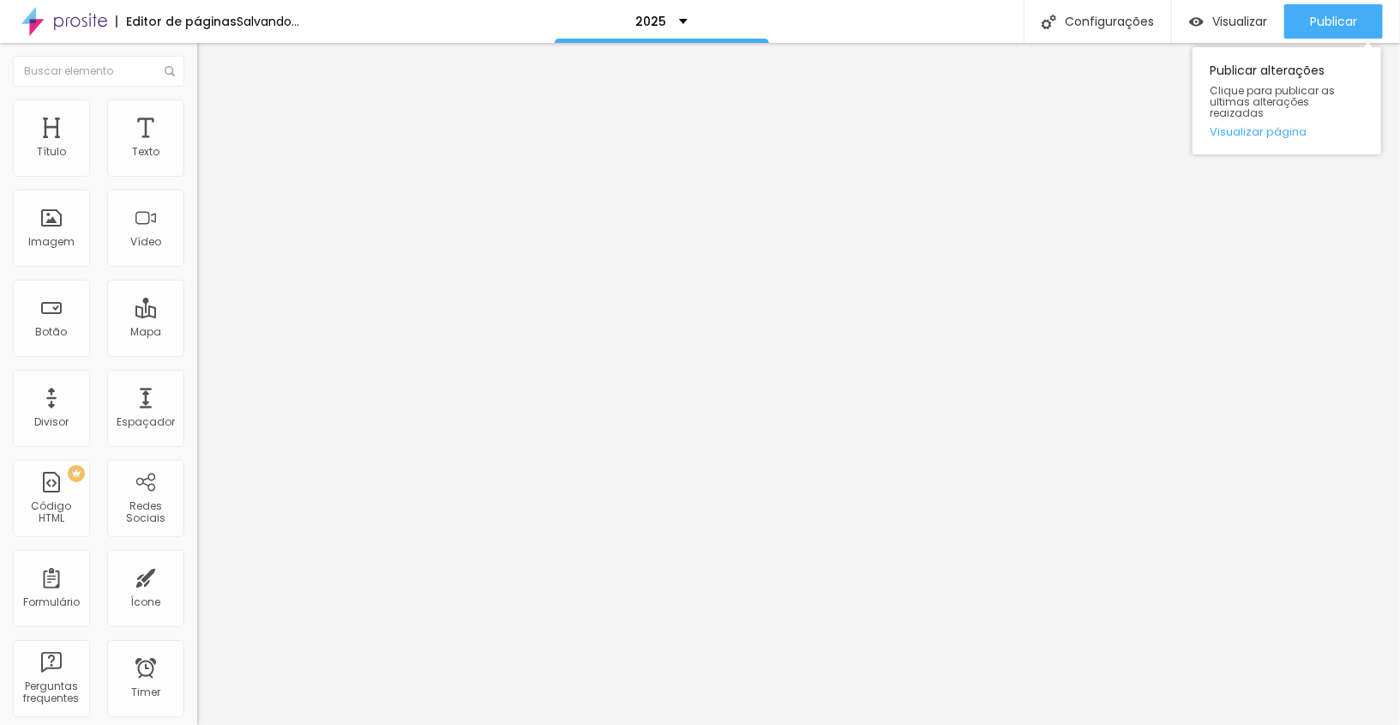
click at [1347, 40] on div "Publicar alterações Clique para publicar as ultimas alterações reaizadas Visual…" at bounding box center [1287, 97] width 189 height 116
click at [1347, 27] on span "Publicar" at bounding box center [1333, 22] width 47 height 14
